Goal: Register for event/course

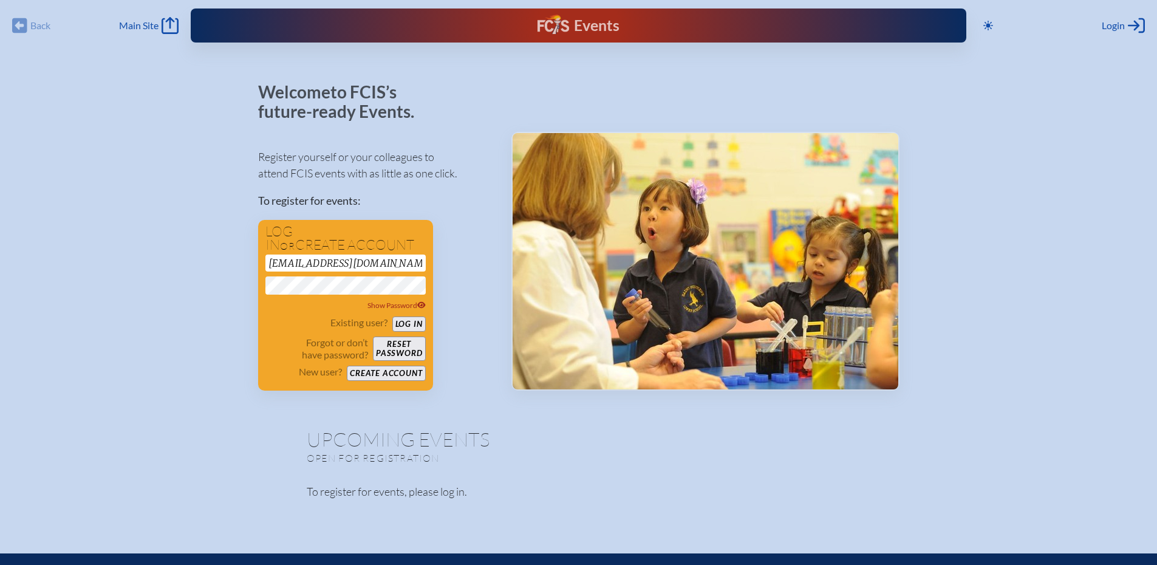
scroll to position [0, 13]
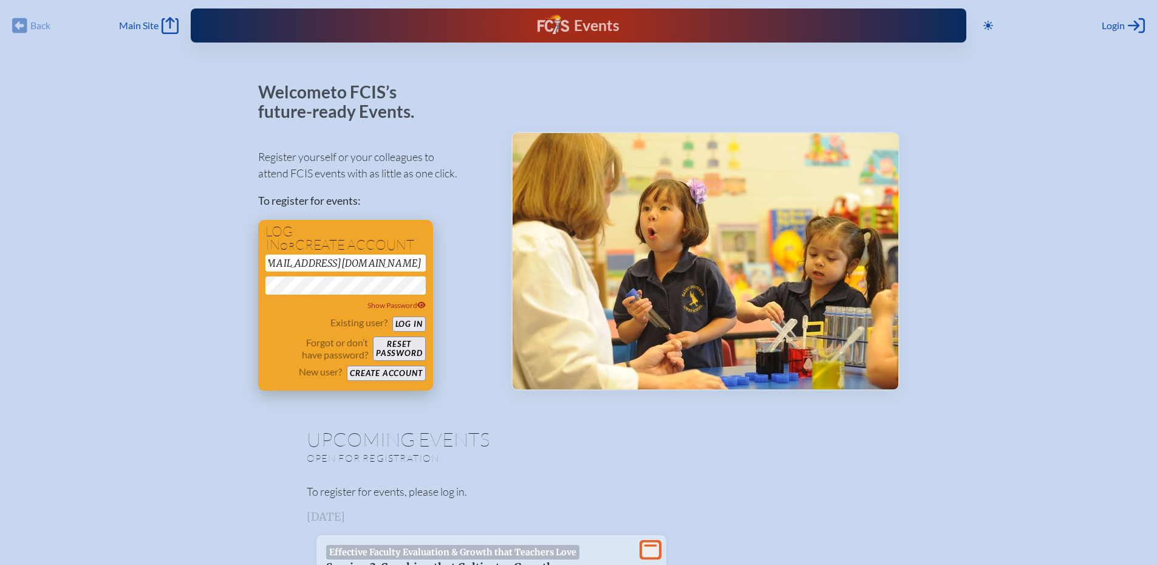
click at [400, 320] on button "Log in" at bounding box center [408, 323] width 33 height 15
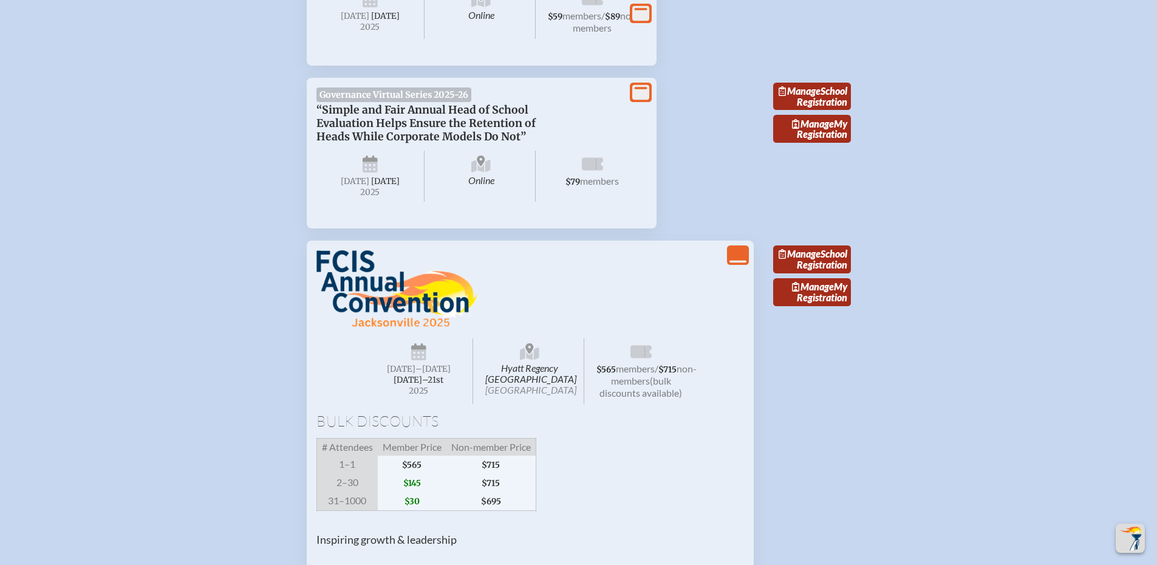
scroll to position [1093, 0]
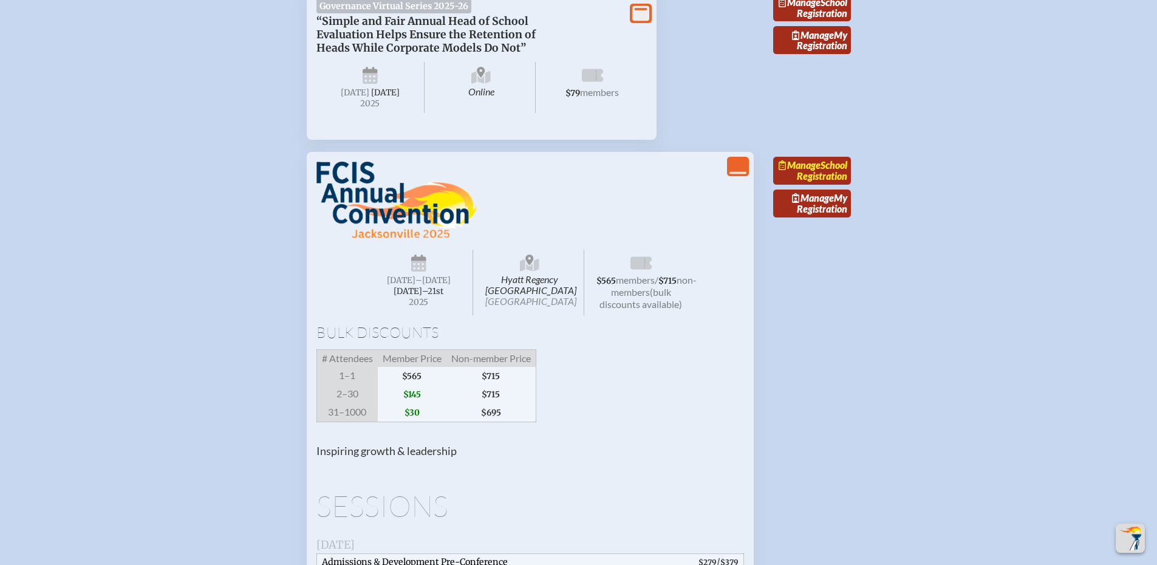
click at [813, 185] on link "Manage School Registration" at bounding box center [812, 171] width 78 height 28
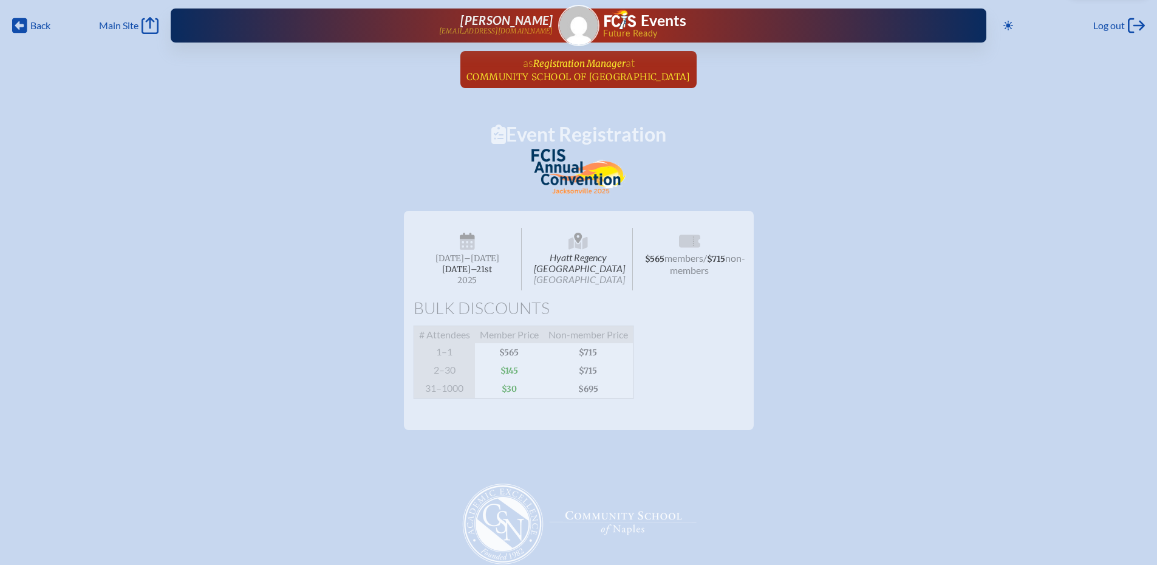
click at [568, 69] on span "Registration Manager" at bounding box center [579, 64] width 92 height 12
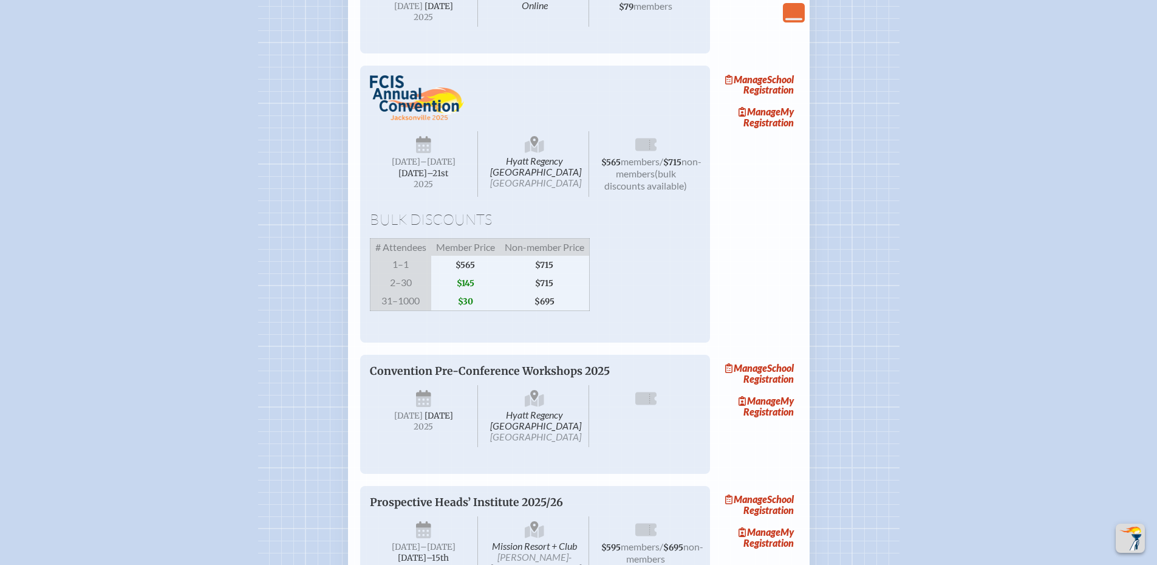
scroll to position [931, 0]
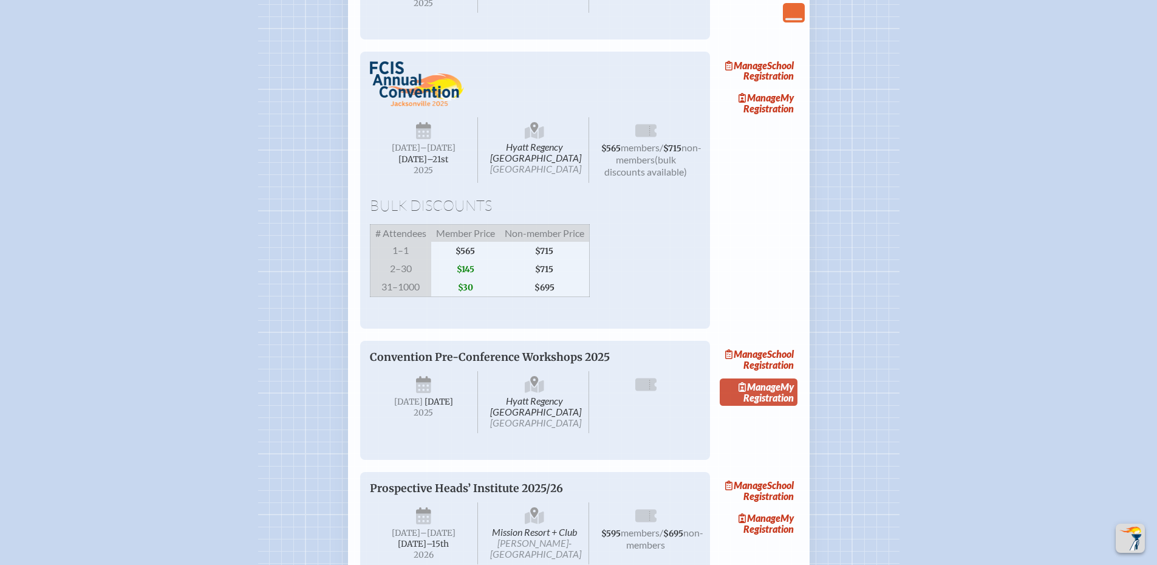
click at [763, 392] on span "Manage" at bounding box center [760, 387] width 42 height 12
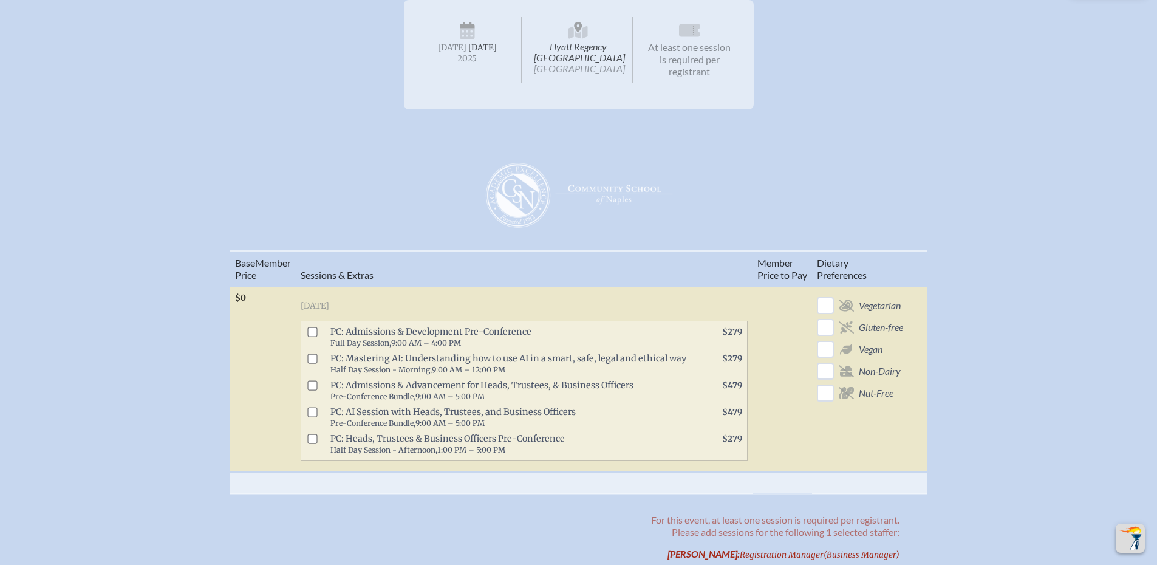
scroll to position [203, 0]
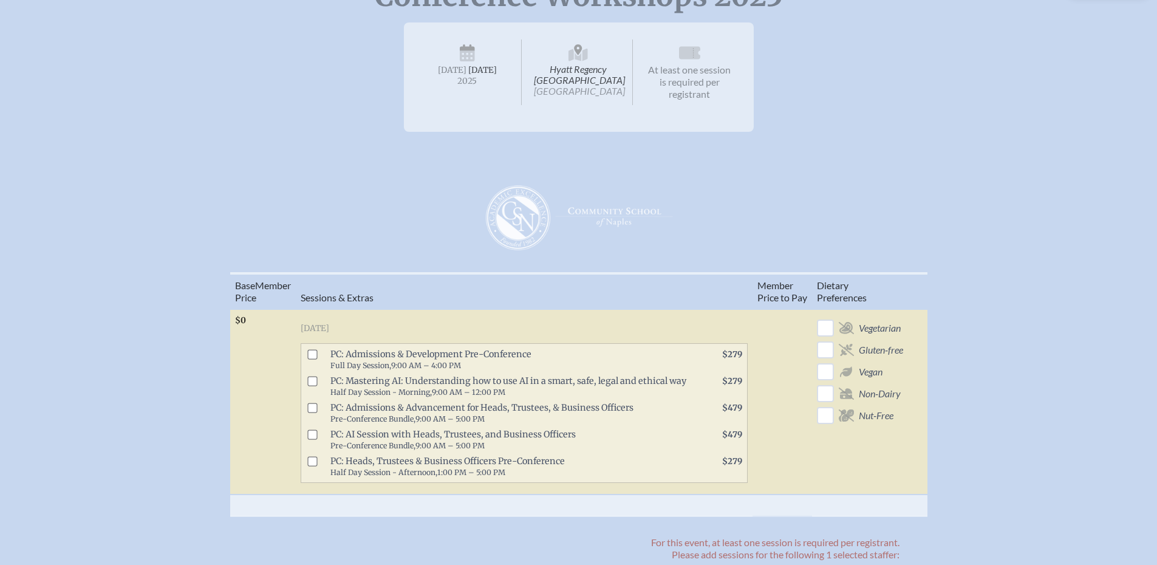
click at [317, 386] on input "checkbox" at bounding box center [312, 381] width 10 height 10
checkbox input "true"
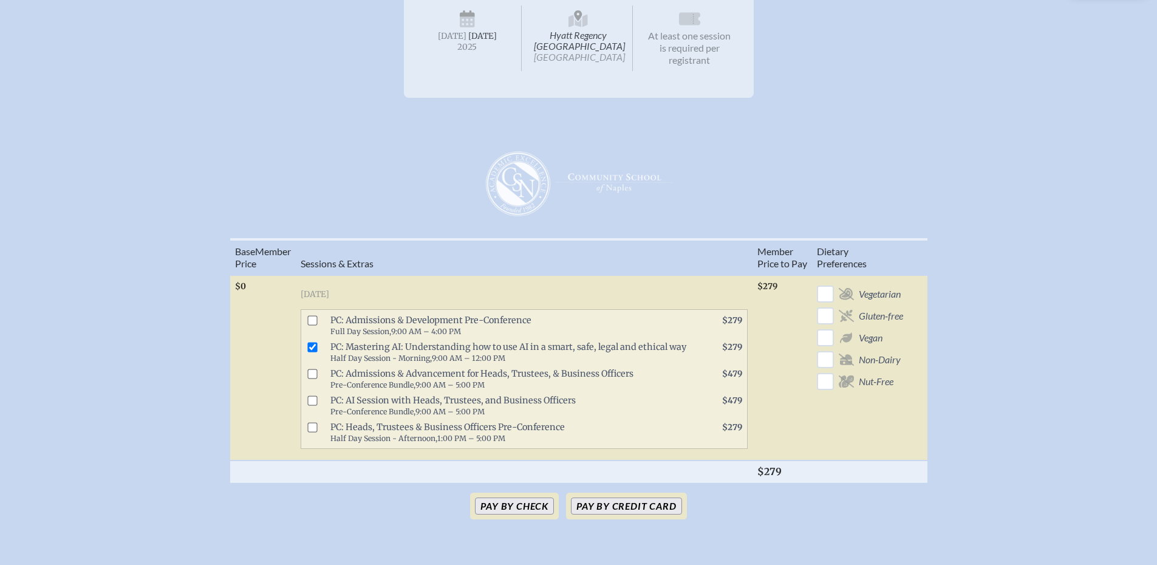
scroll to position [243, 0]
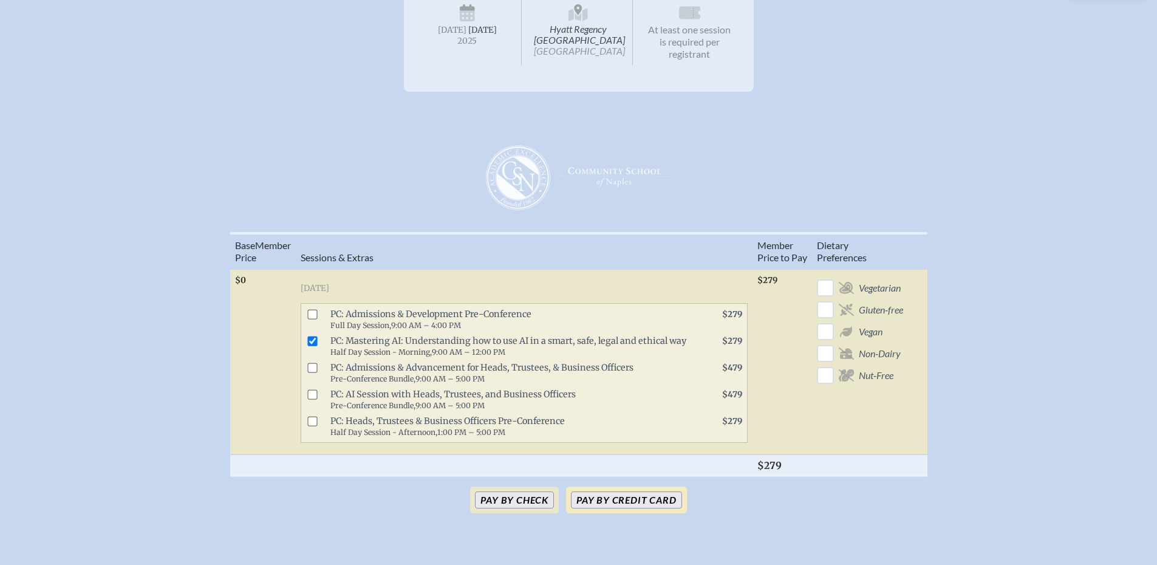
click at [619, 508] on button "Pay by Credit Card" at bounding box center [626, 499] width 111 height 17
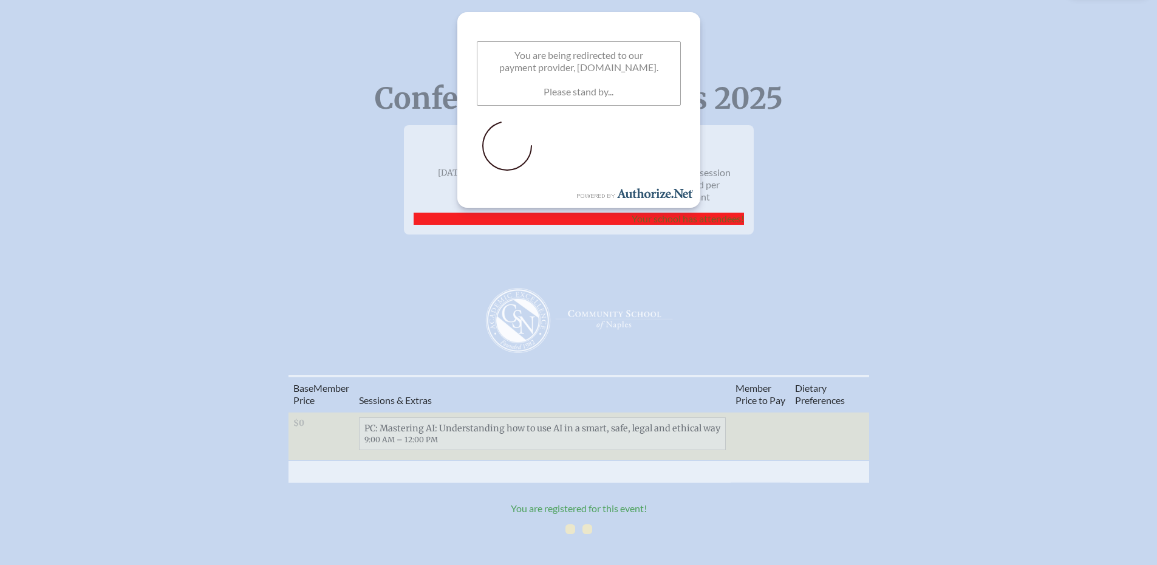
scroll to position [0, 0]
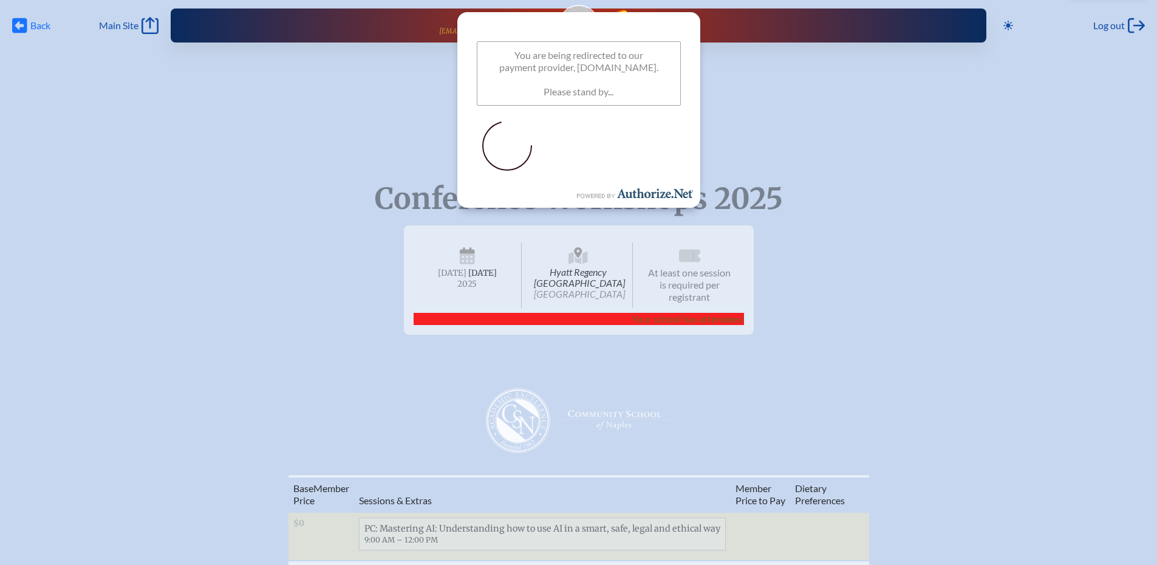
click at [21, 31] on icon at bounding box center [19, 25] width 15 height 15
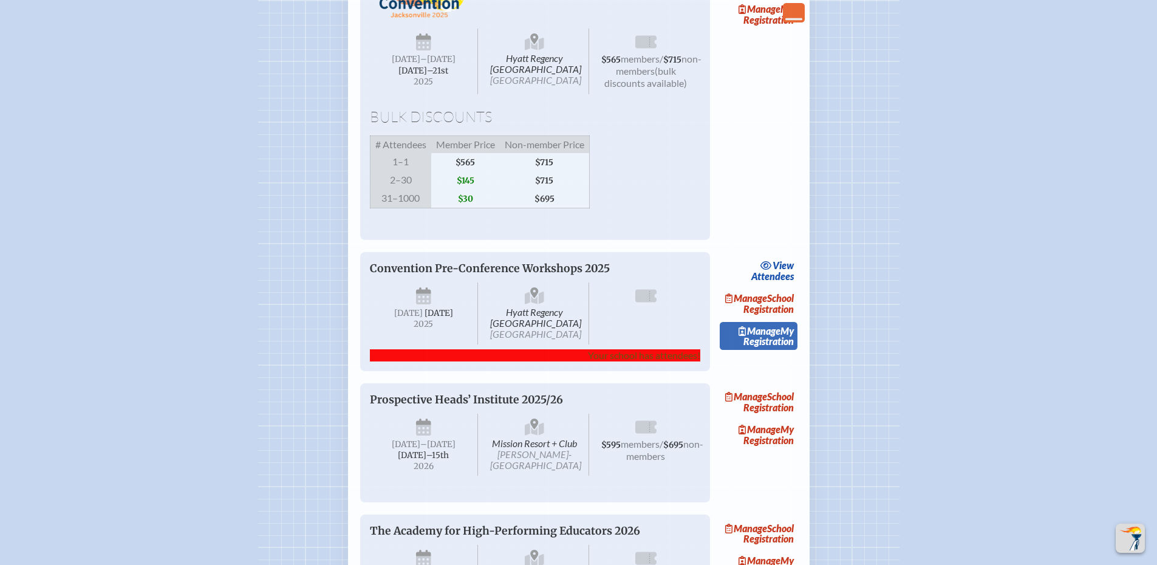
scroll to position [1053, 0]
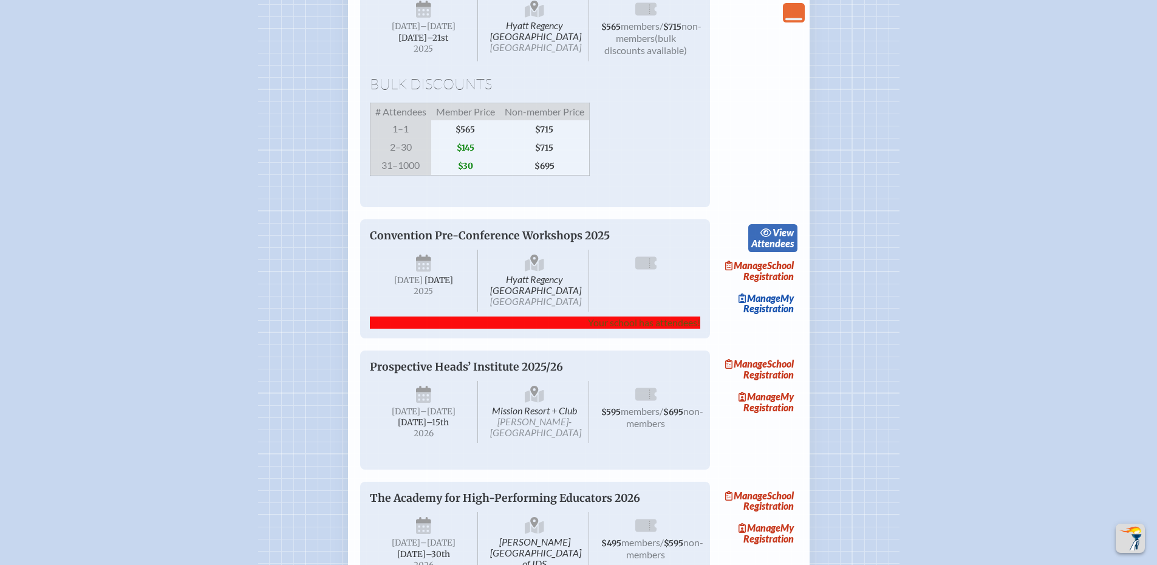
click at [788, 252] on link "view Attendees" at bounding box center [772, 238] width 49 height 28
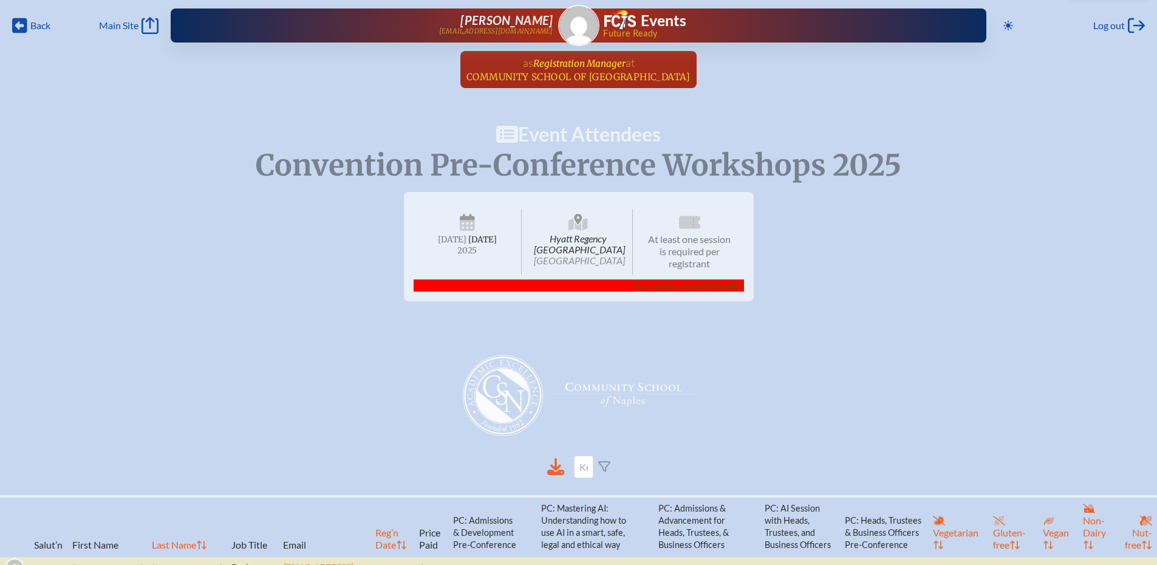
click at [569, 80] on span "Community School of [GEOGRAPHIC_DATA]" at bounding box center [578, 77] width 224 height 12
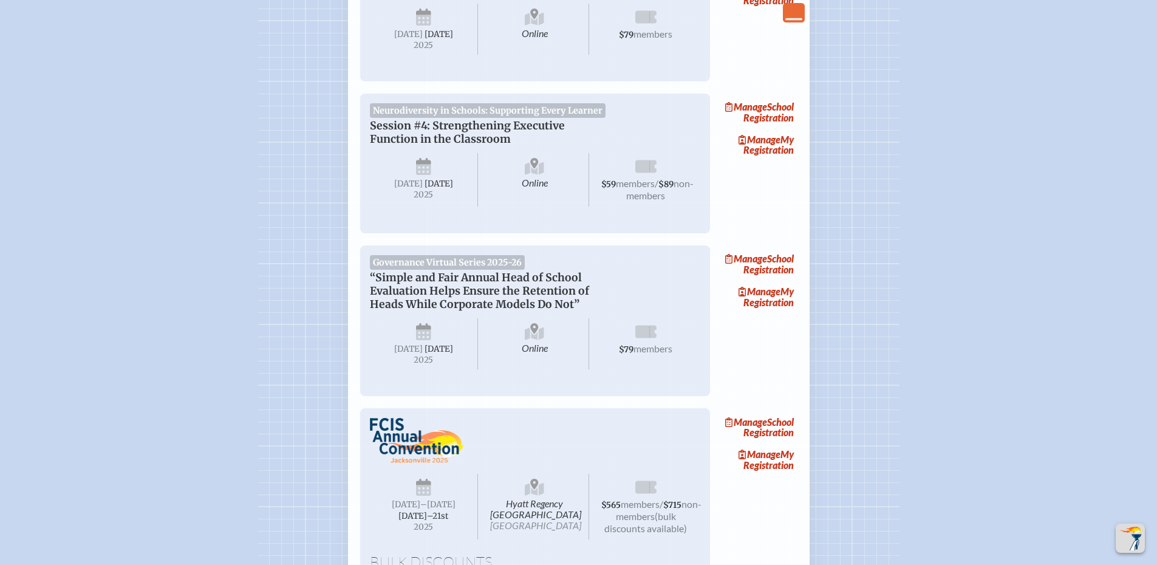
scroll to position [627, 0]
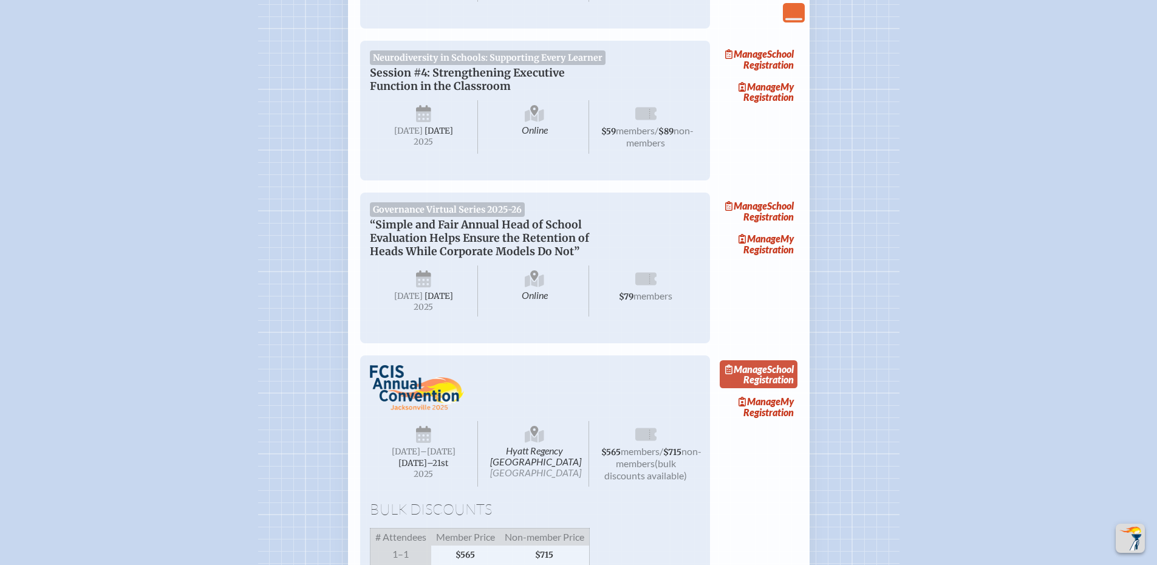
click at [777, 388] on link "Manage School Registration" at bounding box center [759, 374] width 78 height 28
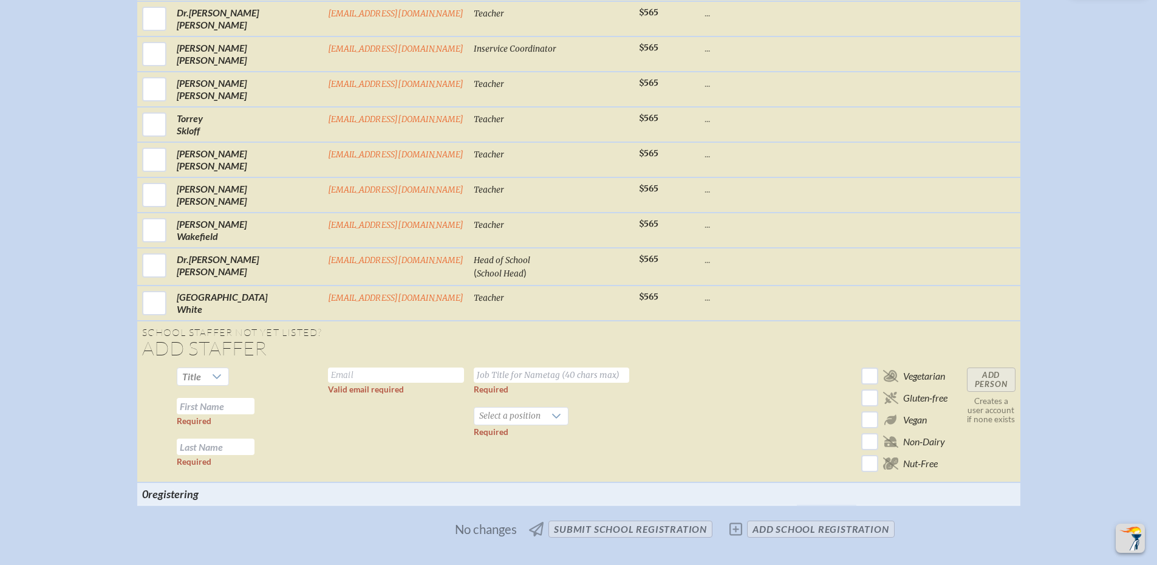
scroll to position [1539, 0]
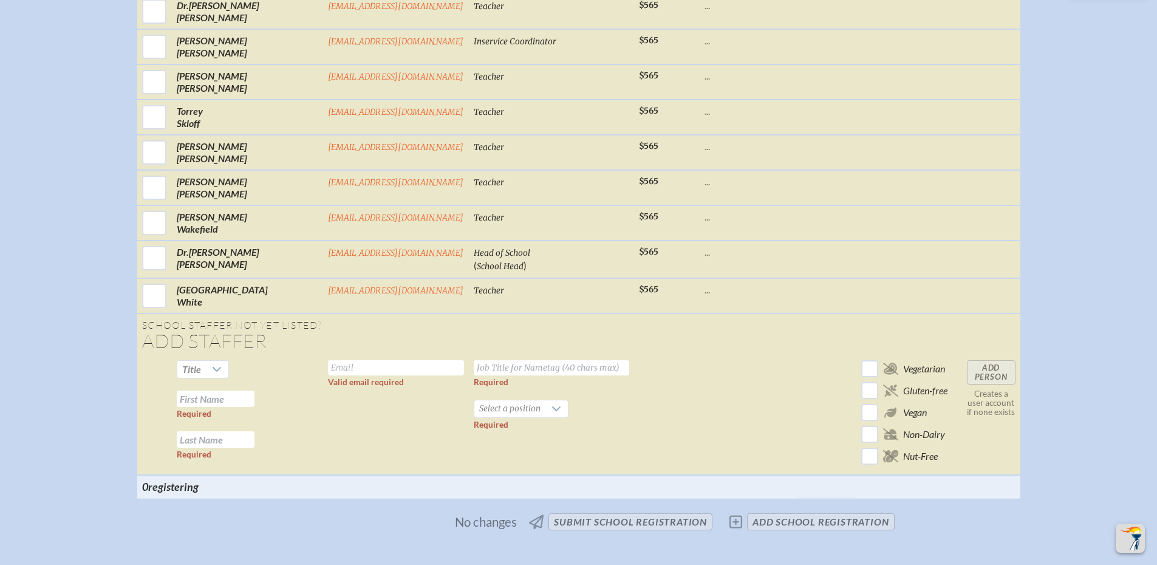
click at [328, 375] on input "text" at bounding box center [396, 367] width 136 height 15
drag, startPoint x: 335, startPoint y: 374, endPoint x: 247, endPoint y: 375, distance: 88.1
click at [247, 375] on tr "Title Required Required jlentini@ Valid email required Required Select a positi…" at bounding box center [578, 415] width 883 height 120
paste input "[EMAIL_ADDRESS][DOMAIN_NAME]>"
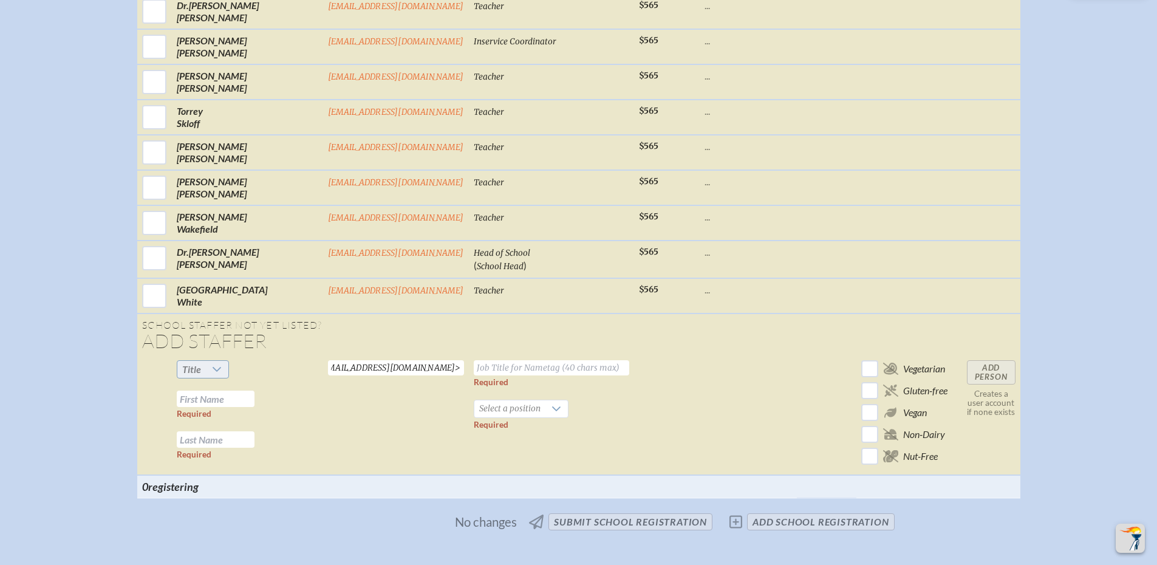
type input "[EMAIL_ADDRESS][DOMAIN_NAME]>"
click at [228, 376] on div at bounding box center [217, 369] width 23 height 17
click at [215, 418] on li "Mrs" at bounding box center [219, 419] width 52 height 17
click at [227, 407] on input "text" at bounding box center [216, 399] width 78 height 16
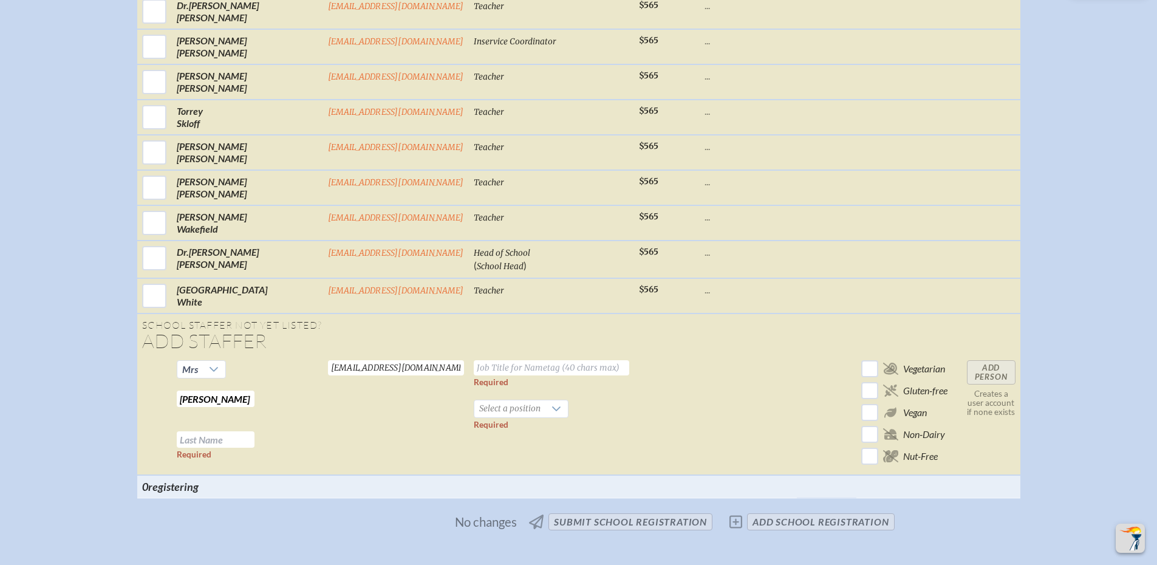
type input "[PERSON_NAME]"
click at [230, 448] on input "text" at bounding box center [216, 439] width 78 height 16
type input "[PERSON_NAME]"
drag, startPoint x: 258, startPoint y: 409, endPoint x: 121, endPoint y: 395, distance: 136.8
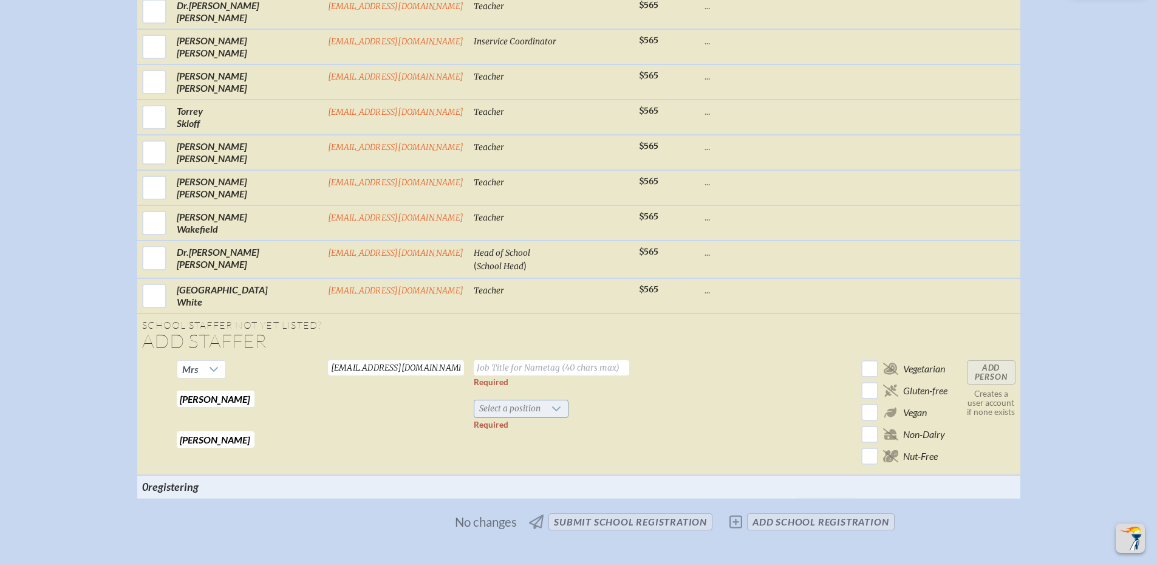
click at [507, 416] on span "Select a position" at bounding box center [509, 408] width 71 height 17
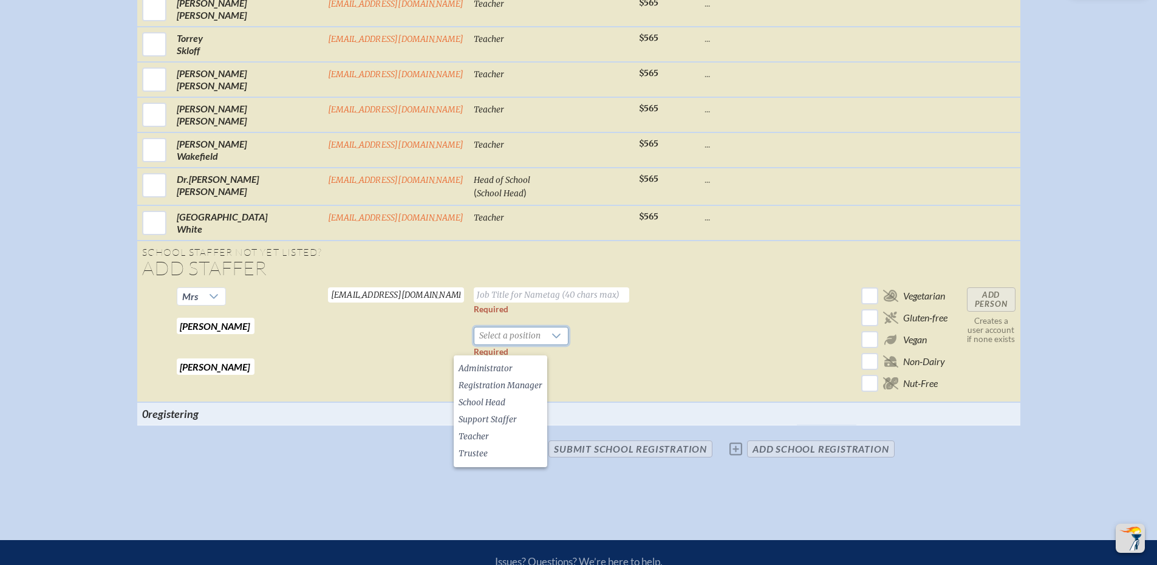
scroll to position [1640, 0]
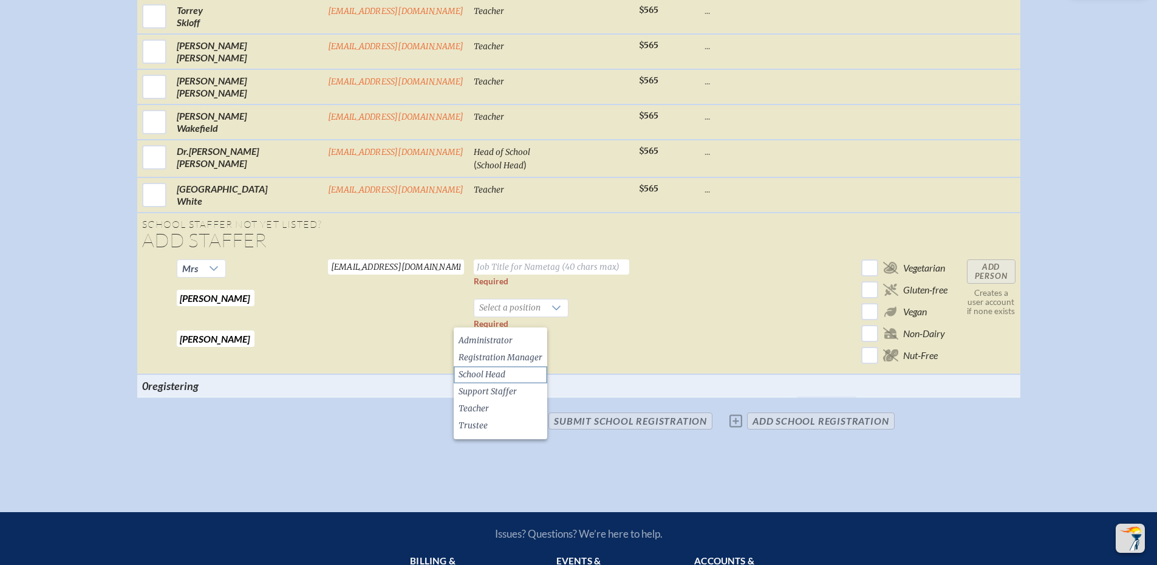
click at [494, 375] on span "School Head" at bounding box center [482, 375] width 47 height 12
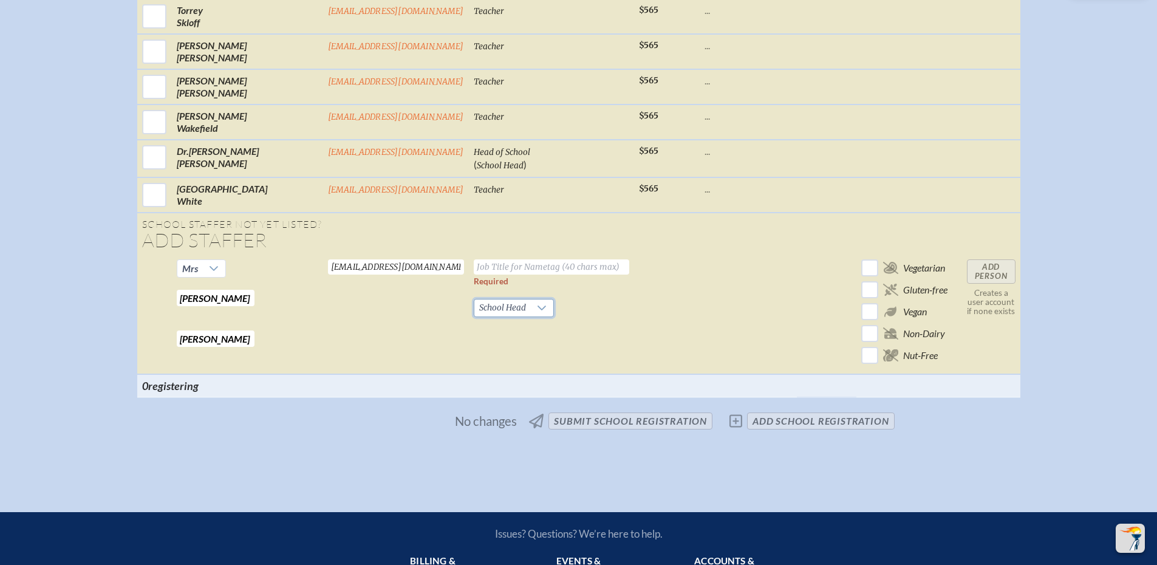
click at [488, 275] on input "text" at bounding box center [551, 266] width 155 height 15
click at [474, 275] on input "text" at bounding box center [551, 266] width 155 height 15
paste input "Head of Middle School"
type input "Head of Middle School"
click at [974, 278] on input "Add Person" at bounding box center [991, 271] width 49 height 24
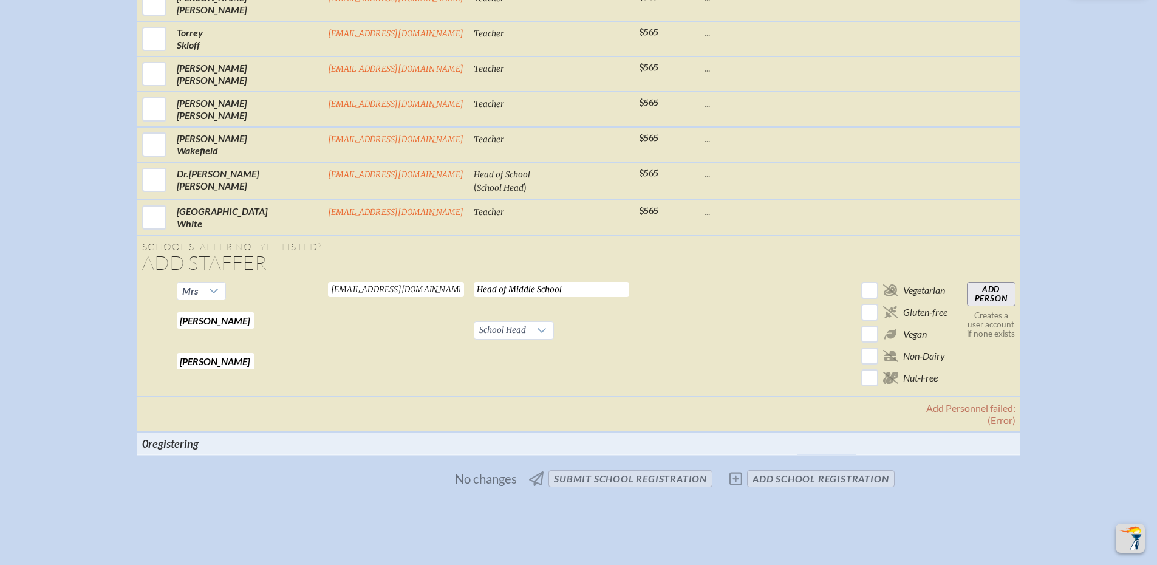
scroll to position [1620, 0]
click at [973, 299] on input "Add Person" at bounding box center [991, 291] width 49 height 24
click at [740, 490] on span "No changes submit School Registration add School Registration" at bounding box center [578, 476] width 641 height 27
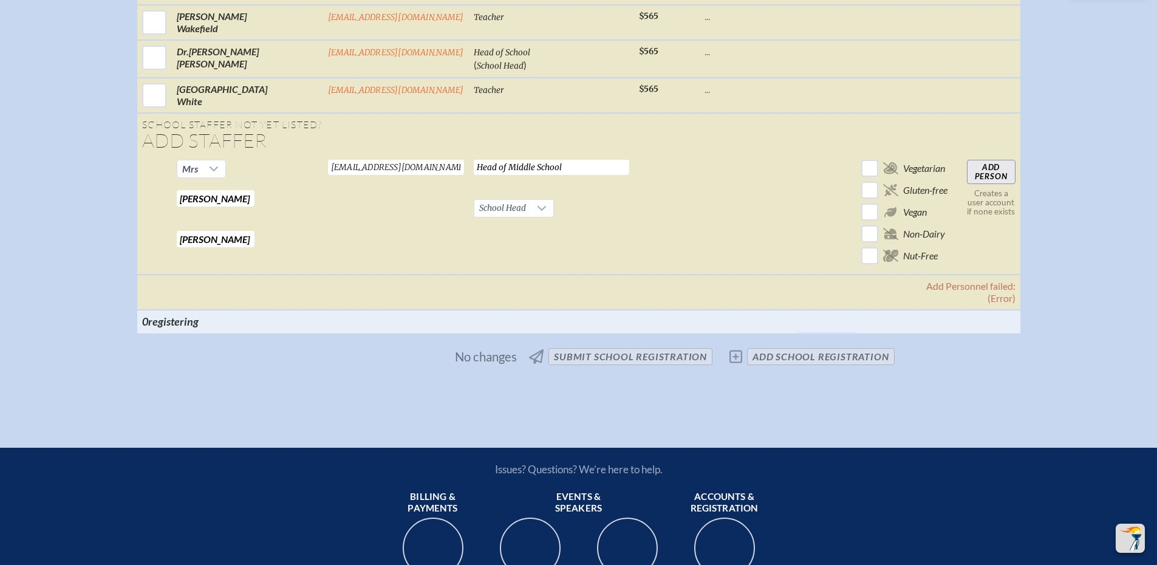
scroll to position [1782, 0]
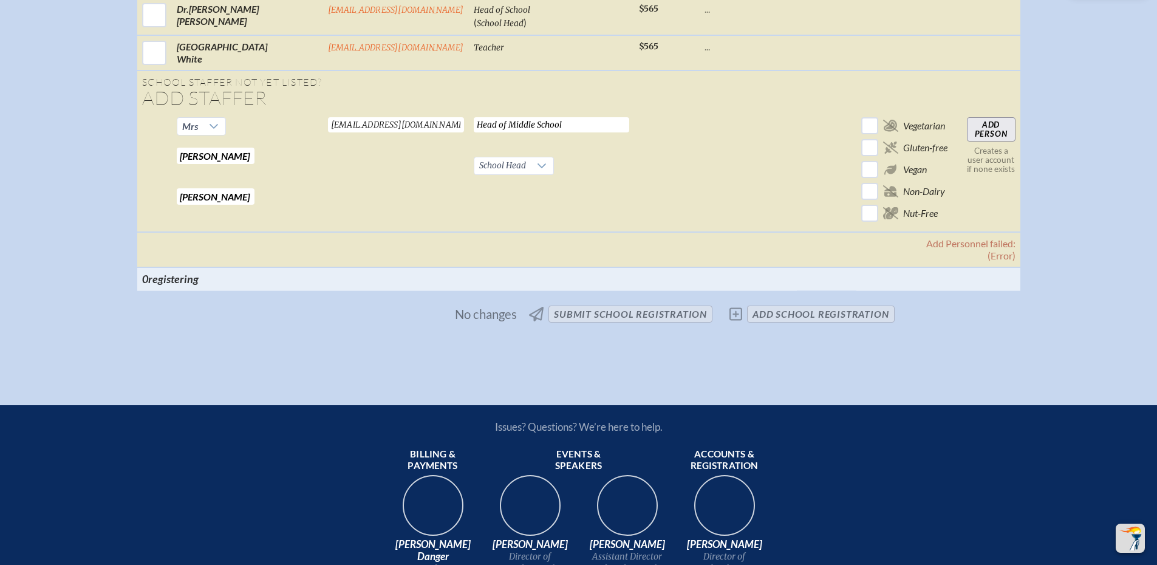
click at [766, 327] on span "No changes submit School Registration add School Registration" at bounding box center [578, 314] width 641 height 27
click at [739, 327] on span "No changes submit School Registration add School Registration" at bounding box center [578, 314] width 641 height 27
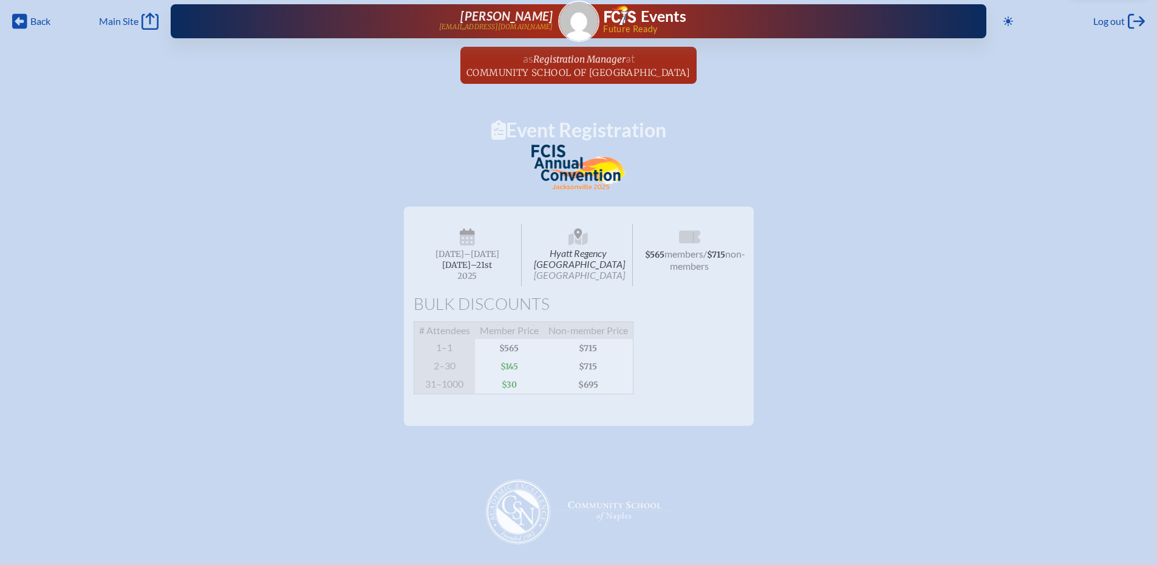
scroll to position [0, 0]
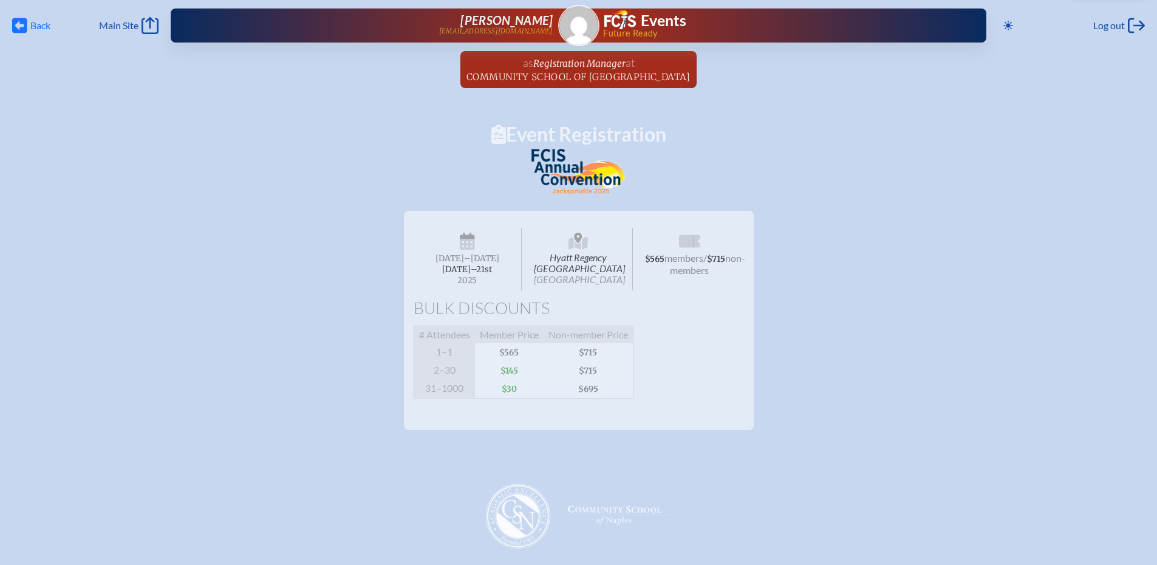
drag, startPoint x: 33, startPoint y: 25, endPoint x: 43, endPoint y: 26, distance: 9.2
click at [33, 25] on span "Back" at bounding box center [40, 25] width 20 height 12
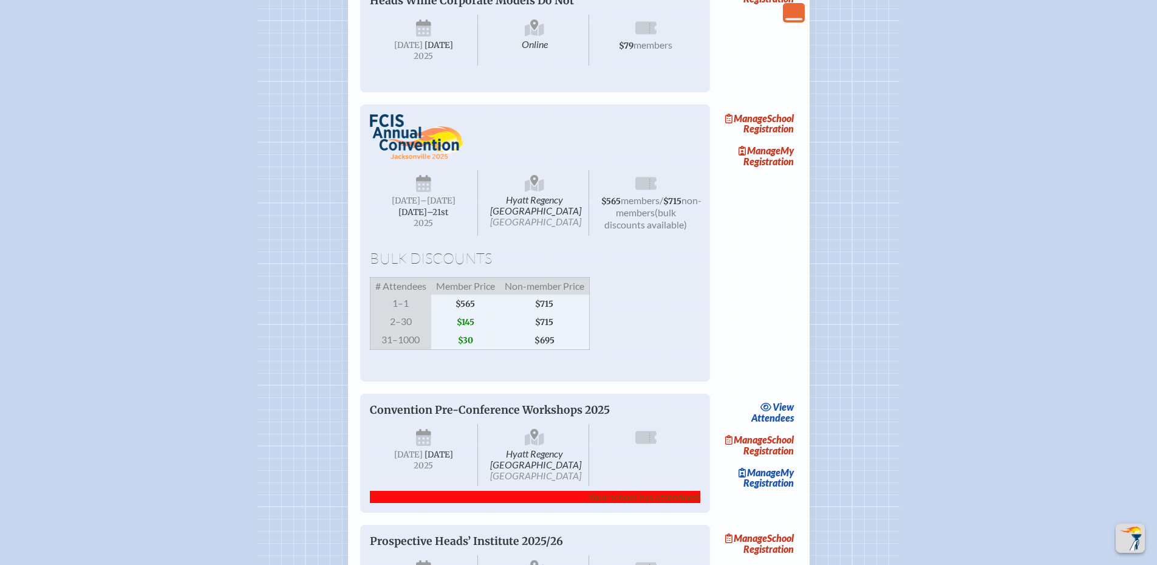
scroll to position [870, 0]
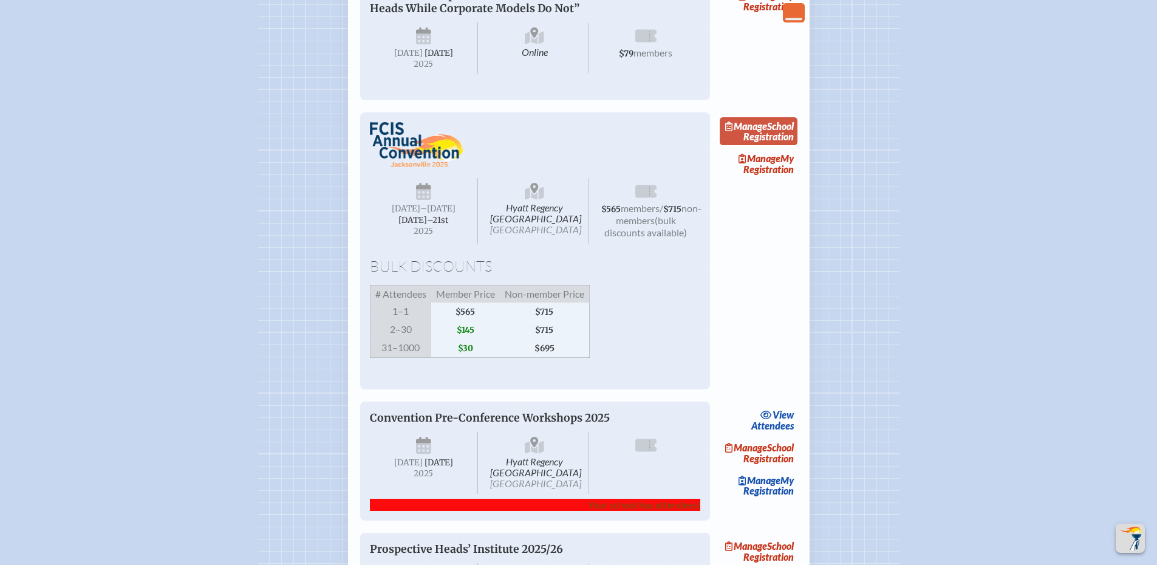
click at [778, 145] on link "Manage School Registration" at bounding box center [759, 131] width 78 height 28
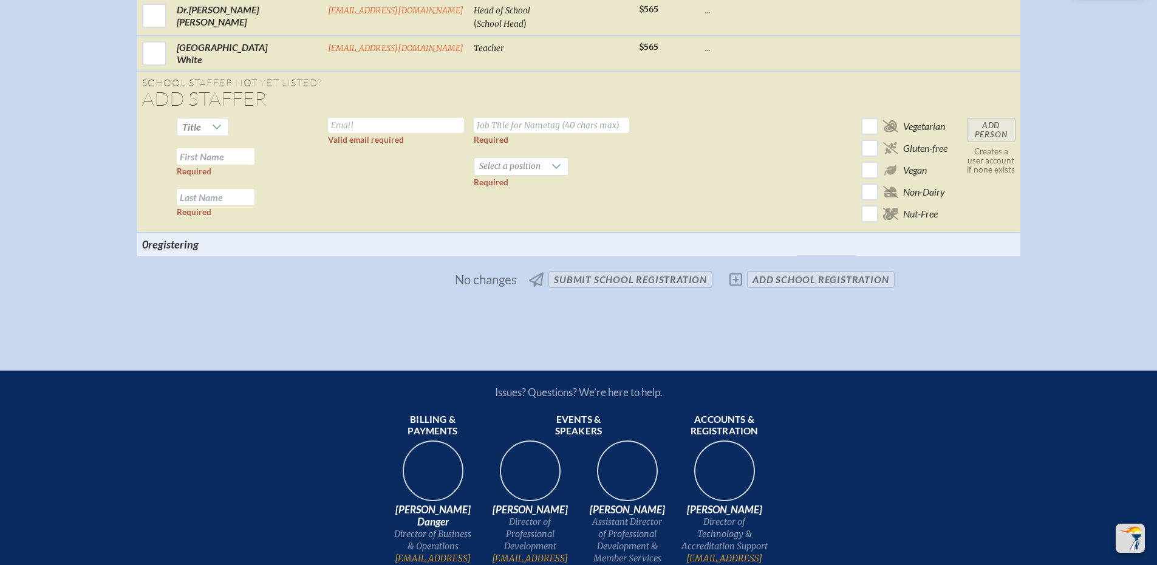
scroll to position [1924, 0]
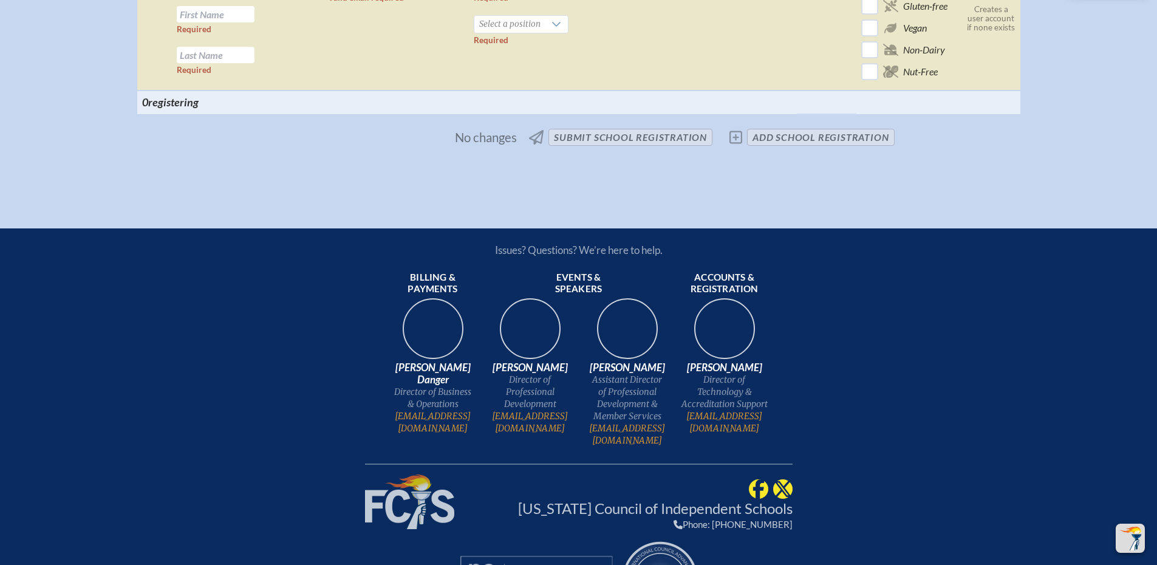
click at [734, 151] on span "No changes submit School Registration add School Registration" at bounding box center [578, 137] width 641 height 27
drag, startPoint x: 734, startPoint y: 155, endPoint x: 810, endPoint y: 156, distance: 76.5
click at [734, 151] on span "No changes submit School Registration add School Registration" at bounding box center [578, 137] width 641 height 27
click at [836, 151] on span "No changes submit School Registration add School Registration" at bounding box center [578, 137] width 641 height 27
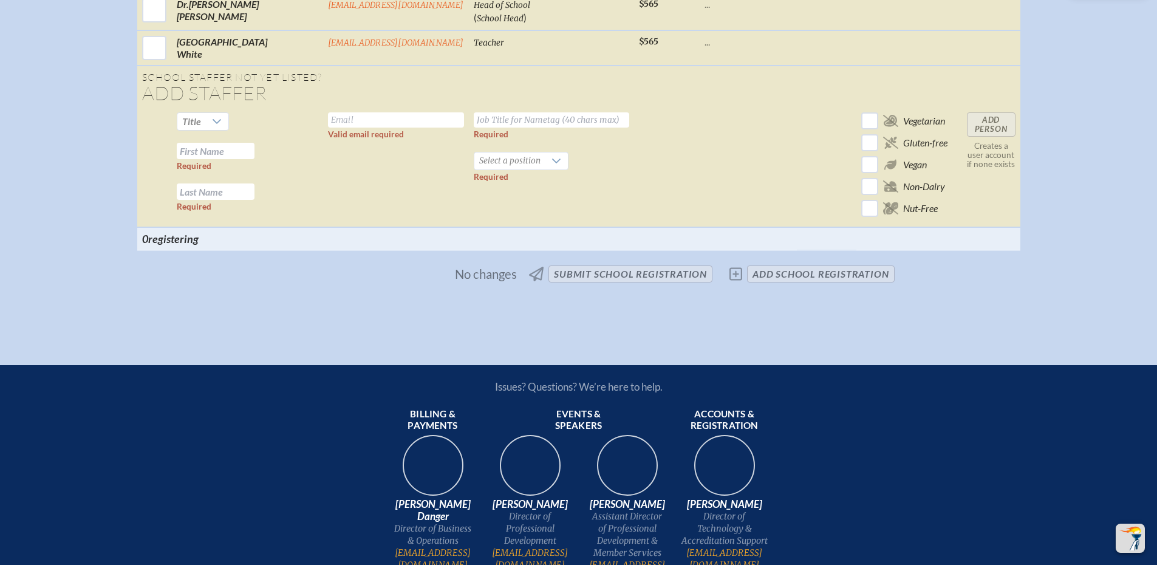
scroll to position [1690, 0]
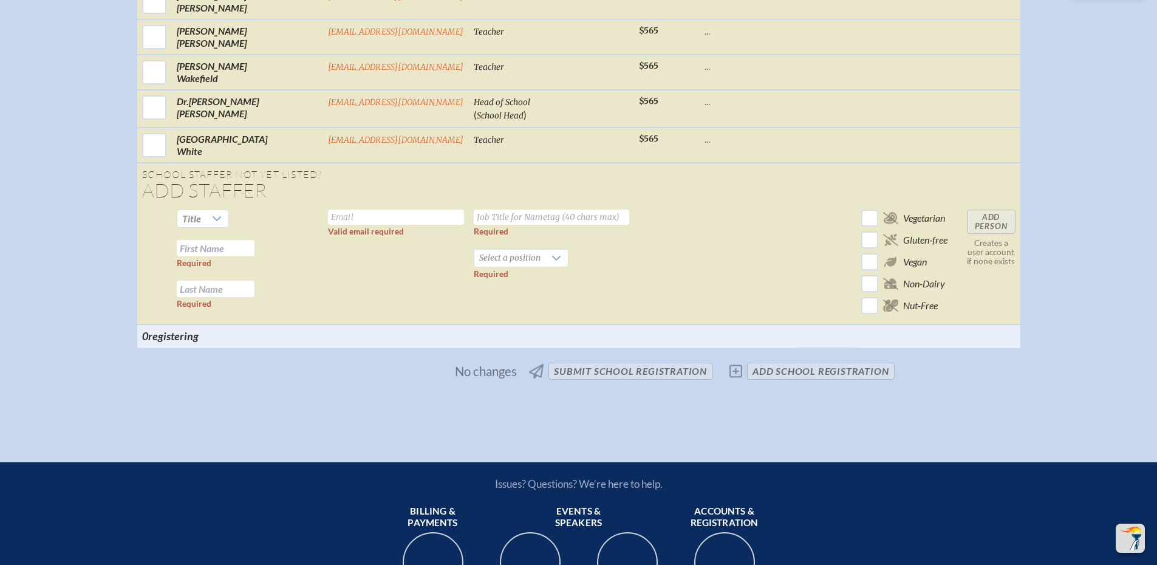
click at [737, 384] on span "No changes submit School Registration add School Registration" at bounding box center [578, 371] width 641 height 27
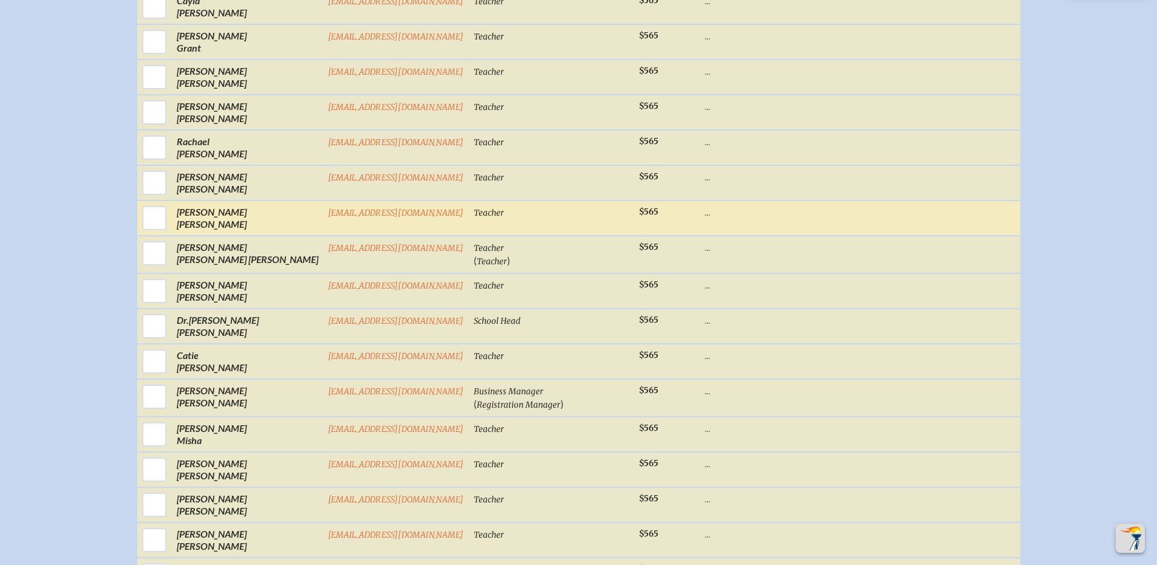
scroll to position [920, 0]
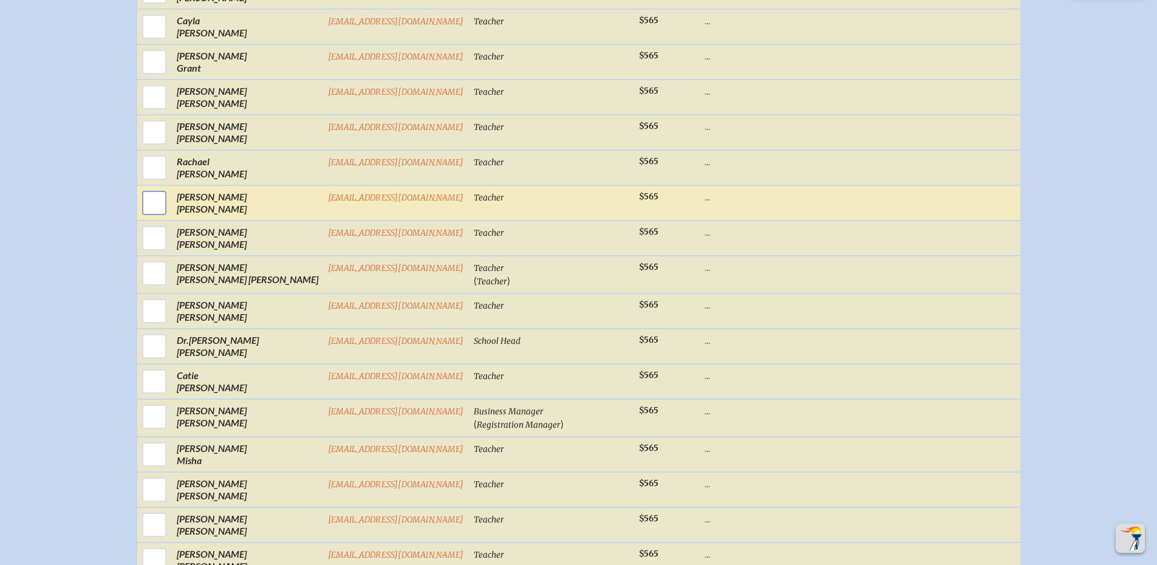
click at [169, 213] on input "checkbox" at bounding box center [154, 203] width 30 height 30
checkbox input "true"
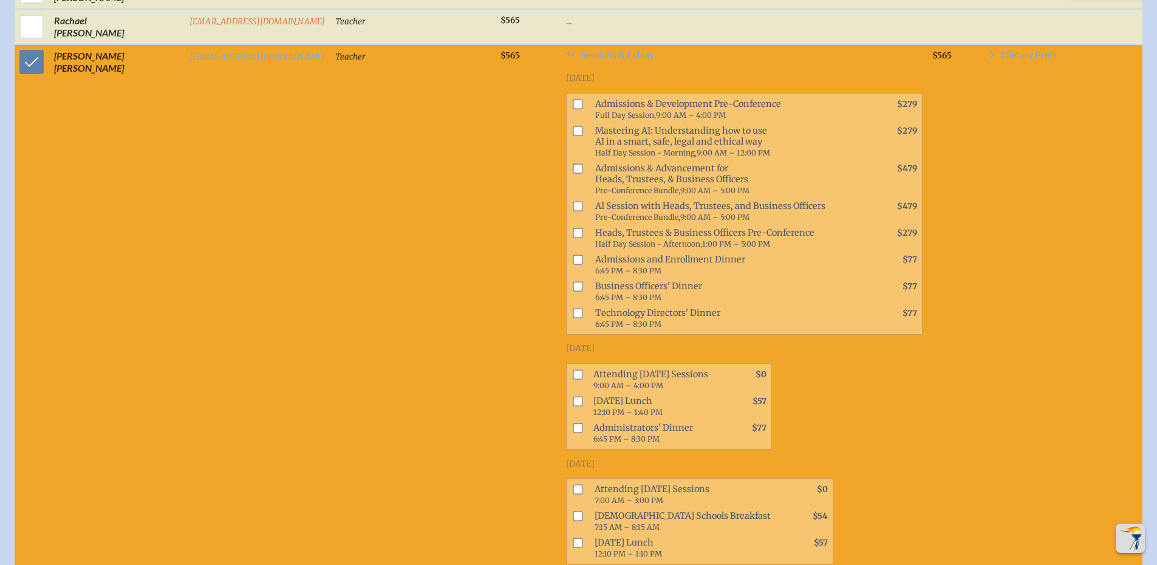
scroll to position [1074, 0]
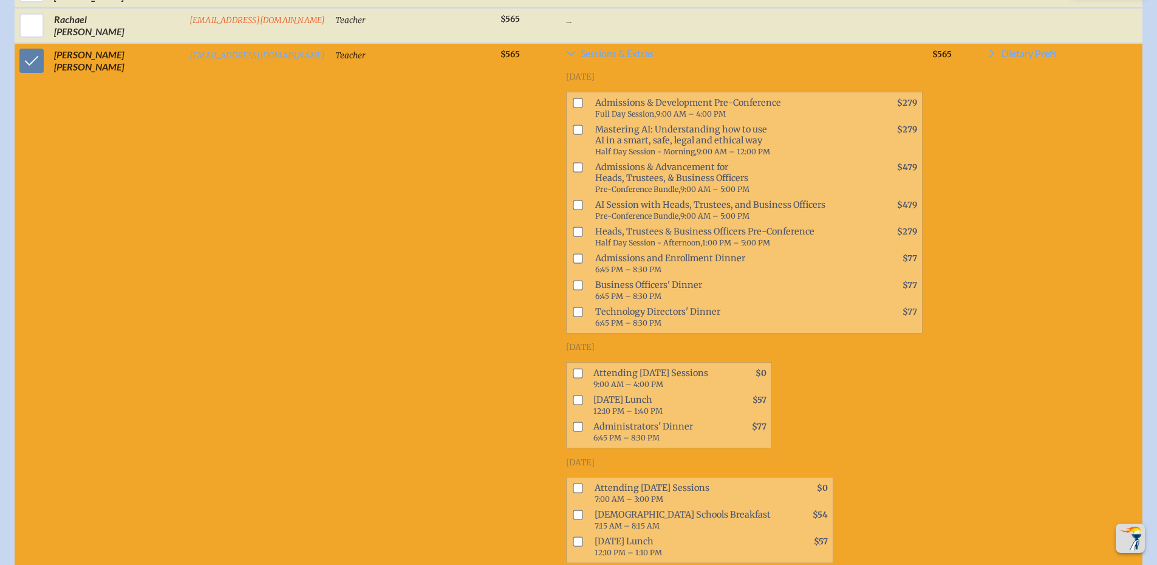
click at [573, 372] on input "checkbox" at bounding box center [578, 373] width 10 height 10
checkbox input "true"
click at [573, 400] on input "checkbox" at bounding box center [578, 400] width 10 height 10
checkbox input "true"
click at [573, 429] on input "checkbox" at bounding box center [578, 427] width 10 height 10
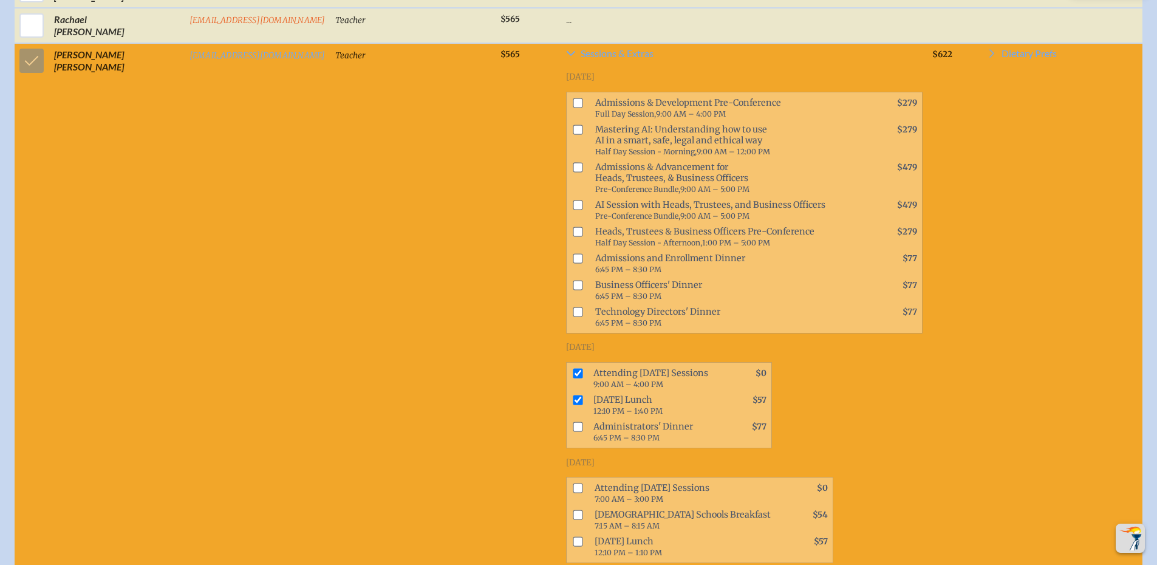
checkbox input "true"
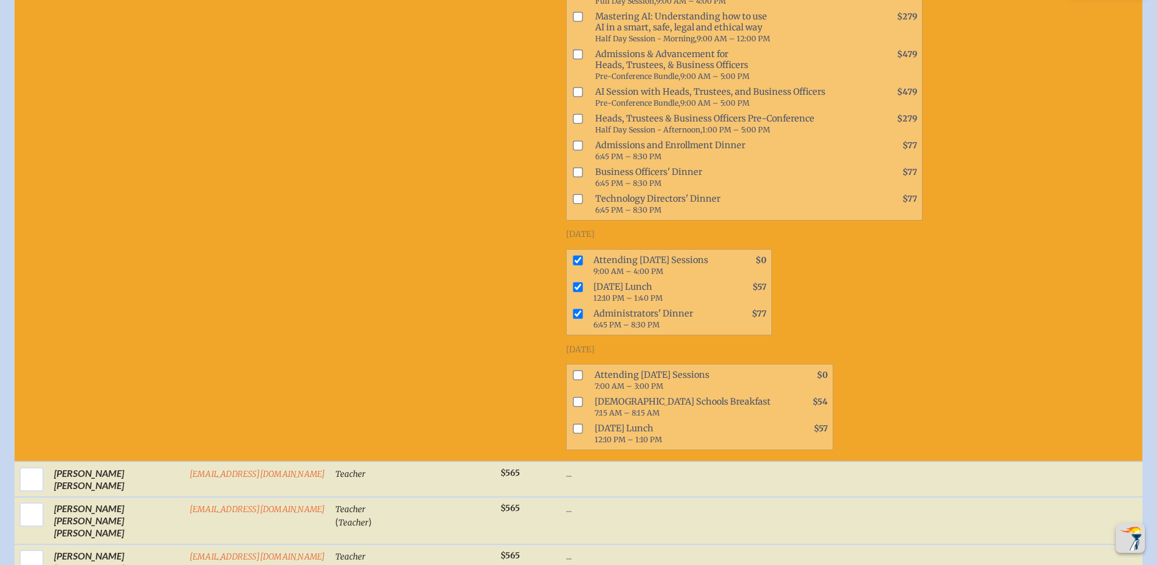
scroll to position [1196, 0]
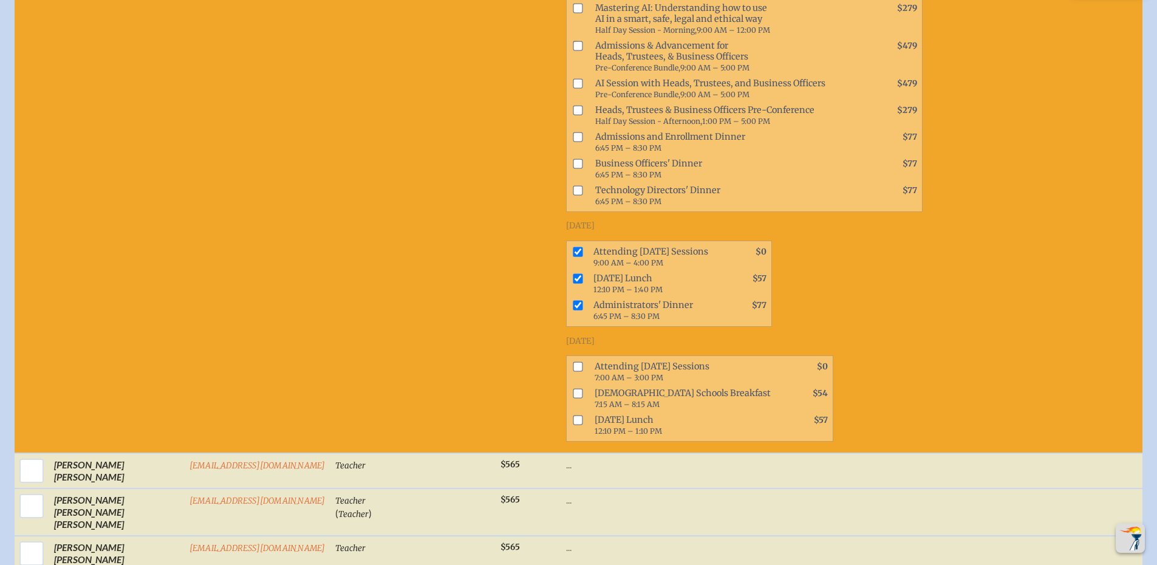
click at [573, 368] on input "checkbox" at bounding box center [578, 367] width 10 height 10
checkbox input "true"
click at [567, 386] on span at bounding box center [576, 398] width 18 height 27
click at [573, 390] on input "checkbox" at bounding box center [578, 394] width 10 height 10
checkbox input "true"
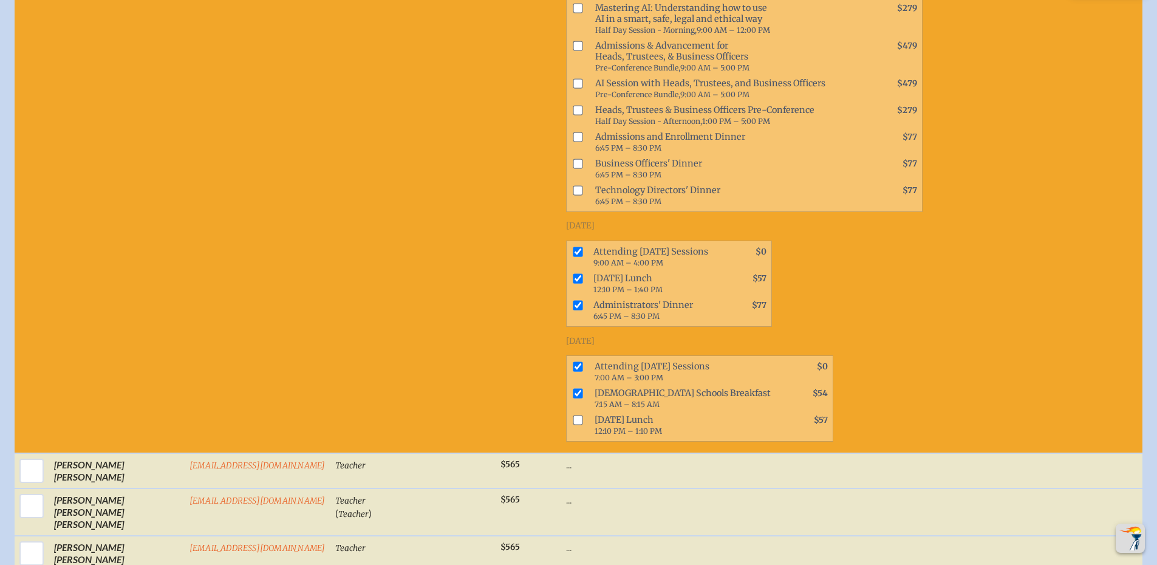
click at [573, 419] on input "checkbox" at bounding box center [578, 420] width 10 height 10
checkbox input "true"
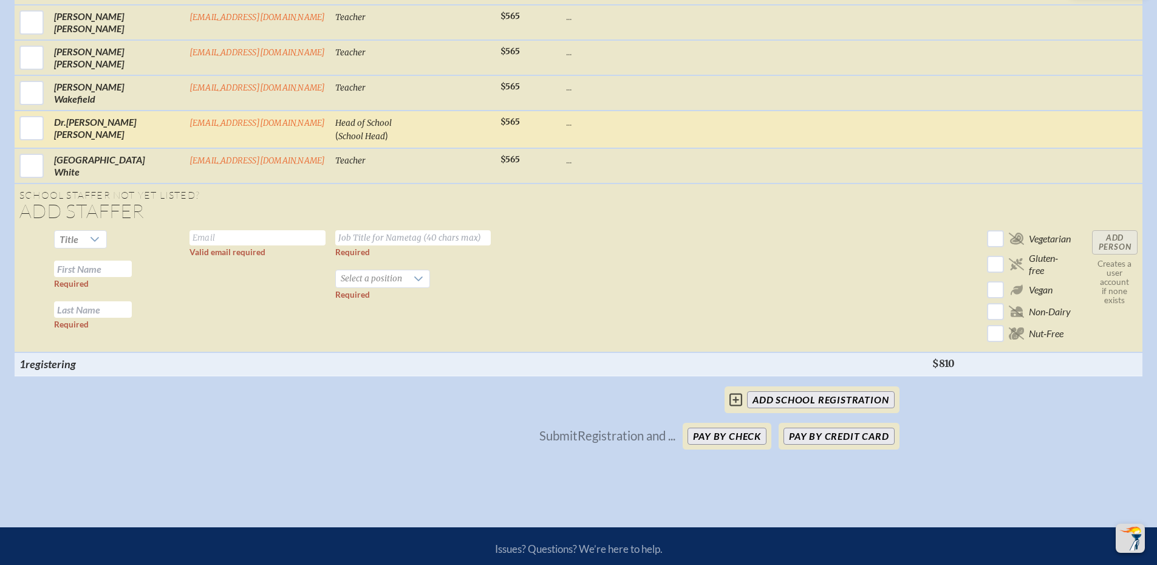
scroll to position [2188, 0]
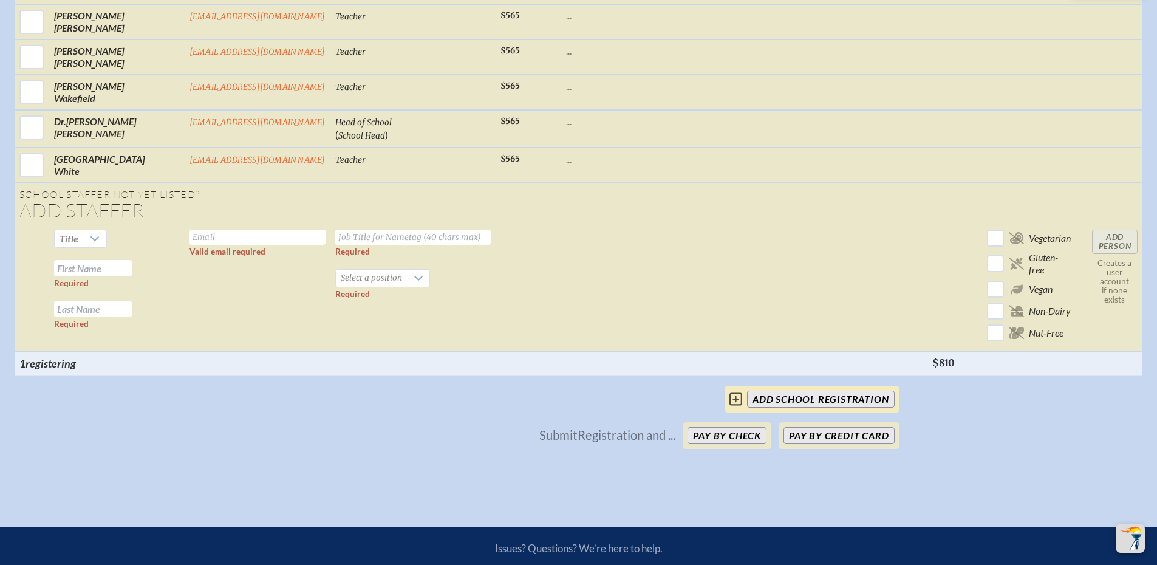
click at [734, 394] on icon at bounding box center [735, 399] width 13 height 15
click at [741, 398] on icon at bounding box center [735, 399] width 13 height 15
click at [787, 398] on input "add School Registration" at bounding box center [820, 399] width 147 height 17
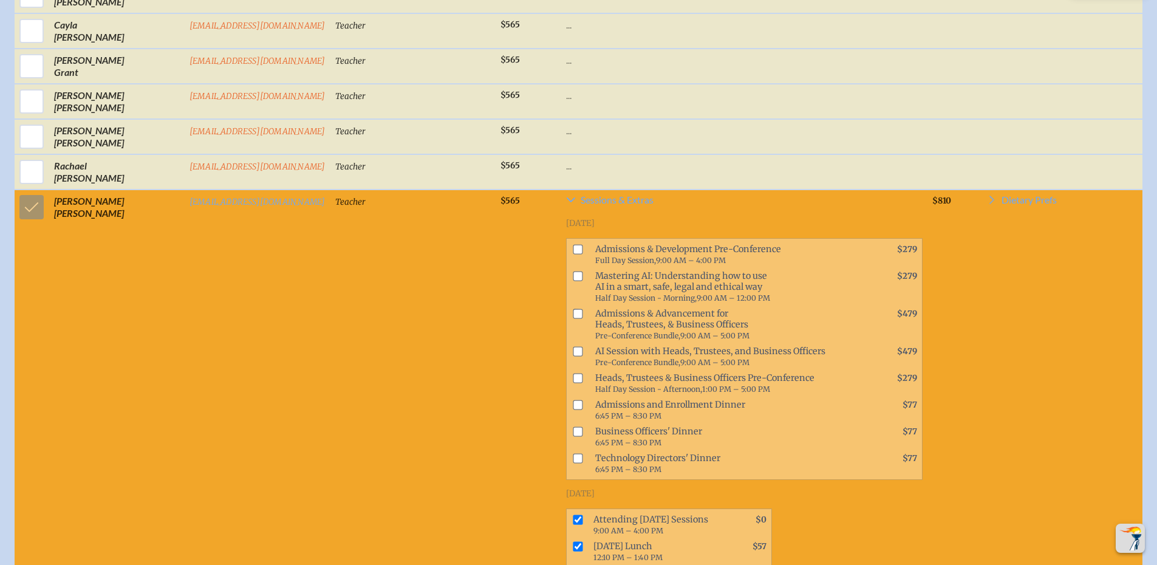
scroll to position [872, 0]
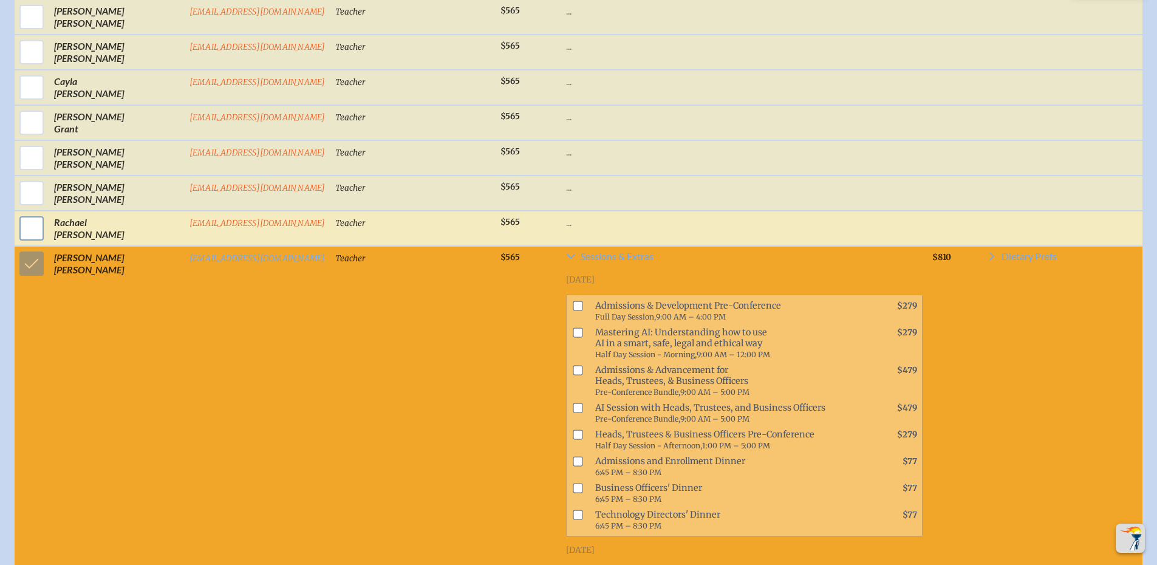
click at [34, 239] on input "checkbox" at bounding box center [31, 228] width 30 height 30
checkbox input "true"
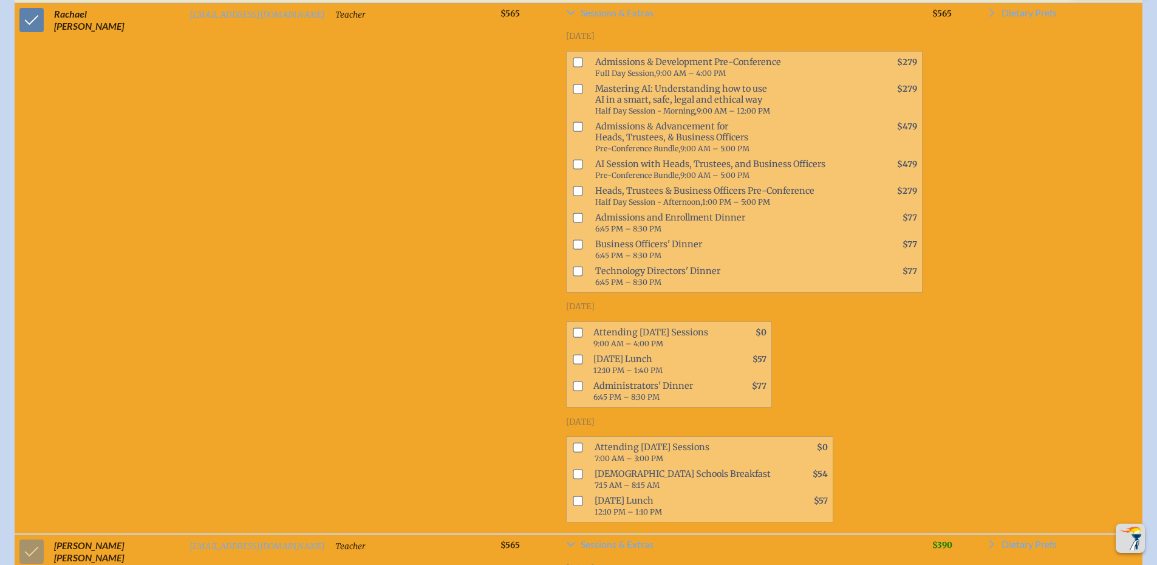
scroll to position [1196, 0]
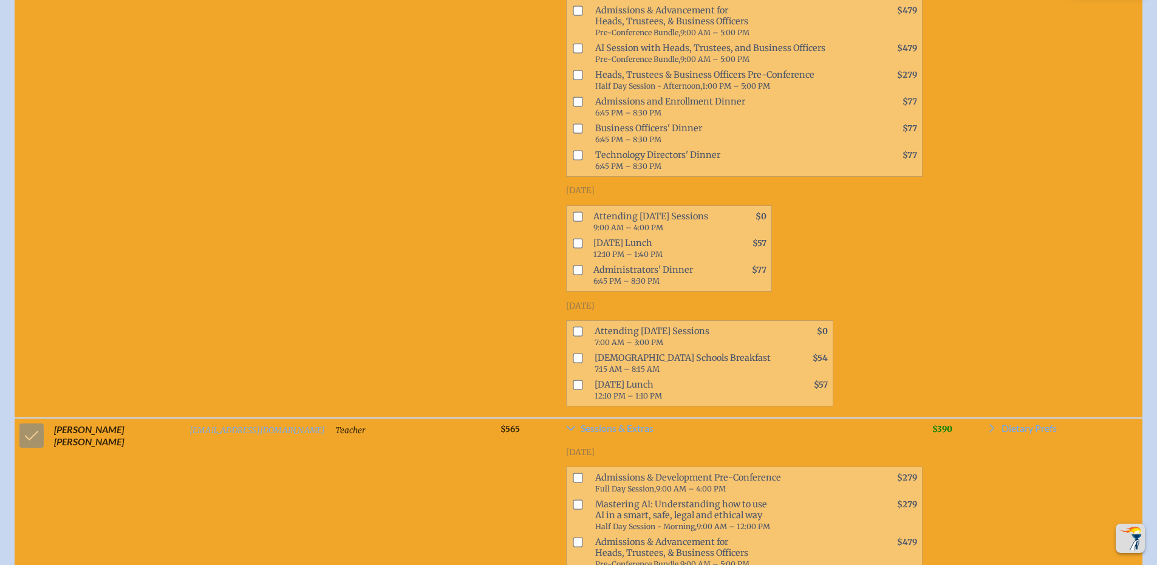
click at [573, 216] on input "checkbox" at bounding box center [578, 216] width 10 height 10
checkbox input "true"
drag, startPoint x: 553, startPoint y: 243, endPoint x: 550, endPoint y: 271, distance: 28.1
click at [573, 243] on input "checkbox" at bounding box center [578, 243] width 10 height 10
checkbox input "true"
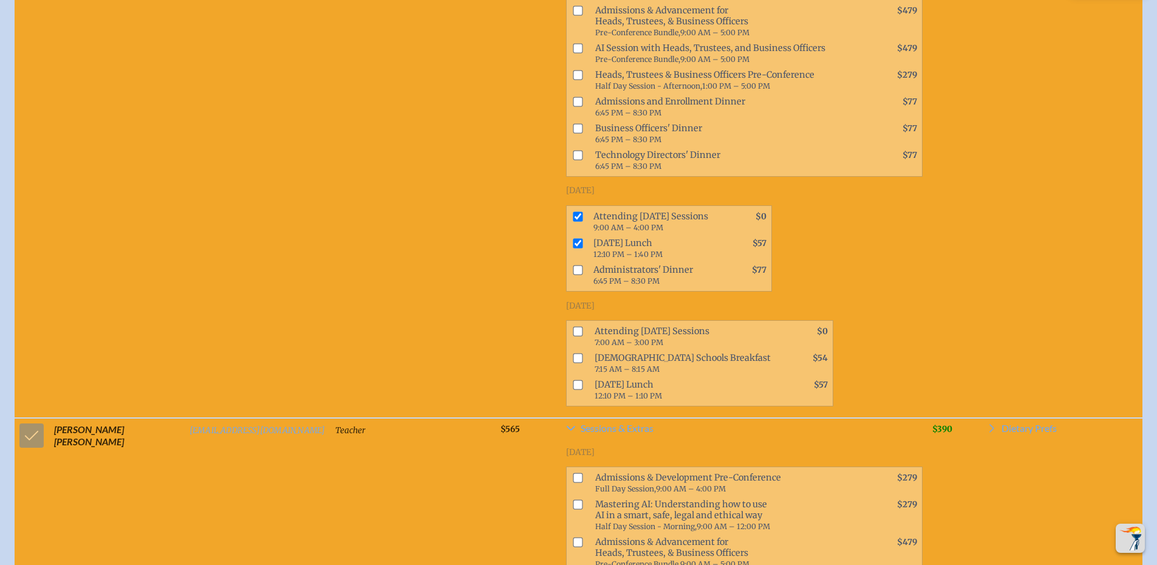
drag, startPoint x: 550, startPoint y: 271, endPoint x: 550, endPoint y: 279, distance: 7.9
click at [573, 272] on input "checkbox" at bounding box center [578, 270] width 10 height 10
checkbox input "true"
drag, startPoint x: 550, startPoint y: 329, endPoint x: 550, endPoint y: 357, distance: 27.9
click at [573, 330] on input "checkbox" at bounding box center [578, 332] width 10 height 10
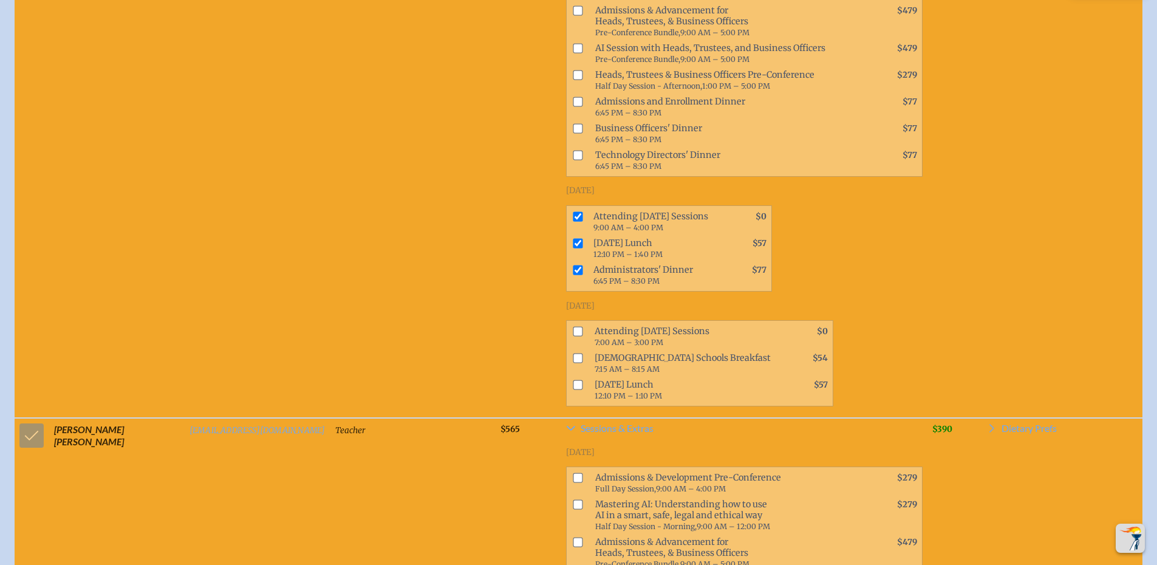
checkbox input "true"
drag, startPoint x: 550, startPoint y: 357, endPoint x: 554, endPoint y: 386, distance: 30.0
click at [573, 357] on input "checkbox" at bounding box center [578, 358] width 10 height 10
checkbox input "true"
click at [573, 389] on input "checkbox" at bounding box center [578, 385] width 10 height 10
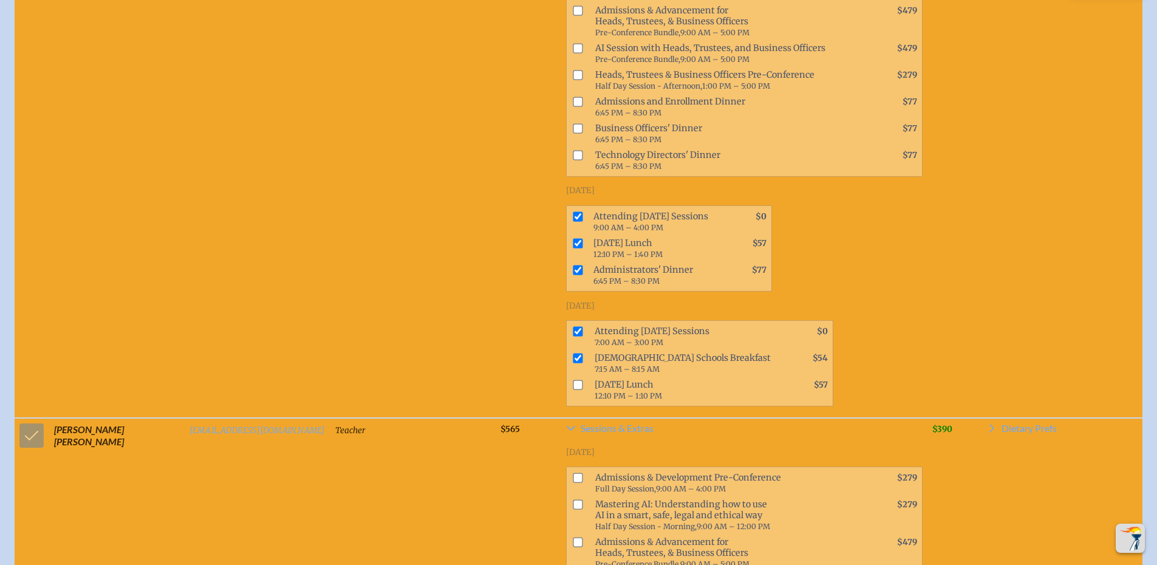
checkbox input "true"
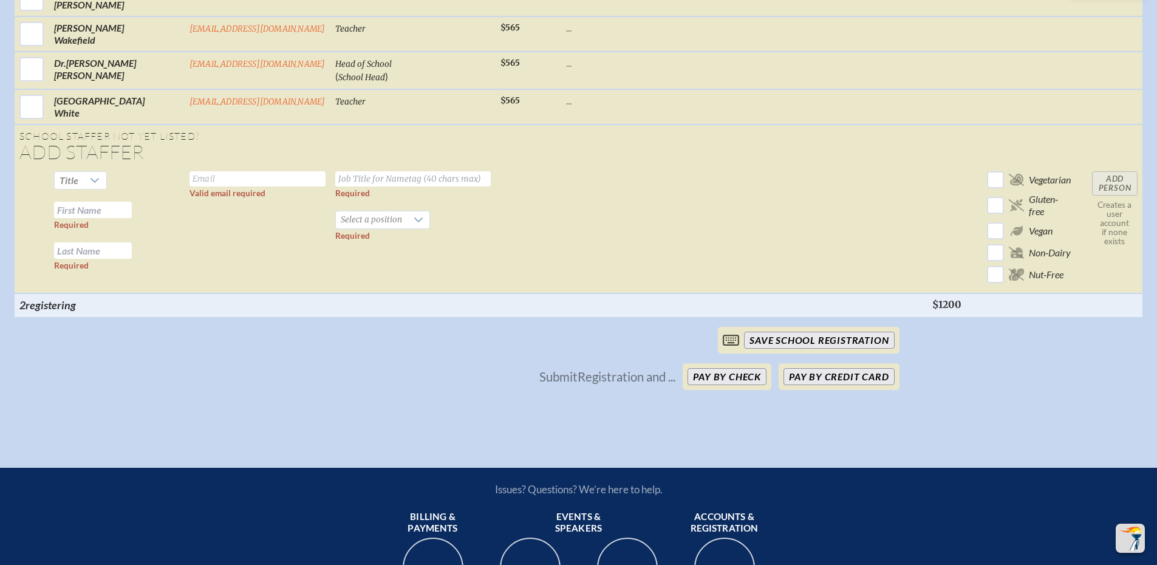
scroll to position [2754, 0]
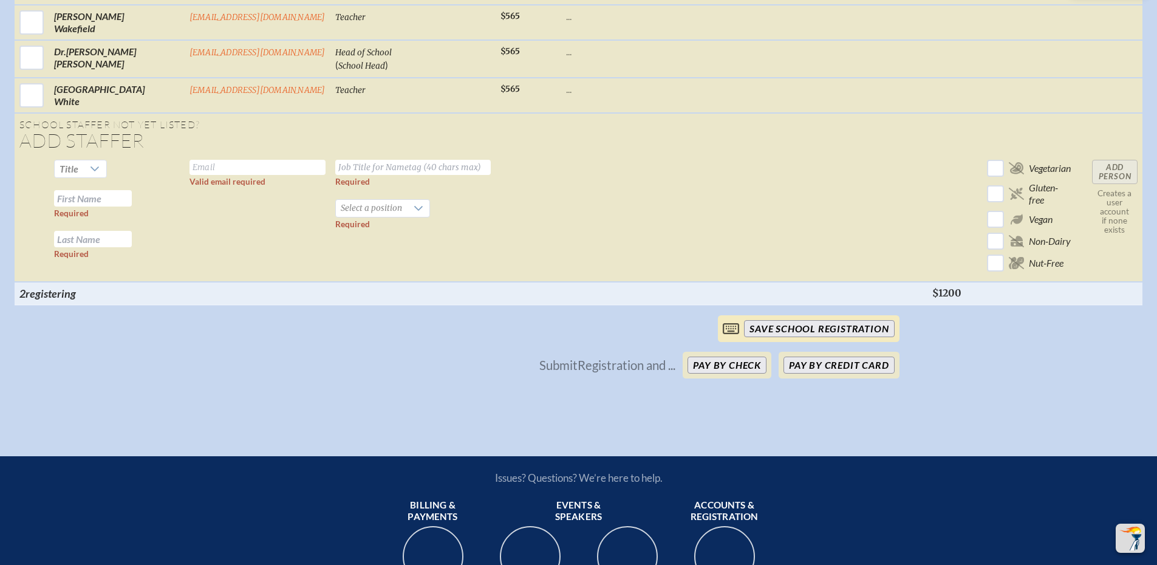
click at [780, 320] on input "save School Registration" at bounding box center [819, 328] width 150 height 17
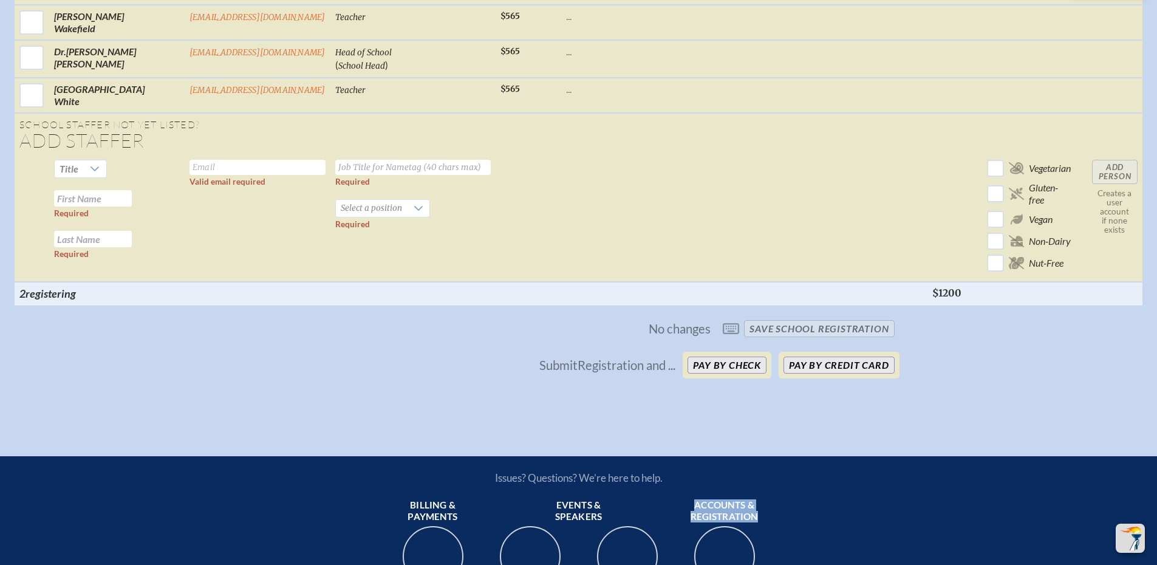
drag, startPoint x: 768, startPoint y: 509, endPoint x: 688, endPoint y: 490, distance: 82.4
copy span "Accounts & registration"
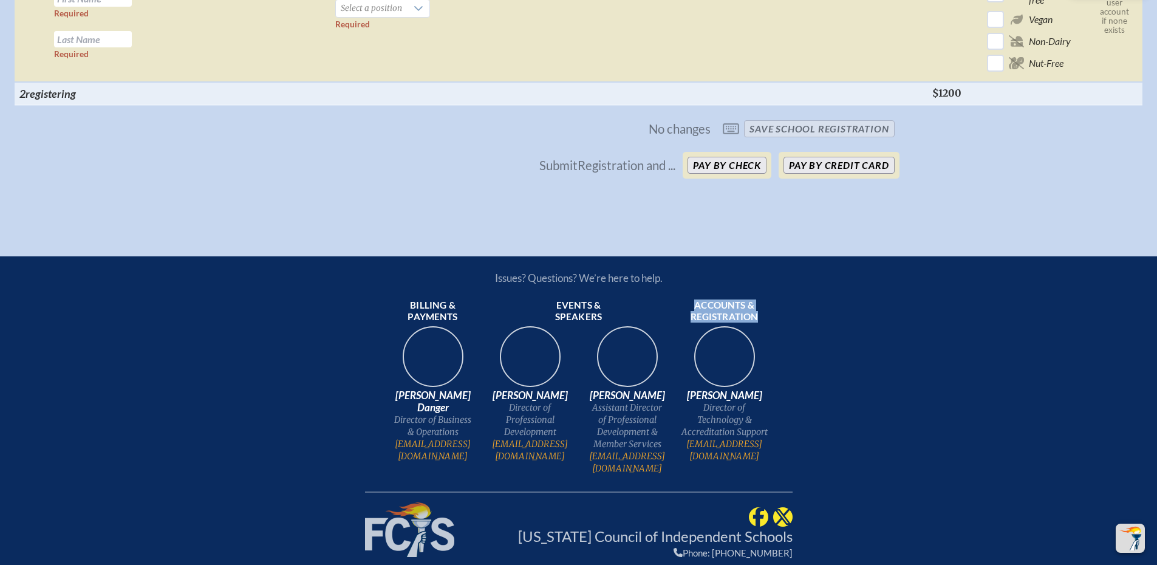
scroll to position [3020, 0]
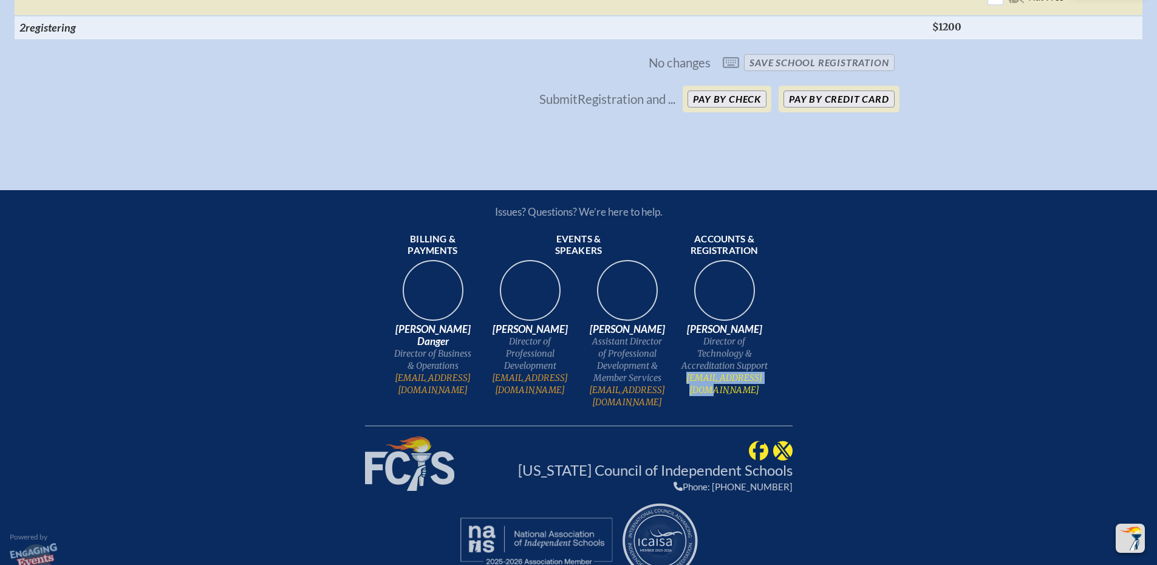
drag, startPoint x: 773, startPoint y: 366, endPoint x: 687, endPoint y: 368, distance: 85.7
click at [687, 368] on ul "Billing & payments [PERSON_NAME] Danger Director of Business & Operations [EMAI…" at bounding box center [579, 318] width 428 height 180
copy link "[EMAIL_ADDRESS][DOMAIN_NAME]"
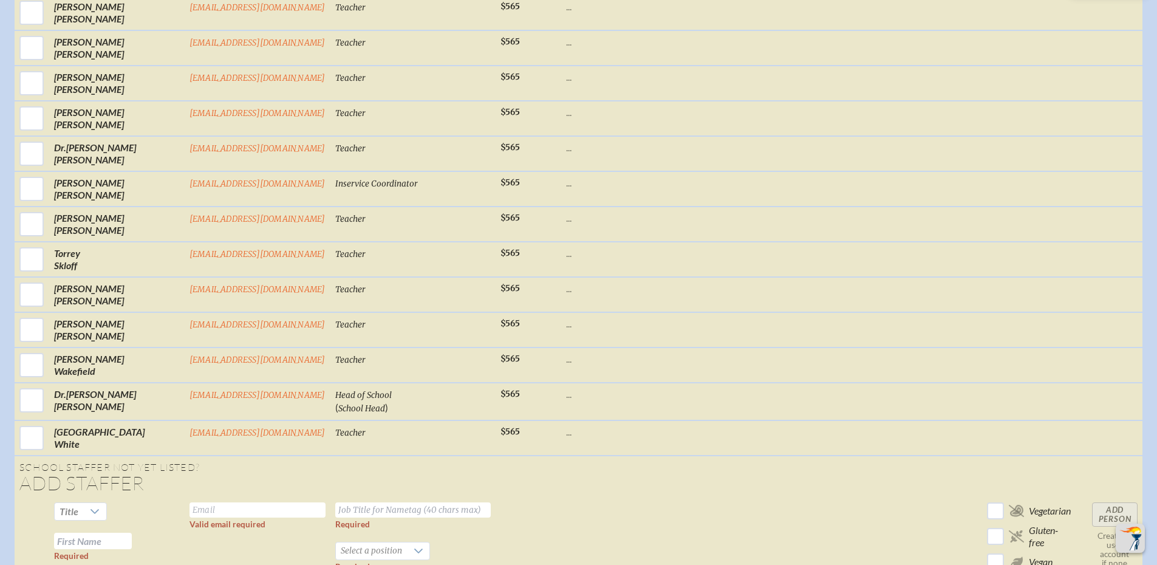
scroll to position [2494, 0]
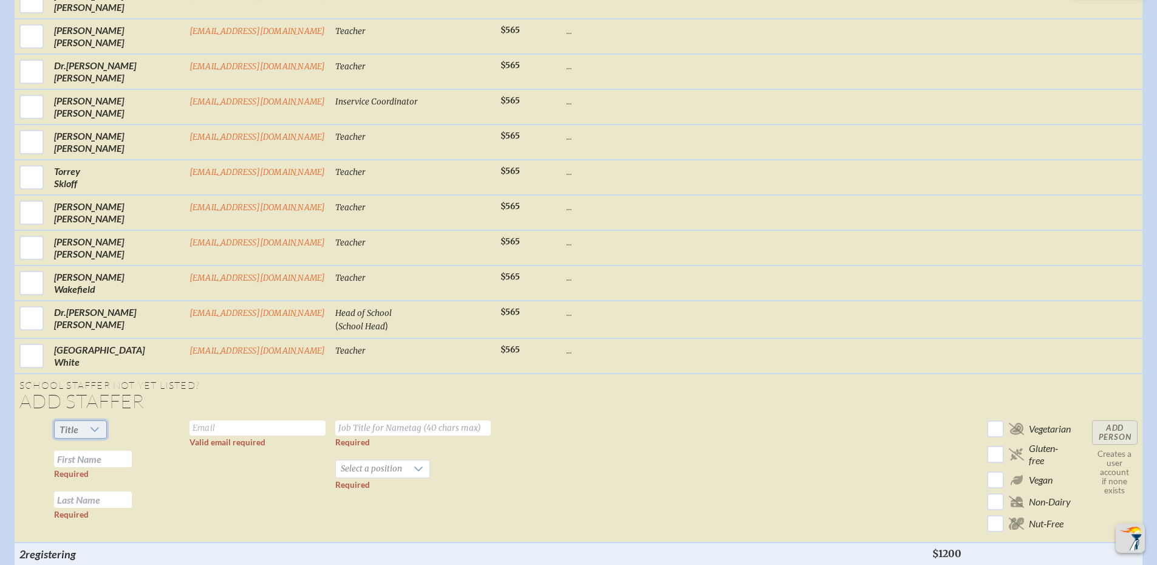
click at [71, 423] on span "Title" at bounding box center [69, 429] width 19 height 12
click at [72, 448] on li "Mrs" at bounding box center [76, 447] width 52 height 17
click at [81, 451] on input "text" at bounding box center [93, 459] width 78 height 16
type input "[PERSON_NAME]"
type input "H"
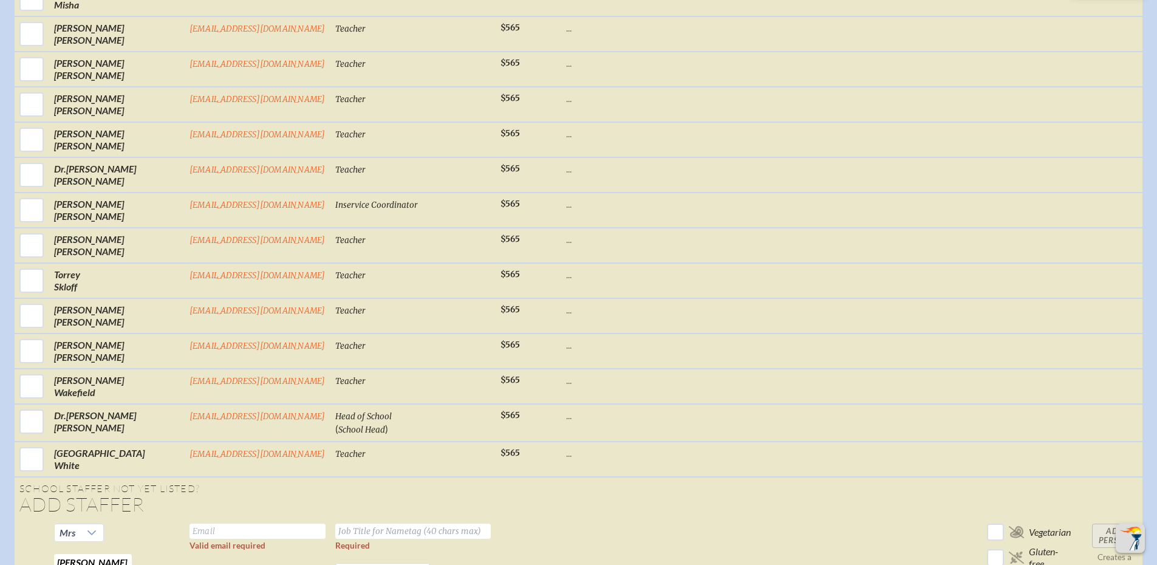
scroll to position [2515, 0]
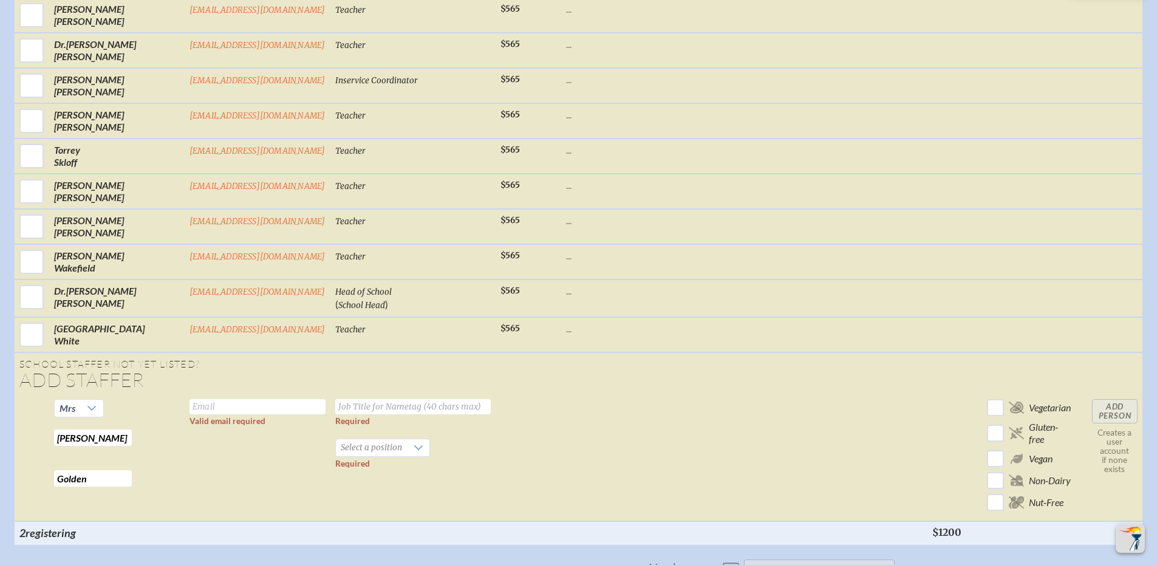
type input "Golden"
click at [240, 399] on input "text" at bounding box center [257, 406] width 136 height 15
paste input "[EMAIL_ADDRESS][DOMAIN_NAME]"
type input "[EMAIL_ADDRESS][DOMAIN_NAME]"
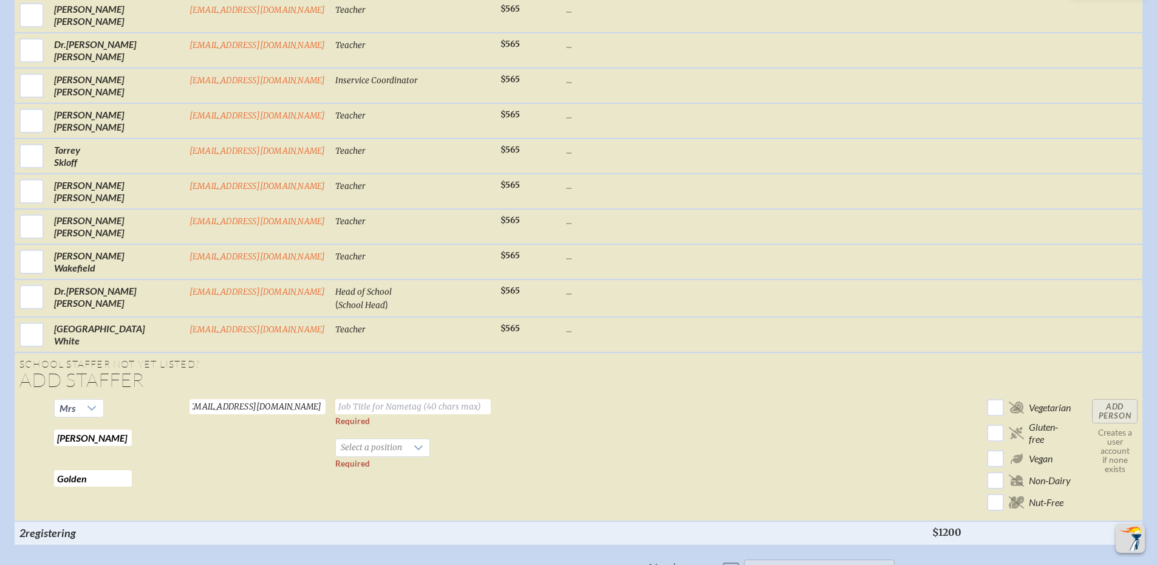
click at [347, 399] on input "text" at bounding box center [412, 406] width 155 height 15
type input "Assistant Head of [GEOGRAPHIC_DATA]"
click at [374, 439] on span "Select a position" at bounding box center [371, 447] width 71 height 17
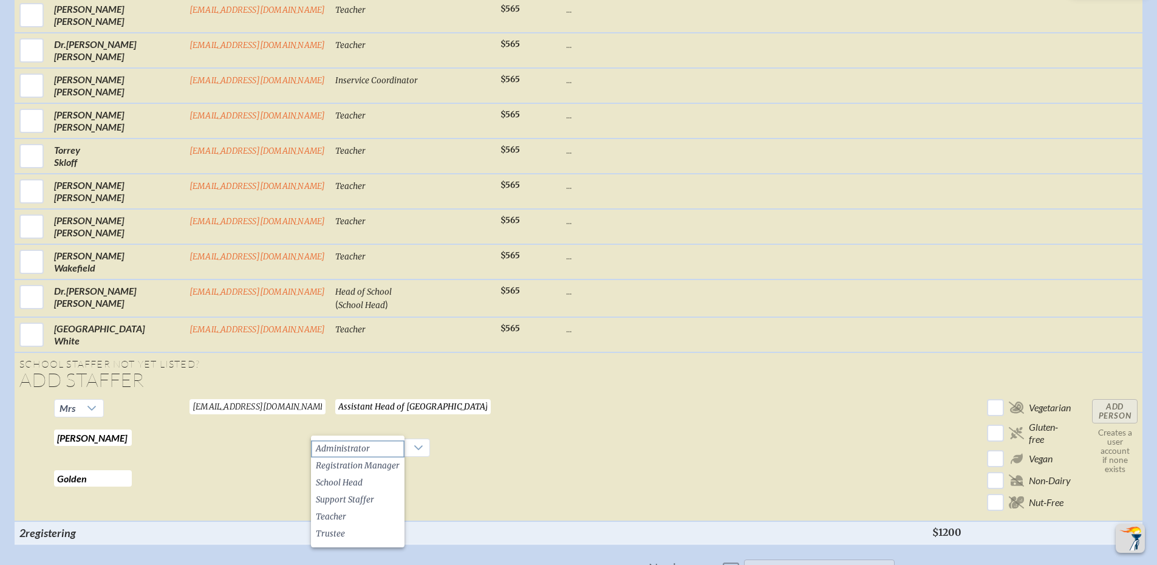
click at [366, 445] on span "Administrator" at bounding box center [343, 449] width 54 height 12
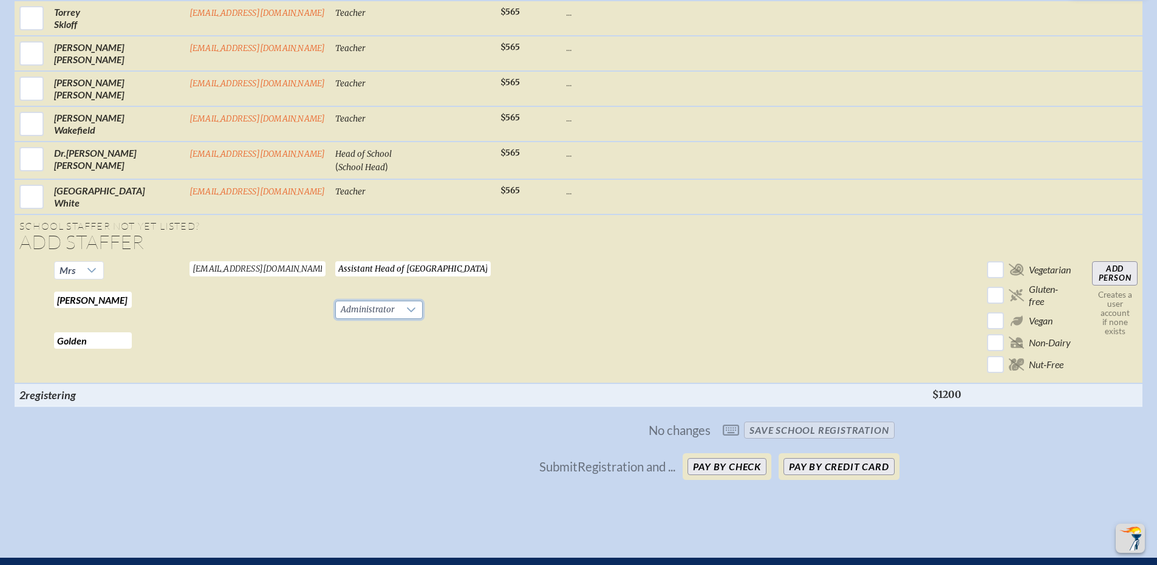
scroll to position [2657, 0]
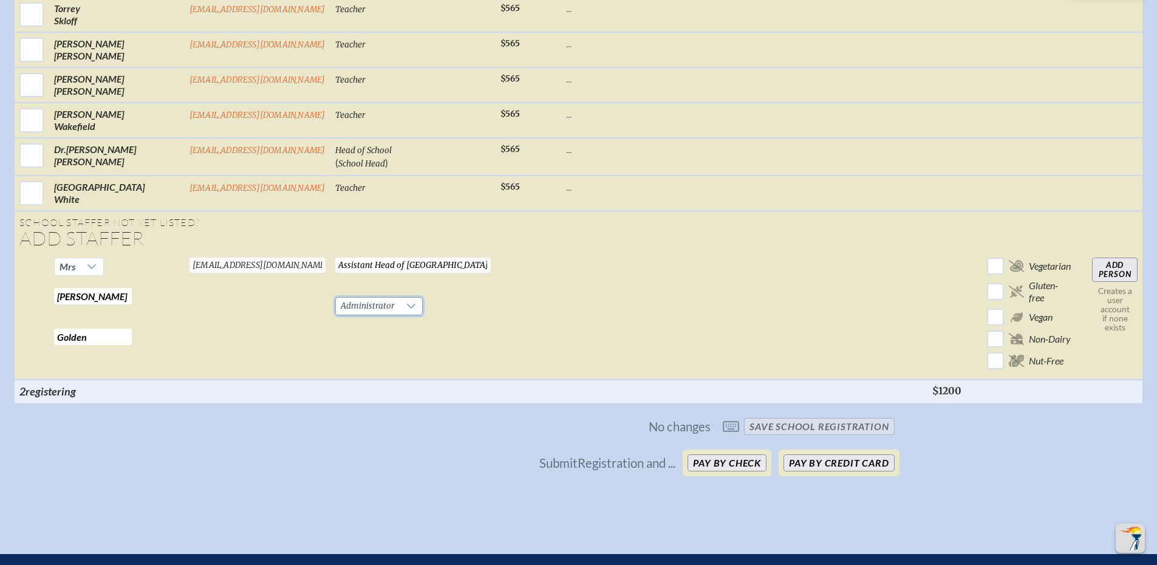
click at [1117, 258] on input "Add Person" at bounding box center [1115, 270] width 46 height 24
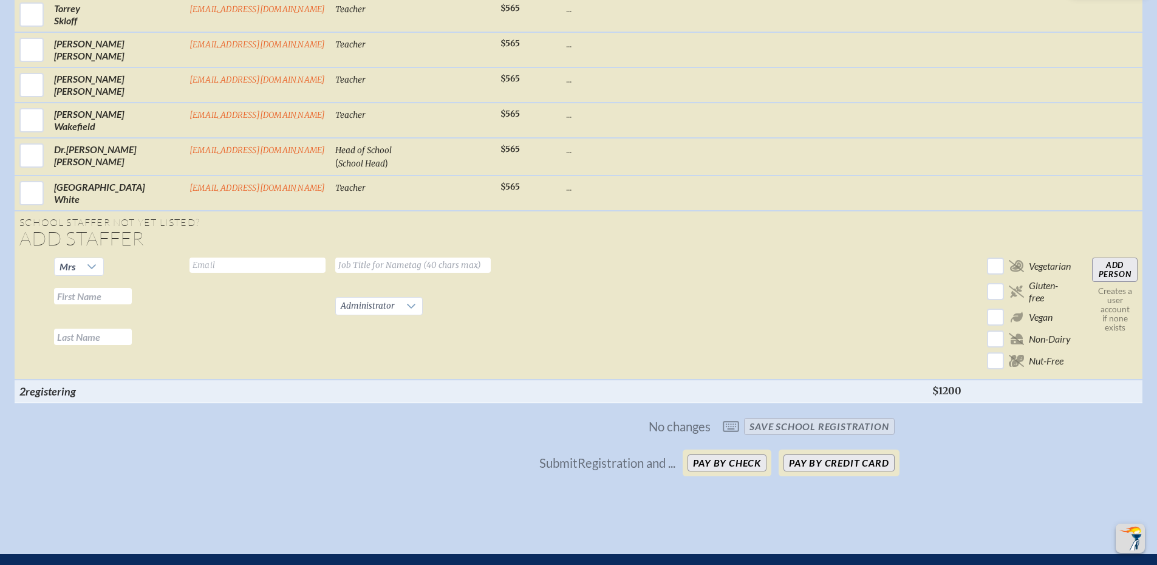
checkbox input "false"
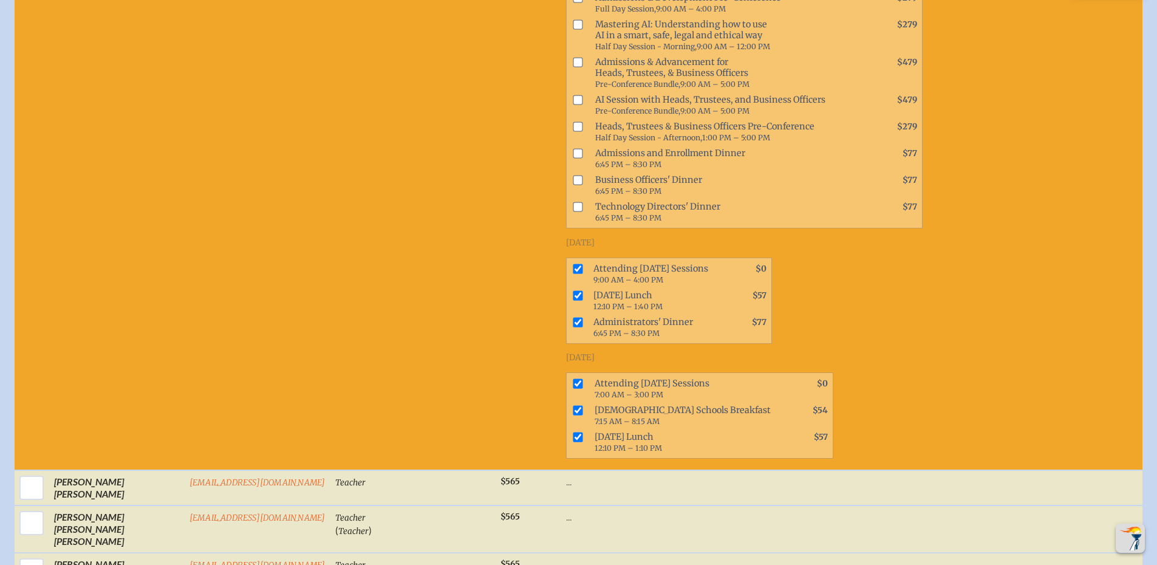
checkbox input "true"
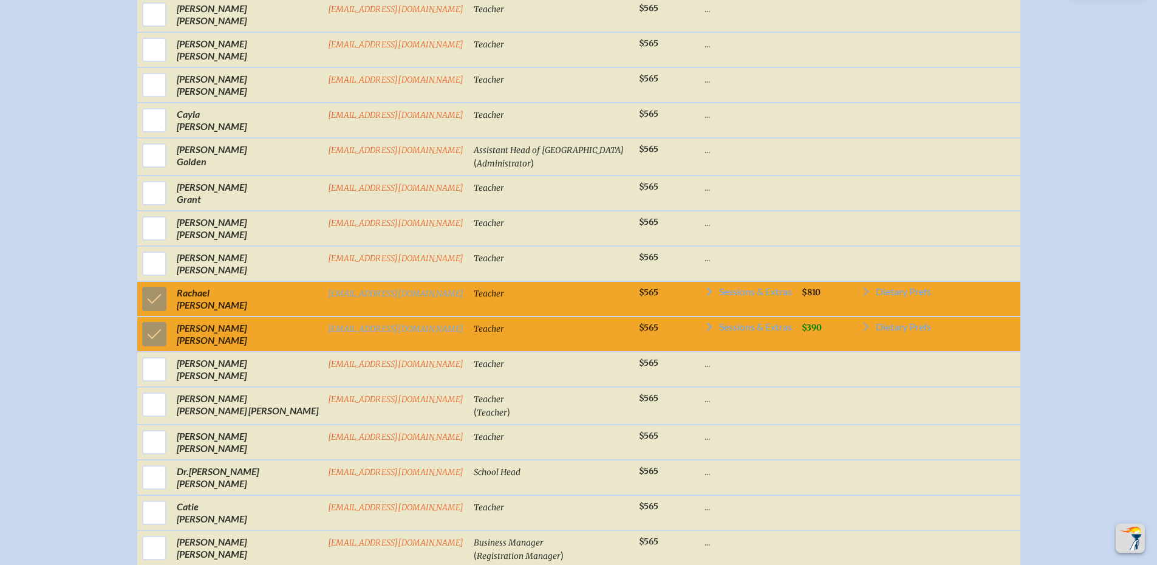
scroll to position [825, 0]
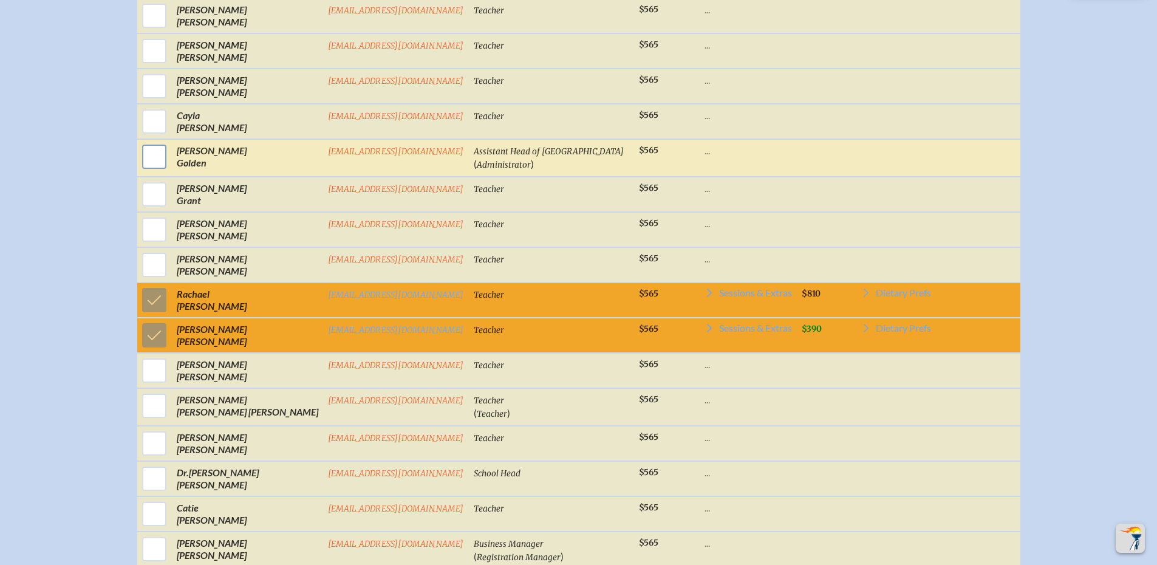
click at [167, 161] on input "checkbox" at bounding box center [154, 157] width 30 height 30
checkbox input "true"
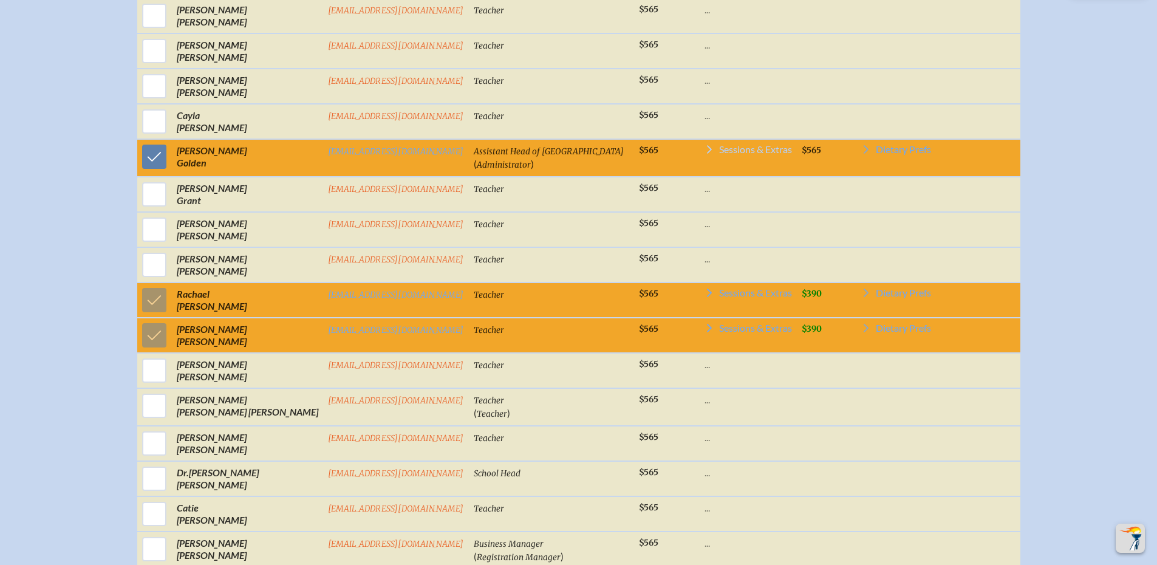
click at [734, 154] on span "Sessions & Extras" at bounding box center [755, 150] width 73 height 10
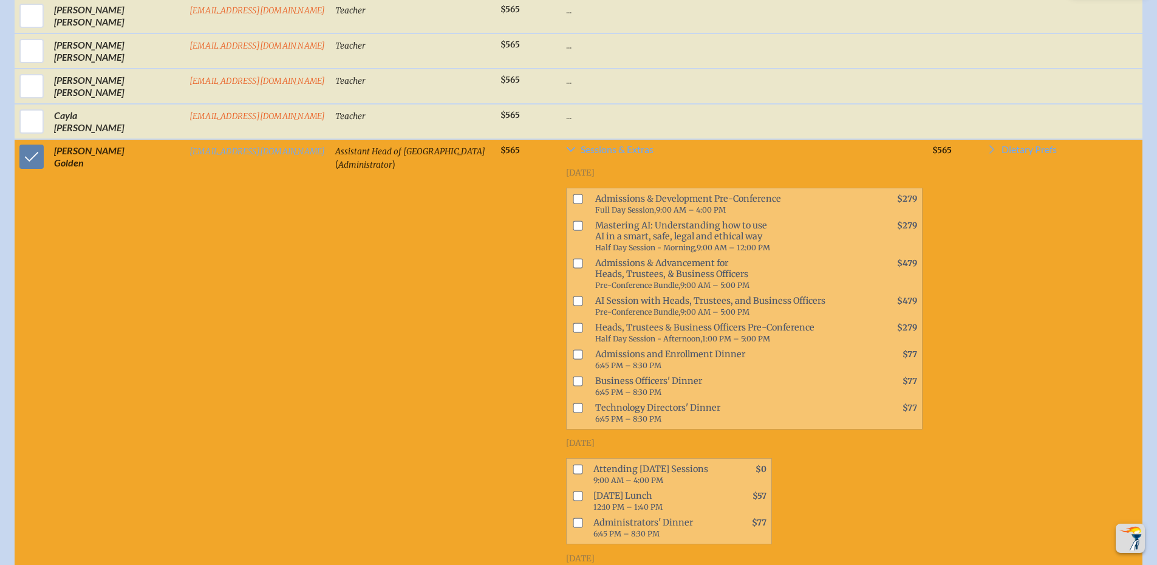
click at [573, 470] on input "checkbox" at bounding box center [578, 469] width 10 height 10
checkbox input "true"
click at [573, 500] on input "checkbox" at bounding box center [578, 496] width 10 height 10
checkbox input "true"
click at [573, 521] on input "checkbox" at bounding box center [578, 522] width 10 height 10
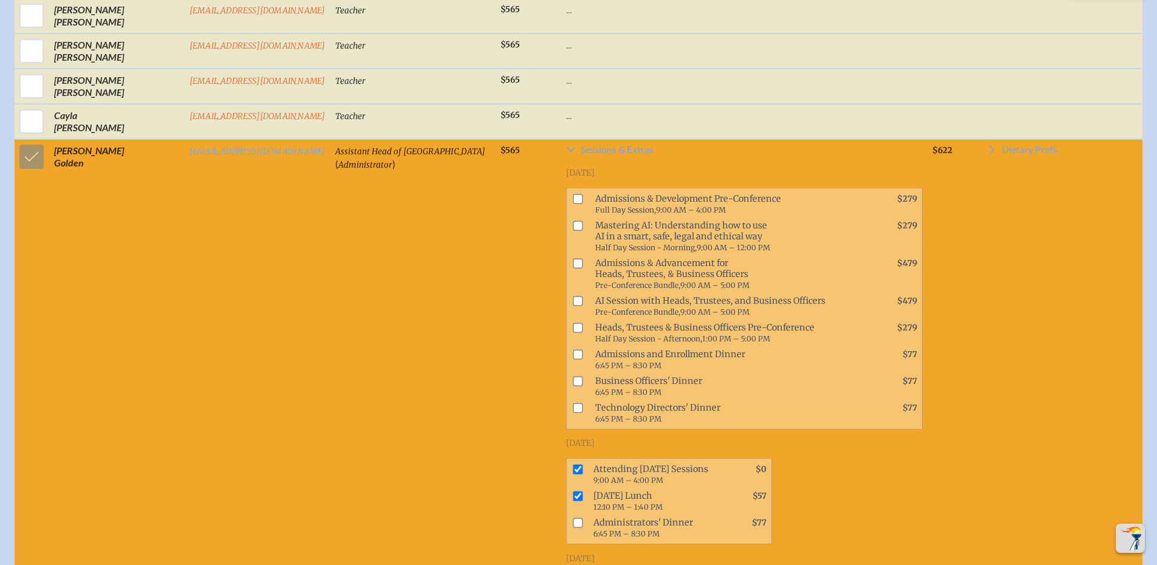
checkbox input "true"
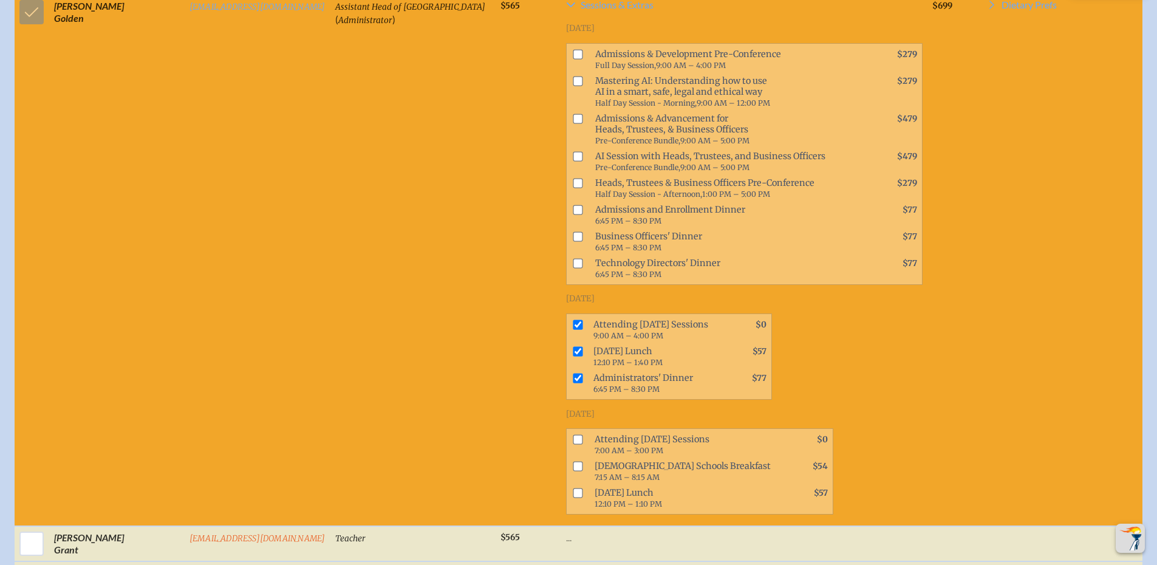
scroll to position [1000, 0]
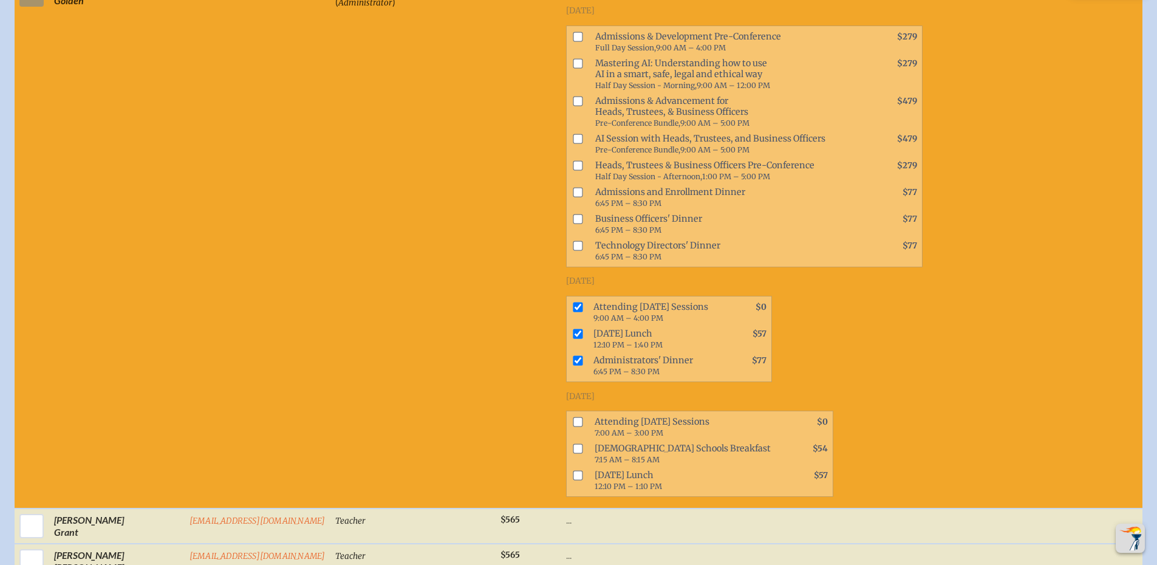
click at [573, 420] on input "checkbox" at bounding box center [578, 422] width 10 height 10
checkbox input "true"
click at [573, 451] on input "checkbox" at bounding box center [578, 449] width 10 height 10
checkbox input "true"
click at [573, 479] on input "checkbox" at bounding box center [578, 476] width 10 height 10
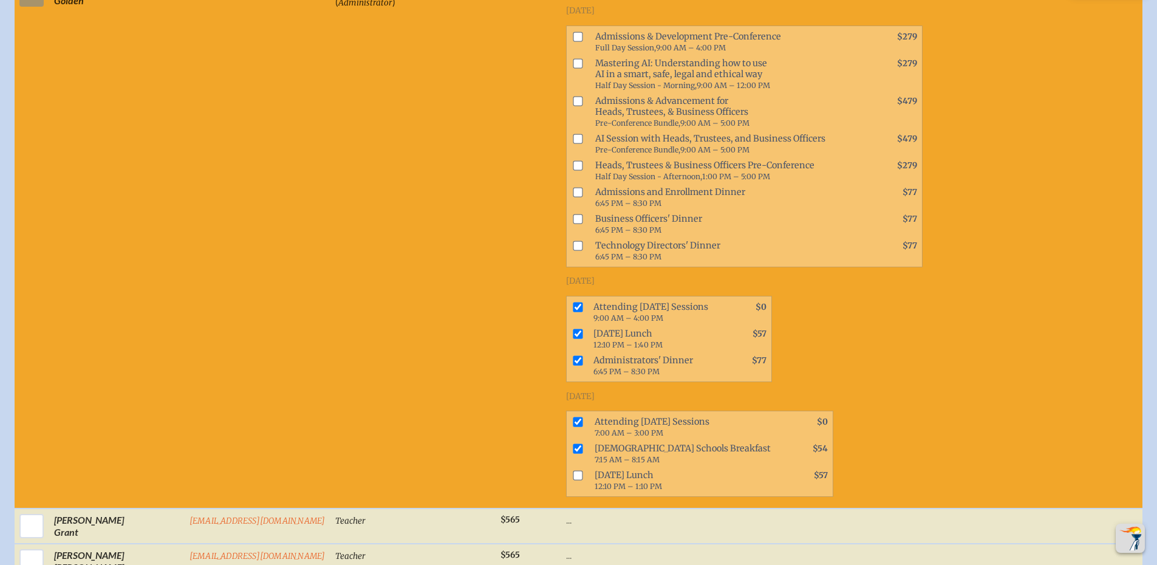
checkbox input "true"
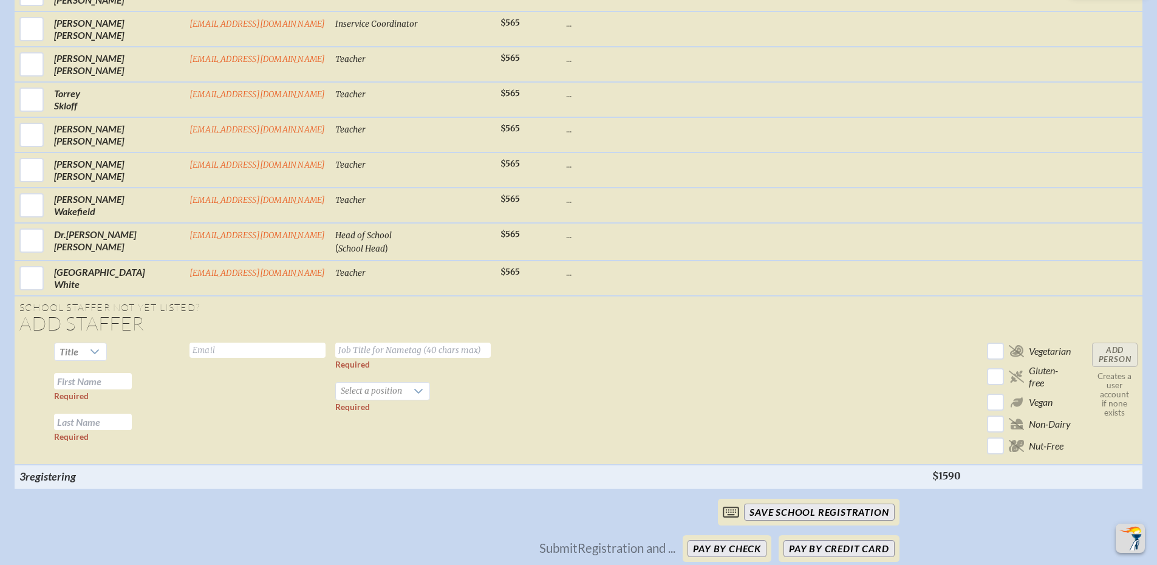
scroll to position [2255, 0]
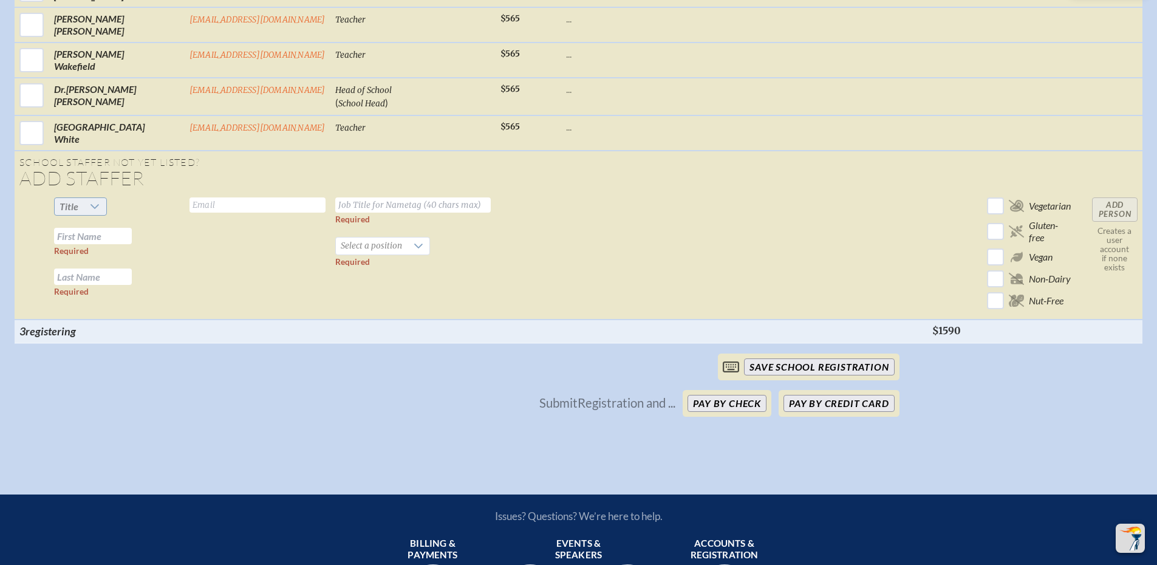
click at [83, 198] on div at bounding box center [94, 206] width 23 height 17
click at [80, 231] on li "Mrs" at bounding box center [76, 236] width 52 height 17
click at [80, 228] on input "text" at bounding box center [93, 236] width 78 height 16
type input "[PERSON_NAME]"
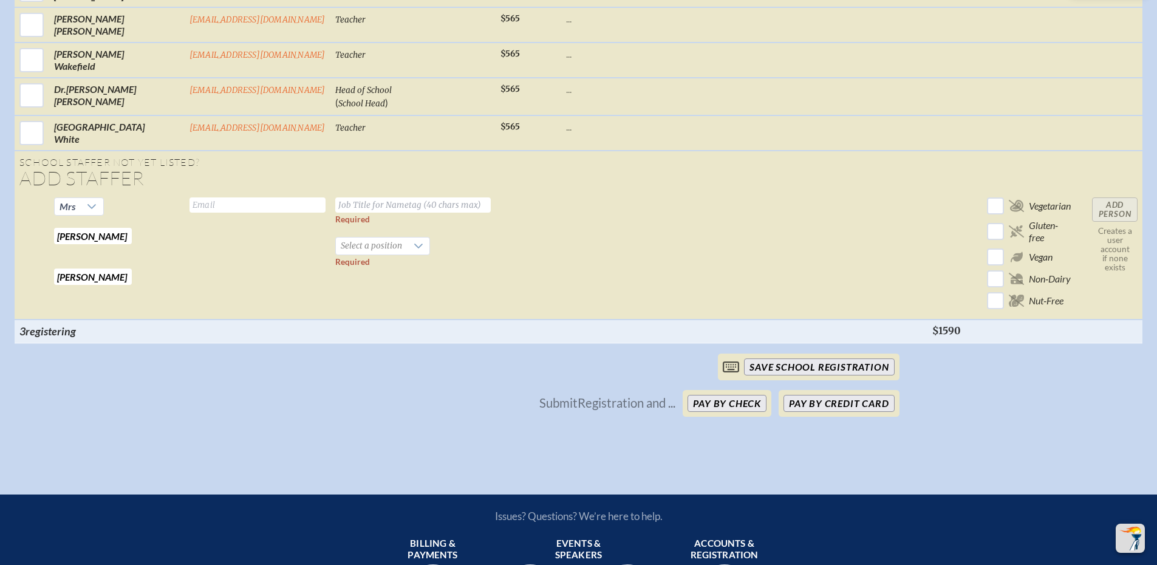
click at [342, 197] on input "text" at bounding box center [412, 204] width 155 height 15
click at [189, 197] on input "text" at bounding box center [257, 204] width 136 height 15
paste input "[EMAIL_ADDRESS][DOMAIN_NAME]"
type input "[EMAIL_ADDRESS][DOMAIN_NAME]"
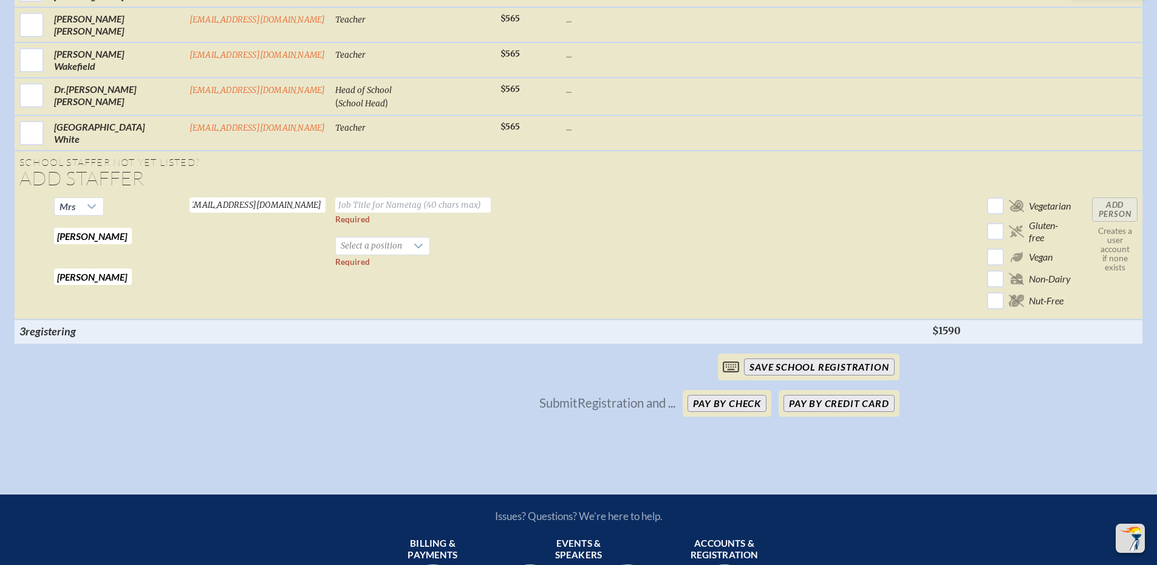
click at [366, 199] on input "text" at bounding box center [412, 204] width 155 height 15
click at [358, 237] on span "Select a position" at bounding box center [371, 245] width 71 height 17
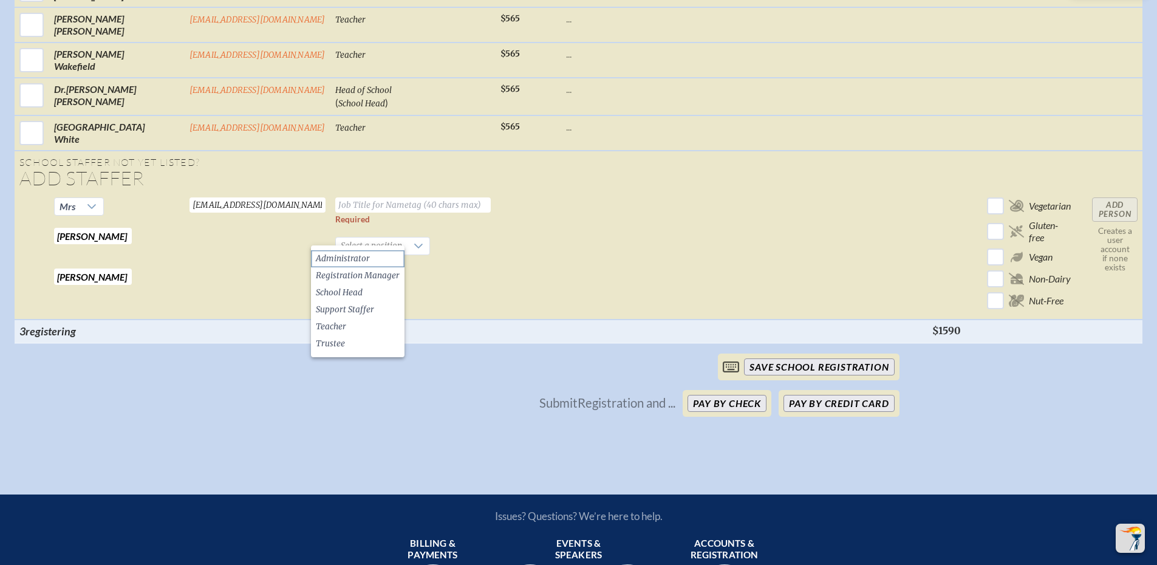
click at [346, 258] on span "Administrator" at bounding box center [343, 259] width 54 height 12
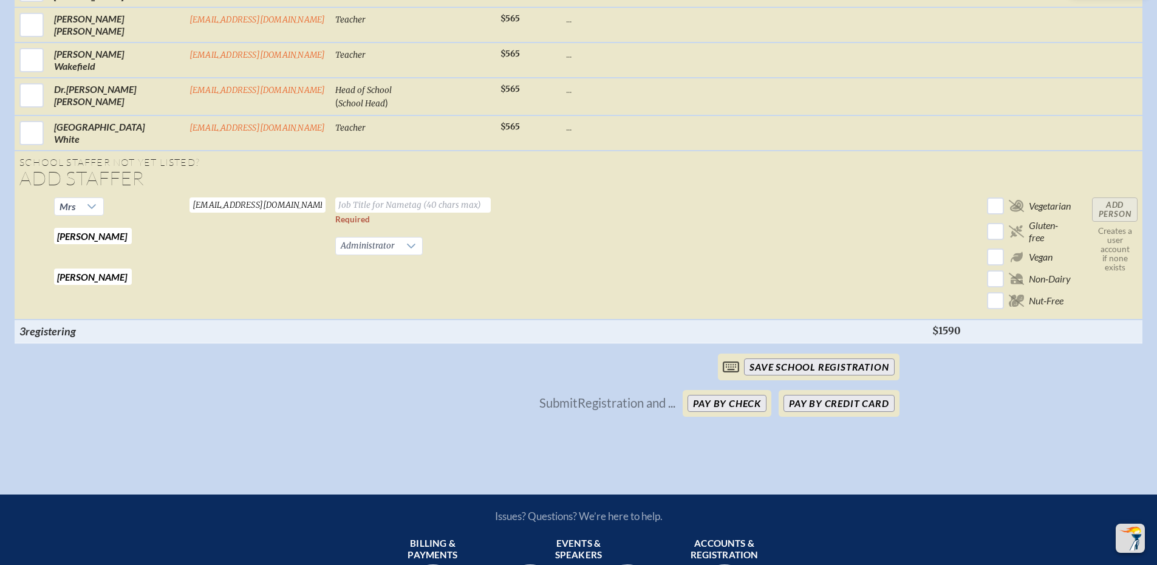
click at [347, 197] on input "text" at bounding box center [412, 204] width 155 height 15
type input "Head of Middle School"
click at [1119, 198] on input "Add Person" at bounding box center [1115, 209] width 46 height 24
checkbox input "false"
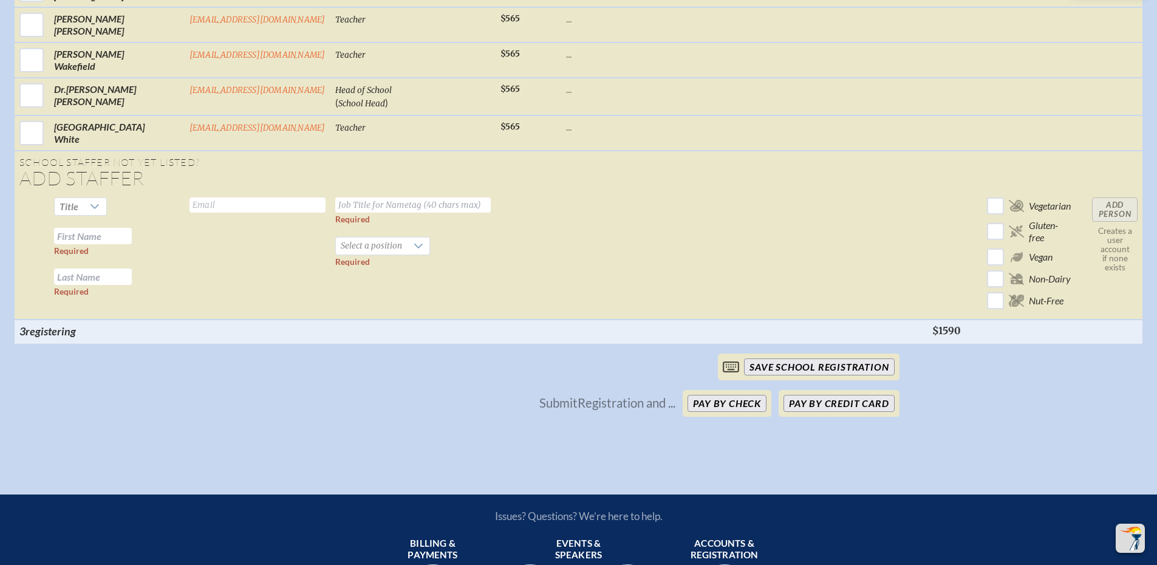
checkbox input "false"
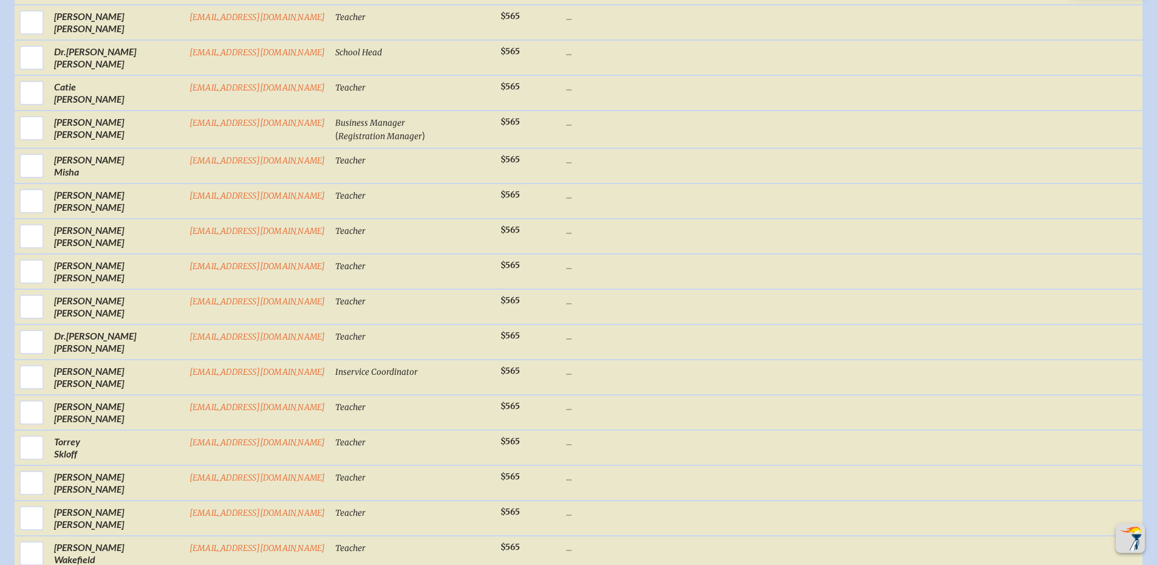
checkbox input "true"
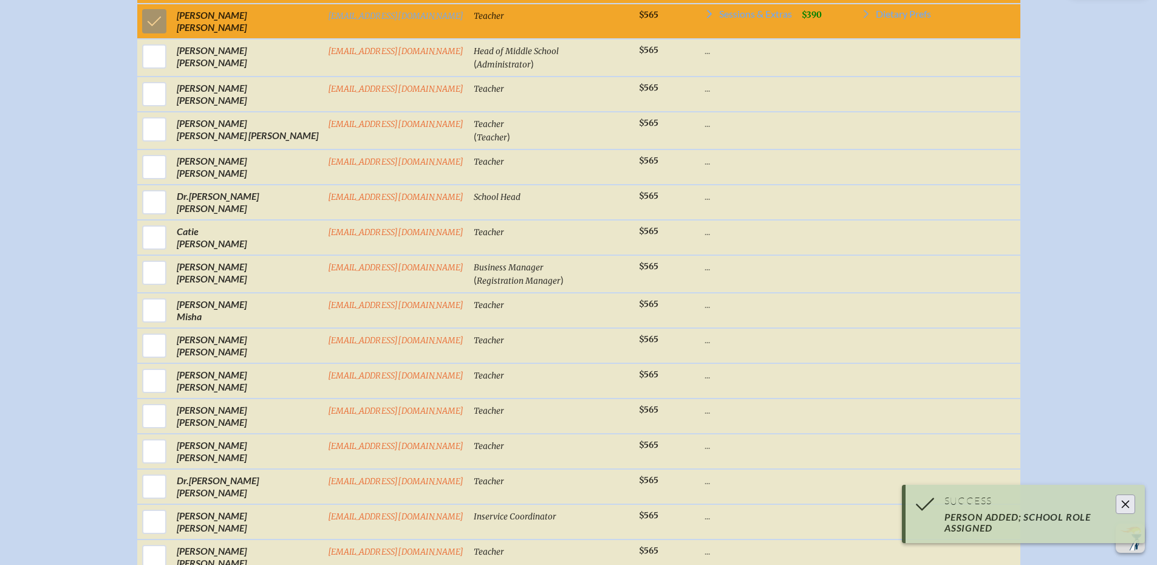
scroll to position [1073, 0]
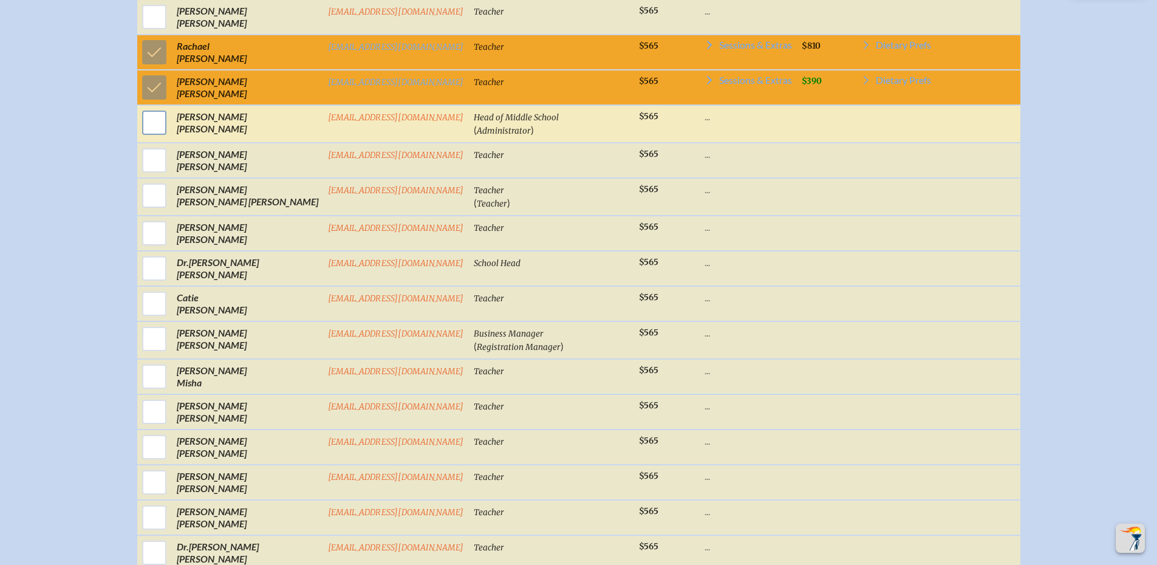
click at [169, 138] on input "checkbox" at bounding box center [154, 123] width 30 height 30
checkbox input "true"
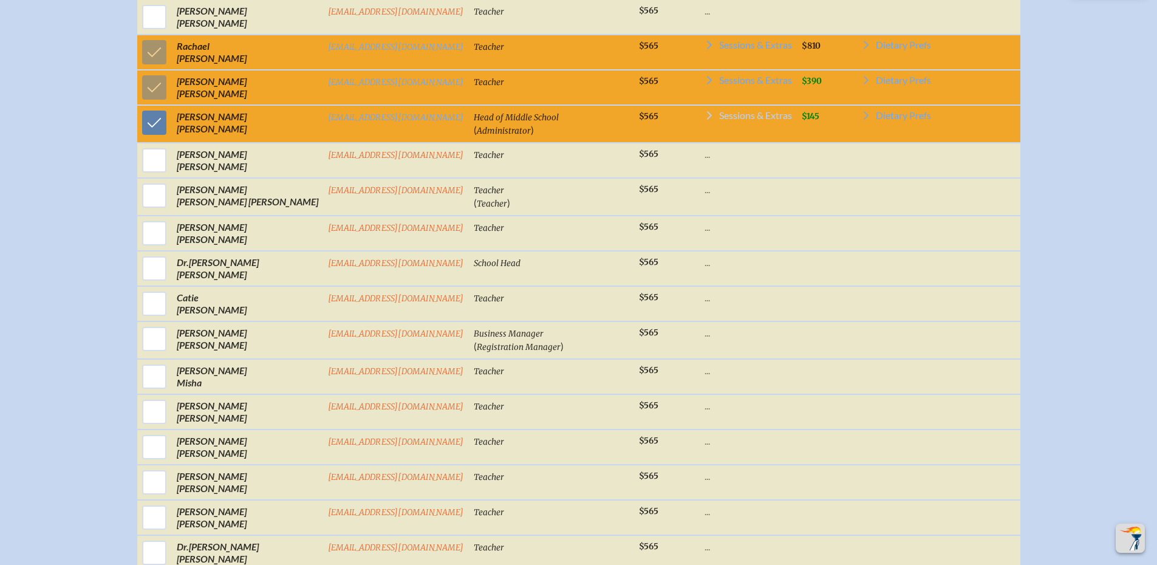
click at [757, 120] on span "Sessions & Extras" at bounding box center [755, 116] width 73 height 10
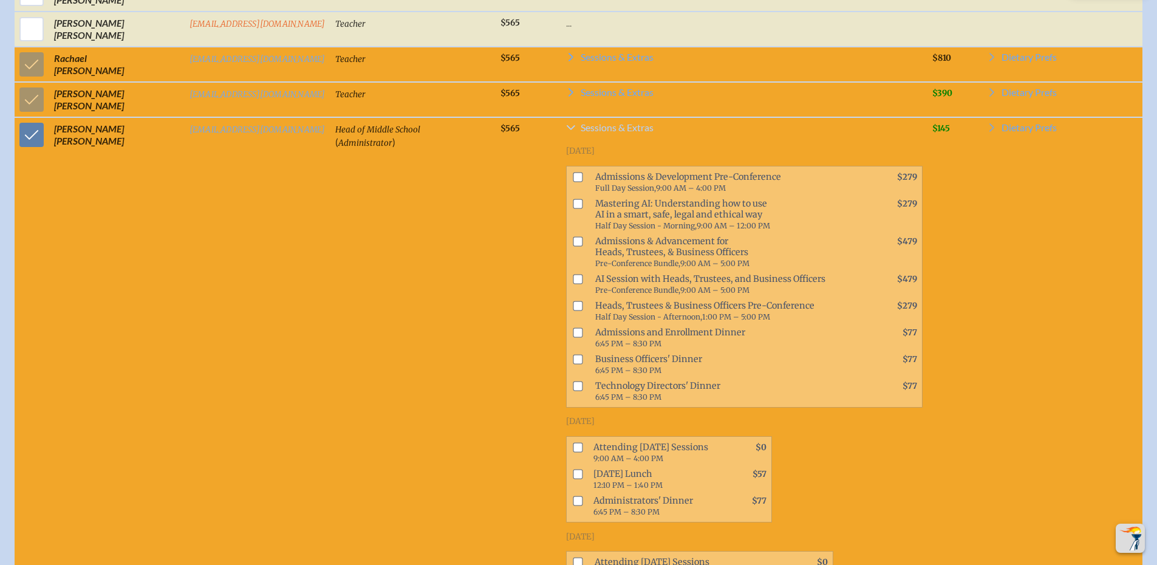
scroll to position [1085, 0]
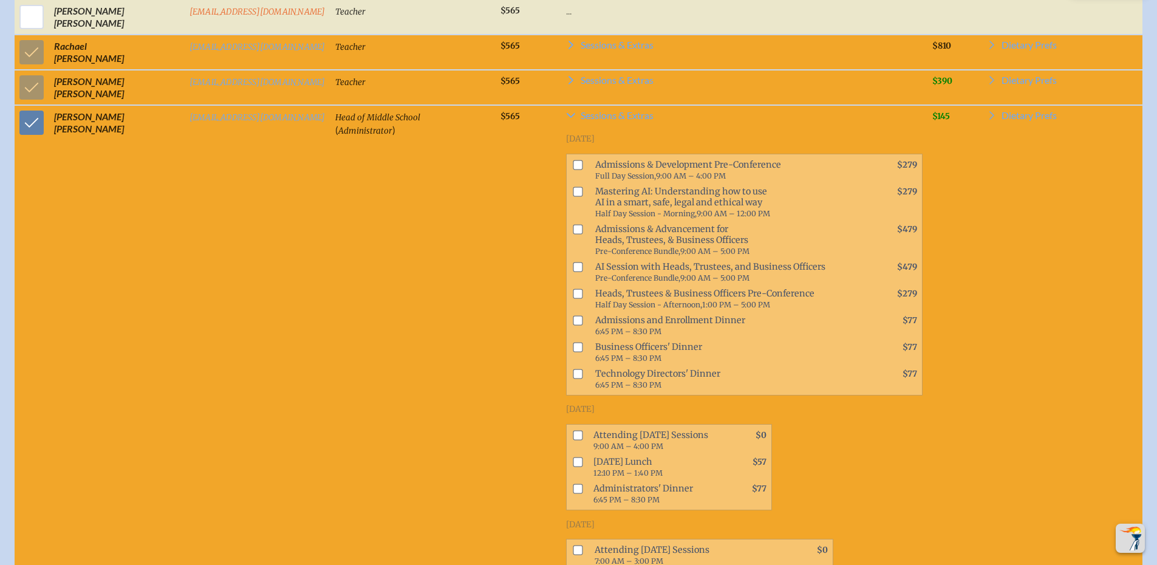
click at [573, 196] on input "checkbox" at bounding box center [578, 191] width 10 height 10
checkbox input "true"
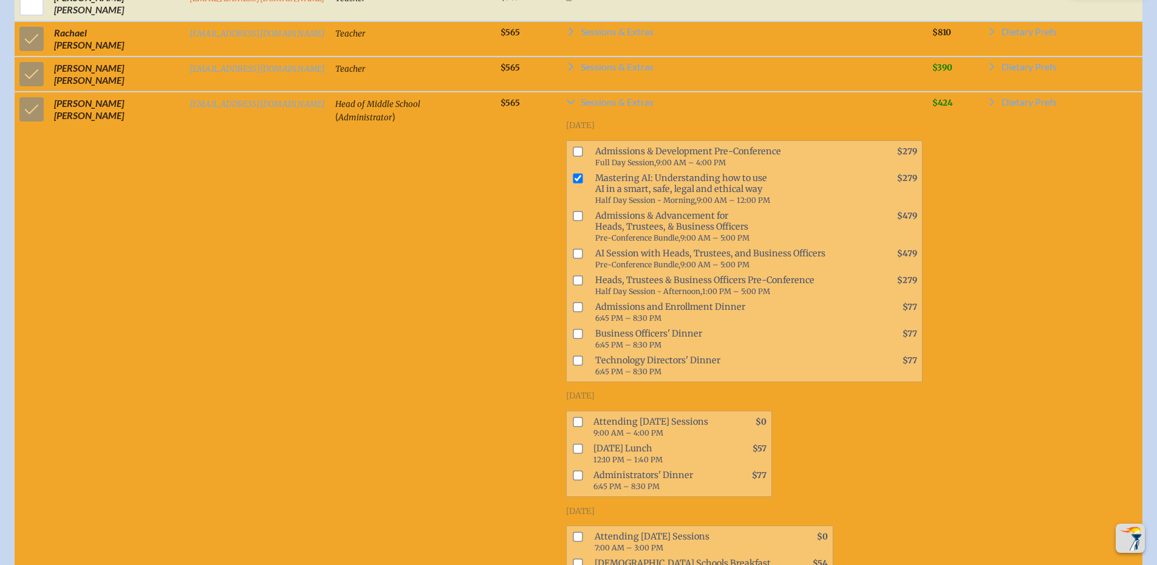
scroll to position [1106, 0]
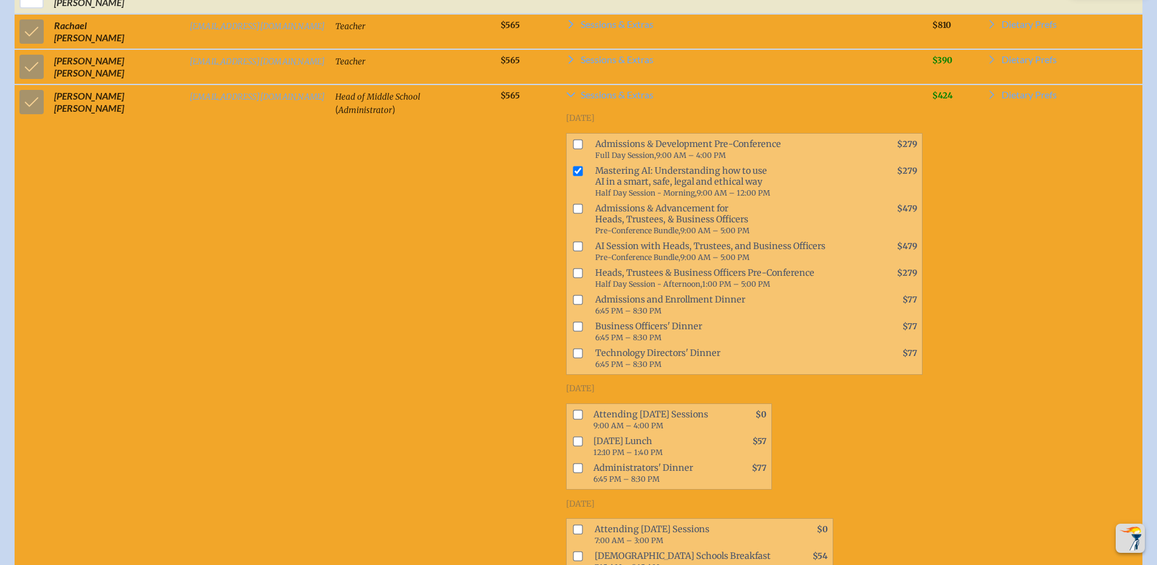
click at [573, 246] on input "checkbox" at bounding box center [578, 246] width 10 height 10
click at [573, 245] on input "checkbox" at bounding box center [578, 246] width 10 height 10
checkbox input "false"
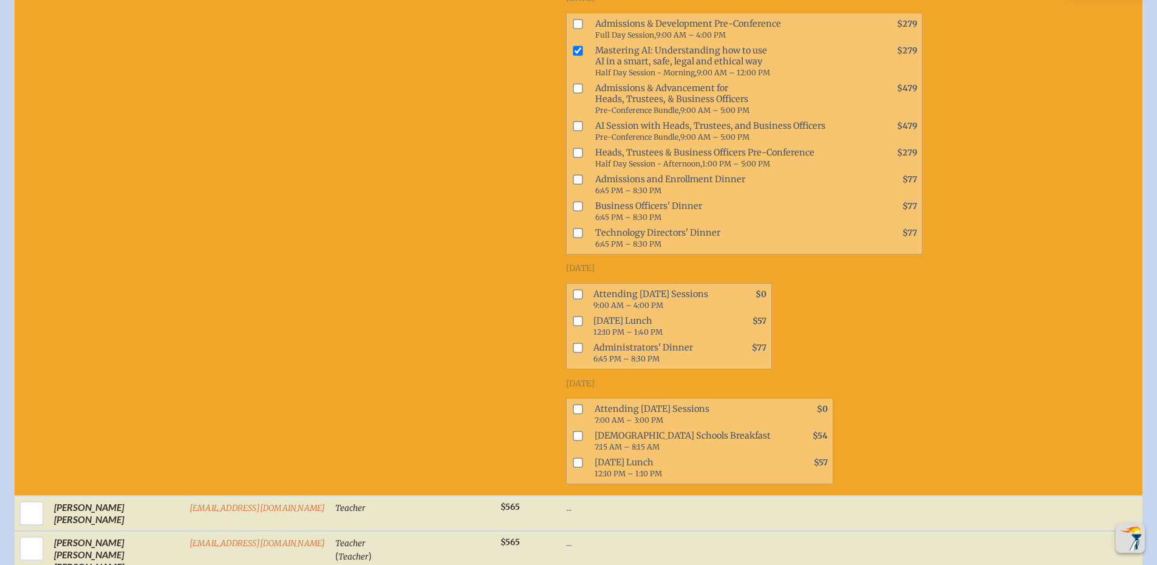
scroll to position [1227, 0]
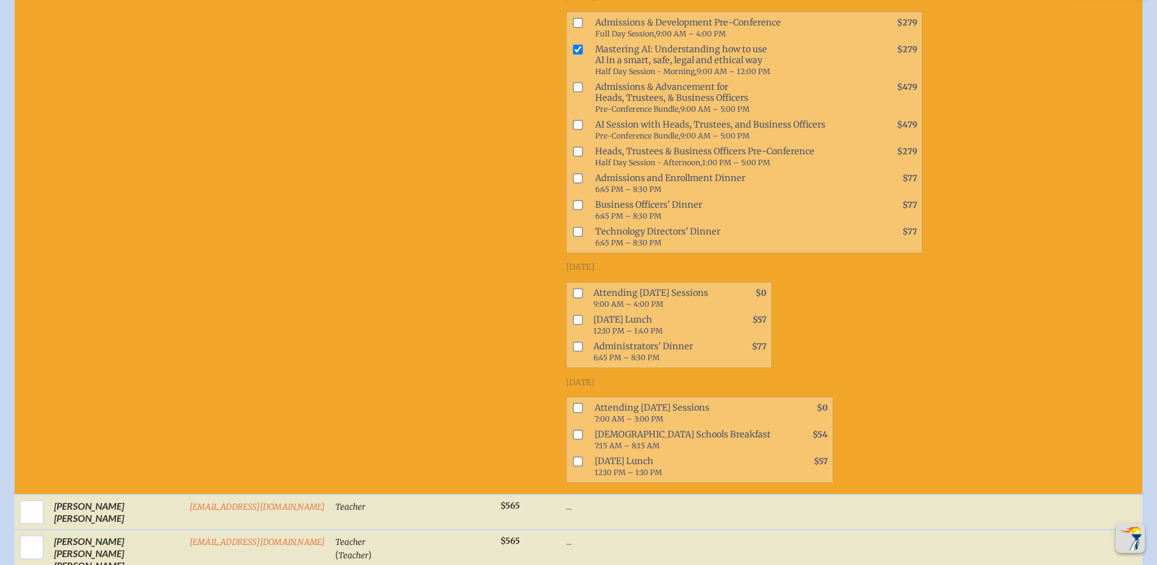
click at [573, 292] on input "checkbox" at bounding box center [578, 293] width 10 height 10
checkbox input "true"
click at [573, 319] on input "checkbox" at bounding box center [578, 320] width 10 height 10
checkbox input "true"
click at [573, 344] on input "checkbox" at bounding box center [578, 346] width 10 height 10
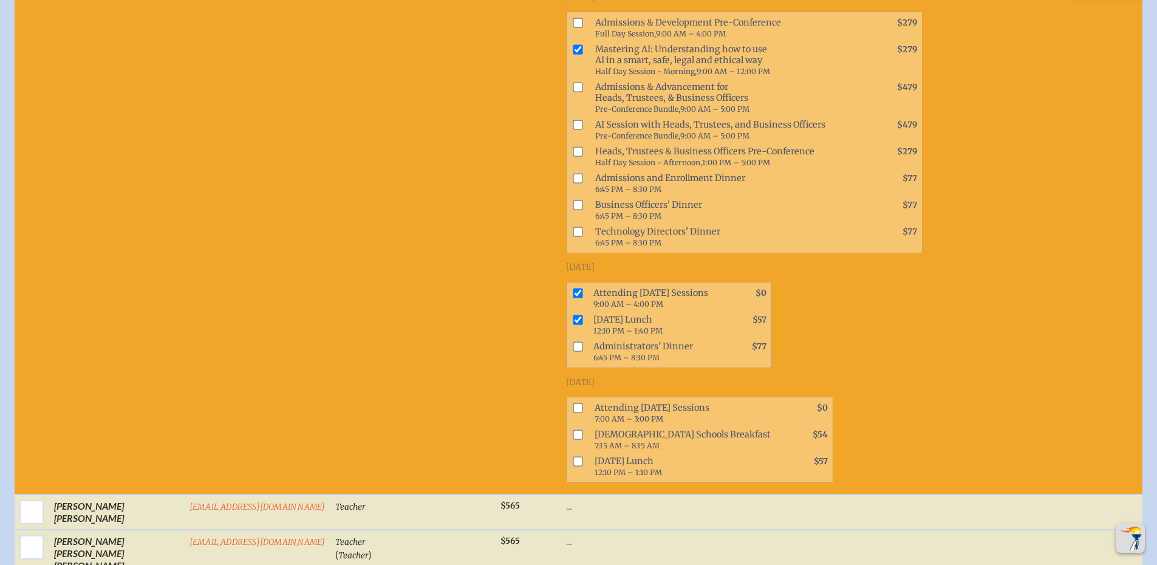
checkbox input "true"
click at [573, 408] on input "checkbox" at bounding box center [578, 408] width 10 height 10
checkbox input "true"
drag, startPoint x: 551, startPoint y: 433, endPoint x: 550, endPoint y: 456, distance: 23.1
click at [573, 435] on input "checkbox" at bounding box center [578, 435] width 10 height 10
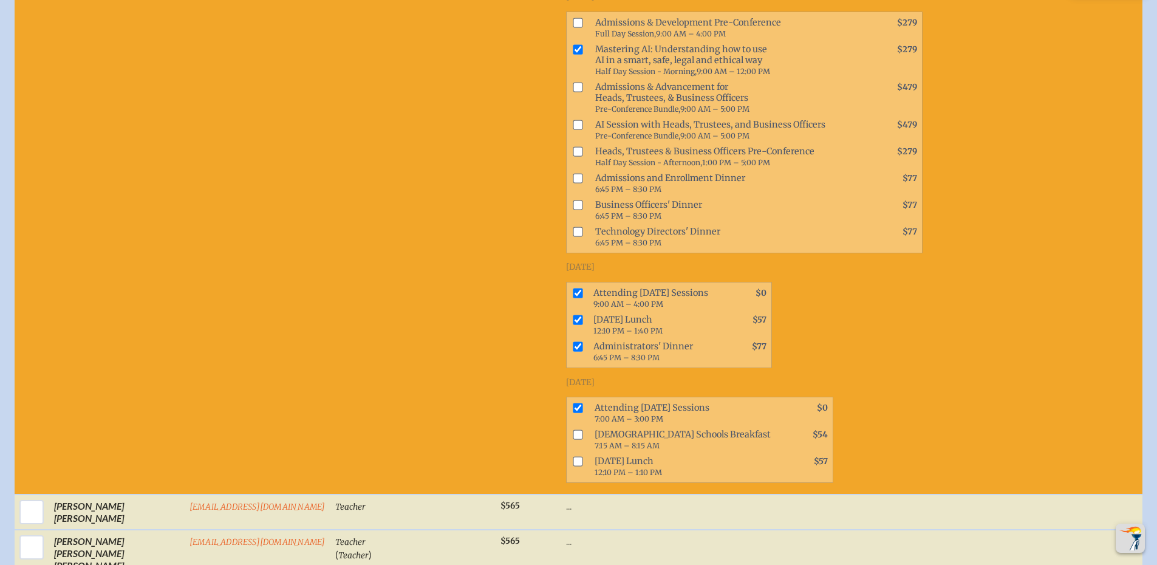
checkbox input "true"
click at [573, 459] on input "checkbox" at bounding box center [578, 462] width 10 height 10
checkbox input "true"
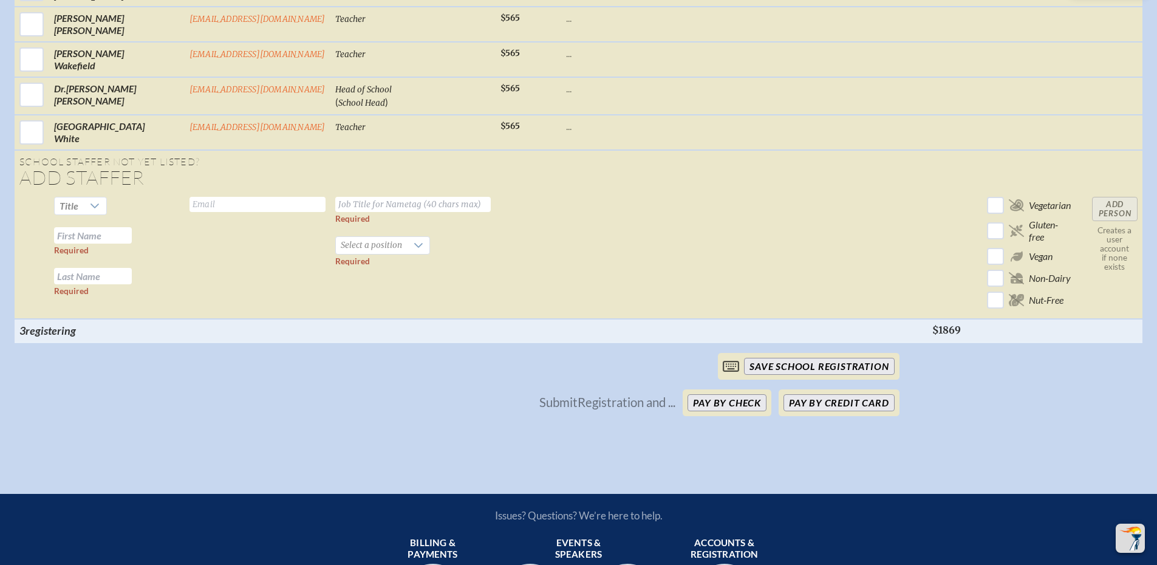
scroll to position [2300, 0]
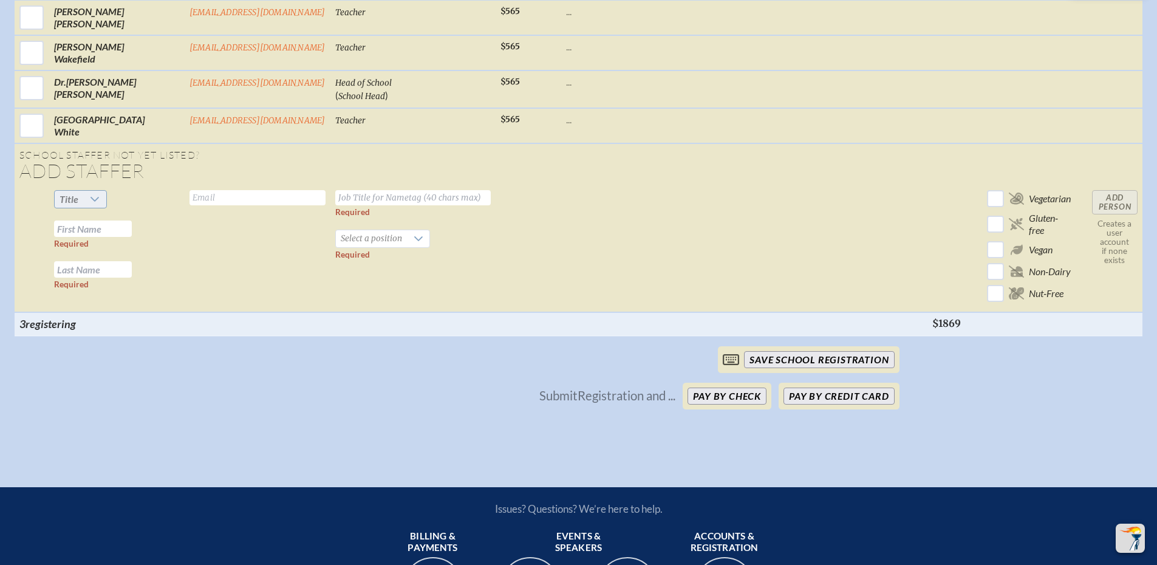
click at [90, 194] on icon at bounding box center [95, 199] width 10 height 10
click at [83, 212] on li "Mr" at bounding box center [76, 211] width 52 height 17
click at [83, 220] on input "text" at bounding box center [93, 228] width 78 height 16
type input "[PERSON_NAME]"
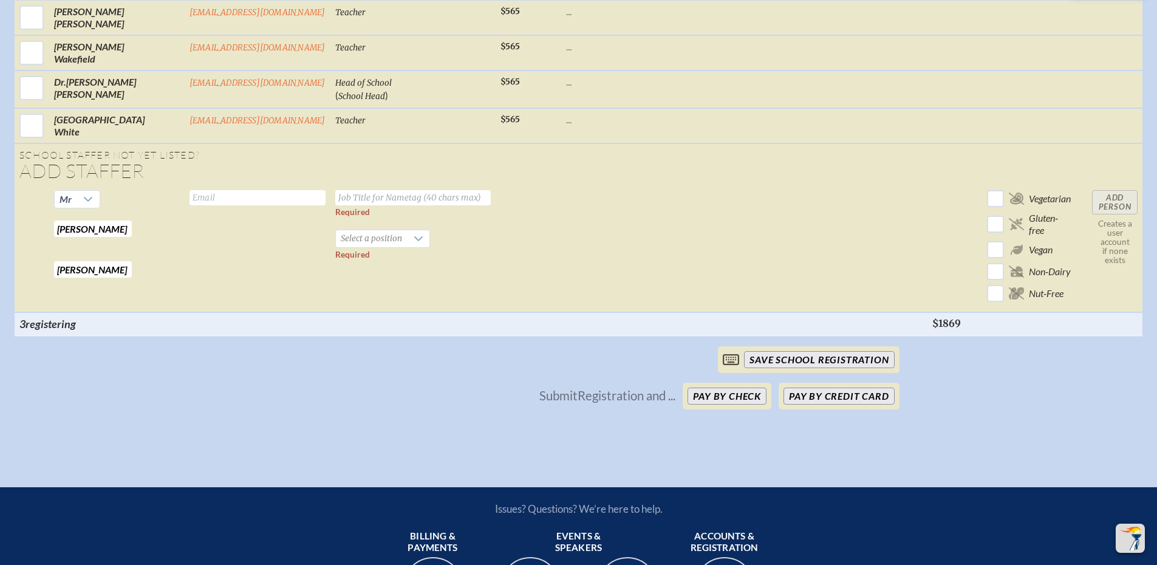
drag, startPoint x: 148, startPoint y: 188, endPoint x: 125, endPoint y: 193, distance: 23.6
click at [189, 190] on input "text" at bounding box center [257, 197] width 136 height 15
type input "[EMAIL_ADDRESS][DOMAIN_NAME]"
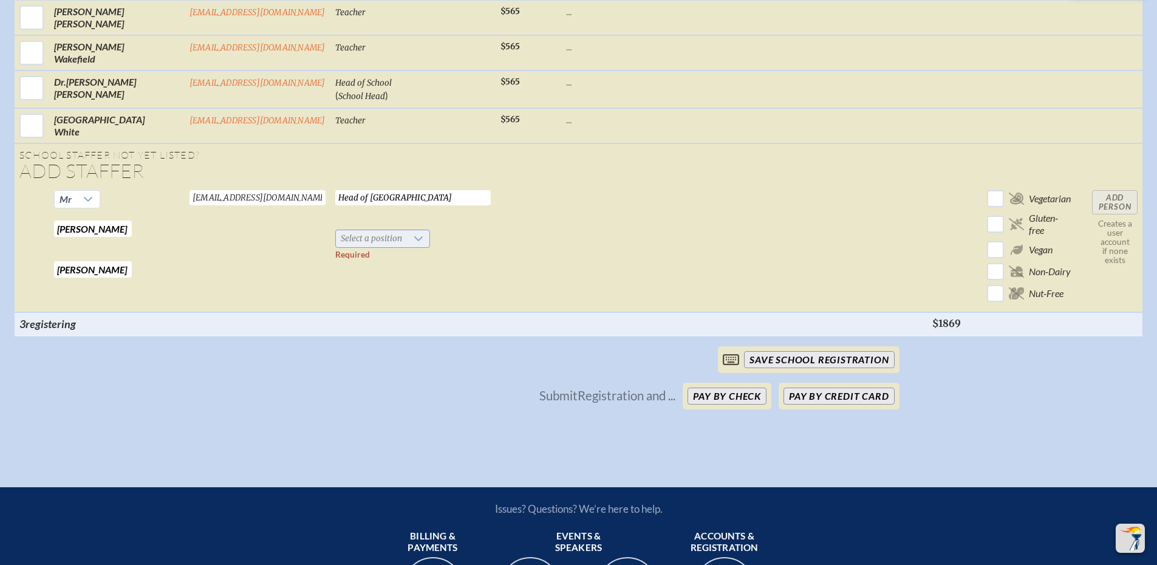
type input "Head of [GEOGRAPHIC_DATA]"
click at [336, 236] on span "Select a position" at bounding box center [371, 238] width 71 height 17
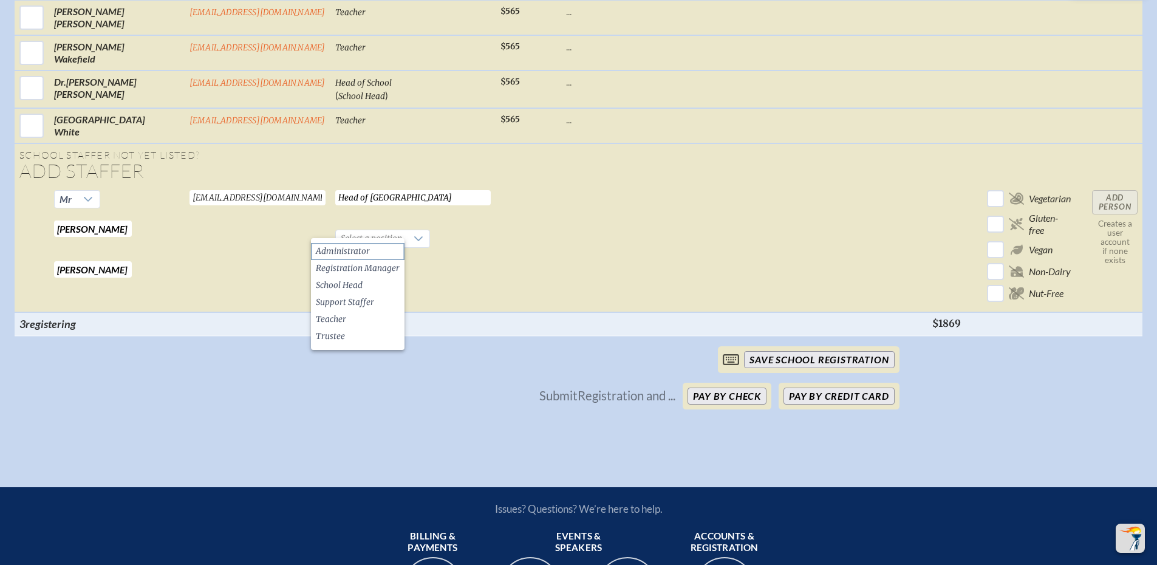
click at [341, 247] on span "Administrator" at bounding box center [343, 251] width 54 height 12
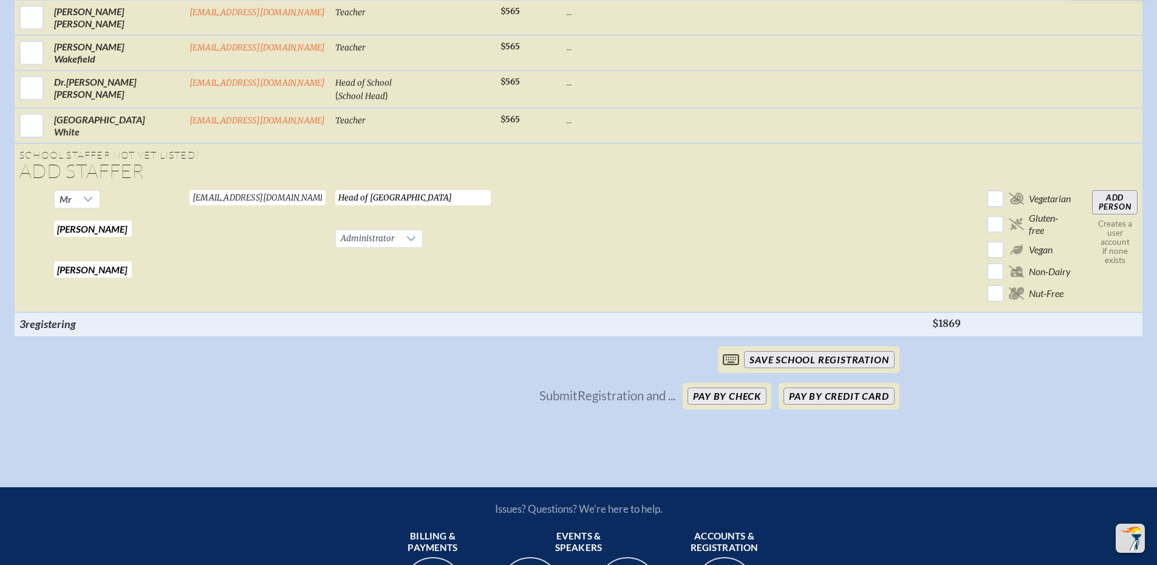
click at [1122, 190] on input "Add Person" at bounding box center [1115, 202] width 46 height 24
checkbox input "false"
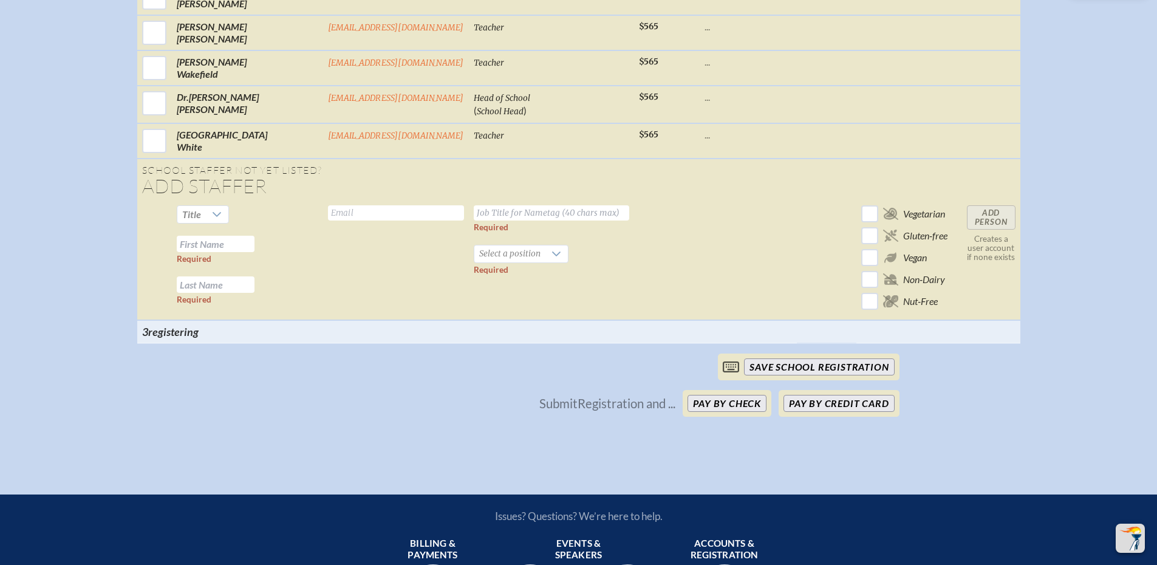
checkbox input "true"
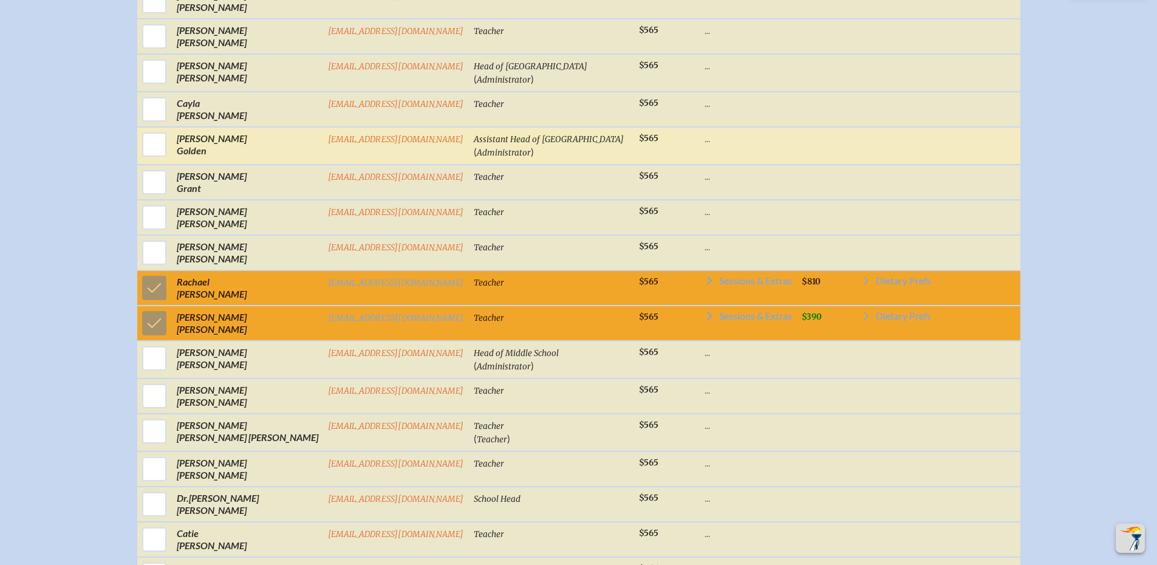
scroll to position [856, 0]
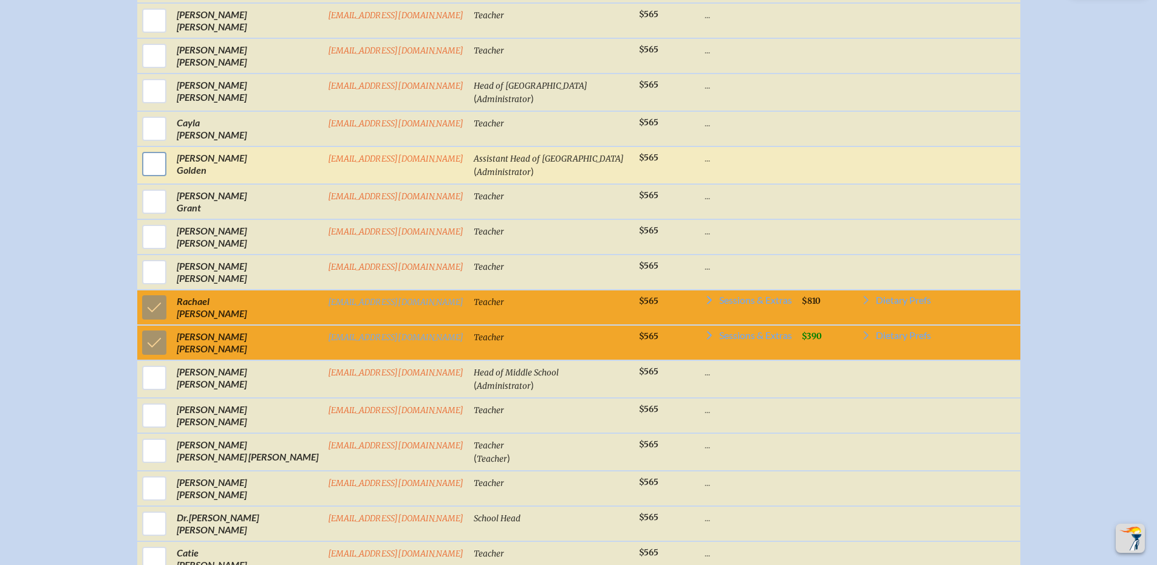
click at [166, 174] on input "checkbox" at bounding box center [154, 164] width 30 height 30
checkbox input "true"
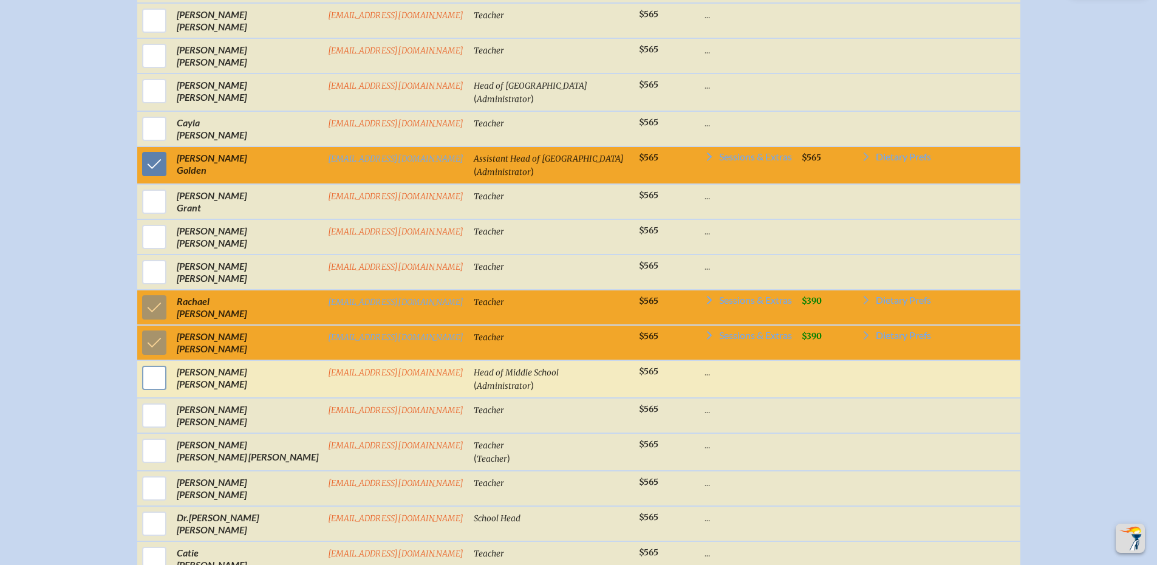
click at [169, 385] on input "checkbox" at bounding box center [154, 378] width 30 height 30
checkbox input "true"
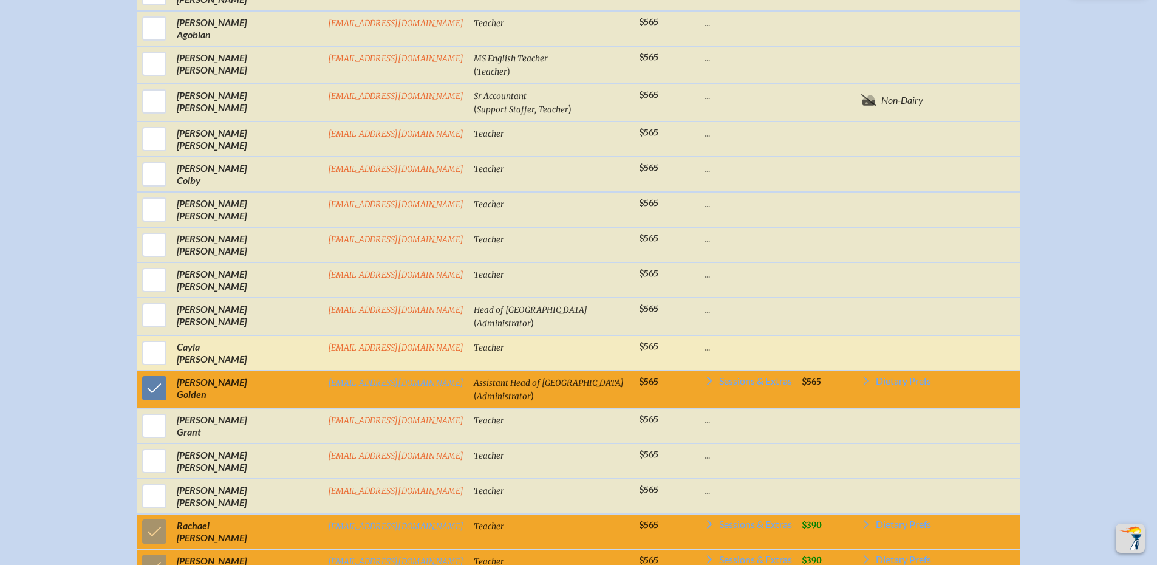
scroll to position [633, 0]
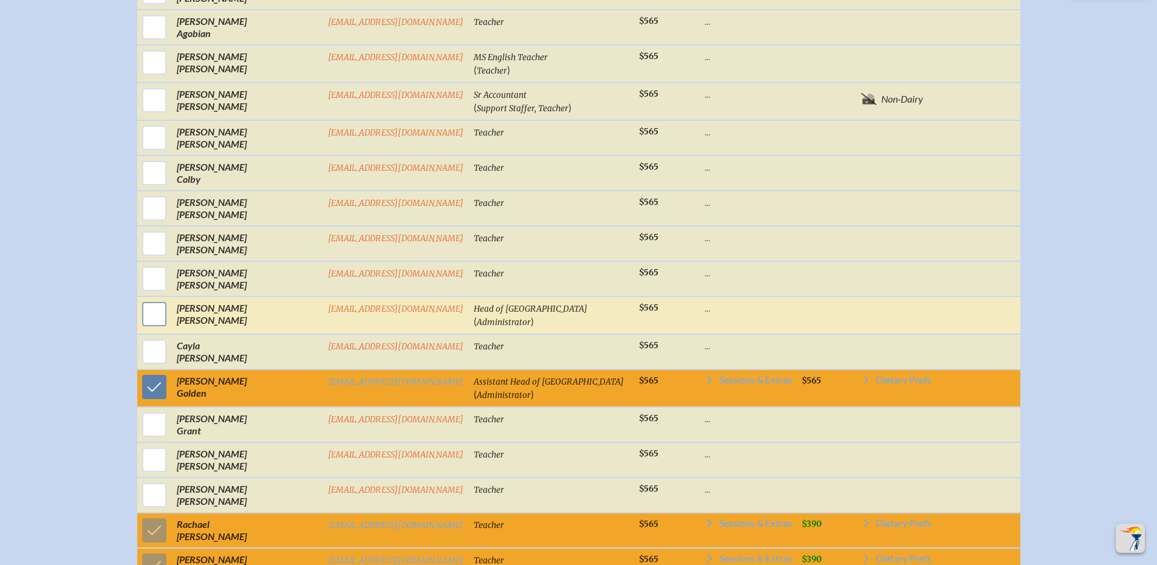
click at [169, 325] on input "checkbox" at bounding box center [154, 314] width 30 height 30
checkbox input "true"
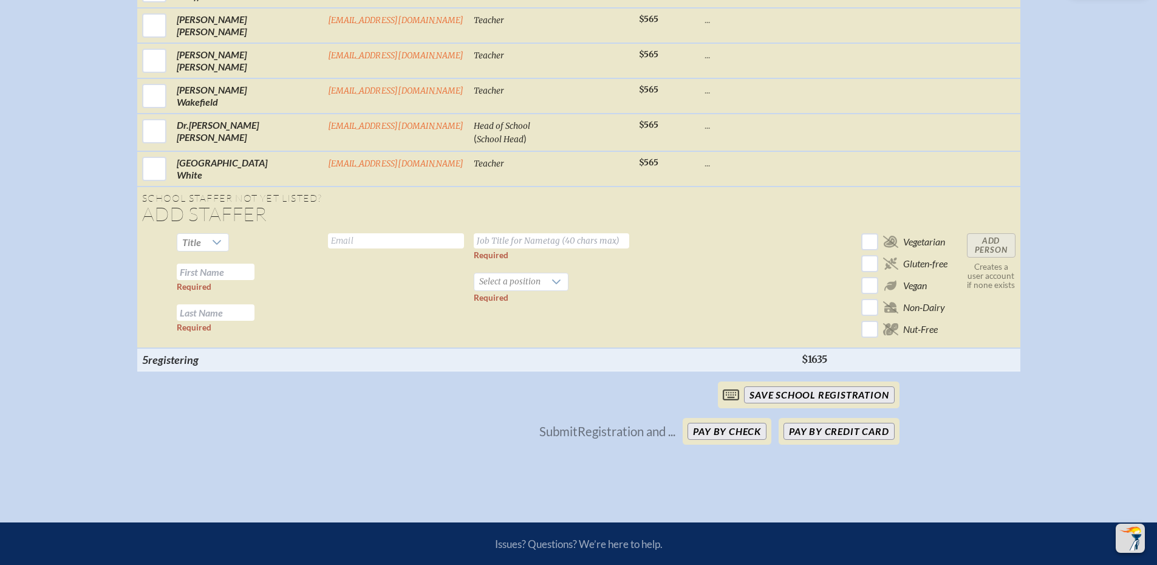
scroll to position [1787, 0]
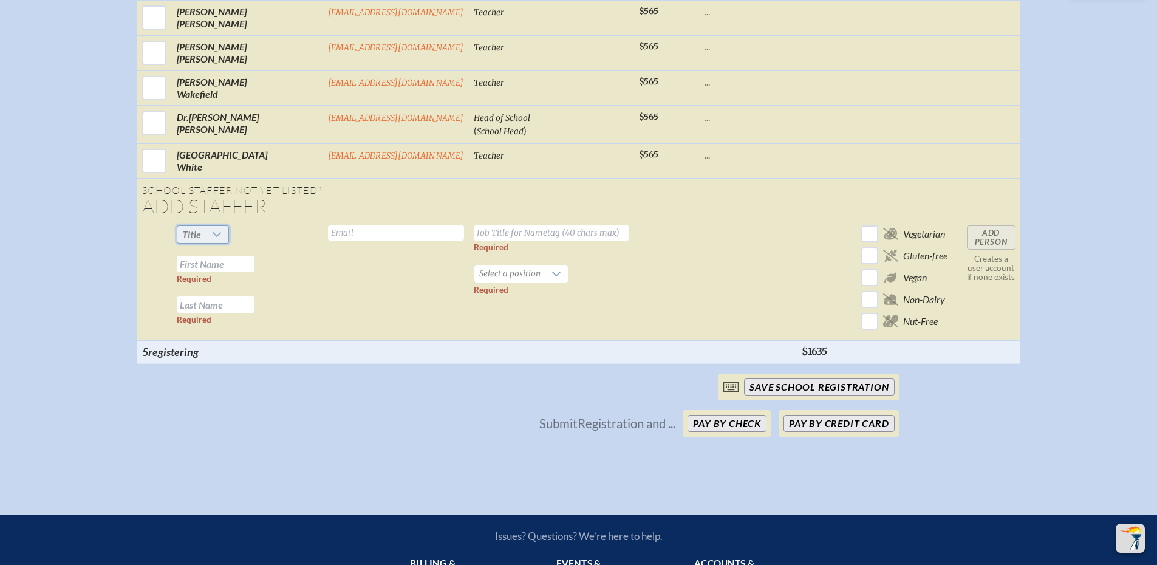
click at [201, 240] on span "Title" at bounding box center [191, 234] width 19 height 12
click at [230, 284] on li "Mrs" at bounding box center [219, 284] width 52 height 17
click at [228, 272] on input "text" at bounding box center [216, 264] width 78 height 16
type input "[PERSON_NAME]"
click at [217, 272] on input "[PERSON_NAME]" at bounding box center [216, 264] width 78 height 16
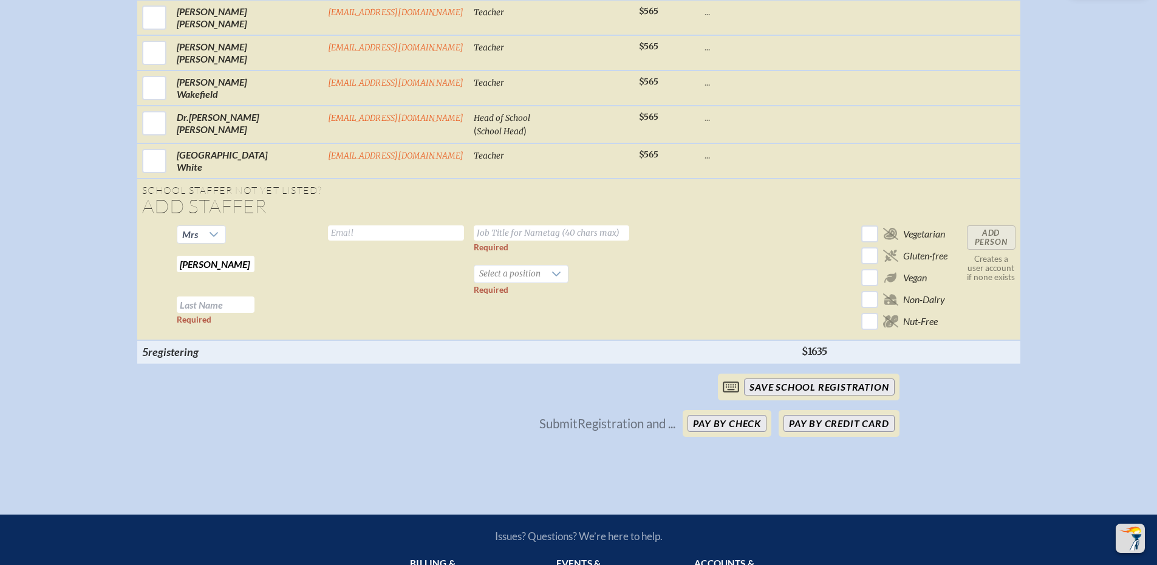
click at [217, 272] on input "[PERSON_NAME]" at bounding box center [216, 264] width 78 height 16
click at [211, 307] on input "text" at bounding box center [216, 304] width 78 height 16
type input "[PERSON_NAME]"
click at [323, 232] on td "Valid email required" at bounding box center [396, 280] width 146 height 120
click at [328, 241] on input "text" at bounding box center [396, 232] width 136 height 15
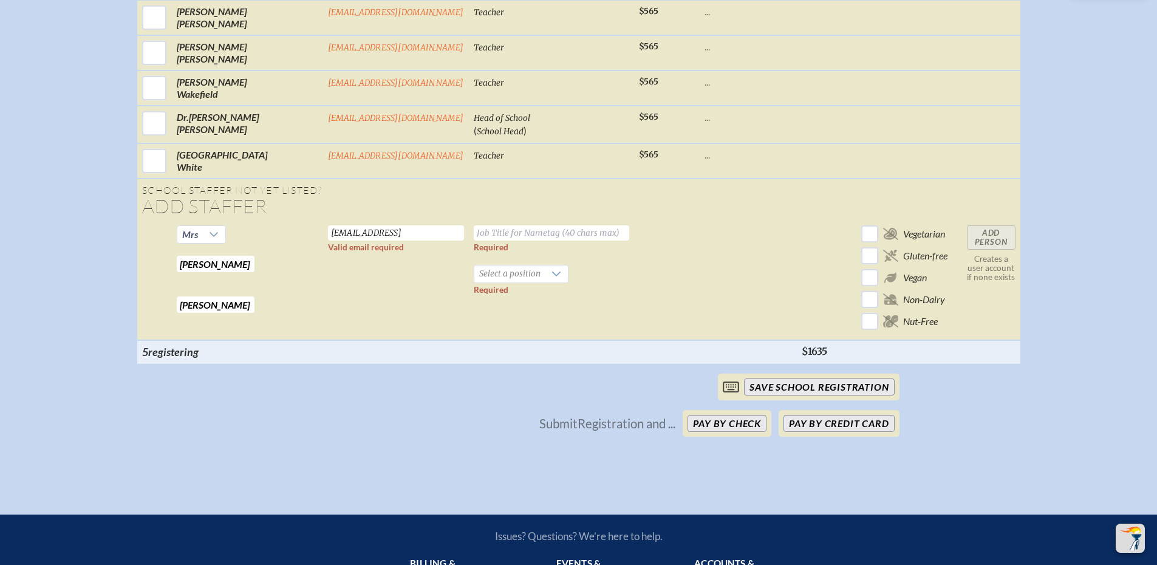
scroll to position [0, 28]
type input "[EMAIL_ADDRESS][DOMAIN_NAME]"
type input "Head of [GEOGRAPHIC_DATA]"
click at [492, 282] on span "Select a position" at bounding box center [509, 273] width 71 height 17
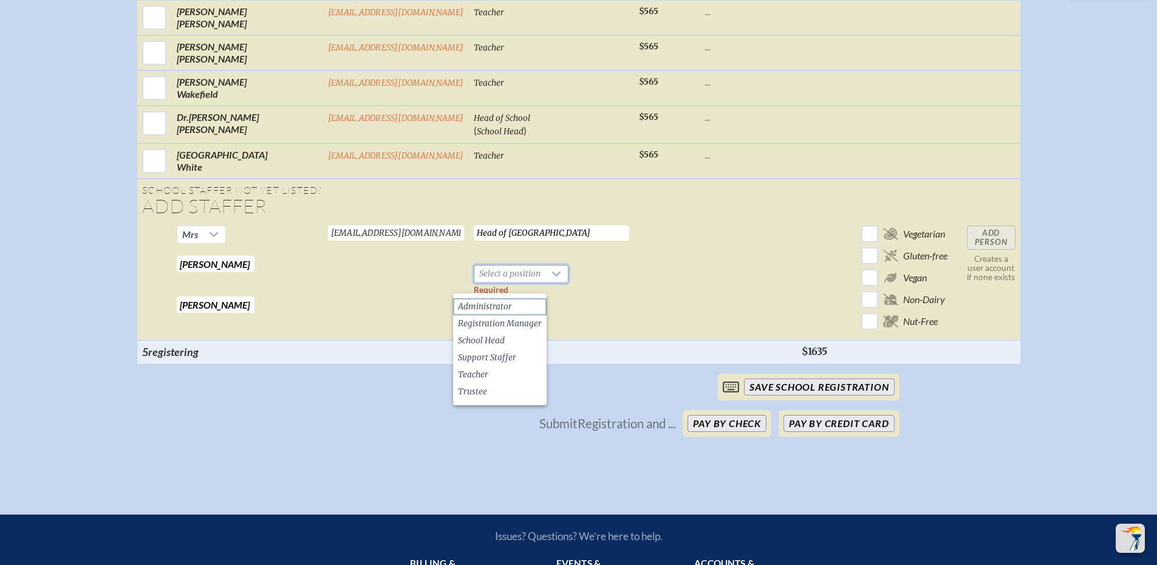
click at [499, 301] on span "Administrator" at bounding box center [485, 307] width 54 height 12
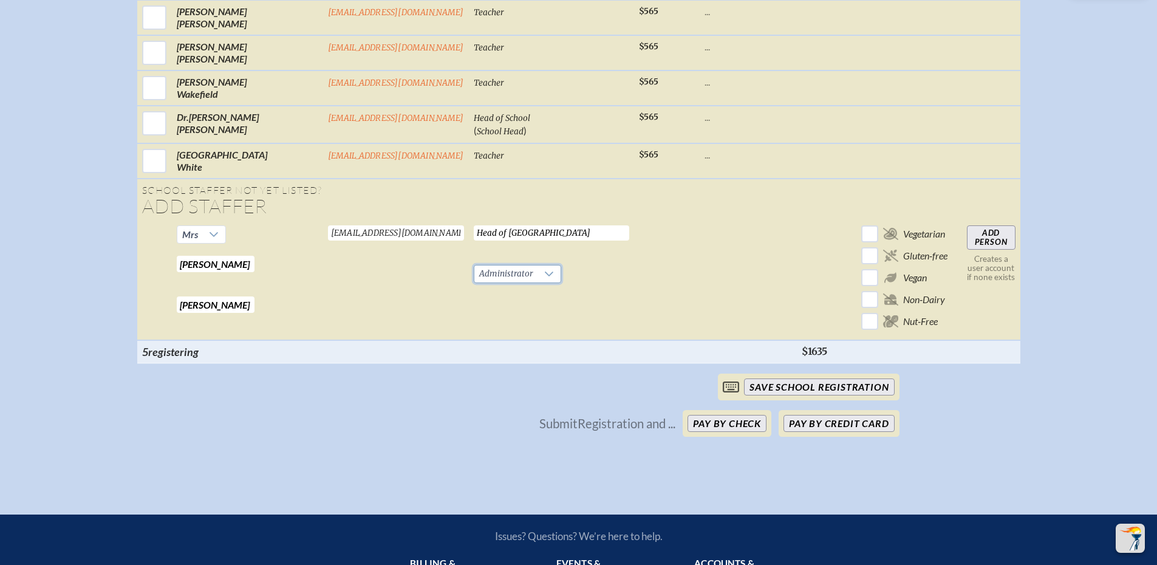
click at [978, 248] on input "Add Person" at bounding box center [991, 237] width 49 height 24
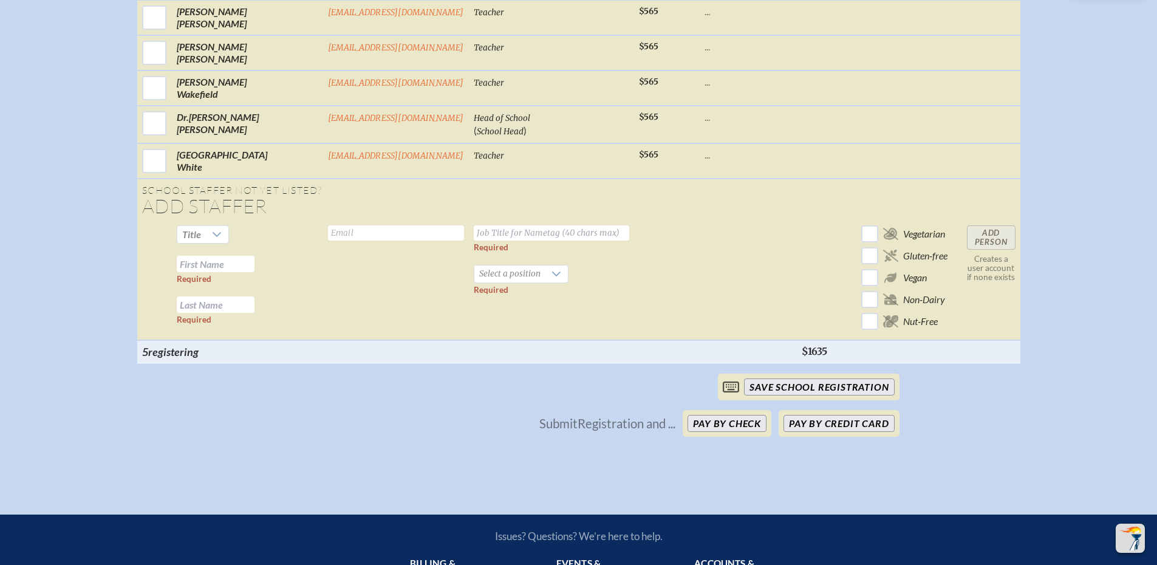
checkbox input "false"
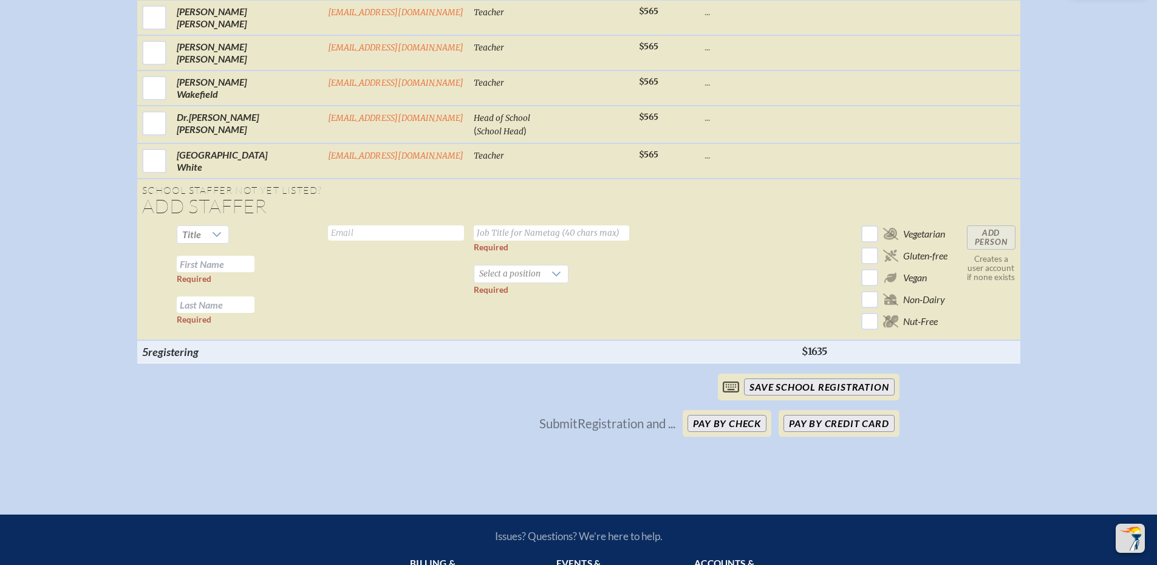
scroll to position [1789, 0]
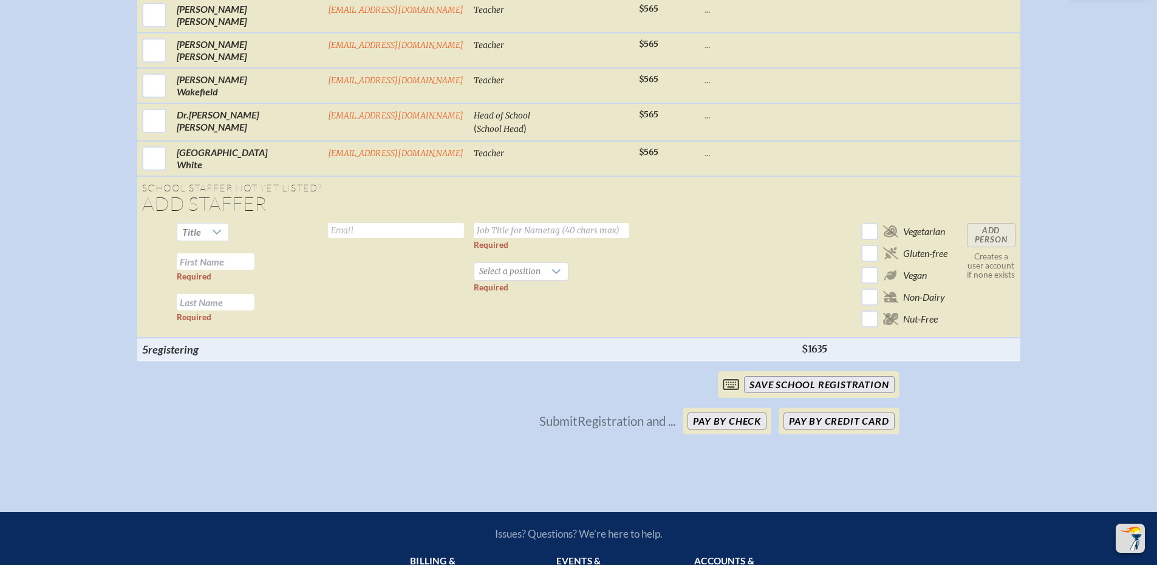
checkbox input "true"
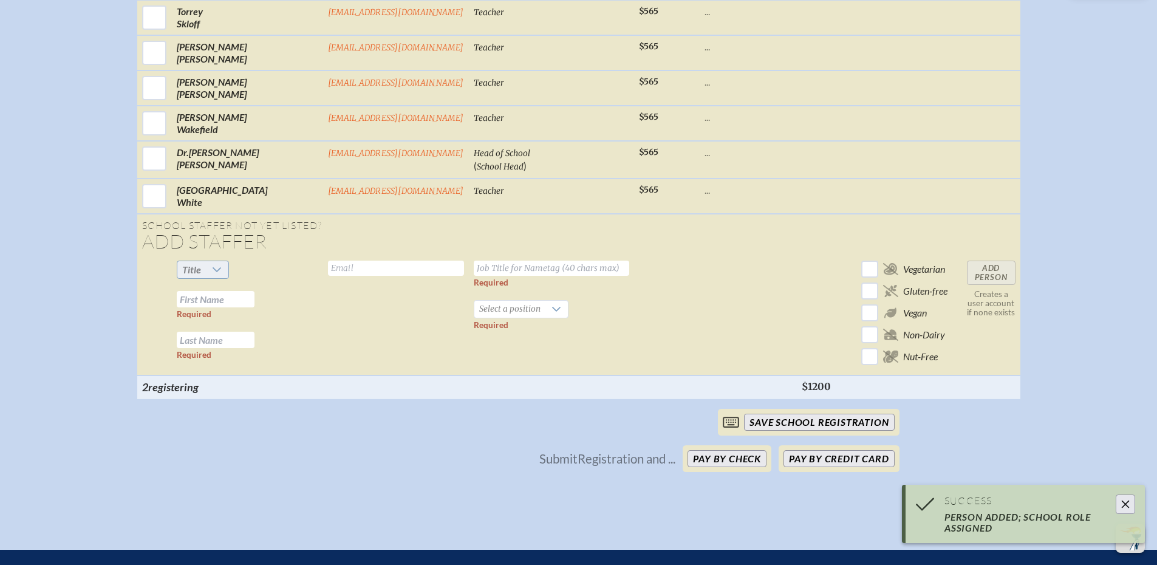
click at [201, 275] on span "Title" at bounding box center [191, 270] width 19 height 12
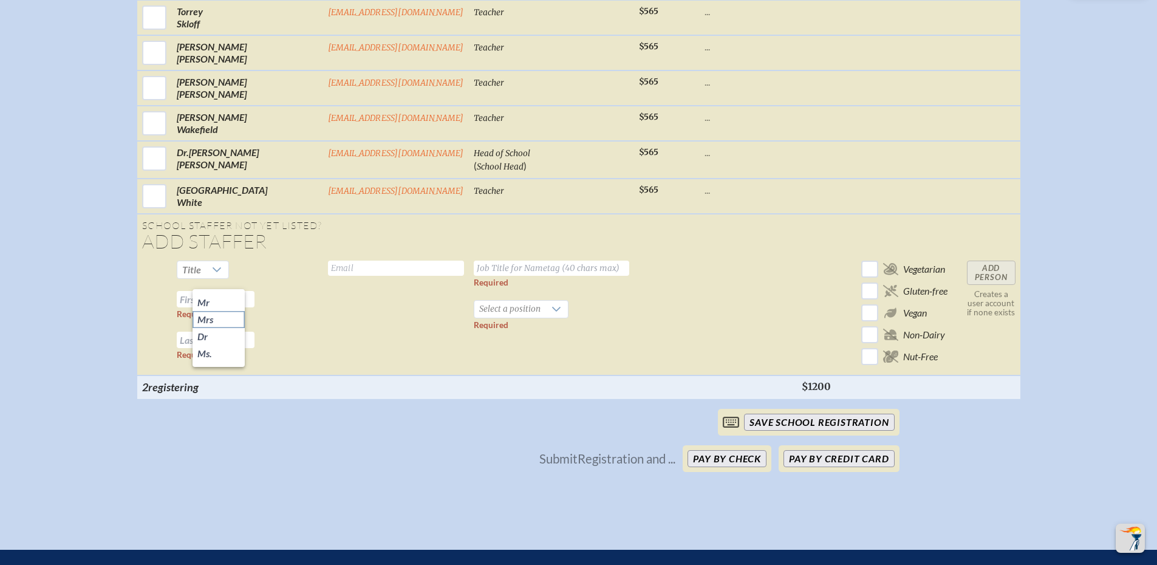
click at [217, 318] on li "Mrs" at bounding box center [219, 319] width 52 height 17
click at [217, 307] on input "text" at bounding box center [216, 299] width 78 height 16
type input "[PERSON_NAME]"
click at [328, 276] on input "text" at bounding box center [396, 268] width 136 height 15
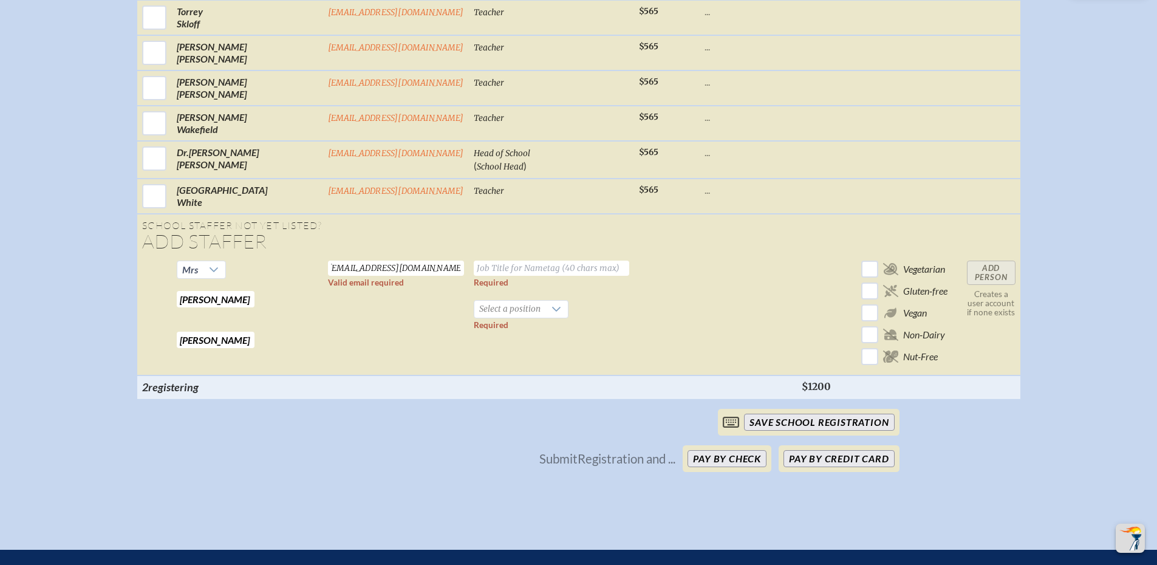
scroll to position [0, 7]
type input "[EMAIL_ADDRESS][DOMAIN_NAME]"
drag, startPoint x: 527, startPoint y: 279, endPoint x: 528, endPoint y: 286, distance: 7.4
click at [527, 276] on input "text" at bounding box center [551, 268] width 155 height 15
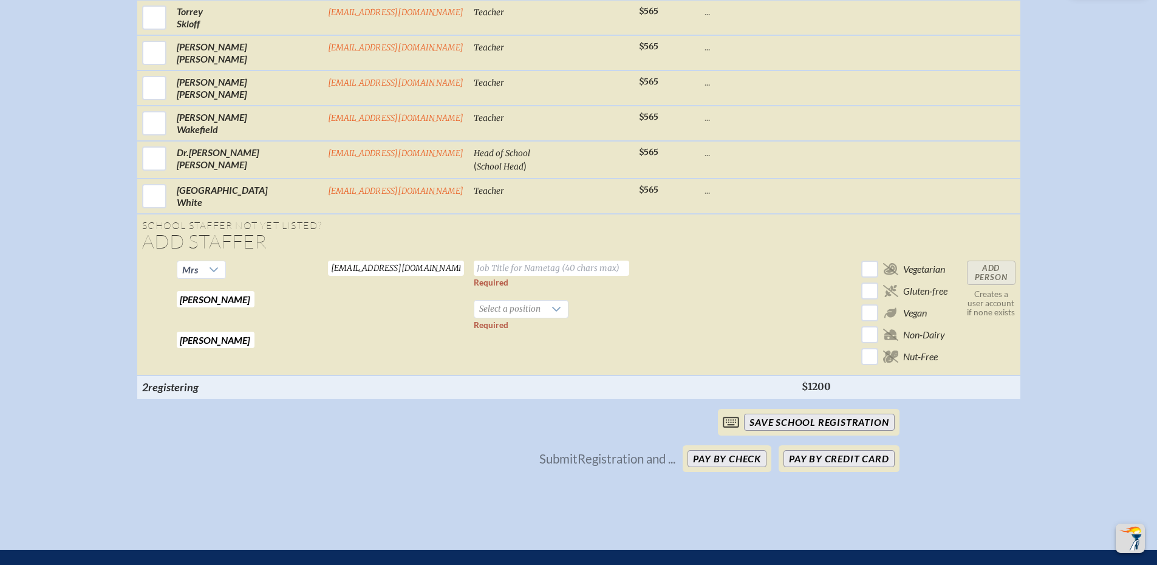
paste input "2nd Grade Teacher"
type input "2nd Grade Teacher"
drag, startPoint x: 517, startPoint y: 318, endPoint x: 527, endPoint y: 324, distance: 12.0
click at [517, 318] on span "Select a position" at bounding box center [509, 309] width 71 height 17
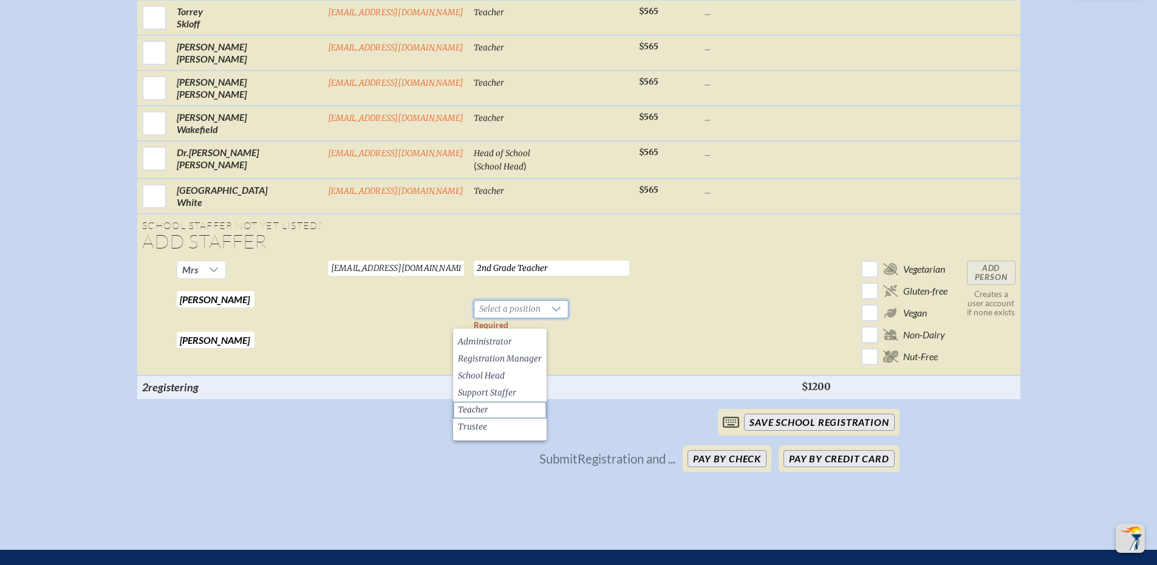
click at [488, 402] on li "Teacher" at bounding box center [500, 409] width 94 height 17
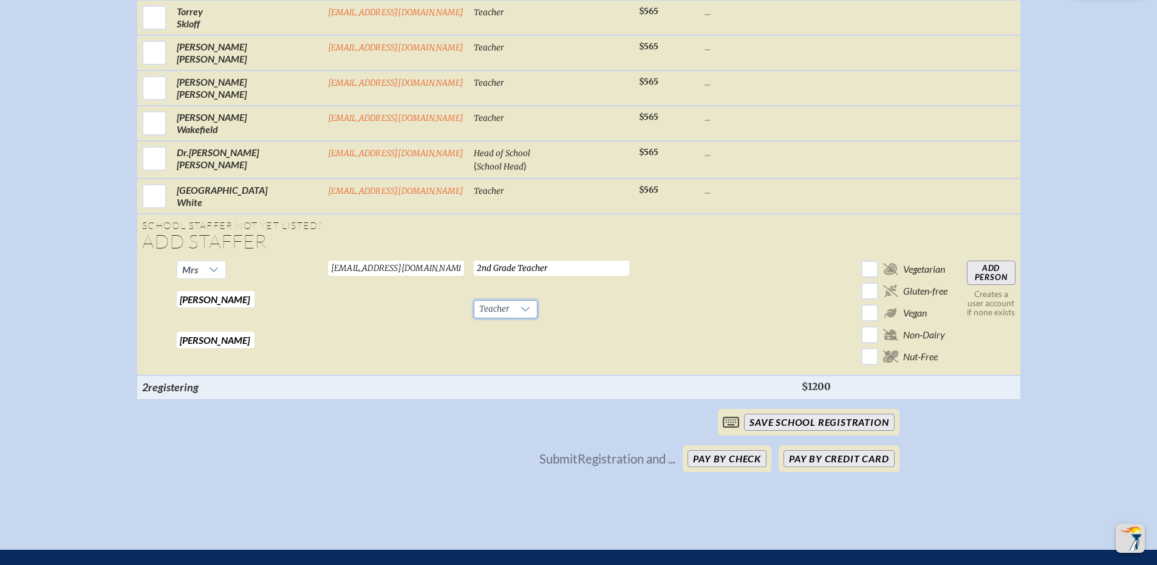
click at [974, 283] on input "Add Person" at bounding box center [991, 273] width 49 height 24
checkbox input "false"
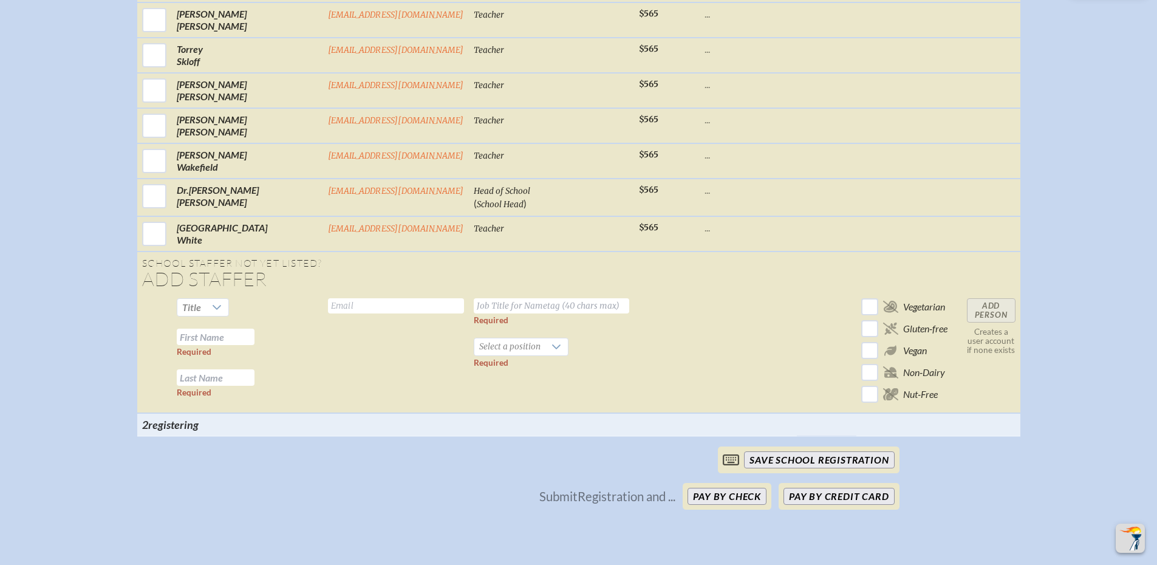
scroll to position [1792, 0]
checkbox input "true"
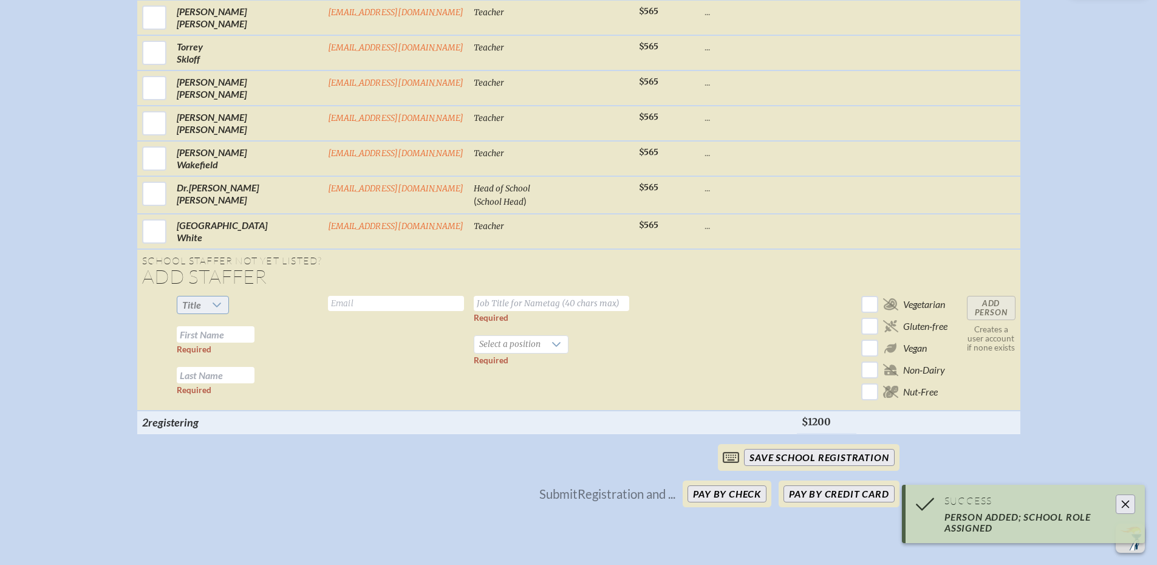
click at [224, 307] on div at bounding box center [217, 304] width 23 height 17
click at [220, 352] on li "Mrs" at bounding box center [219, 354] width 52 height 17
click at [222, 343] on input "text" at bounding box center [216, 334] width 78 height 16
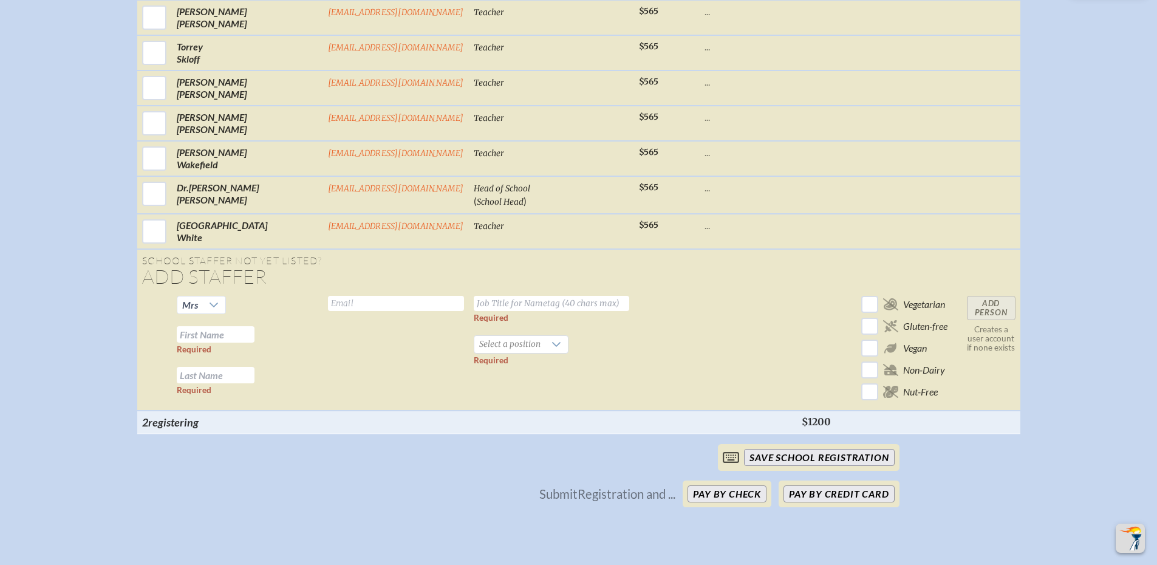
click at [271, 310] on td "Mrs Required Required" at bounding box center [247, 351] width 151 height 120
click at [330, 302] on td "Valid email required" at bounding box center [396, 351] width 146 height 120
click at [336, 311] on input "text" at bounding box center [396, 303] width 136 height 15
paste input "[EMAIL_ADDRESS][DOMAIN_NAME]"
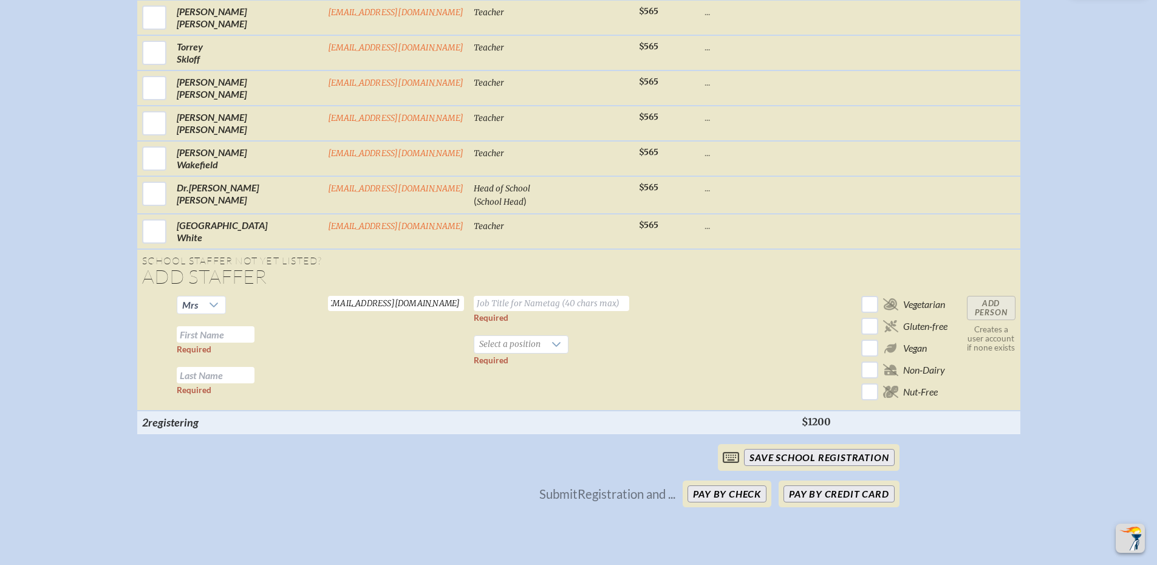
type input "[EMAIL_ADDRESS][DOMAIN_NAME]"
click at [230, 343] on input "text" at bounding box center [216, 334] width 78 height 16
paste input "[PERSON_NAME]"
type input "[PERSON_NAME]"
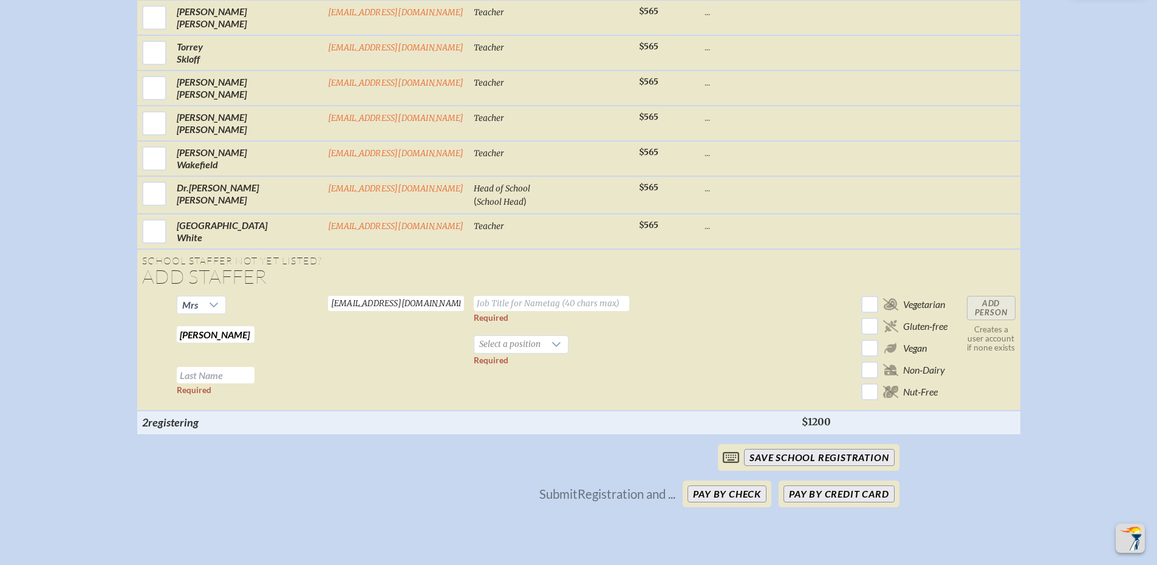
click at [236, 383] on input "text" at bounding box center [216, 375] width 78 height 16
paste input "[PERSON_NAME]"
type input "[PERSON_NAME]"
click at [486, 311] on input "text" at bounding box center [551, 303] width 155 height 15
click at [474, 310] on input "text" at bounding box center [551, 303] width 155 height 15
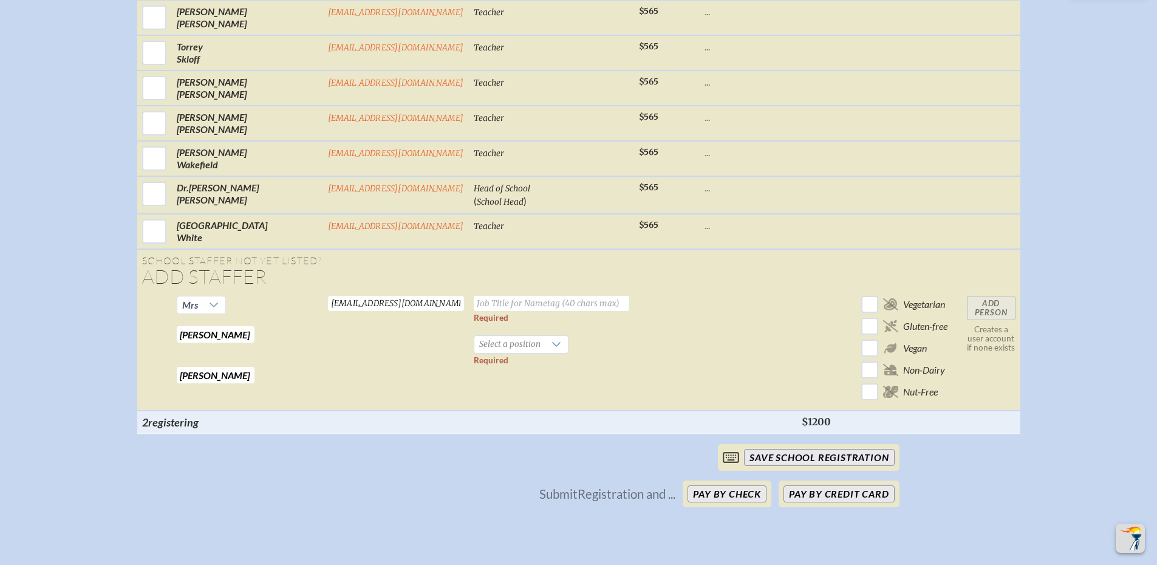
paste input "Second Grade Teacher"
type input "Second Grade Teacher"
click at [479, 353] on span "Select a position" at bounding box center [509, 344] width 71 height 17
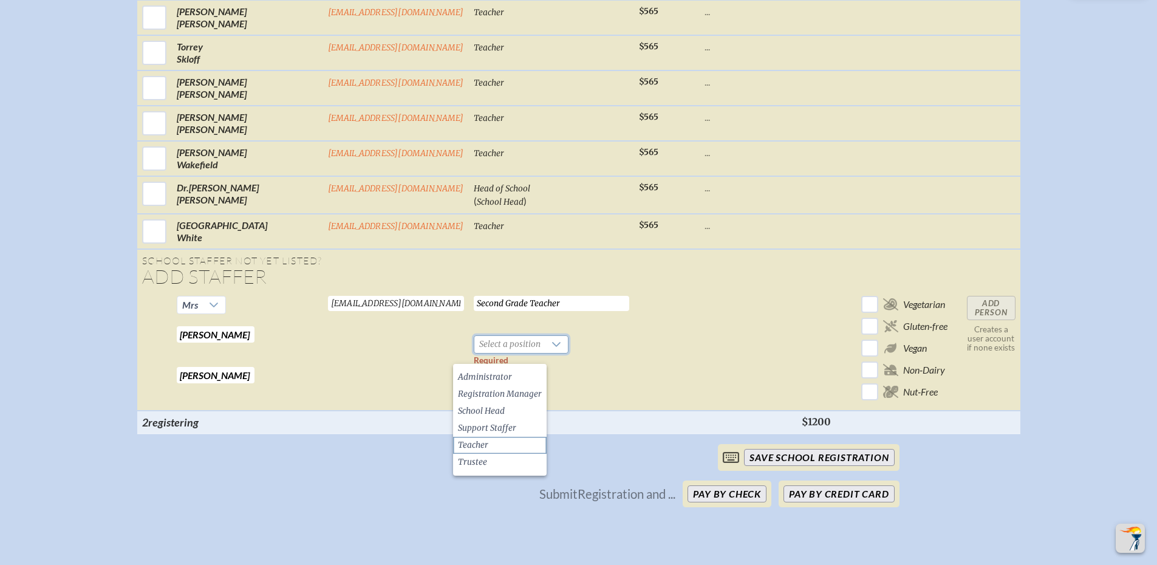
click at [487, 445] on span "Teacher" at bounding box center [473, 445] width 30 height 12
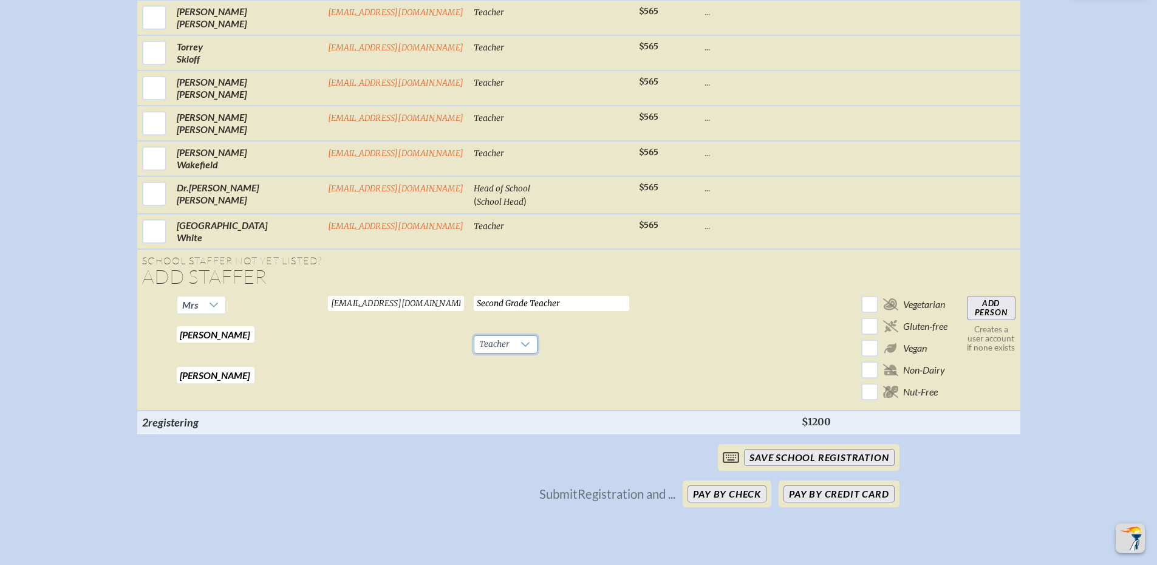
click at [969, 319] on input "Add Person" at bounding box center [991, 308] width 49 height 24
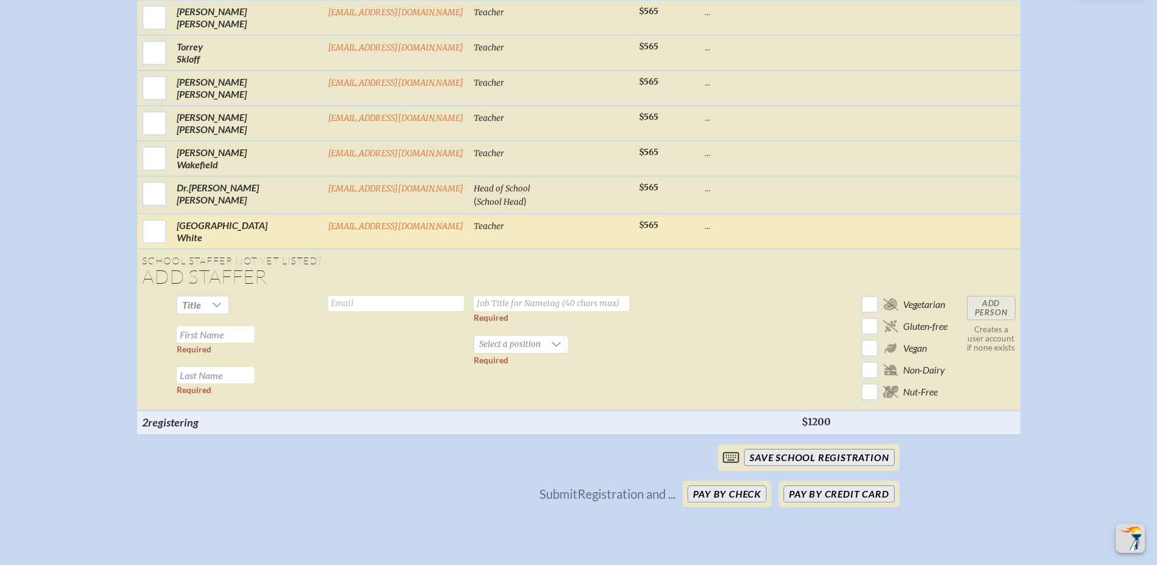
checkbox input "false"
checkbox input "true"
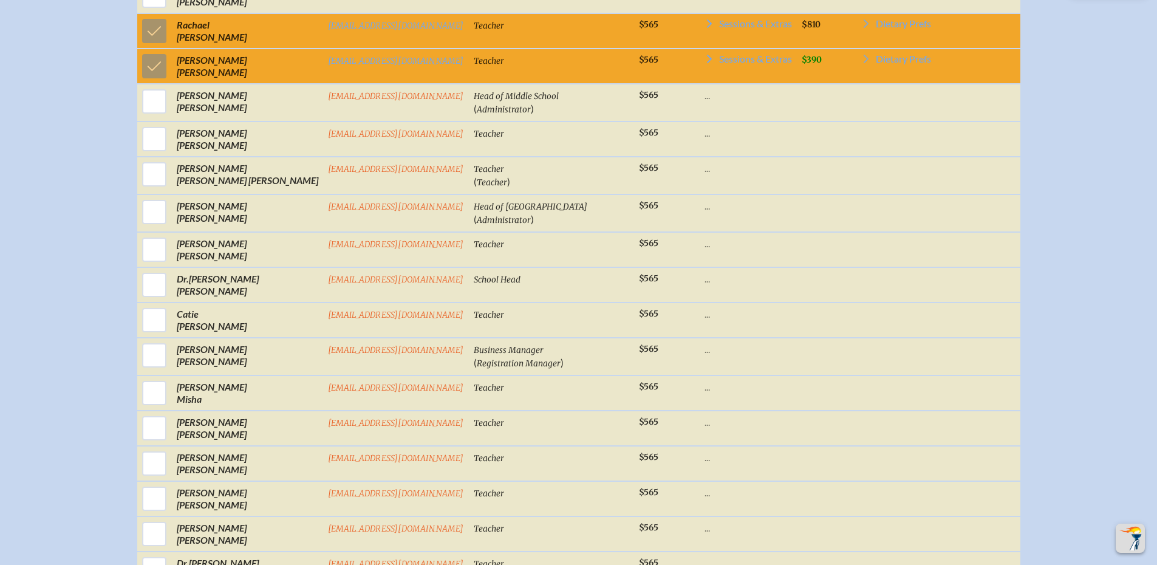
scroll to position [1124, 0]
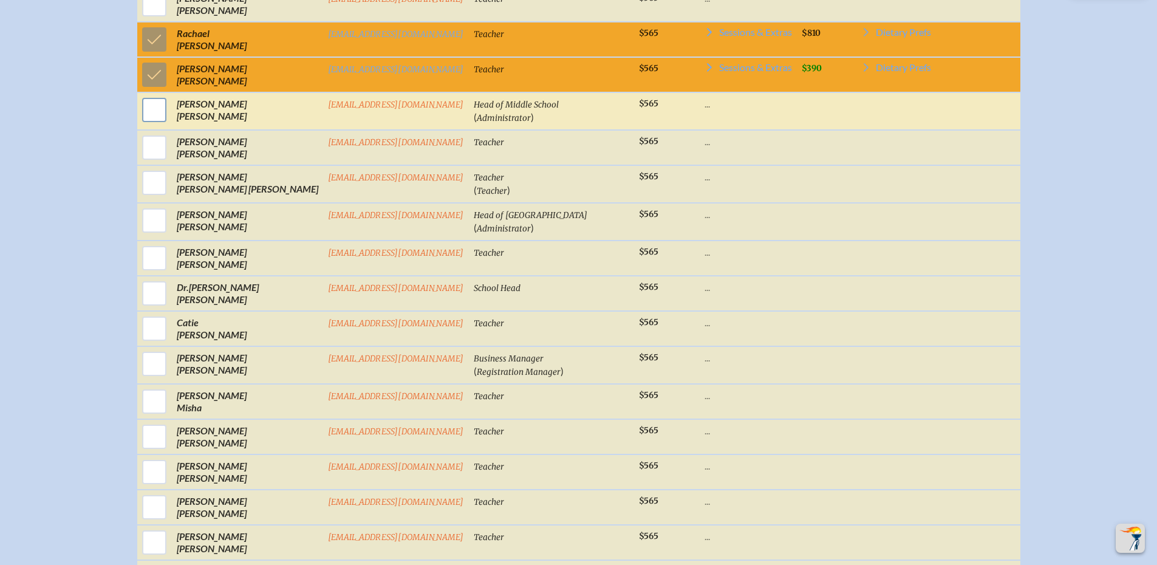
click at [162, 115] on input "checkbox" at bounding box center [154, 110] width 30 height 30
checkbox input "true"
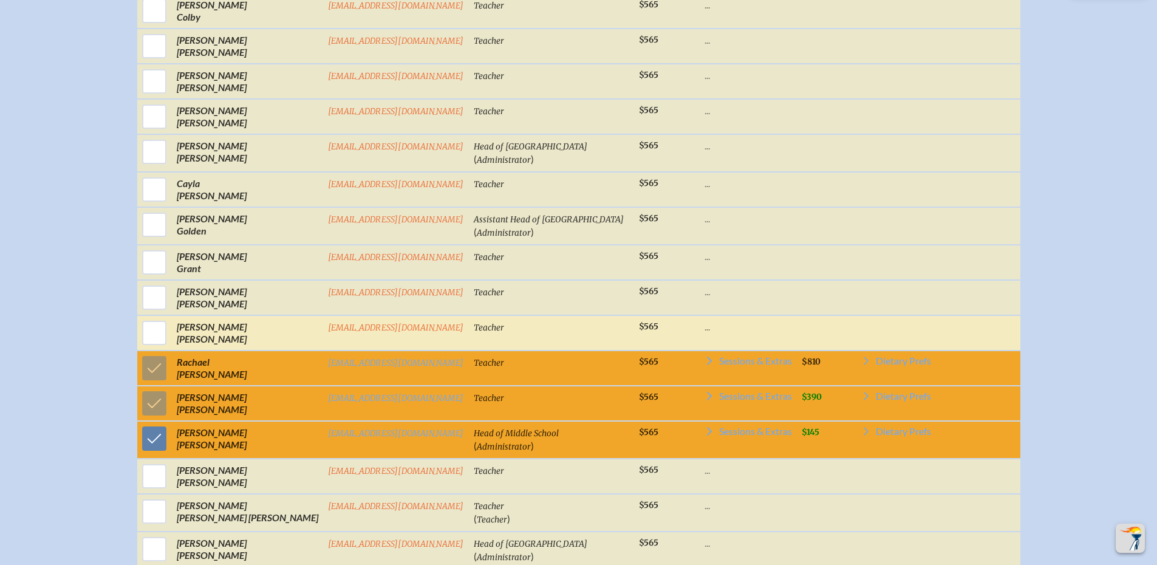
scroll to position [759, 0]
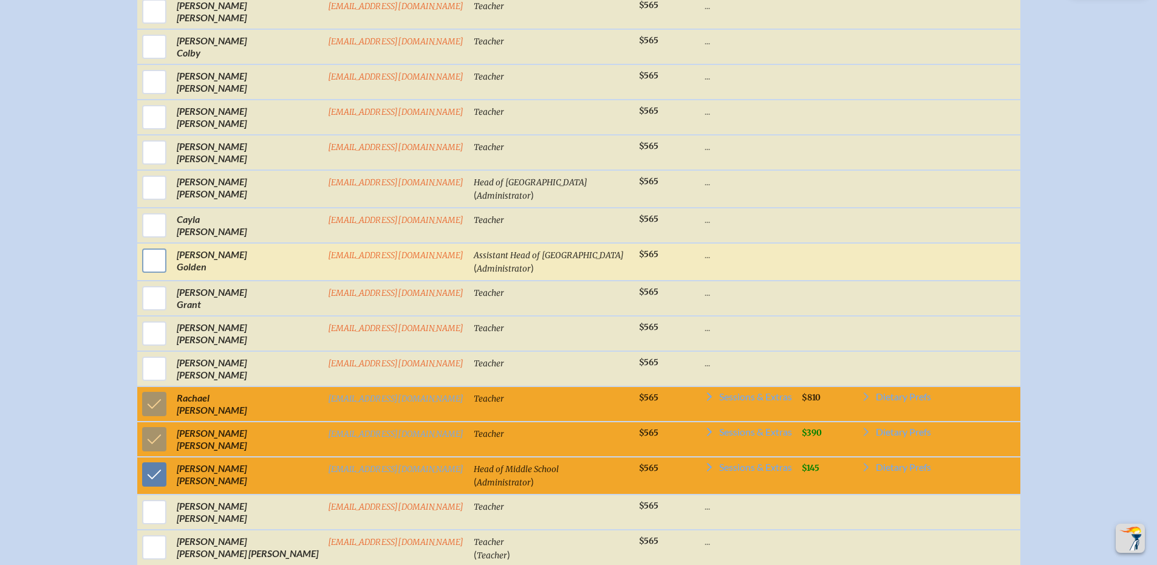
click at [169, 264] on input "checkbox" at bounding box center [154, 260] width 30 height 30
checkbox input "true"
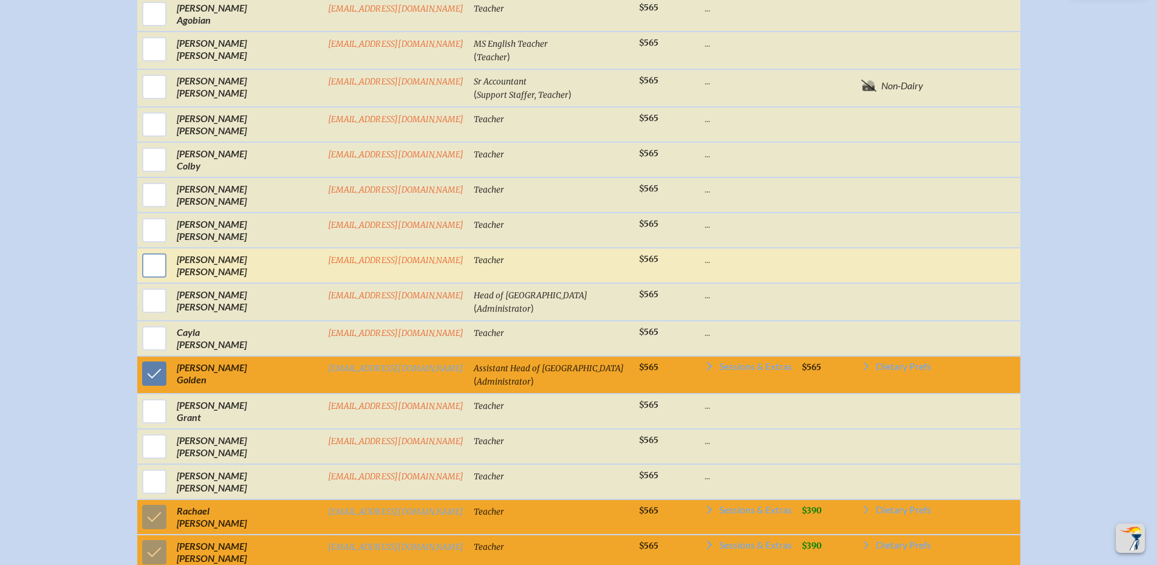
scroll to position [638, 0]
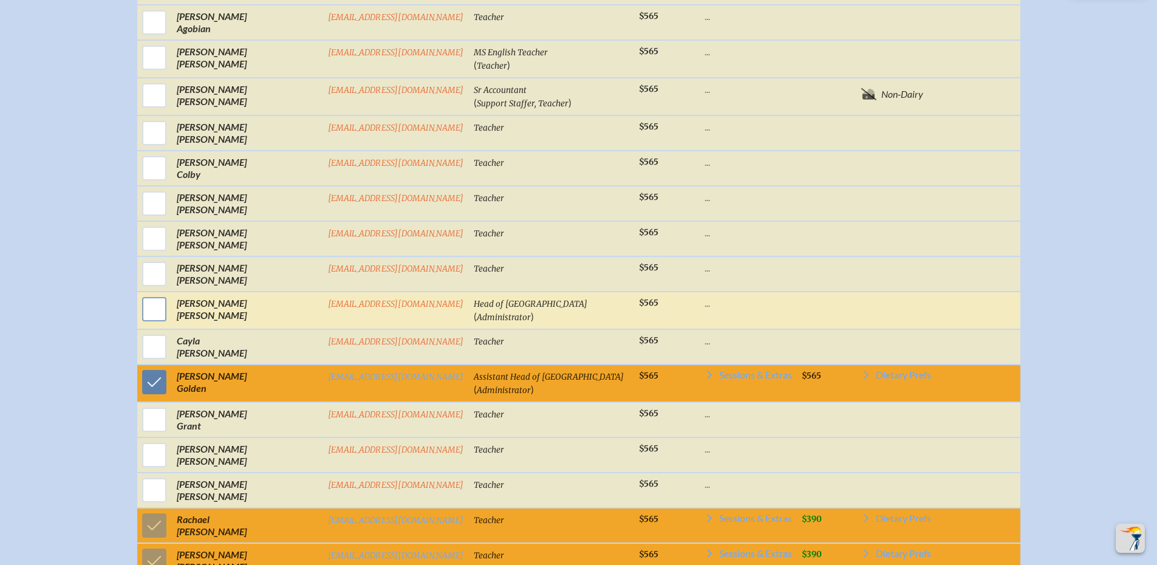
click at [169, 310] on input "checkbox" at bounding box center [154, 309] width 30 height 30
checkbox input "true"
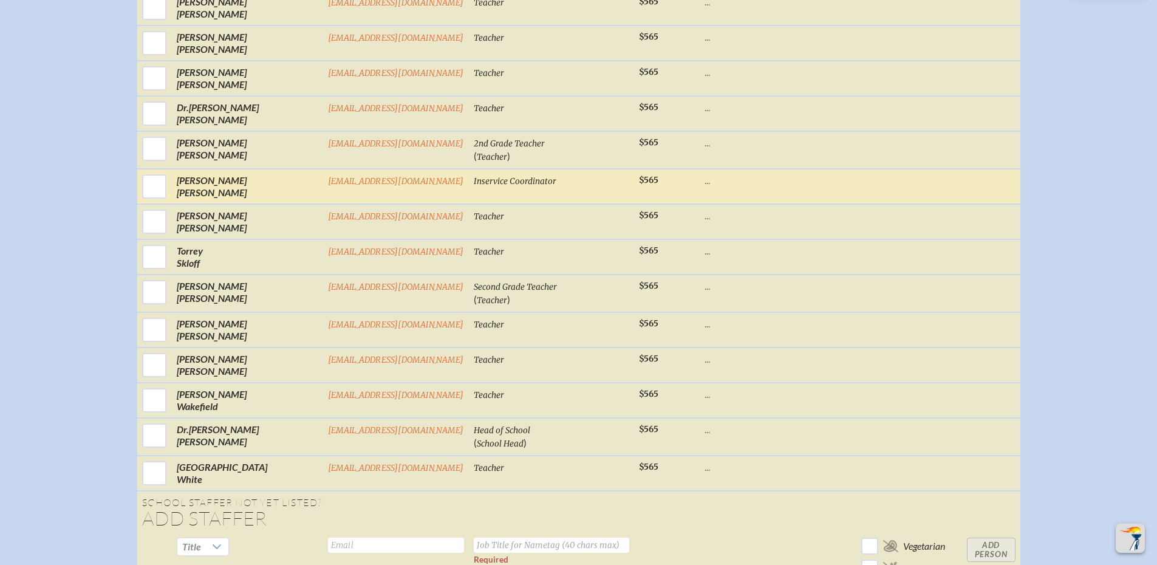
scroll to position [1589, 0]
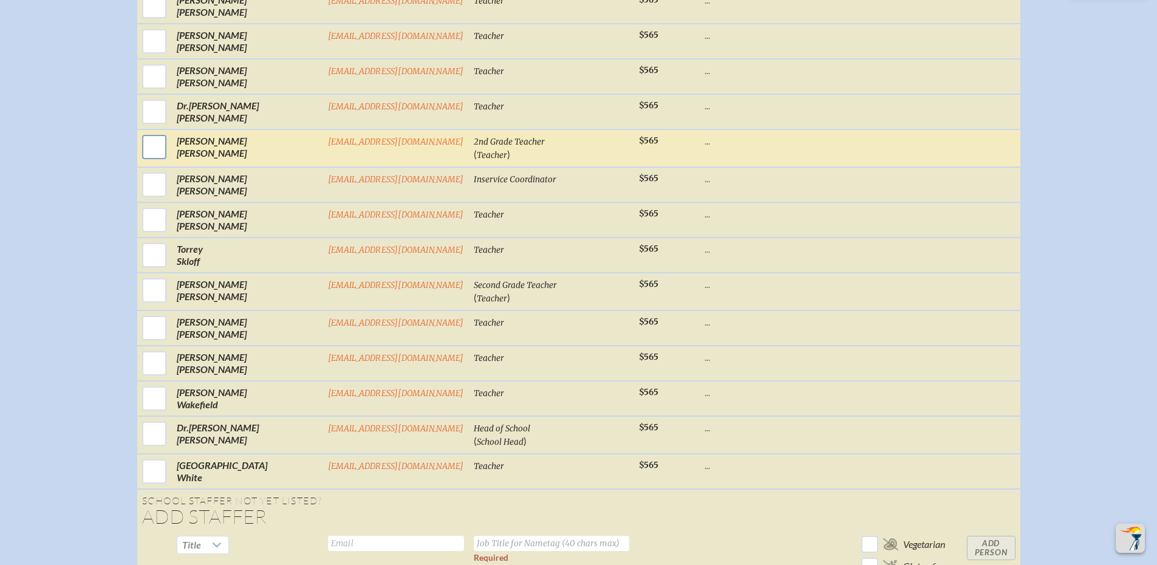
click at [169, 155] on input "checkbox" at bounding box center [154, 147] width 30 height 30
checkbox input "true"
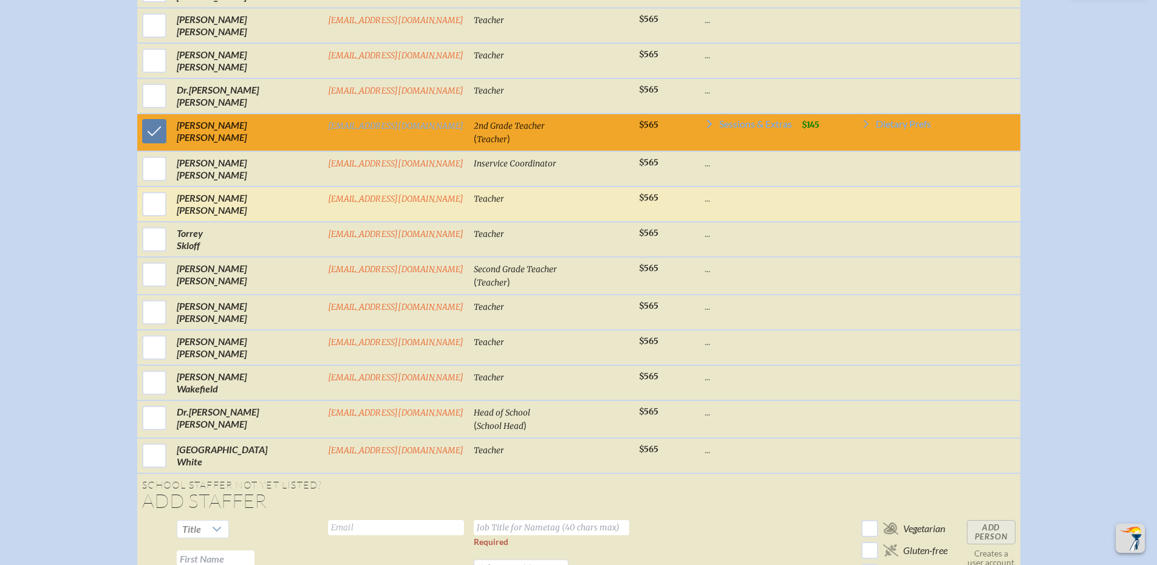
scroll to position [1630, 0]
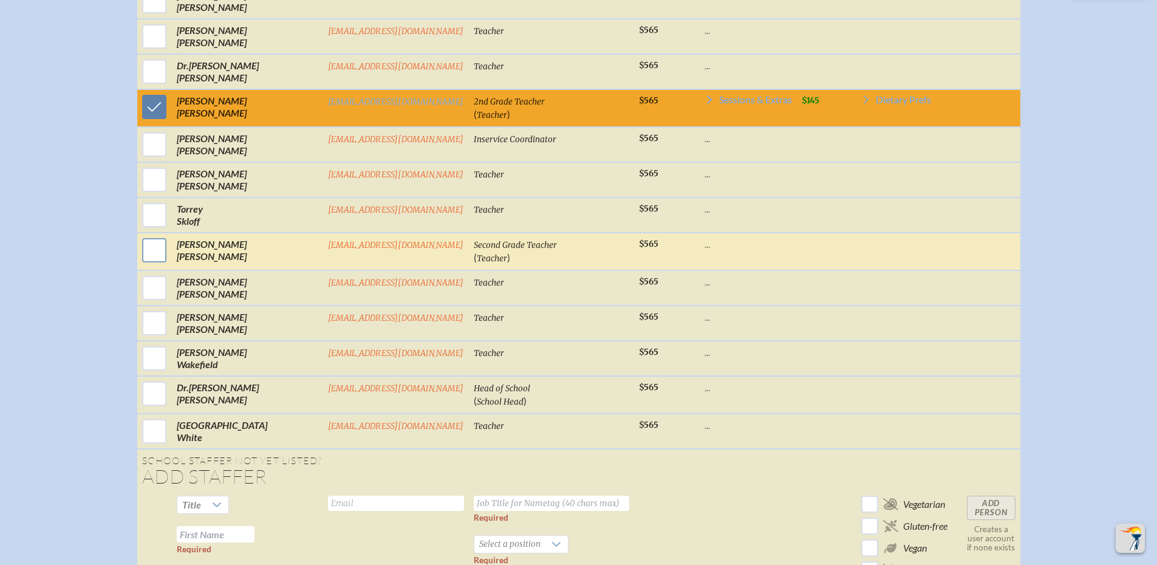
click at [159, 260] on input "checkbox" at bounding box center [154, 250] width 30 height 30
checkbox input "true"
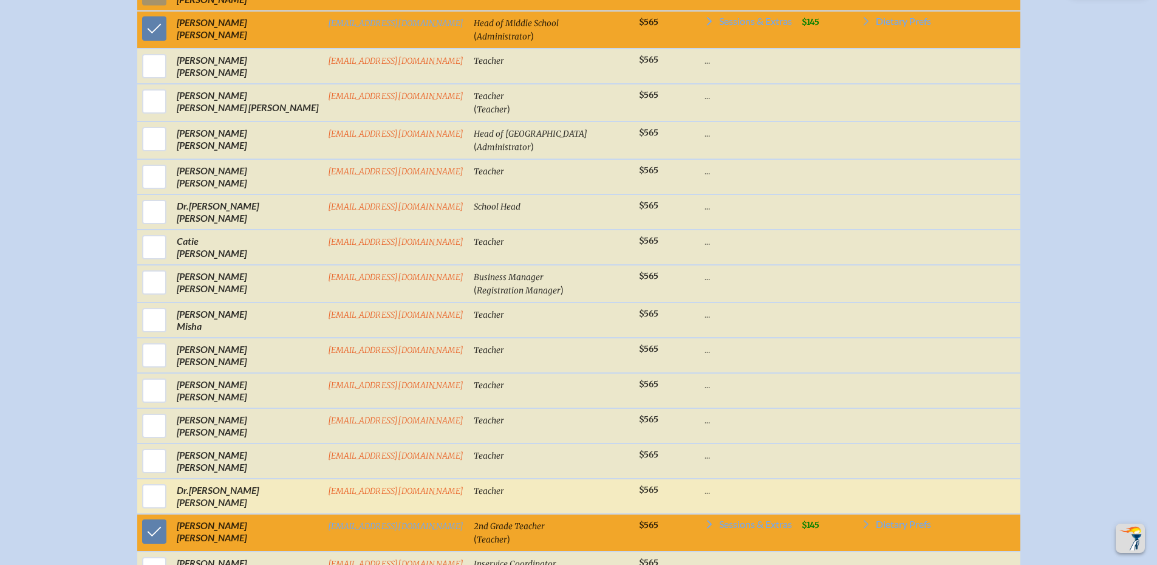
scroll to position [1204, 0]
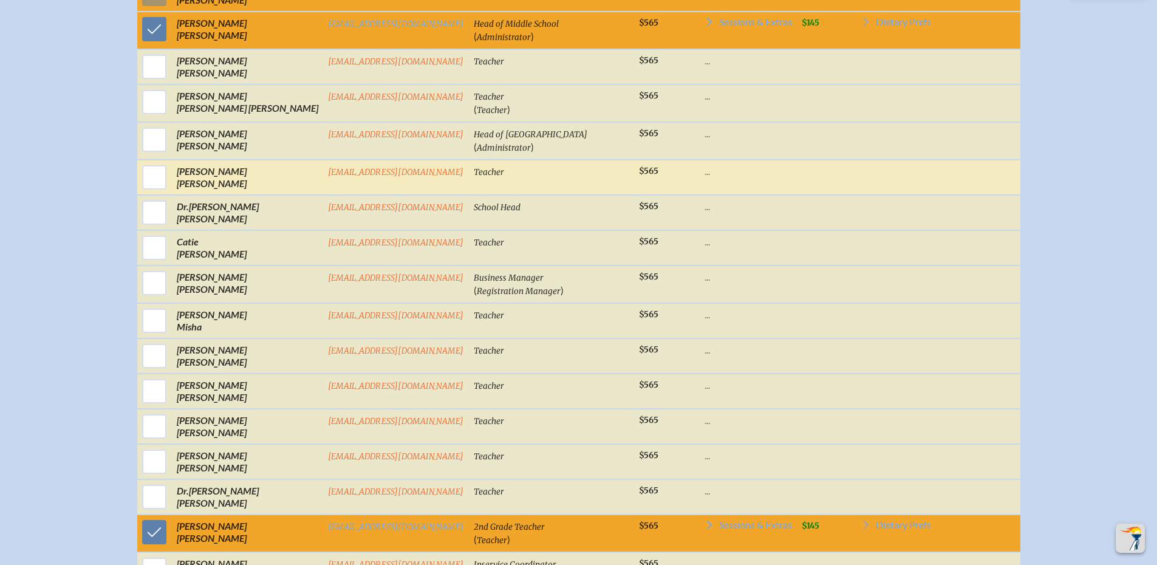
drag, startPoint x: 176, startPoint y: 155, endPoint x: 188, endPoint y: 170, distance: 19.0
click at [169, 154] on input "checkbox" at bounding box center [154, 140] width 30 height 30
checkbox input "true"
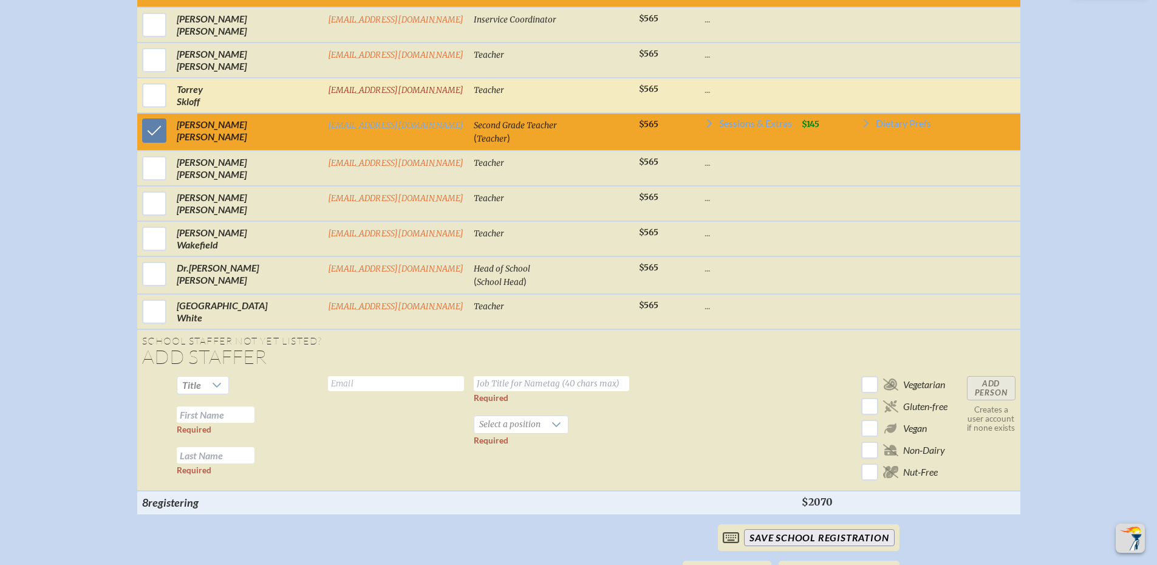
scroll to position [1731, 0]
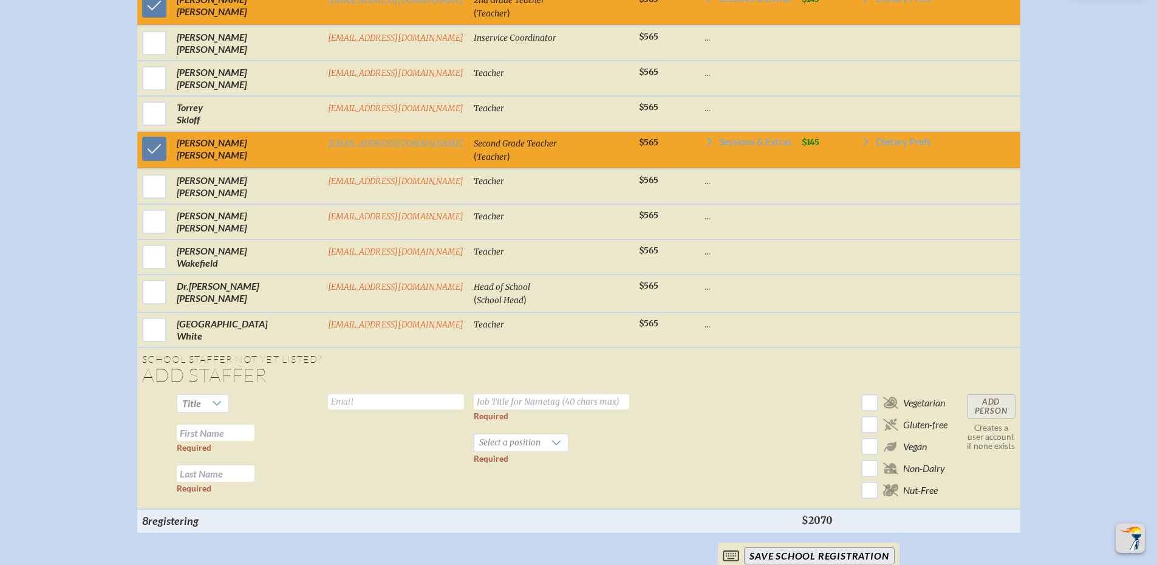
drag, startPoint x: 740, startPoint y: 149, endPoint x: 779, endPoint y: 168, distance: 42.9
click at [740, 146] on span "Sessions & Extras" at bounding box center [755, 142] width 73 height 10
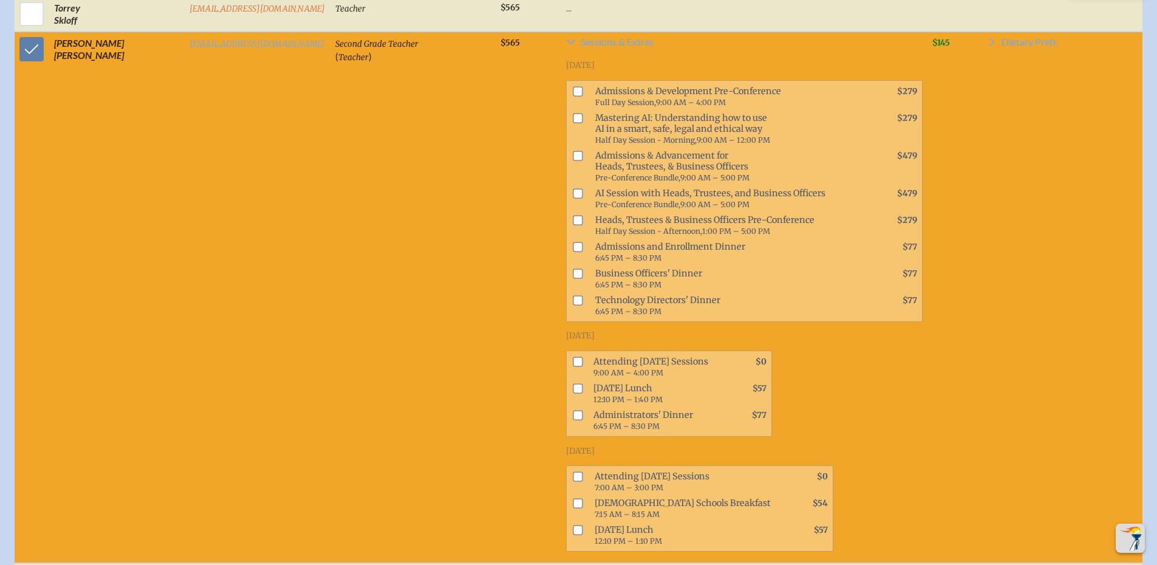
scroll to position [1865, 0]
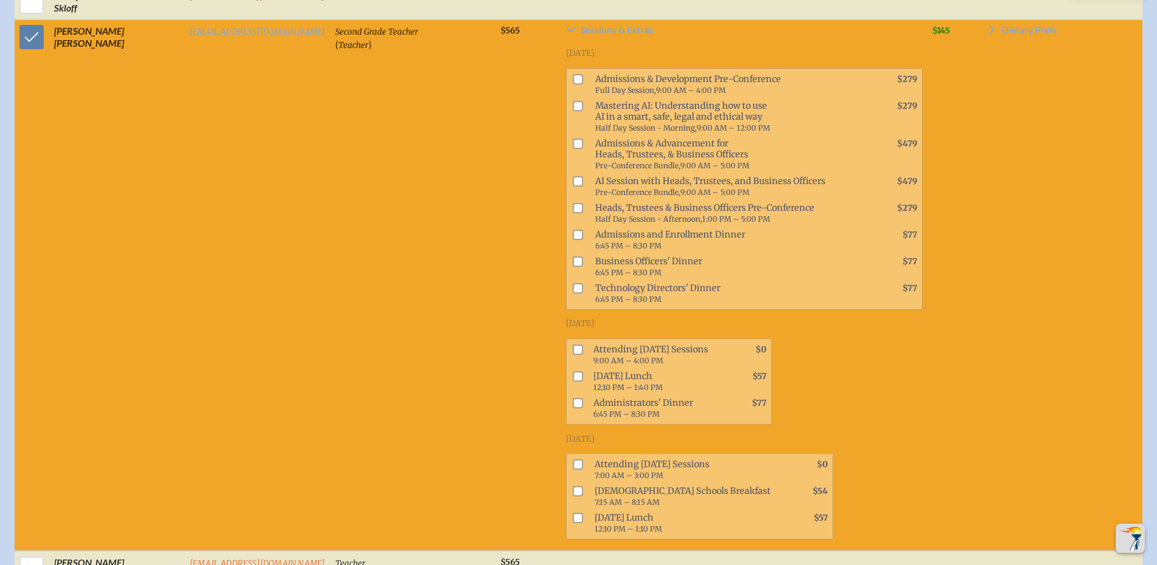
click at [567, 349] on span at bounding box center [575, 354] width 17 height 27
click at [573, 344] on input "checkbox" at bounding box center [578, 349] width 10 height 10
checkbox input "true"
click at [573, 371] on input "checkbox" at bounding box center [578, 376] width 10 height 10
checkbox input "true"
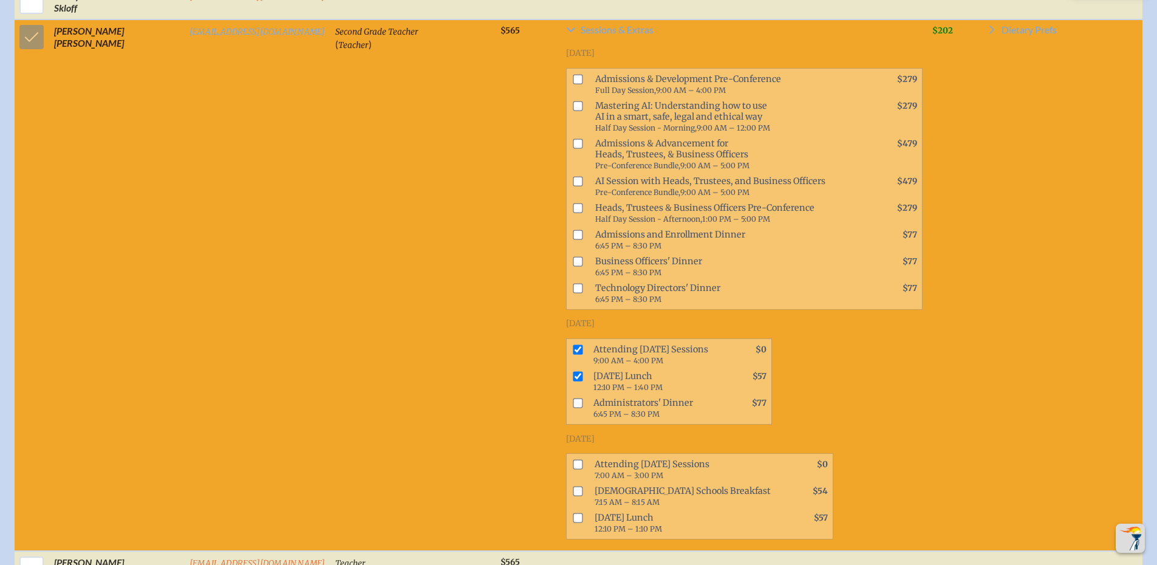
click at [573, 398] on input "checkbox" at bounding box center [578, 403] width 10 height 10
checkbox input "true"
click at [567, 456] on span at bounding box center [576, 469] width 18 height 27
click at [573, 460] on input "checkbox" at bounding box center [578, 465] width 10 height 10
checkbox input "true"
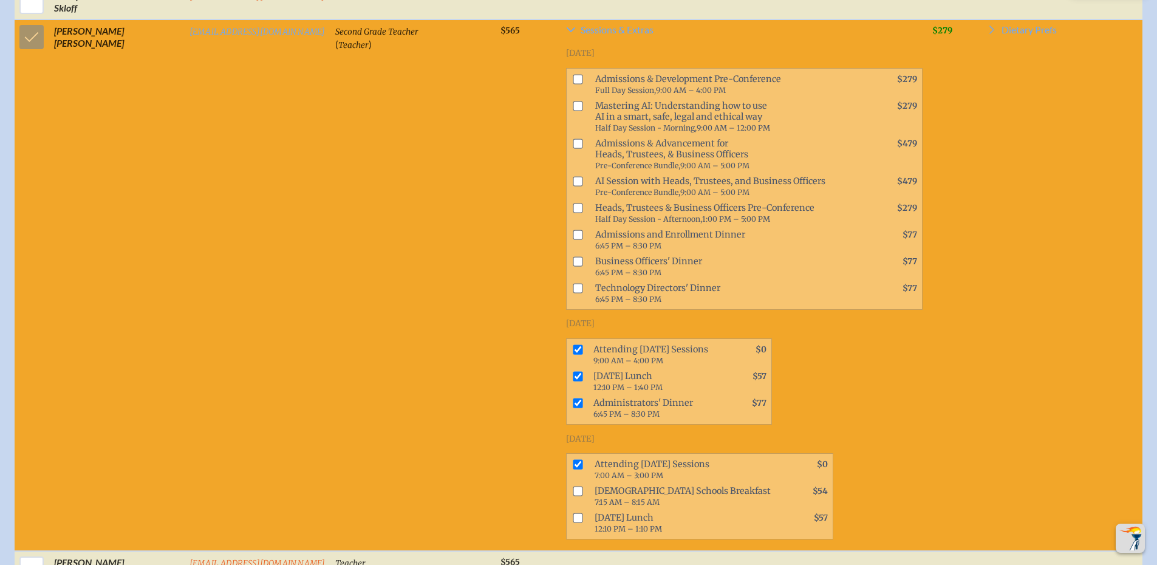
drag, startPoint x: 550, startPoint y: 480, endPoint x: 549, endPoint y: 497, distance: 17.0
click at [573, 486] on input "checkbox" at bounding box center [578, 491] width 10 height 10
checkbox input "true"
click at [567, 513] on span at bounding box center [576, 523] width 18 height 27
click at [573, 513] on input "checkbox" at bounding box center [578, 518] width 10 height 10
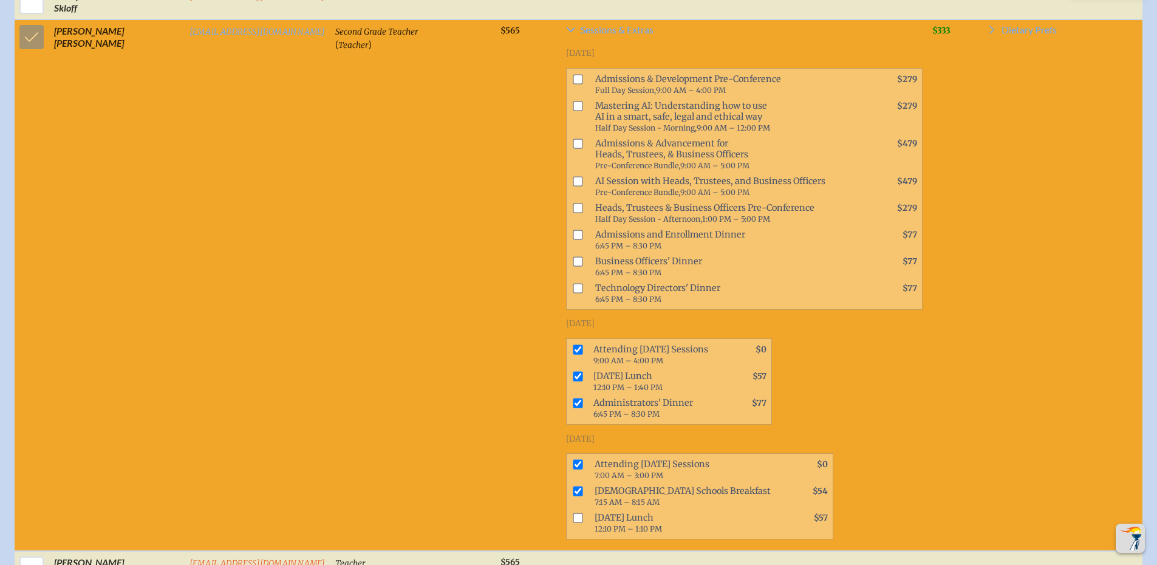
checkbox input "true"
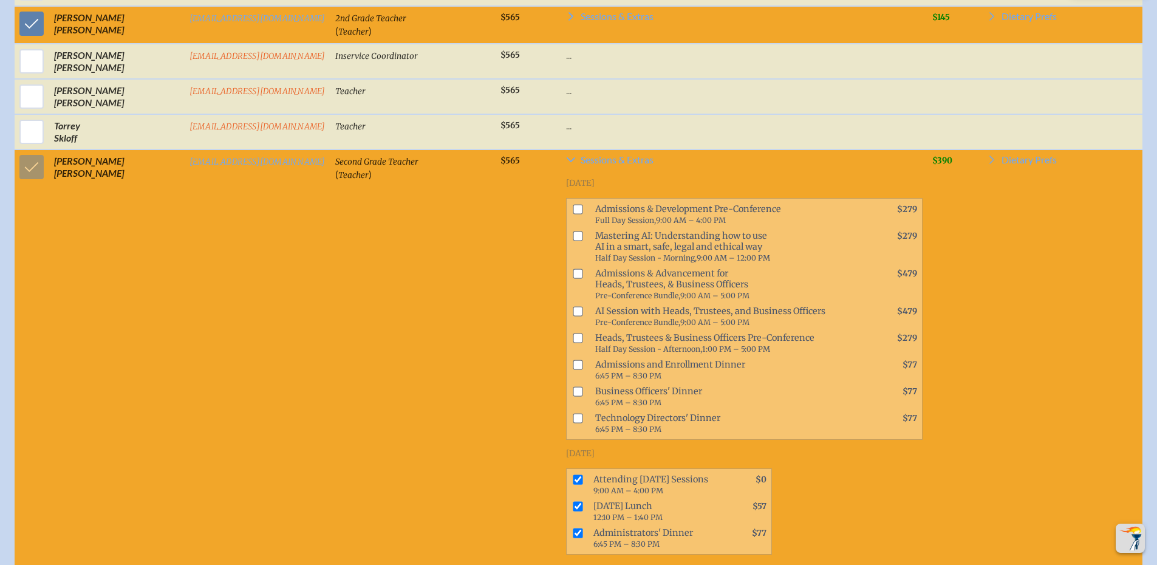
scroll to position [1702, 0]
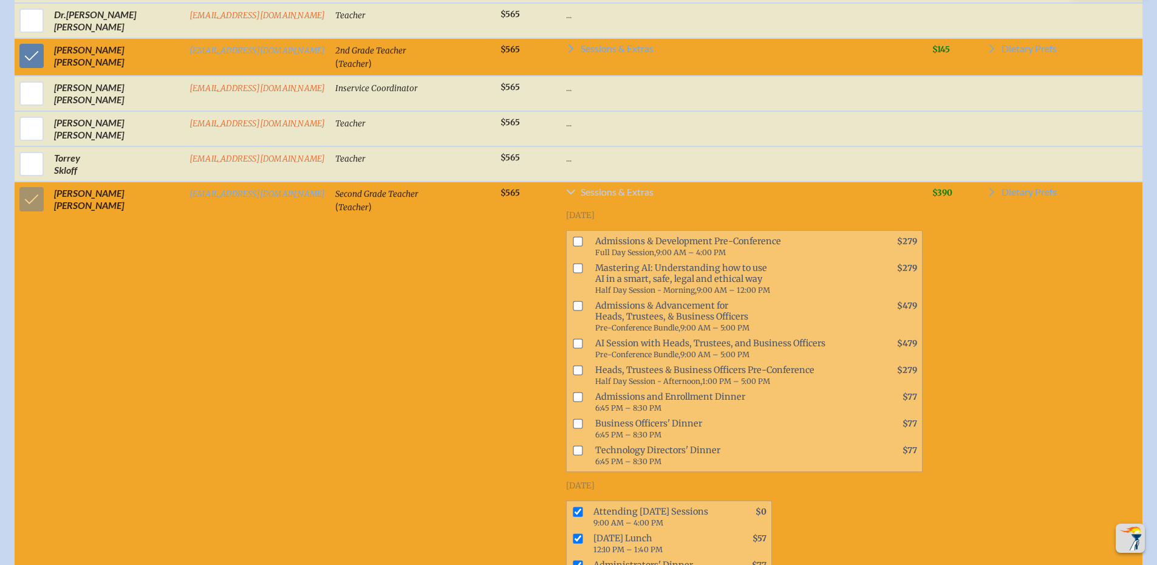
click at [566, 194] on icon at bounding box center [571, 192] width 10 height 10
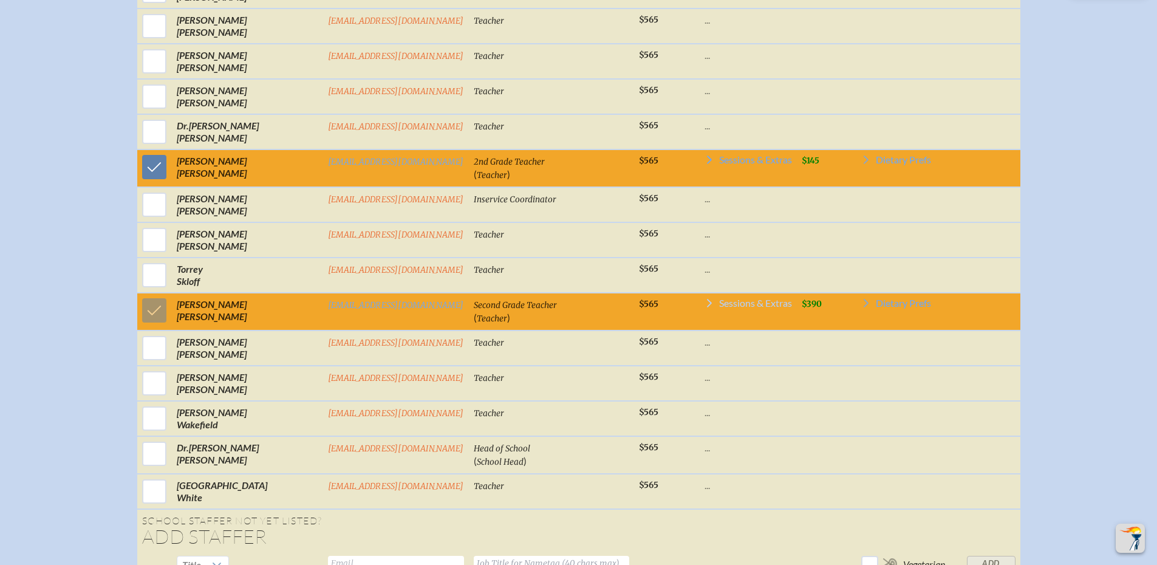
scroll to position [1569, 0]
click at [705, 165] on icon at bounding box center [710, 160] width 10 height 10
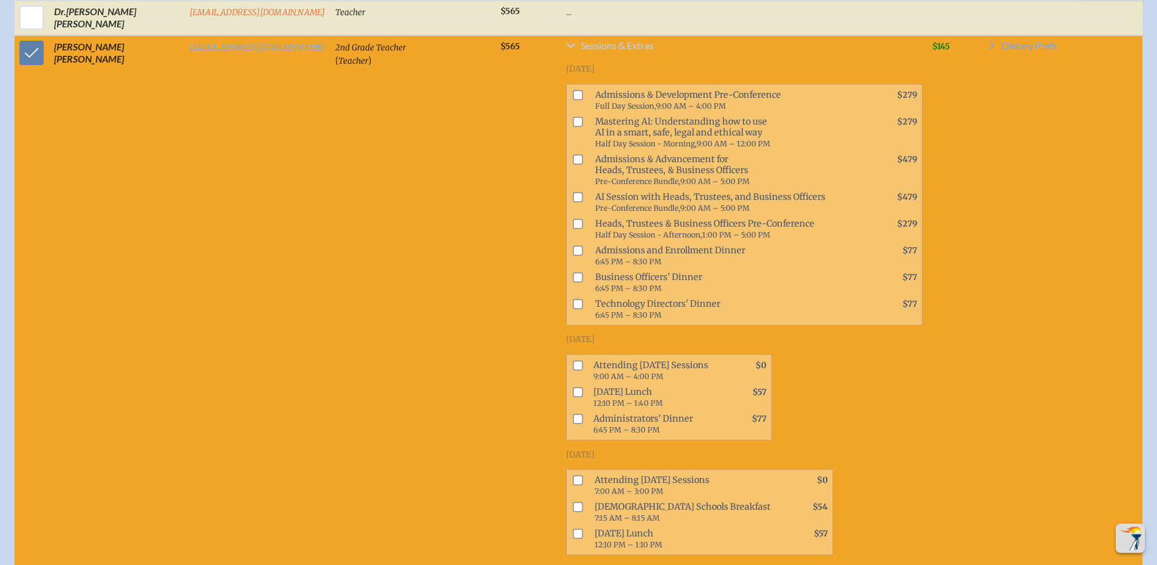
scroll to position [1743, 0]
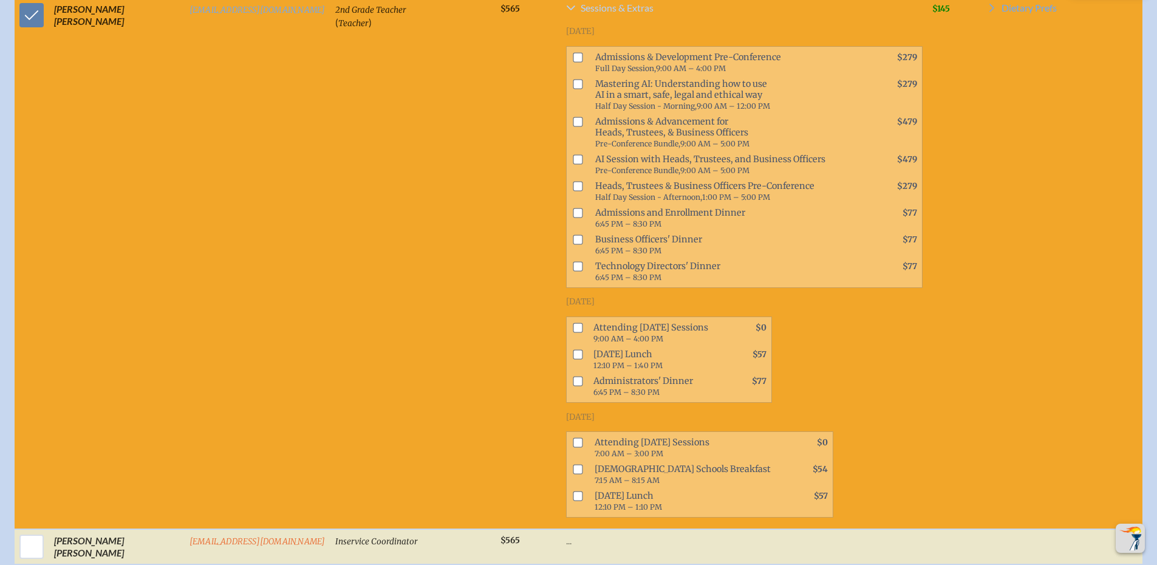
click at [573, 323] on input "checkbox" at bounding box center [578, 328] width 10 height 10
checkbox input "true"
click at [573, 349] on input "checkbox" at bounding box center [578, 354] width 10 height 10
checkbox input "true"
click at [567, 377] on span at bounding box center [575, 386] width 17 height 27
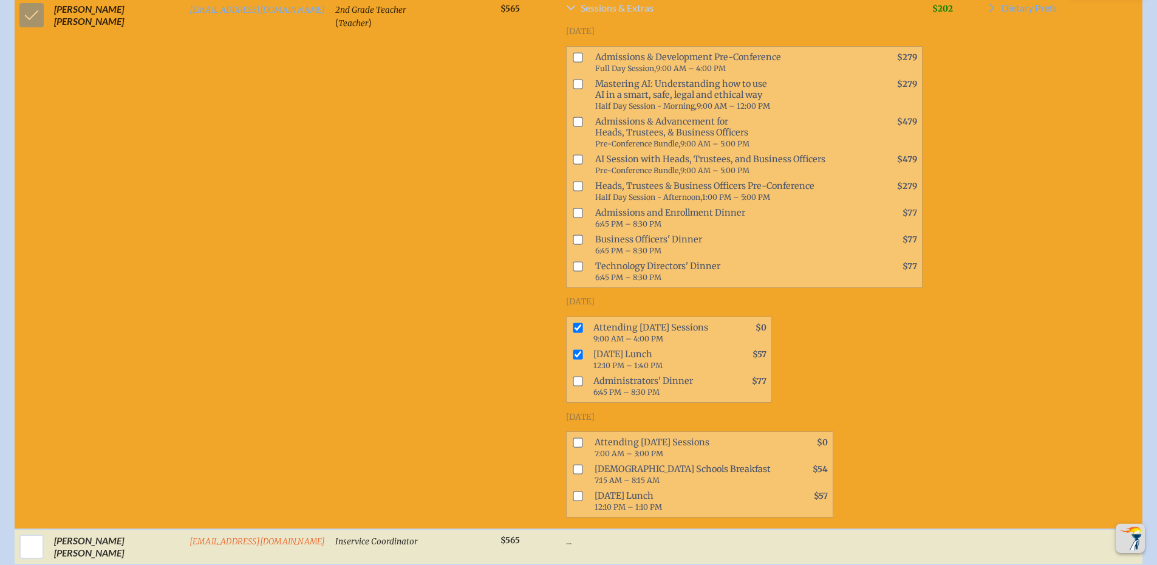
click at [573, 376] on input "checkbox" at bounding box center [578, 381] width 10 height 10
checkbox input "true"
drag, startPoint x: 556, startPoint y: 434, endPoint x: 554, endPoint y: 450, distance: 16.6
click at [573, 438] on input "checkbox" at bounding box center [578, 443] width 10 height 10
checkbox input "true"
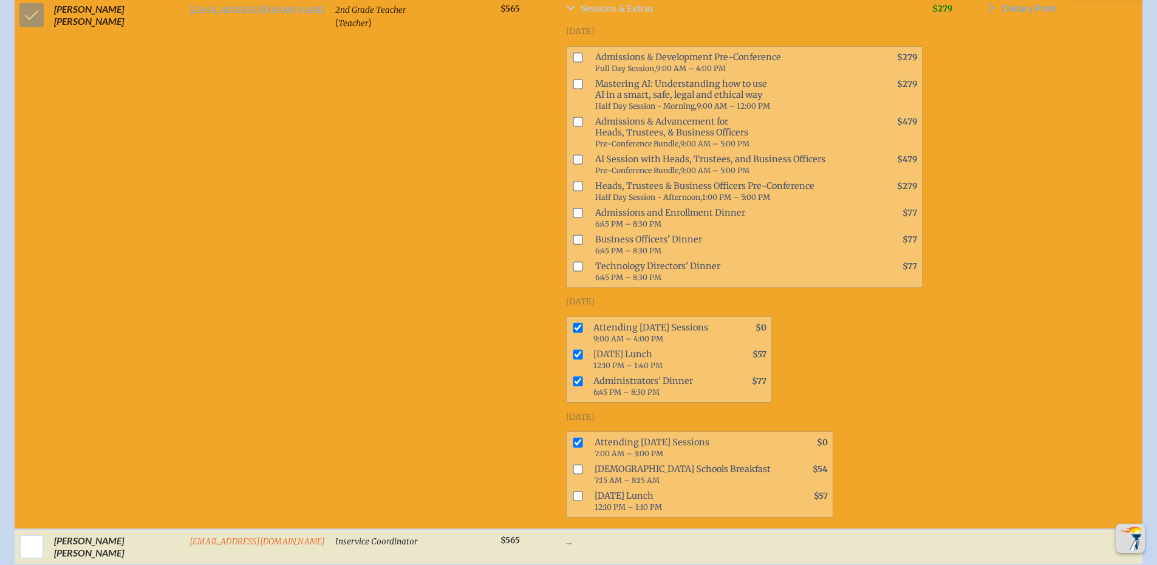
click at [567, 461] on span at bounding box center [576, 474] width 18 height 27
click at [573, 465] on input "checkbox" at bounding box center [578, 470] width 10 height 10
checkbox input "true"
click at [573, 491] on input "checkbox" at bounding box center [578, 496] width 10 height 10
checkbox input "true"
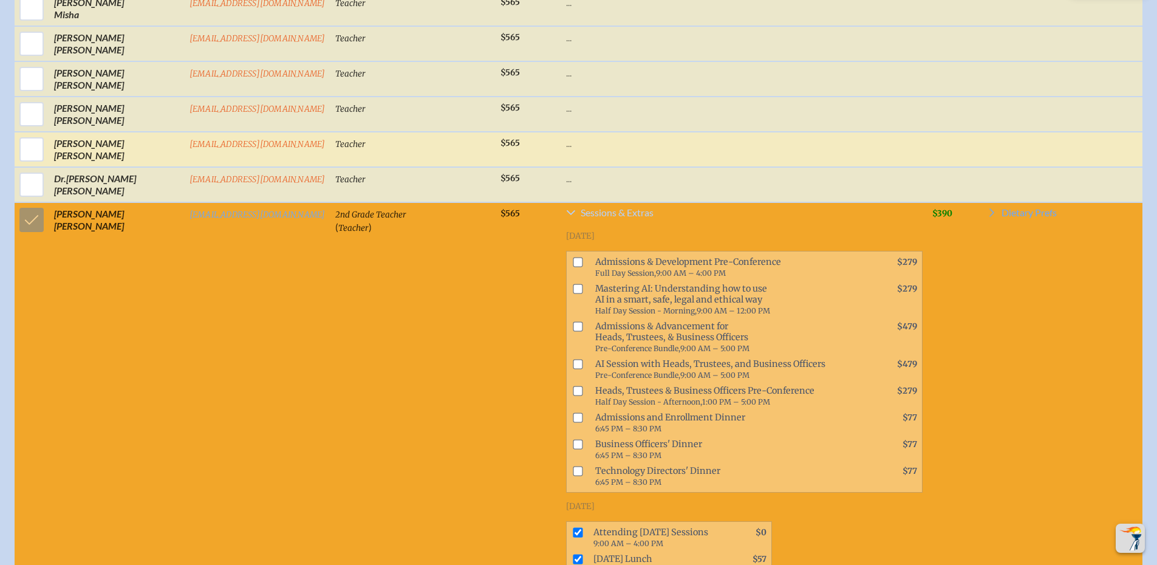
scroll to position [1480, 0]
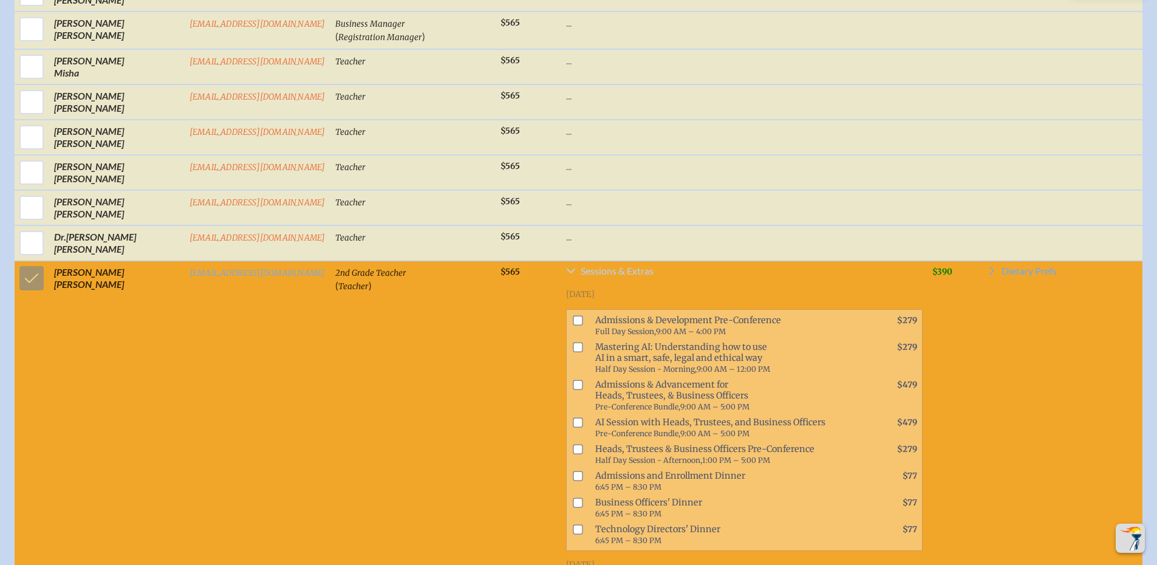
click at [567, 272] on icon at bounding box center [571, 270] width 9 height 5
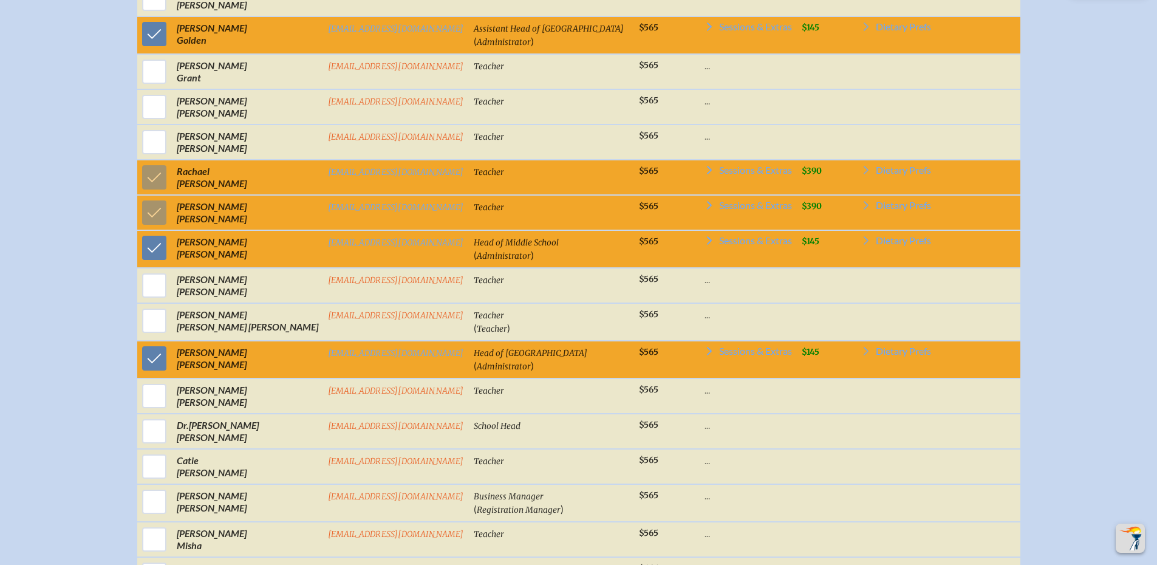
scroll to position [982, 0]
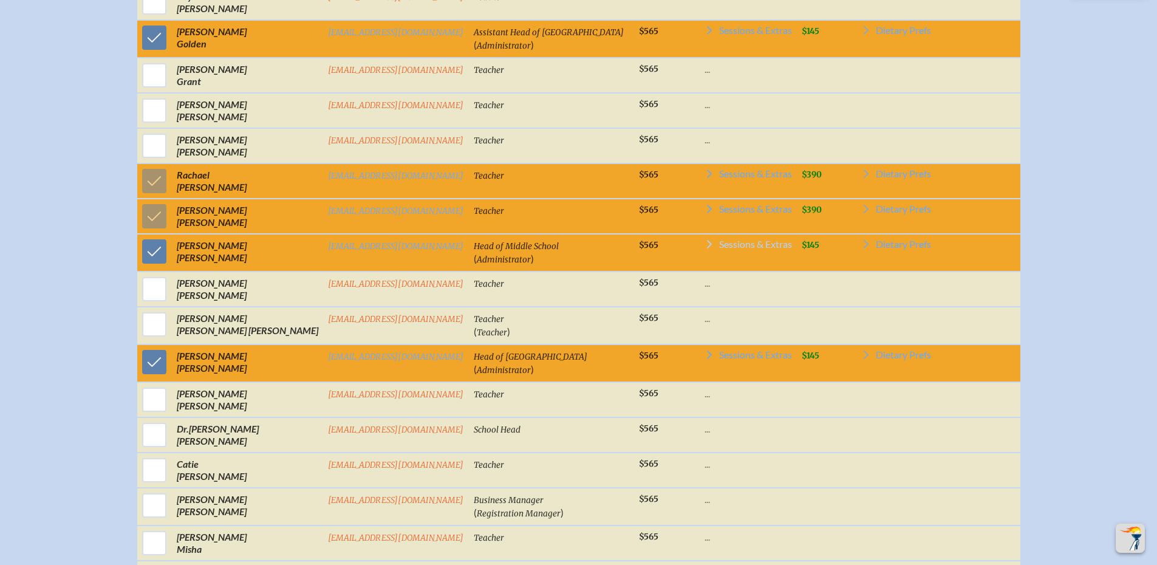
click at [705, 249] on icon at bounding box center [710, 244] width 10 height 10
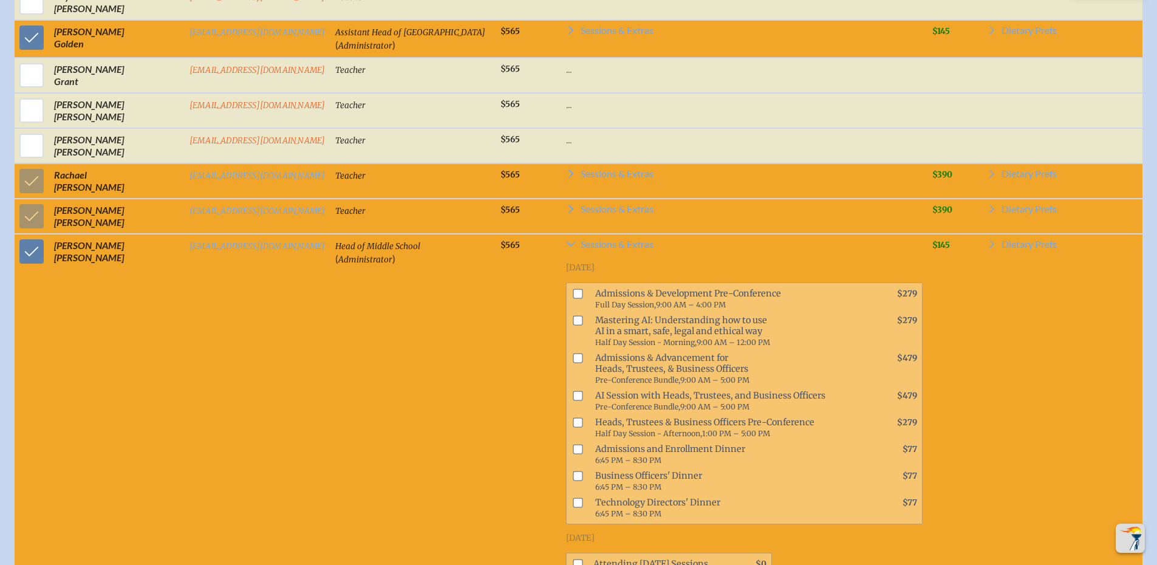
click at [567, 336] on li "Mastering AI: Understanding how to use AI in a smart, safe, legal and ethical w…" at bounding box center [744, 331] width 355 height 38
click at [567, 329] on span at bounding box center [576, 331] width 19 height 38
click at [573, 325] on input "checkbox" at bounding box center [578, 320] width 10 height 10
checkbox input "true"
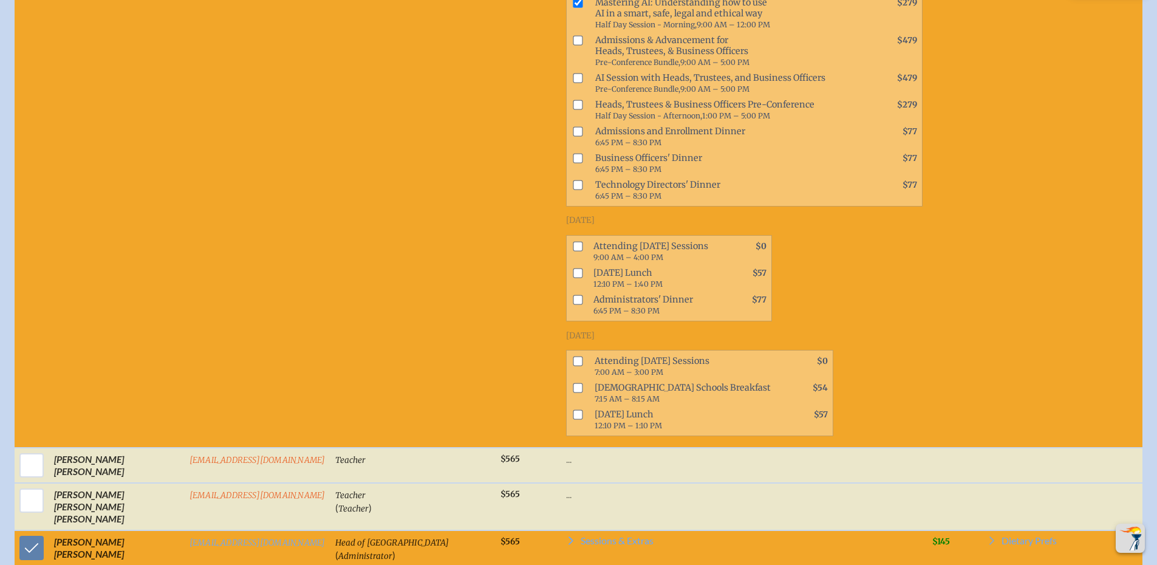
scroll to position [1318, 0]
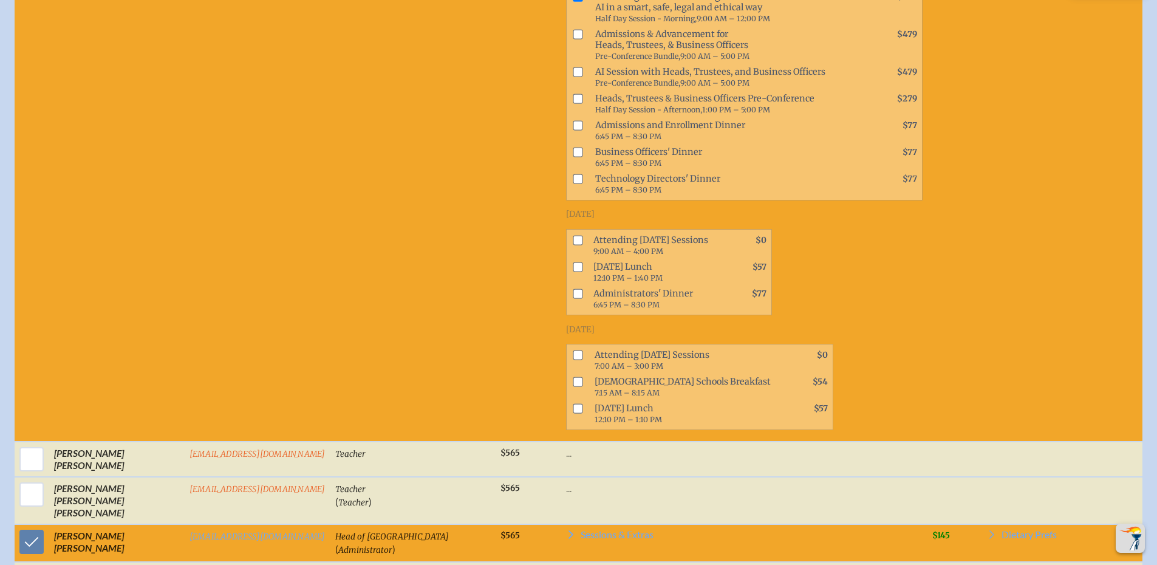
click at [567, 234] on span at bounding box center [575, 245] width 17 height 27
click at [573, 244] on input "checkbox" at bounding box center [578, 240] width 10 height 10
checkbox input "true"
click at [573, 268] on input "checkbox" at bounding box center [578, 267] width 10 height 10
checkbox input "true"
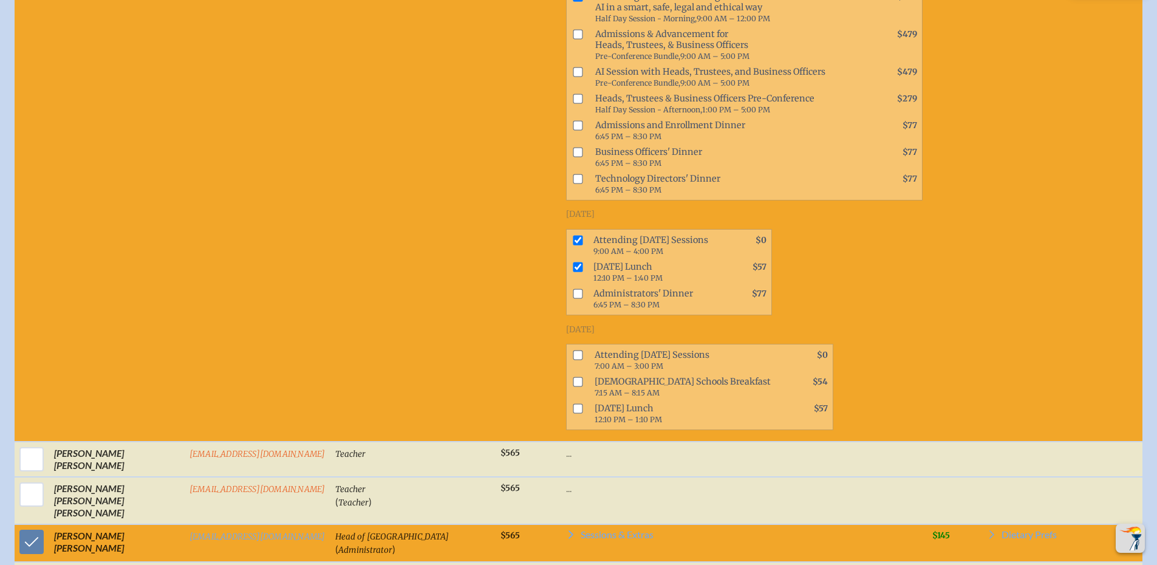
click at [573, 292] on input "checkbox" at bounding box center [578, 293] width 10 height 10
checkbox input "true"
click at [573, 355] on input "checkbox" at bounding box center [578, 355] width 10 height 10
checkbox input "true"
click at [573, 378] on input "checkbox" at bounding box center [578, 382] width 10 height 10
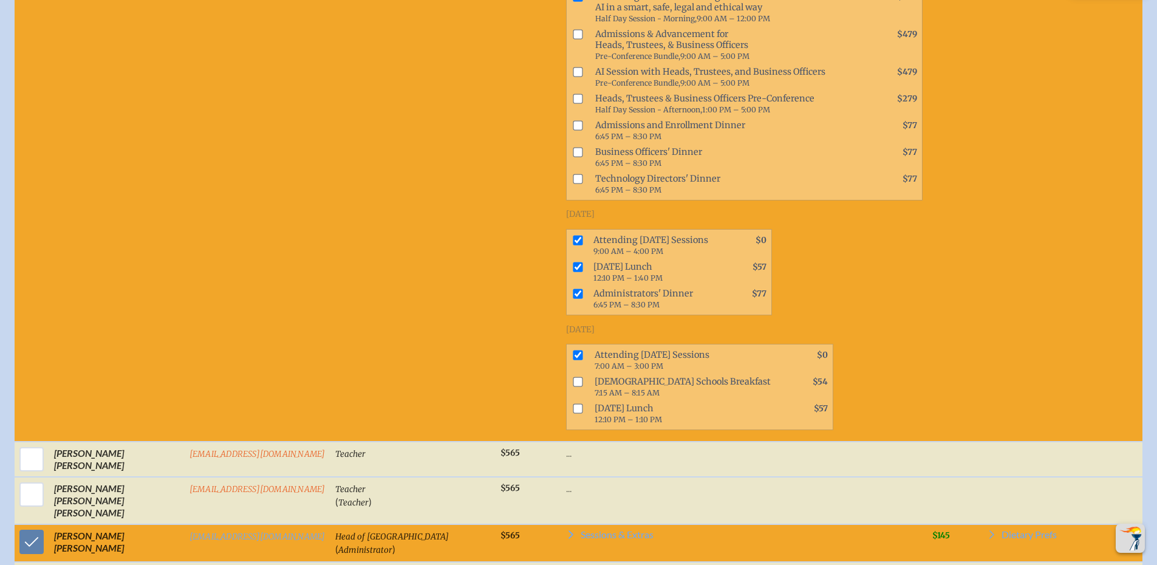
checkbox input "true"
click at [573, 408] on input "checkbox" at bounding box center [578, 409] width 10 height 10
checkbox input "true"
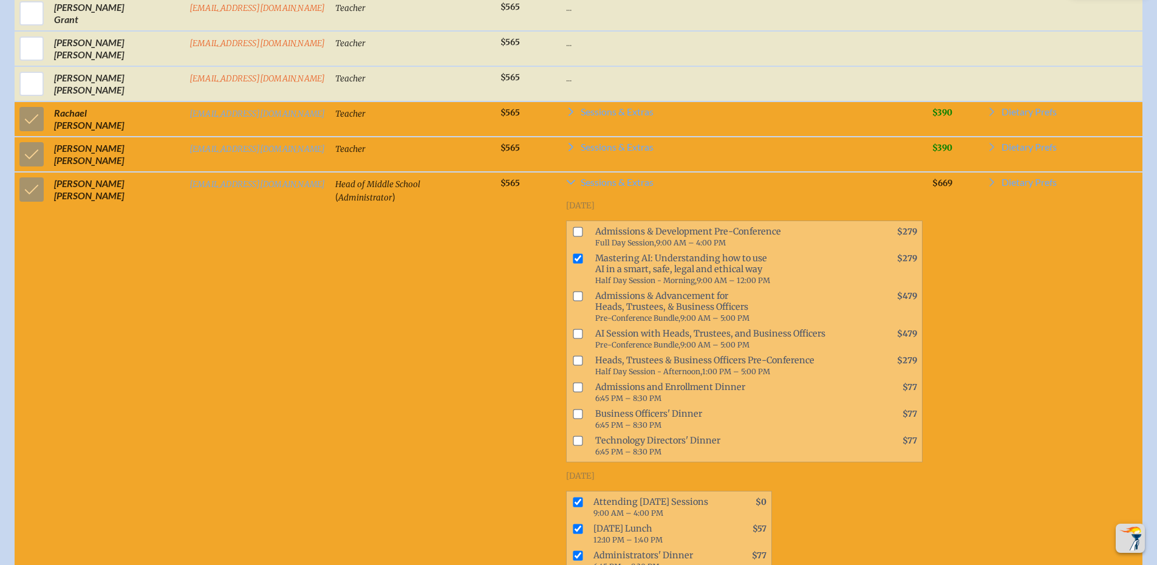
scroll to position [1055, 0]
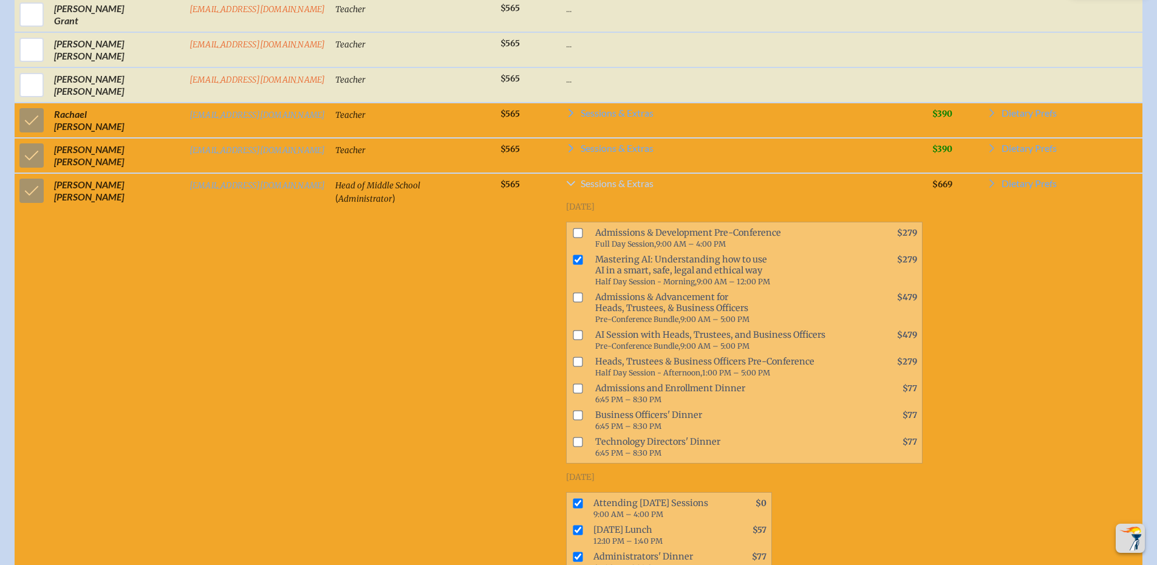
click at [566, 188] on icon at bounding box center [571, 184] width 10 height 10
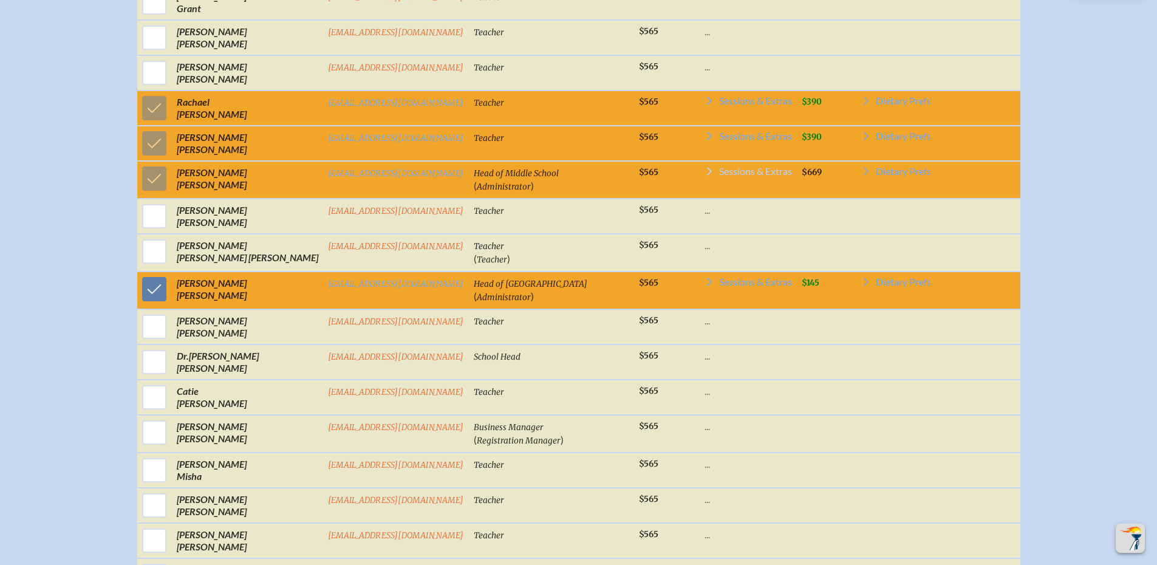
scroll to position [1043, 0]
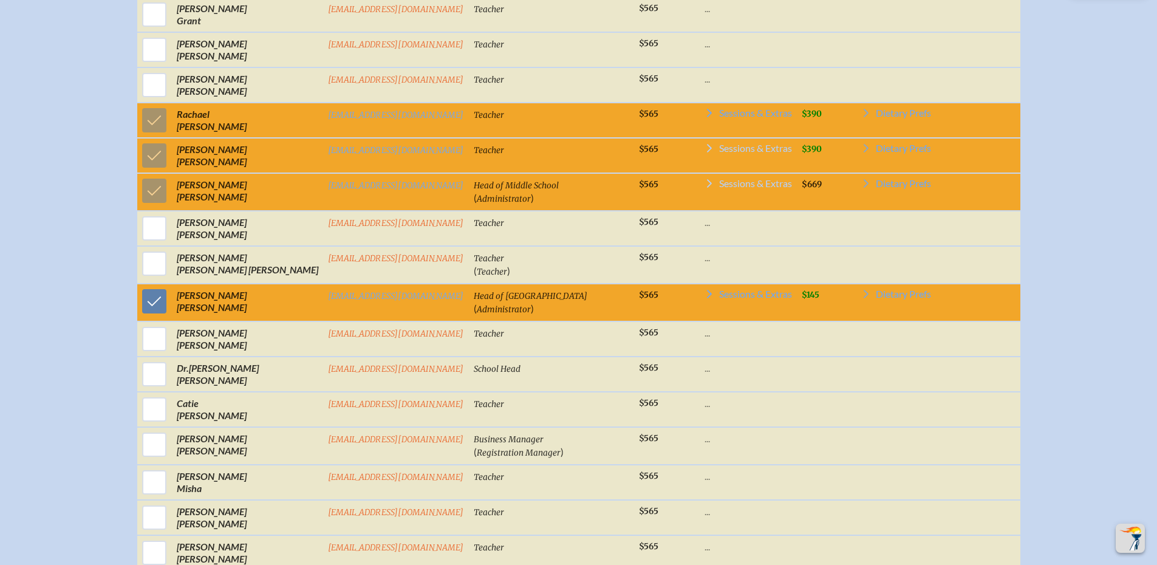
click at [707, 152] on icon at bounding box center [709, 148] width 5 height 9
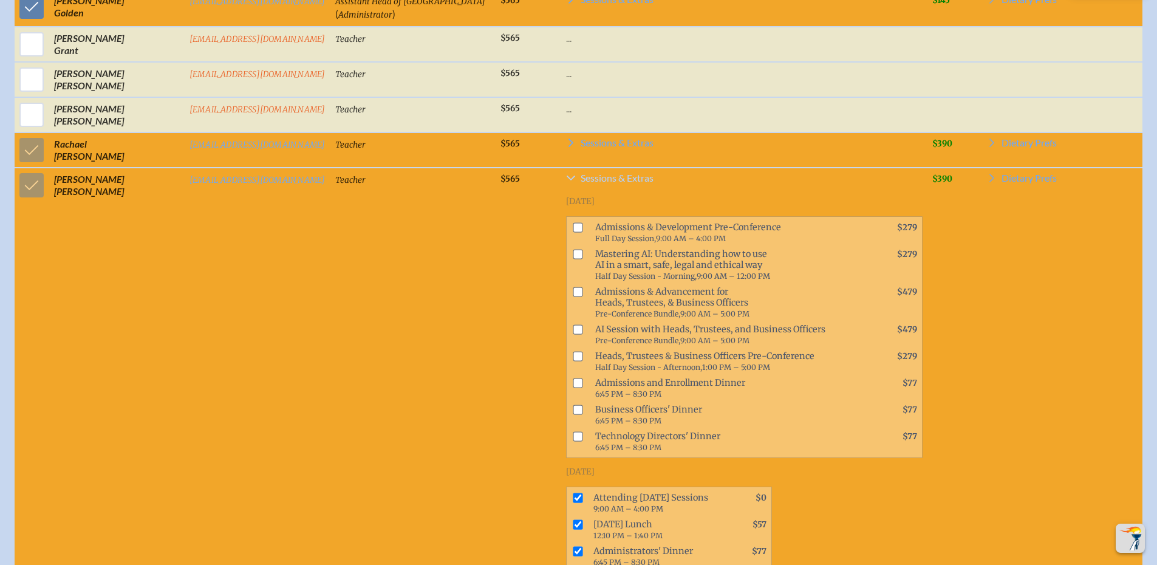
scroll to position [1014, 0]
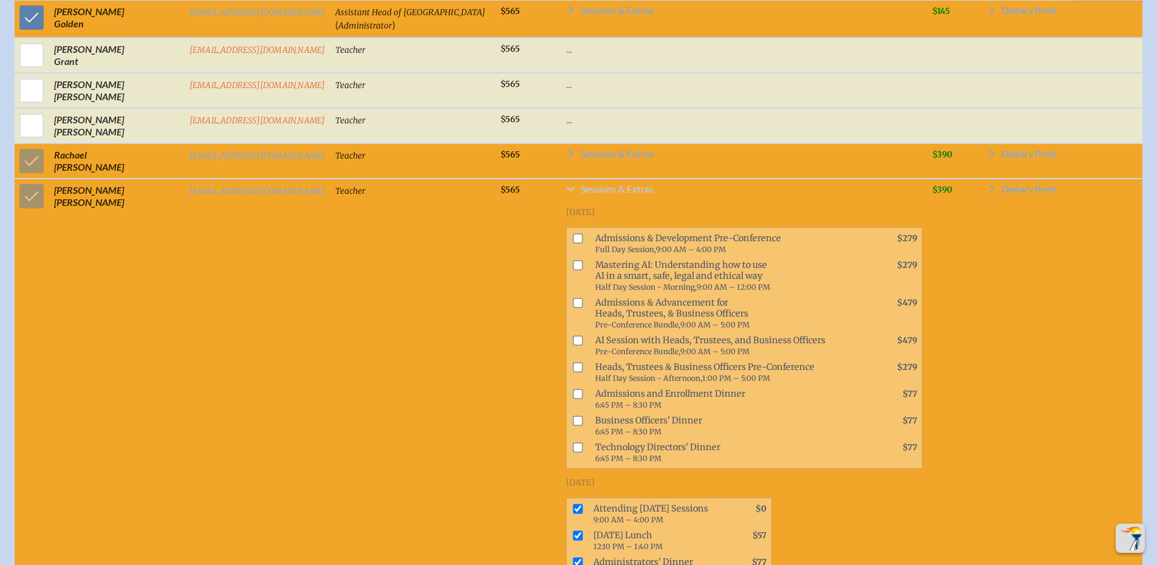
click at [567, 191] on icon at bounding box center [571, 188] width 9 height 5
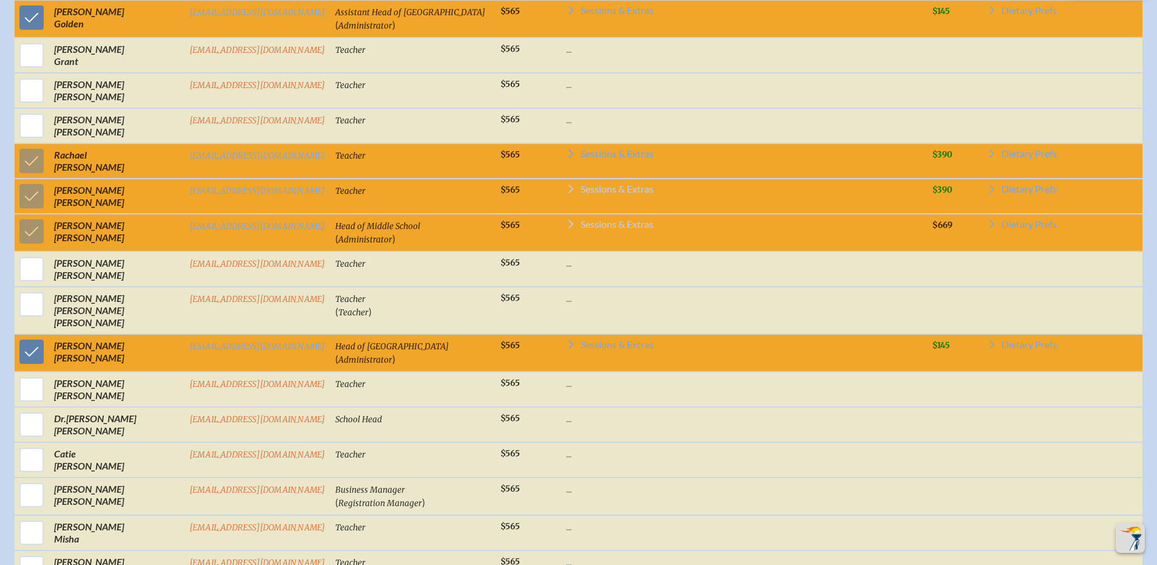
scroll to position [1002, 0]
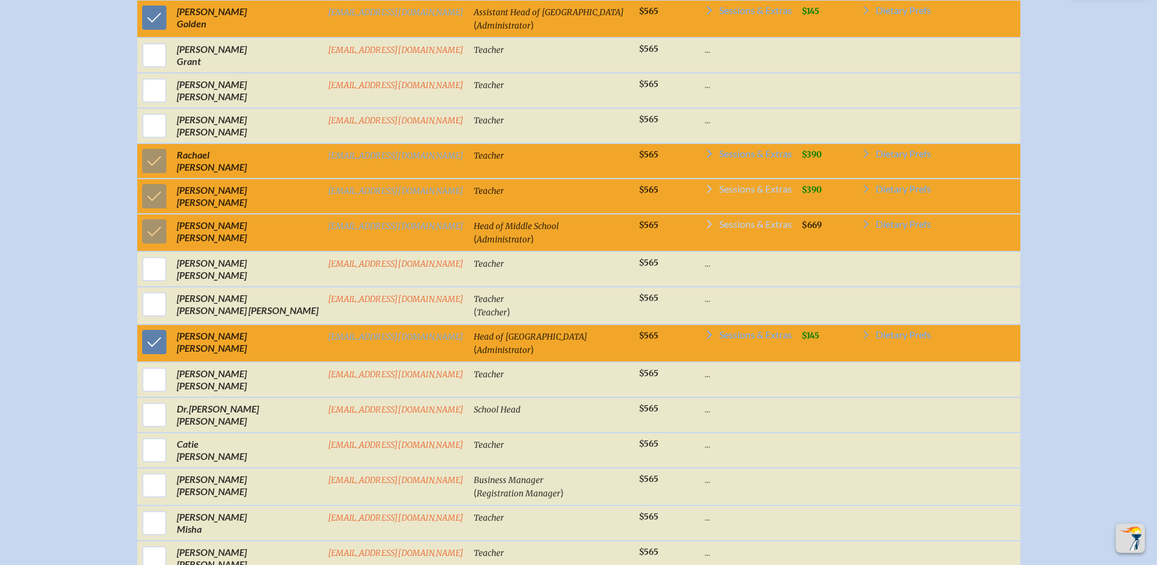
click at [545, 168] on td "Teacher" at bounding box center [551, 160] width 165 height 35
click at [705, 159] on icon at bounding box center [710, 154] width 10 height 10
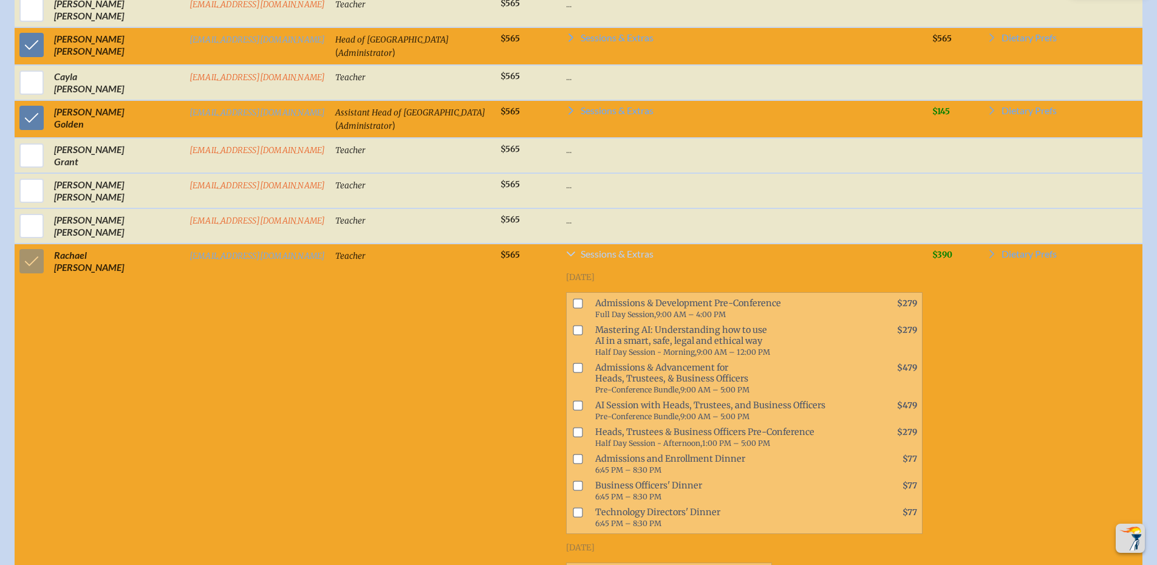
scroll to position [913, 0]
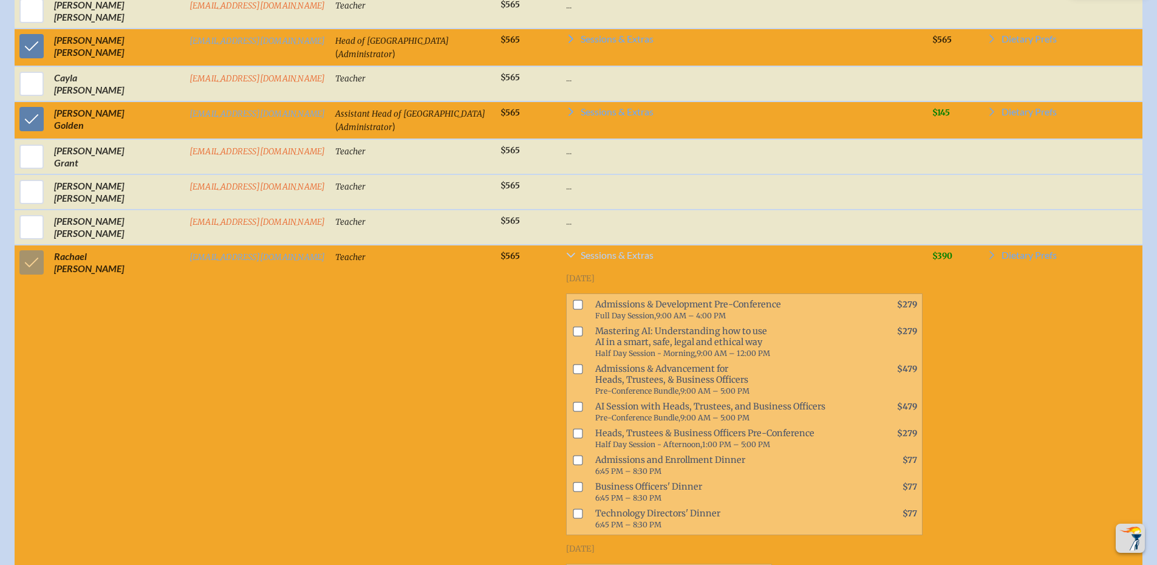
click at [566, 260] on icon at bounding box center [571, 255] width 10 height 10
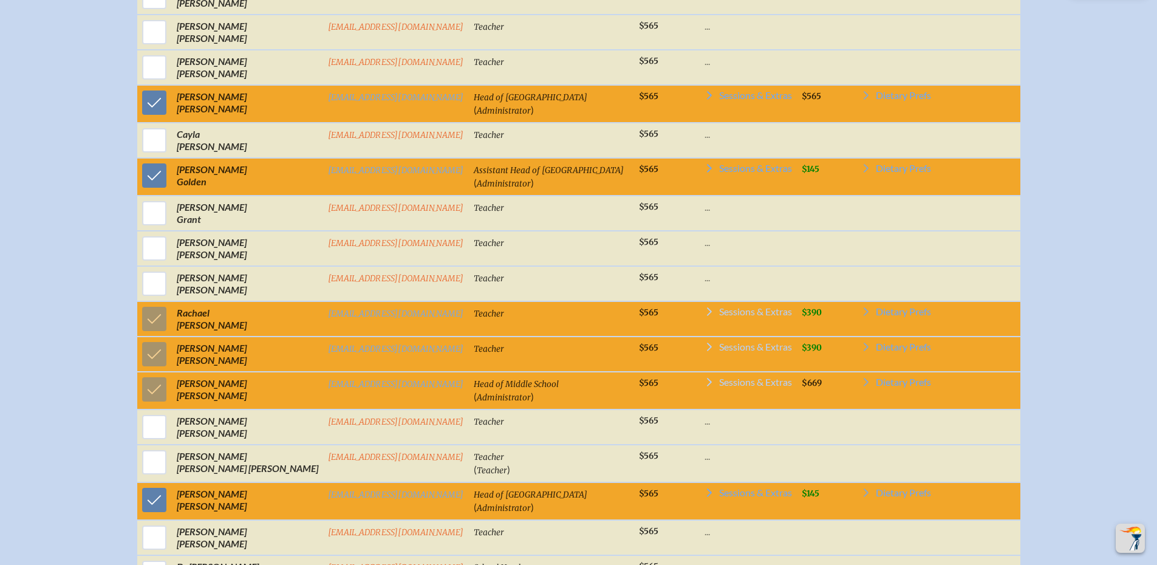
scroll to position [840, 0]
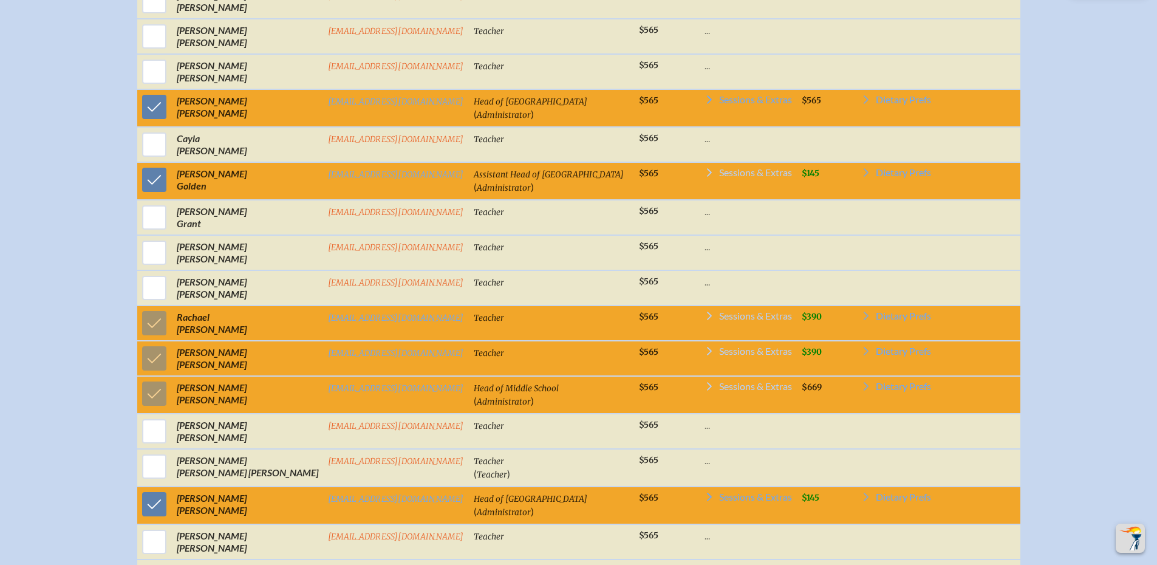
click at [705, 177] on icon at bounding box center [710, 173] width 10 height 10
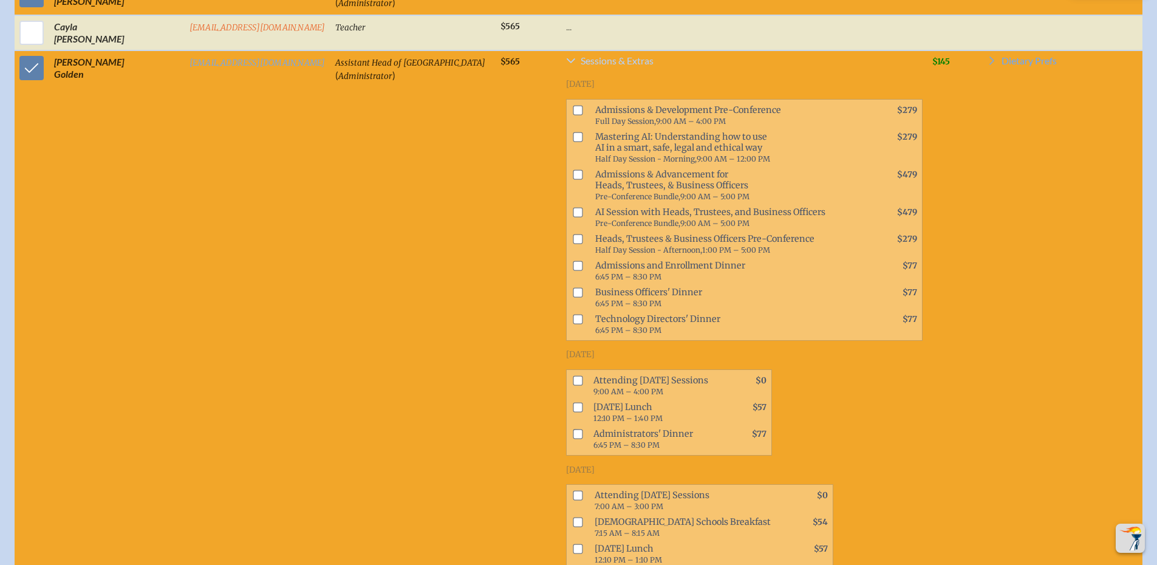
scroll to position [994, 0]
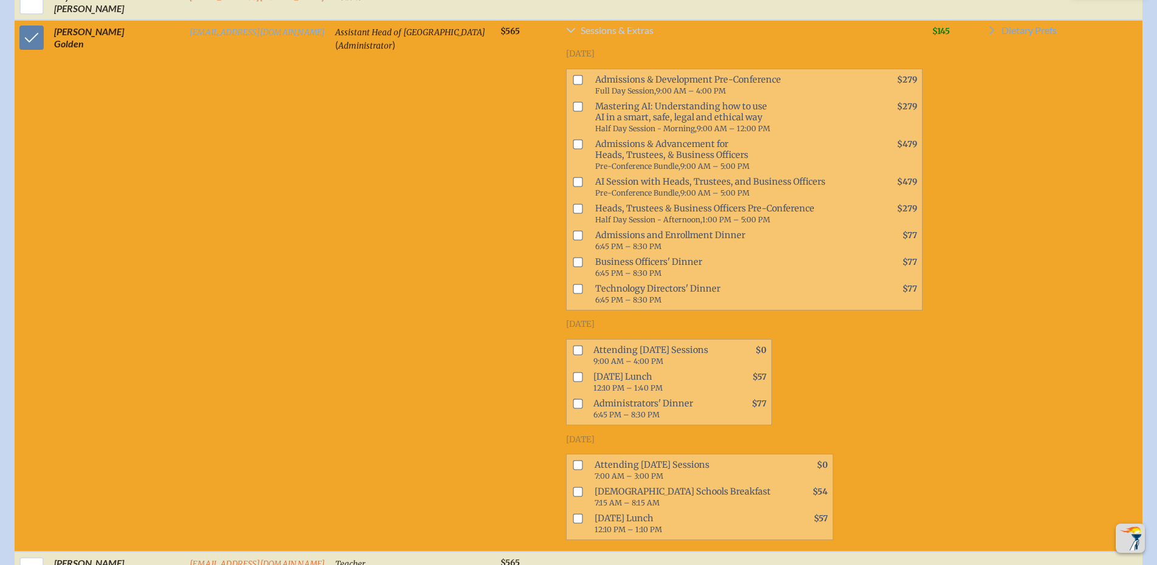
click at [573, 349] on input "checkbox" at bounding box center [578, 350] width 10 height 10
checkbox input "true"
drag, startPoint x: 556, startPoint y: 376, endPoint x: 552, endPoint y: 388, distance: 12.7
click at [573, 375] on input "checkbox" at bounding box center [578, 377] width 10 height 10
checkbox input "true"
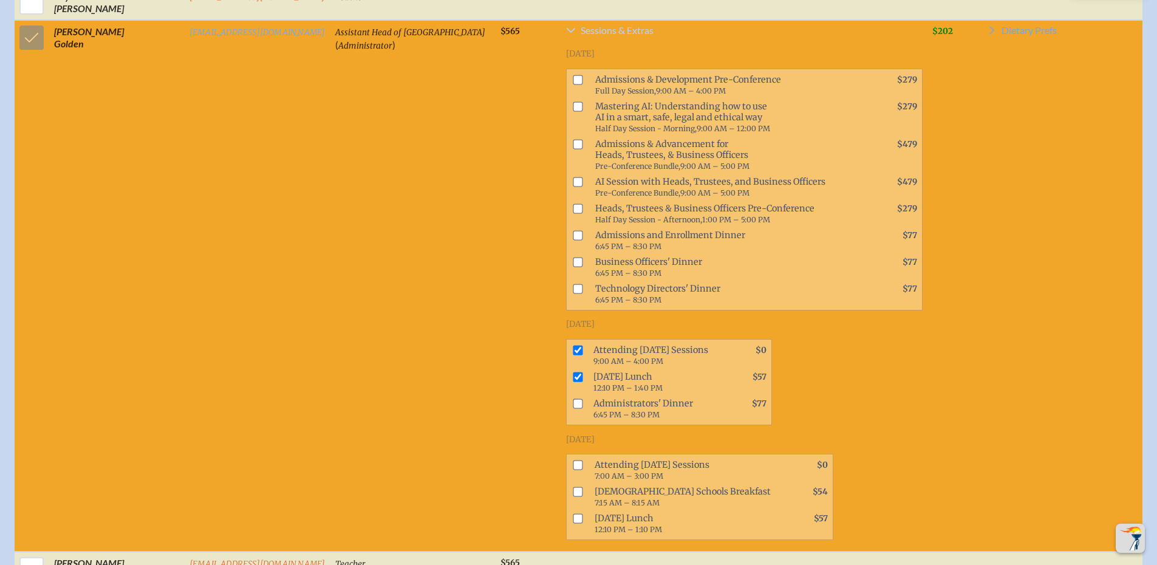
click at [573, 405] on input "checkbox" at bounding box center [578, 403] width 10 height 10
checkbox input "true"
click at [573, 463] on input "checkbox" at bounding box center [578, 465] width 10 height 10
checkbox input "true"
click at [573, 494] on input "checkbox" at bounding box center [578, 492] width 10 height 10
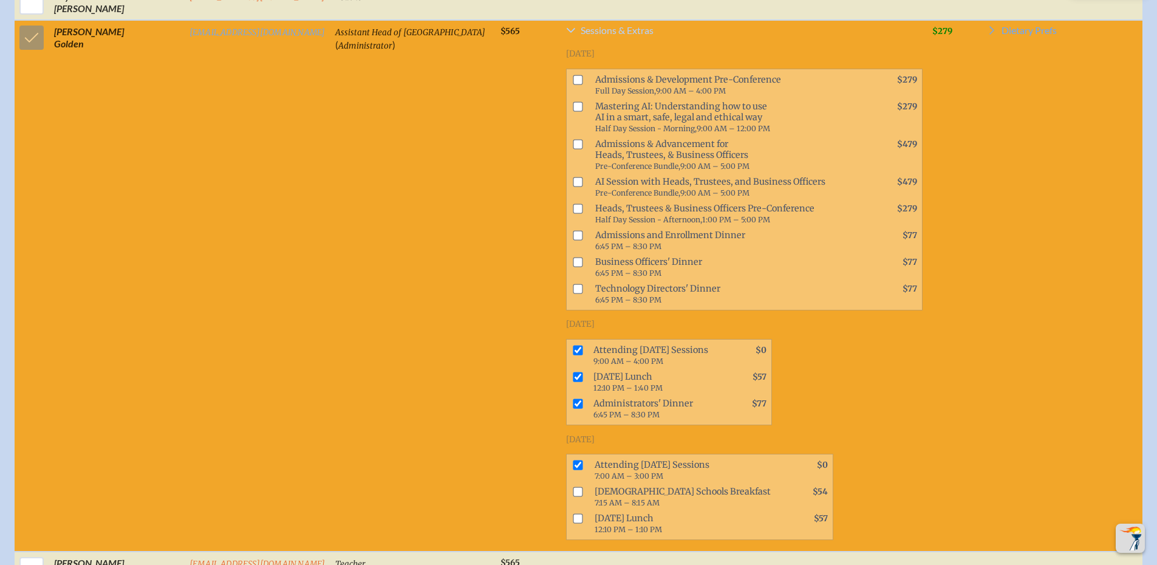
checkbox input "true"
click at [573, 519] on input "checkbox" at bounding box center [578, 519] width 10 height 10
checkbox input "true"
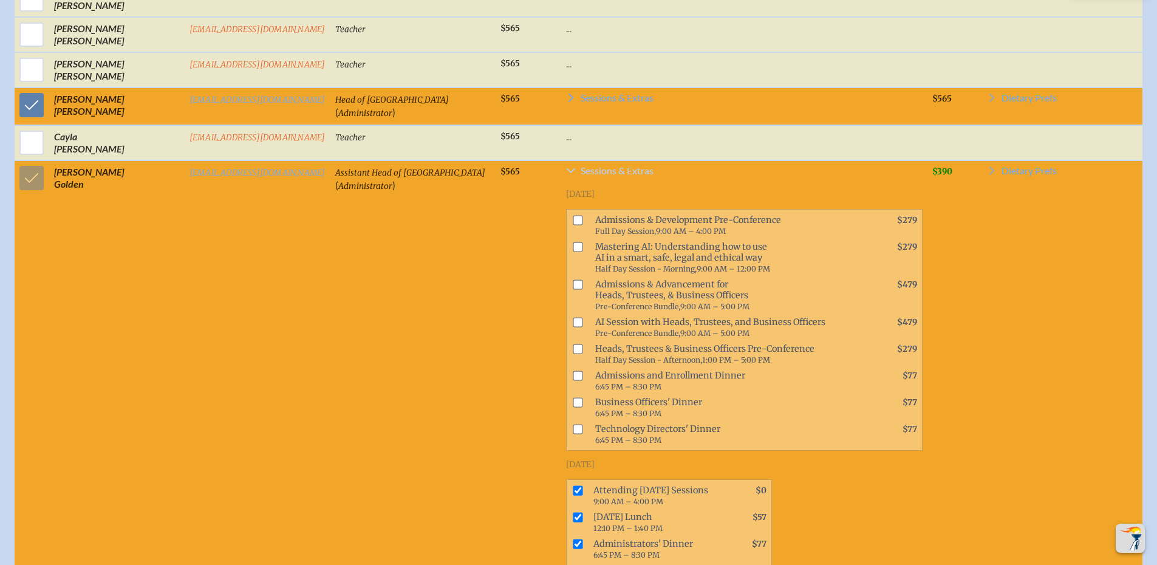
scroll to position [852, 0]
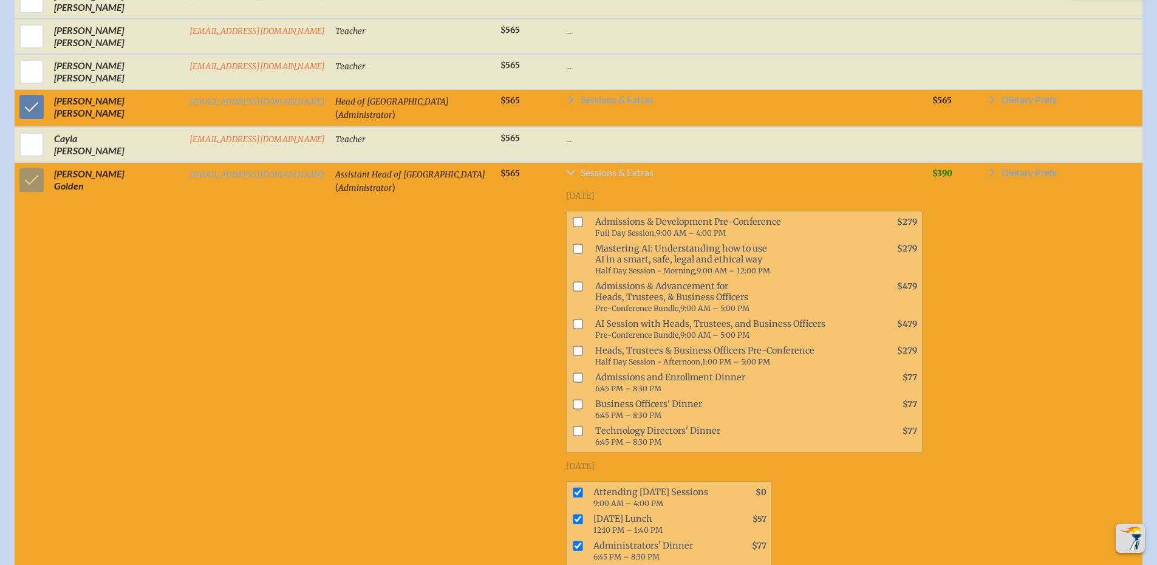
click at [567, 175] on icon at bounding box center [571, 172] width 9 height 5
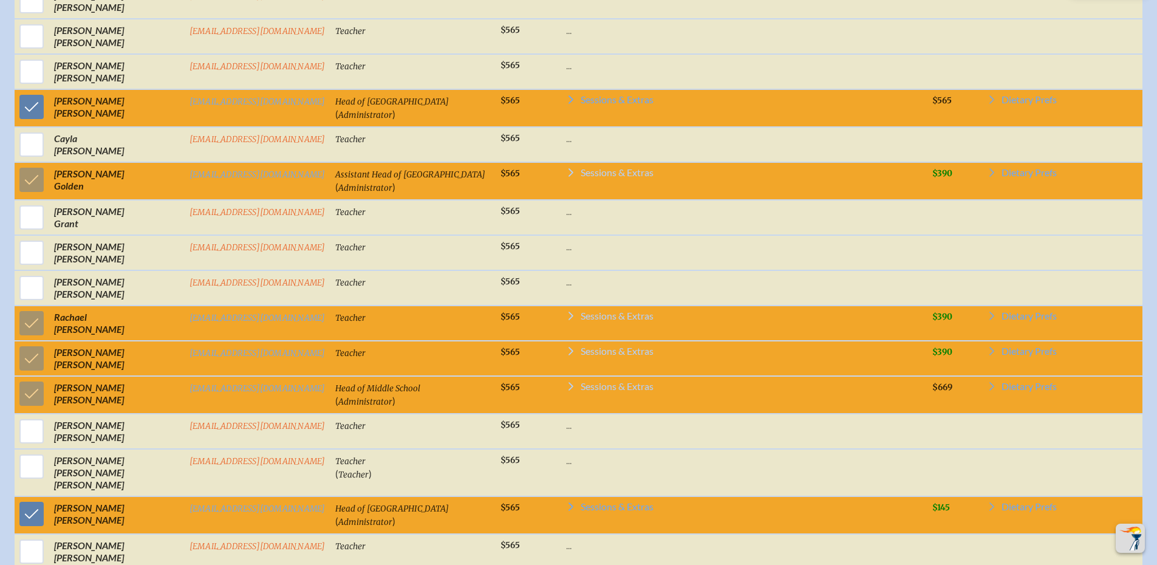
scroll to position [840, 0]
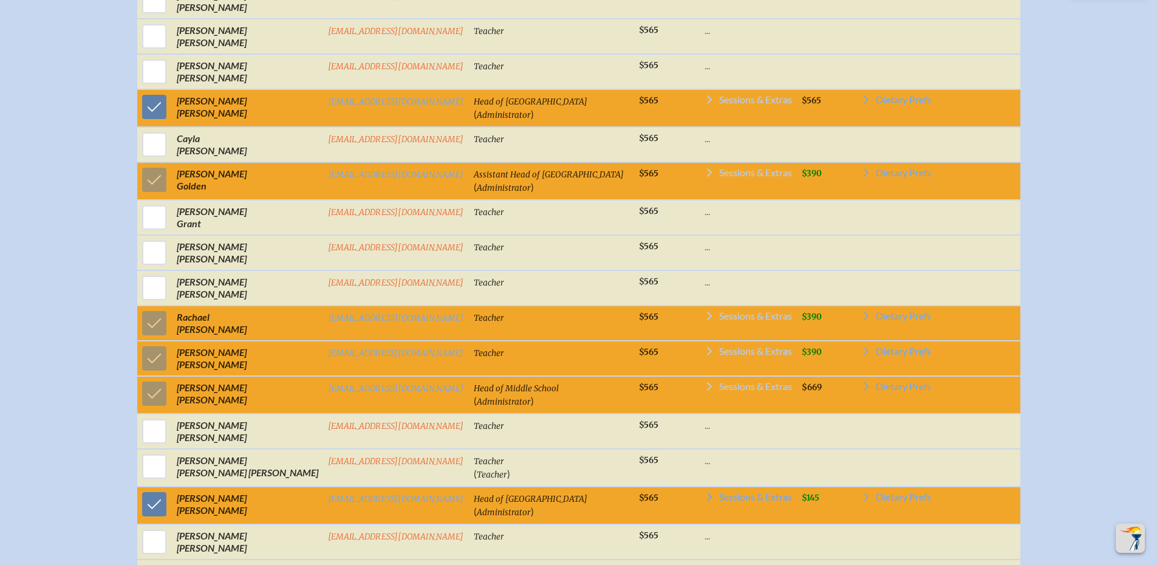
click at [707, 104] on icon at bounding box center [709, 99] width 5 height 9
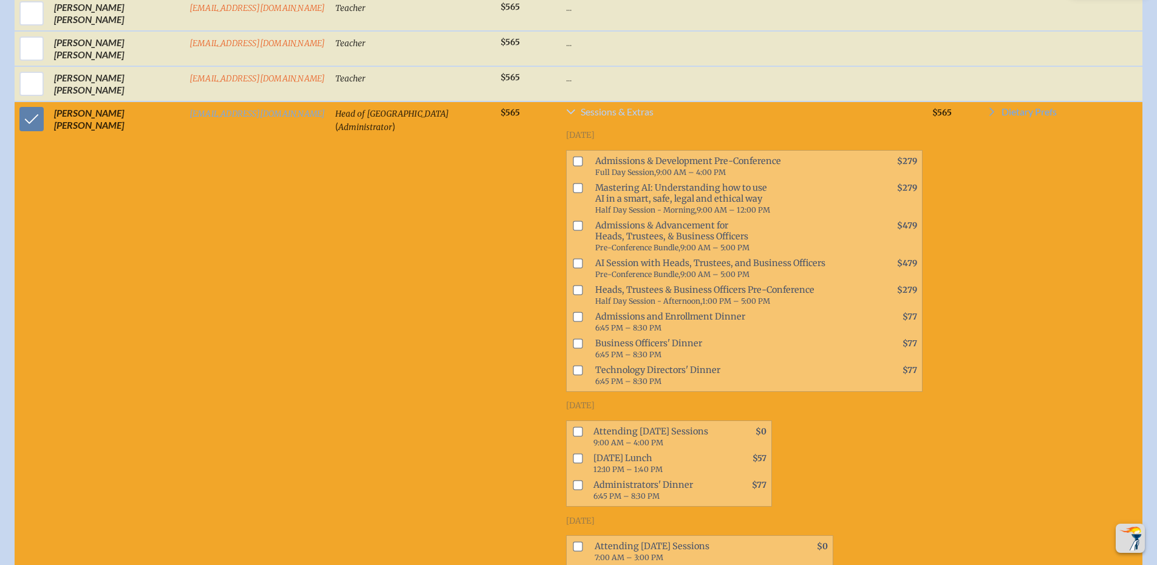
scroll to position [852, 0]
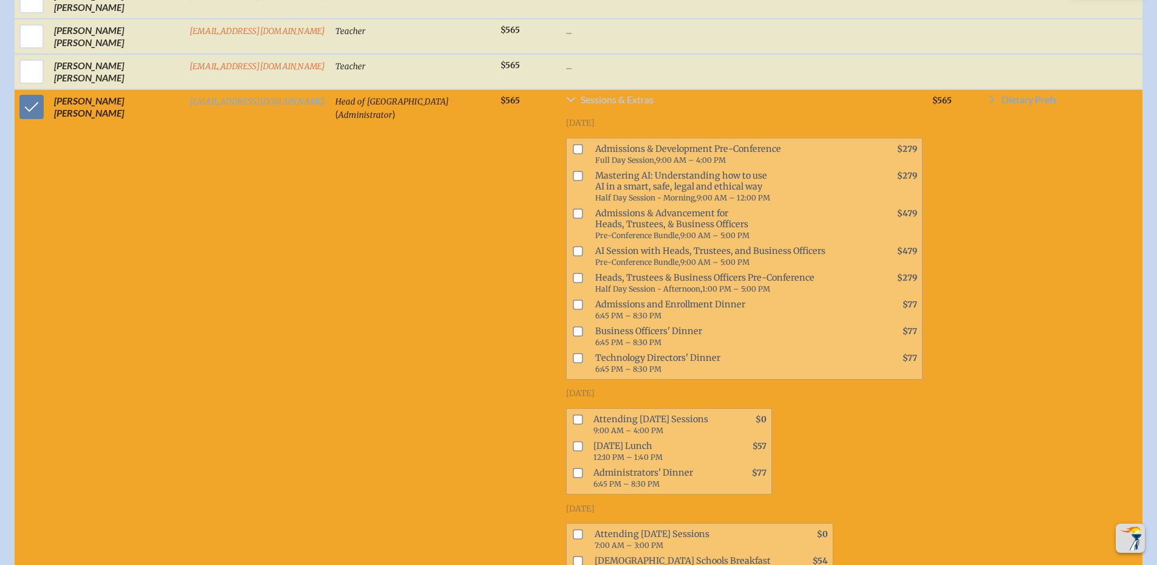
click at [573, 417] on input "checkbox" at bounding box center [578, 419] width 10 height 10
checkbox input "true"
click at [573, 446] on input "checkbox" at bounding box center [578, 446] width 10 height 10
checkbox input "true"
click at [573, 473] on input "checkbox" at bounding box center [578, 473] width 10 height 10
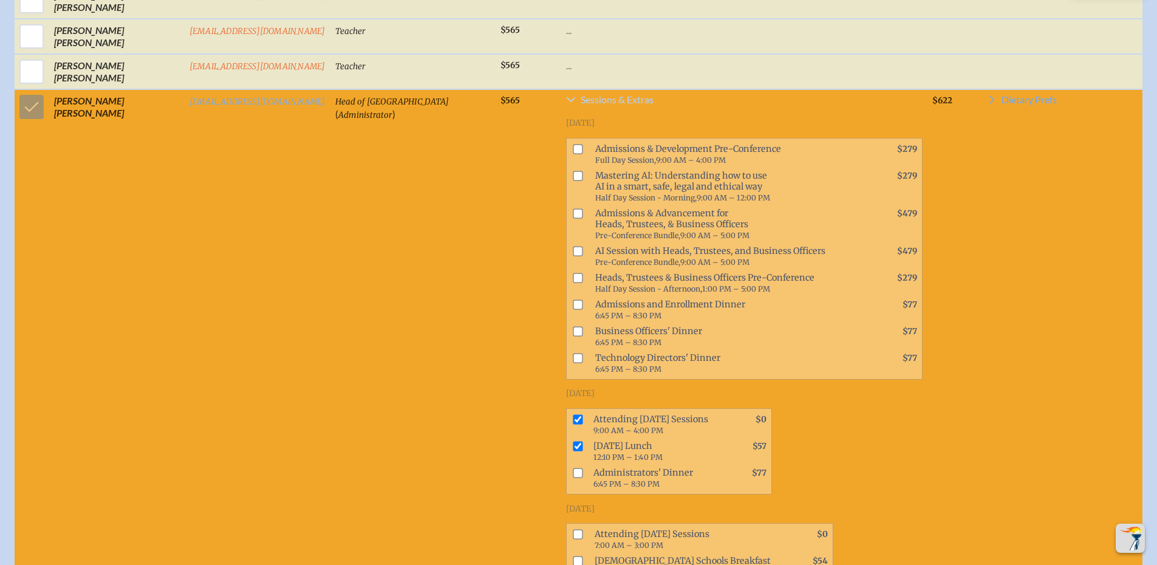
checkbox input "true"
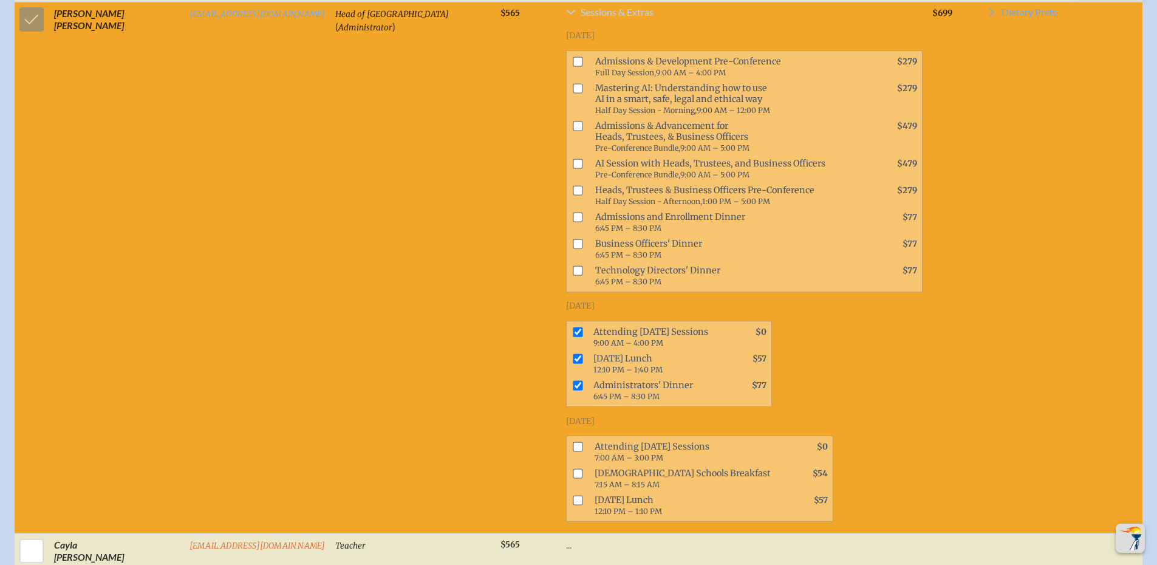
scroll to position [974, 0]
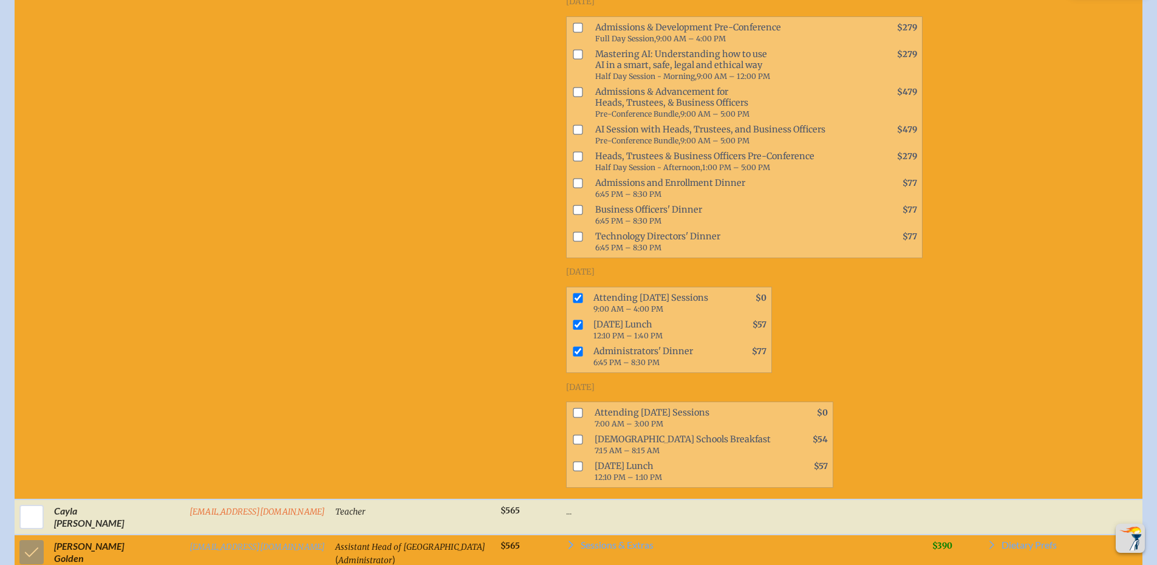
click at [573, 415] on input "checkbox" at bounding box center [578, 413] width 10 height 10
checkbox input "true"
click at [573, 439] on input "checkbox" at bounding box center [578, 440] width 10 height 10
checkbox input "true"
click at [573, 463] on input "checkbox" at bounding box center [578, 467] width 10 height 10
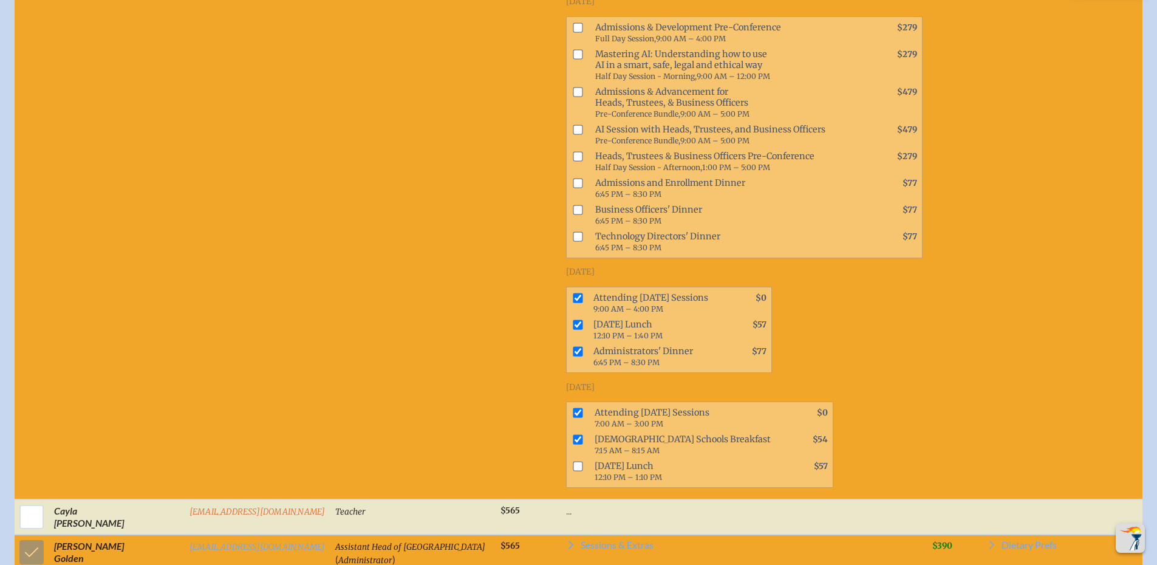
checkbox input "true"
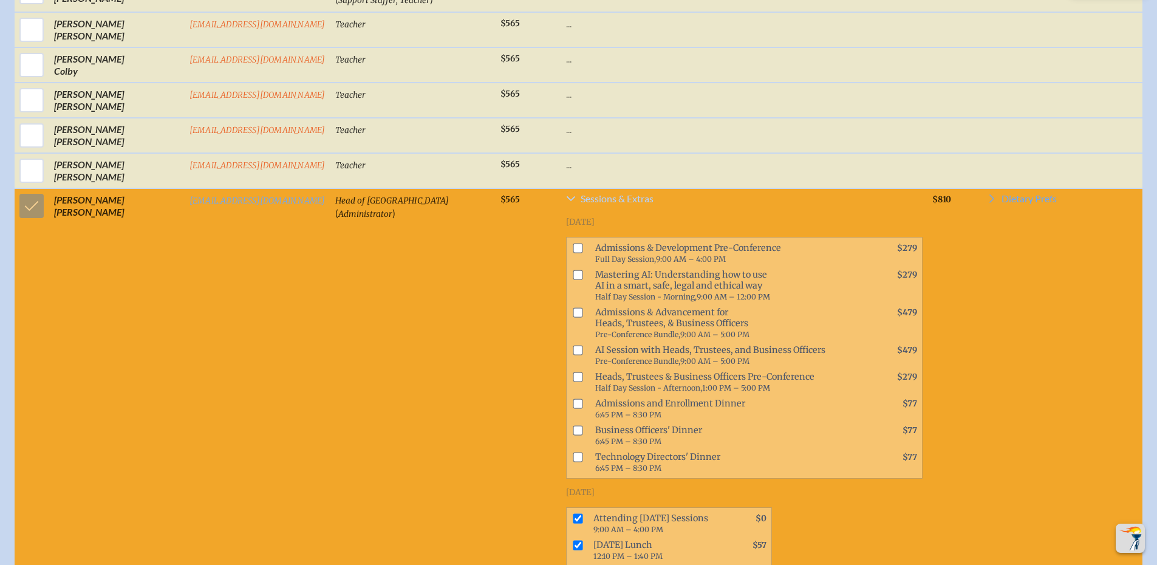
scroll to position [751, 0]
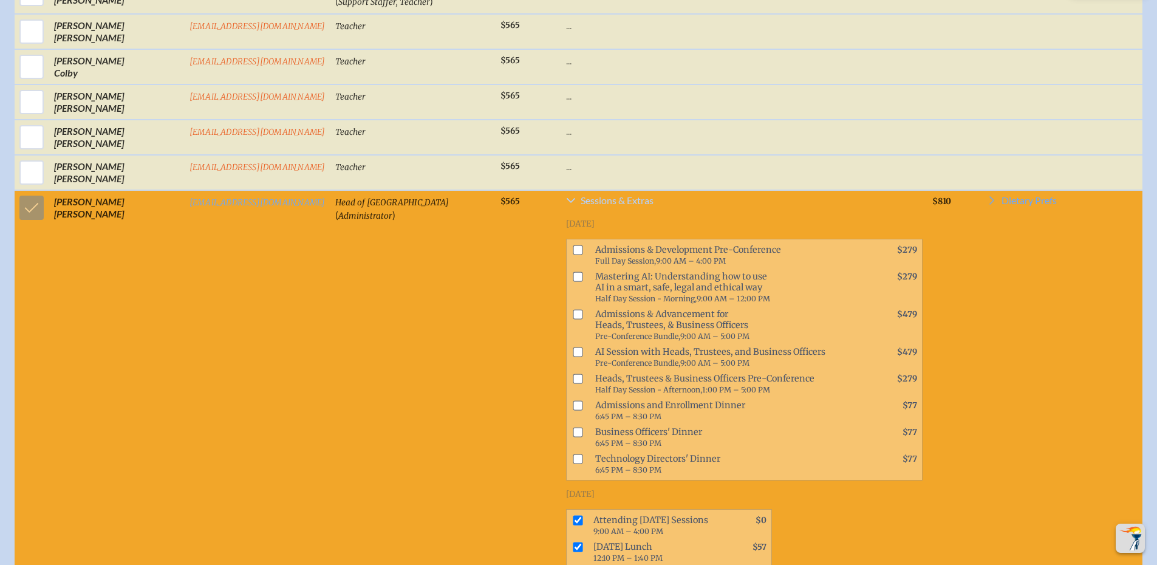
click at [566, 205] on icon at bounding box center [571, 201] width 10 height 10
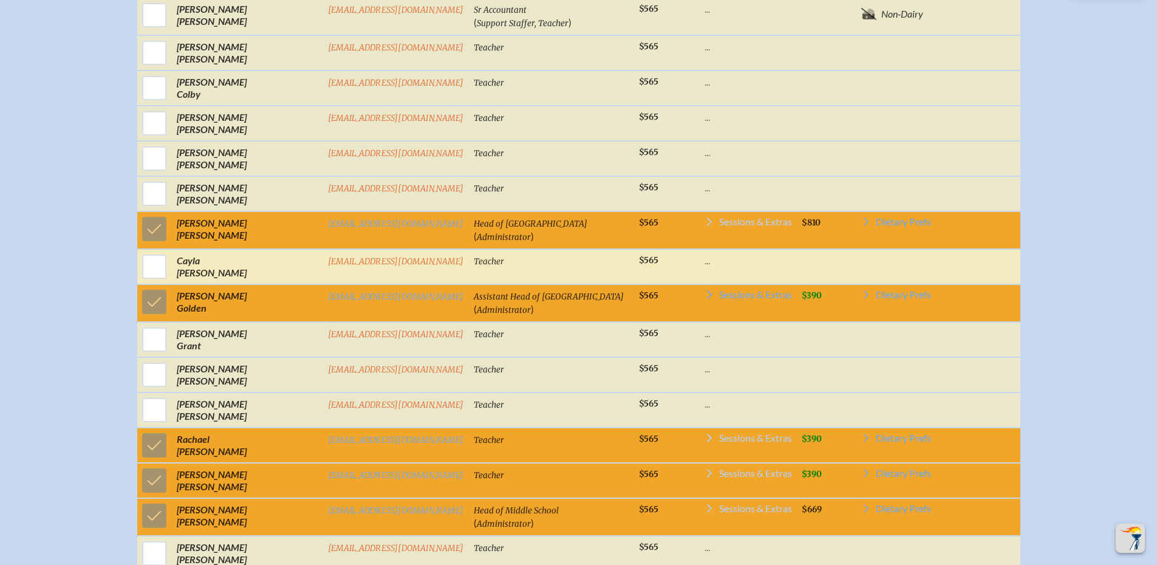
scroll to position [719, 0]
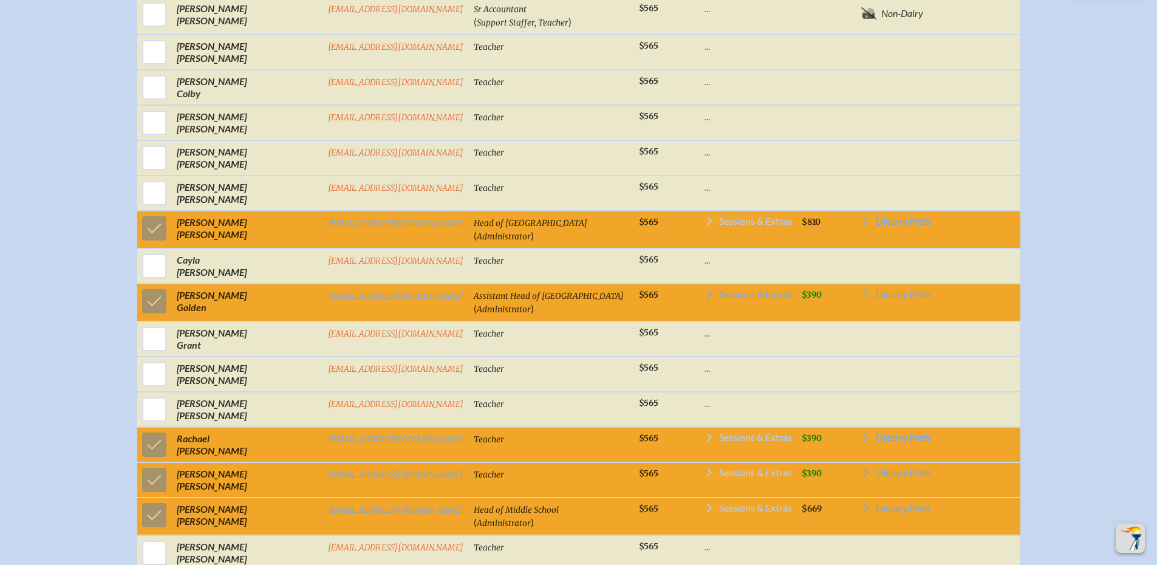
click at [707, 225] on icon at bounding box center [709, 221] width 5 height 9
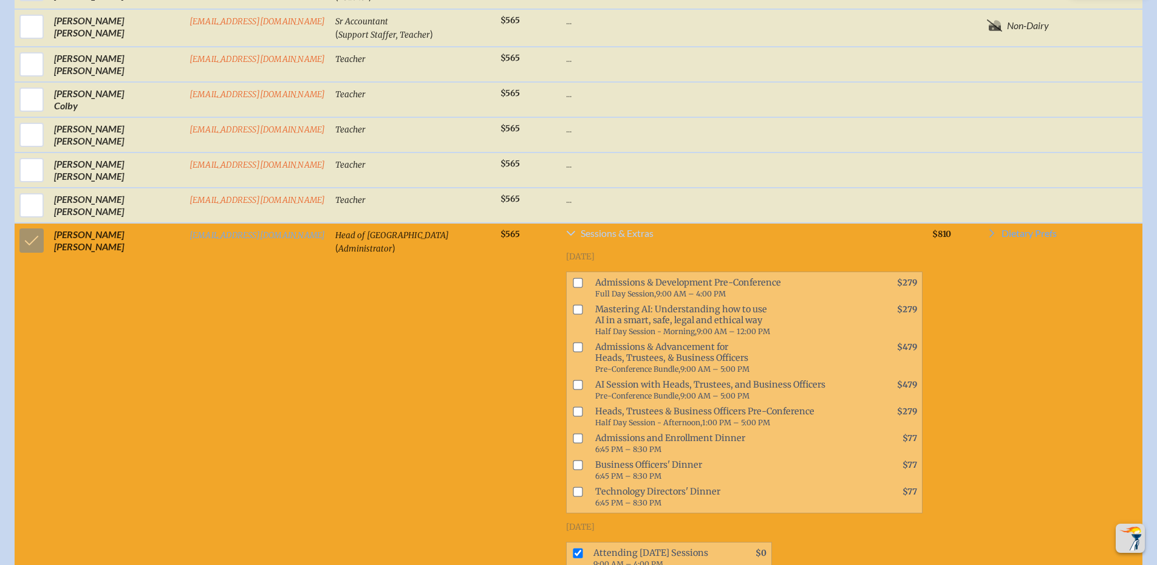
scroll to position [731, 0]
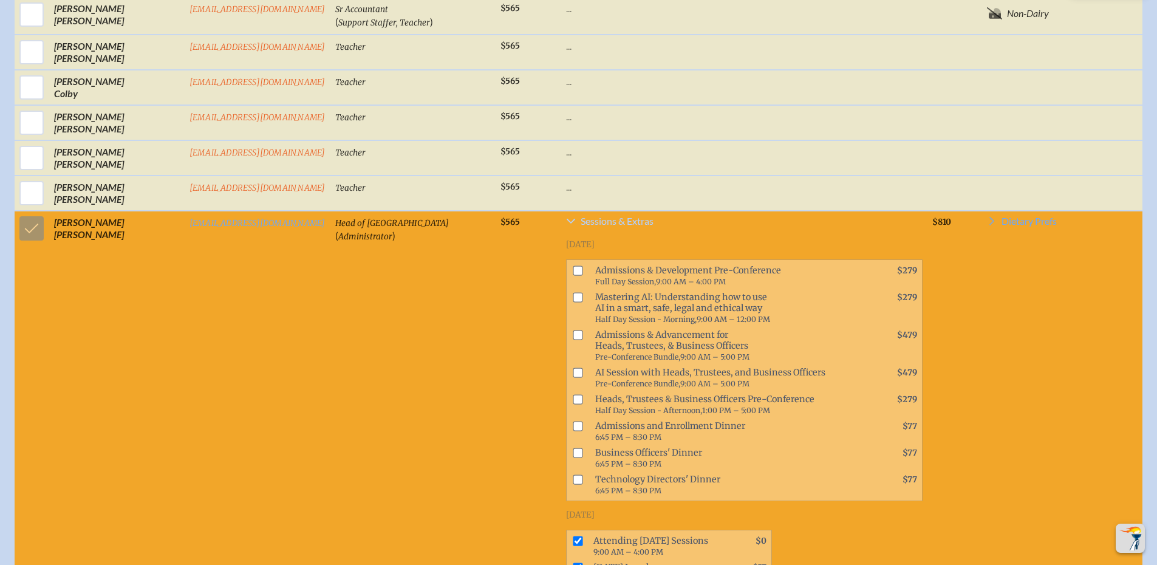
click at [566, 226] on icon at bounding box center [571, 221] width 10 height 10
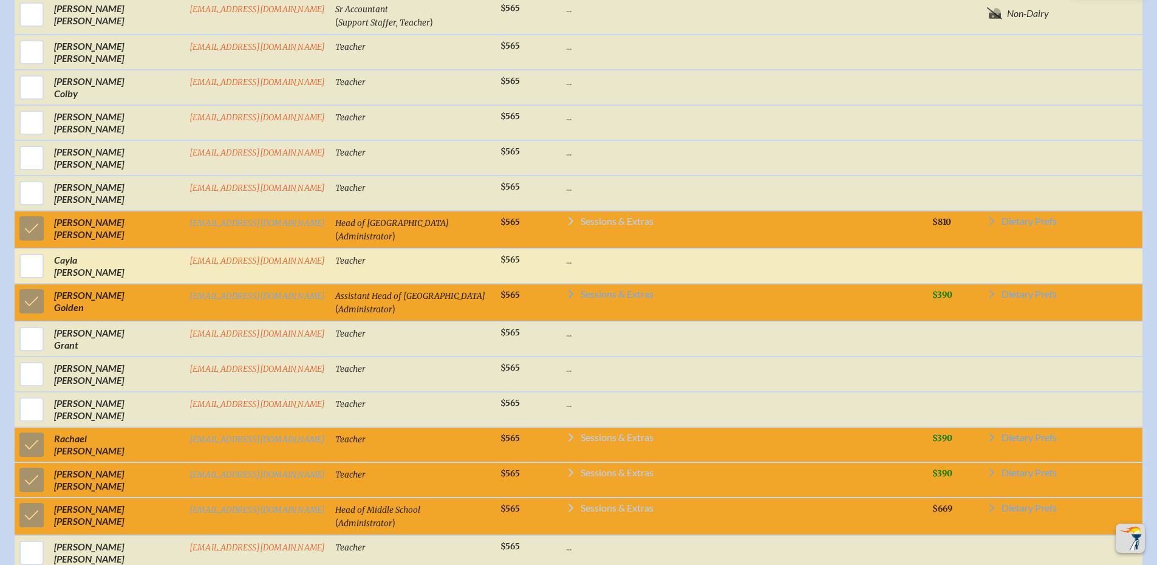
scroll to position [719, 0]
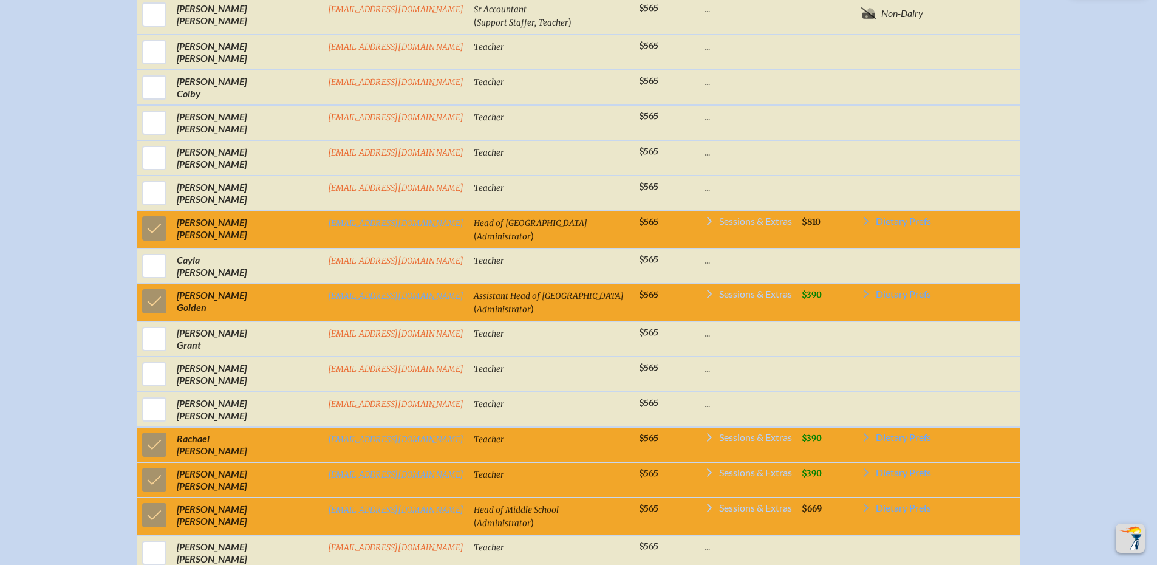
drag, startPoint x: 692, startPoint y: 304, endPoint x: 699, endPoint y: 307, distance: 7.9
click at [705, 299] on icon at bounding box center [710, 294] width 10 height 10
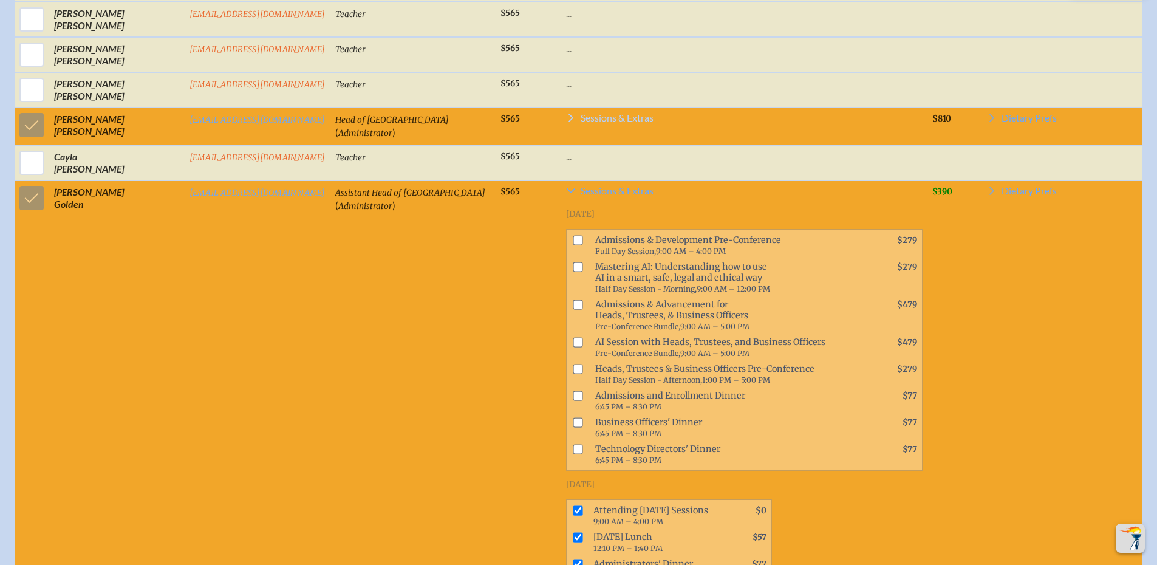
scroll to position [873, 0]
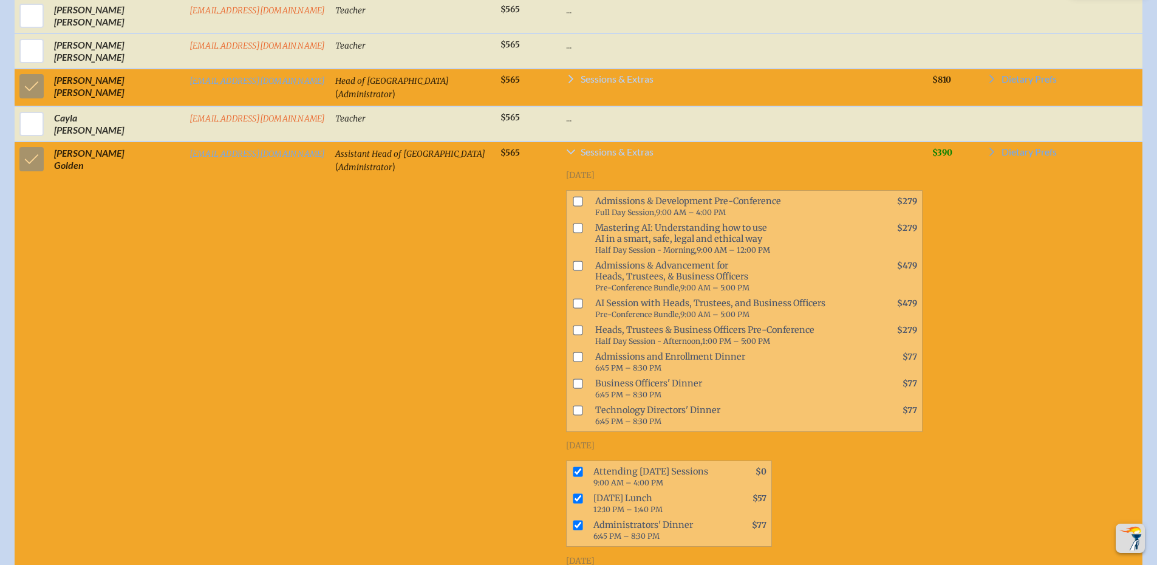
click at [567, 154] on icon at bounding box center [571, 151] width 9 height 5
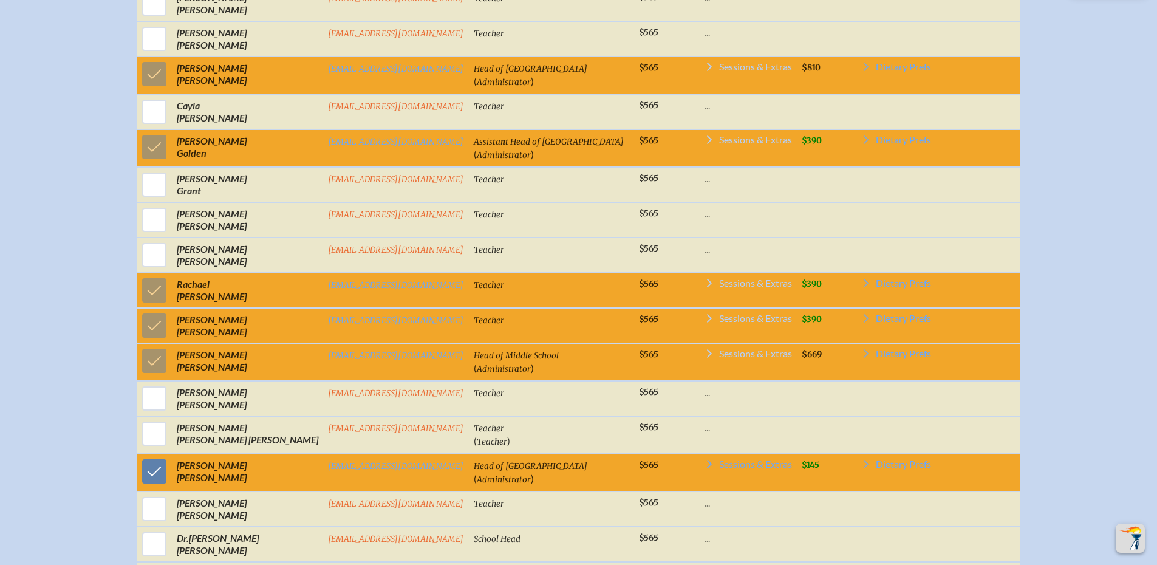
scroll to position [861, 0]
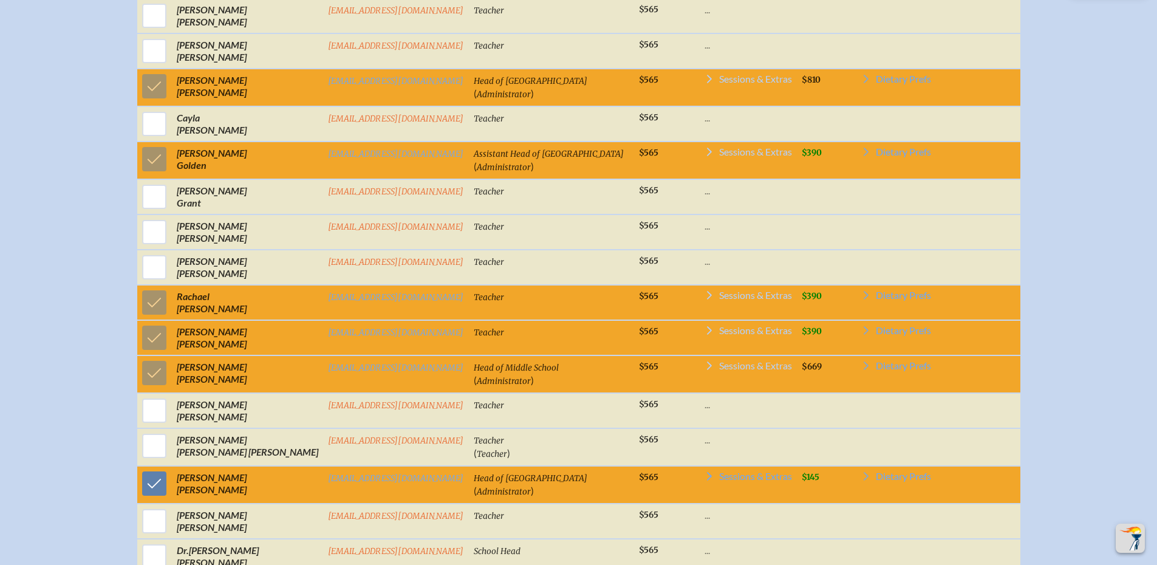
click at [705, 300] on icon at bounding box center [710, 295] width 10 height 10
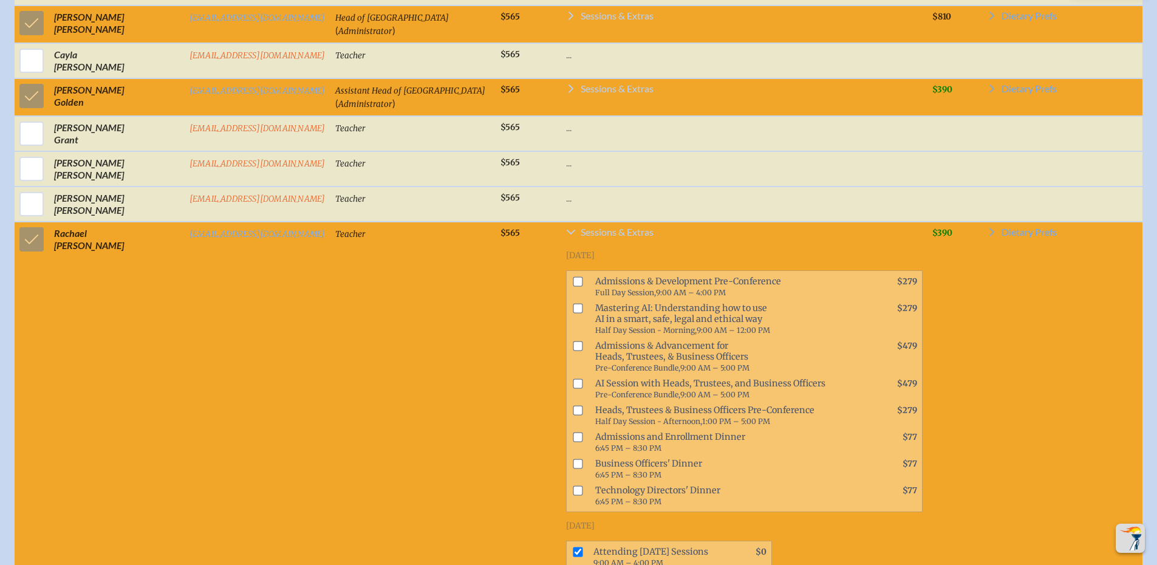
scroll to position [913, 0]
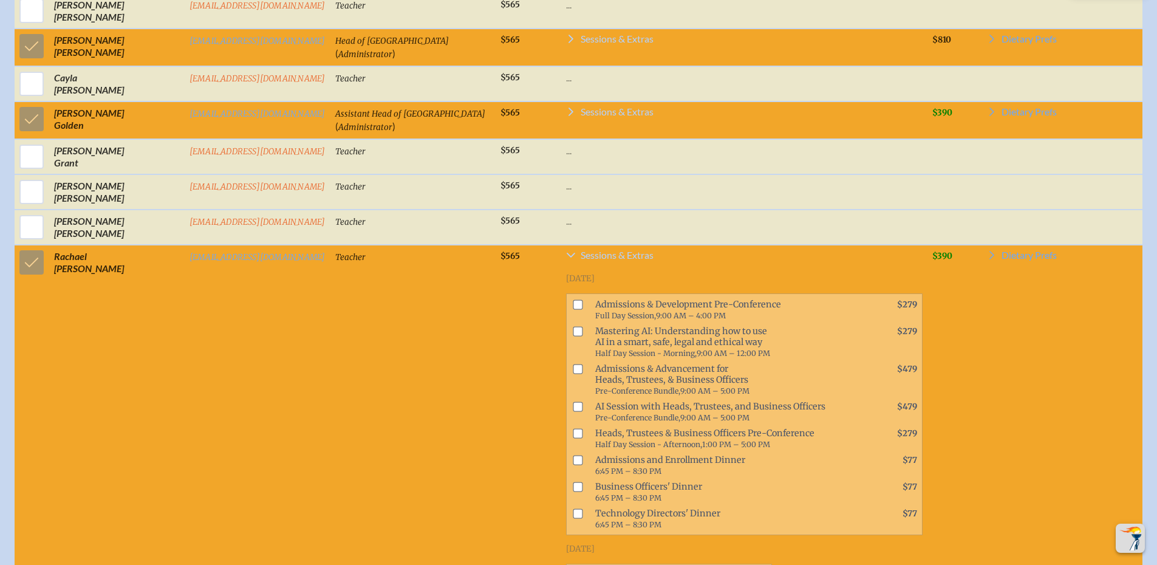
click at [566, 260] on icon at bounding box center [571, 255] width 10 height 10
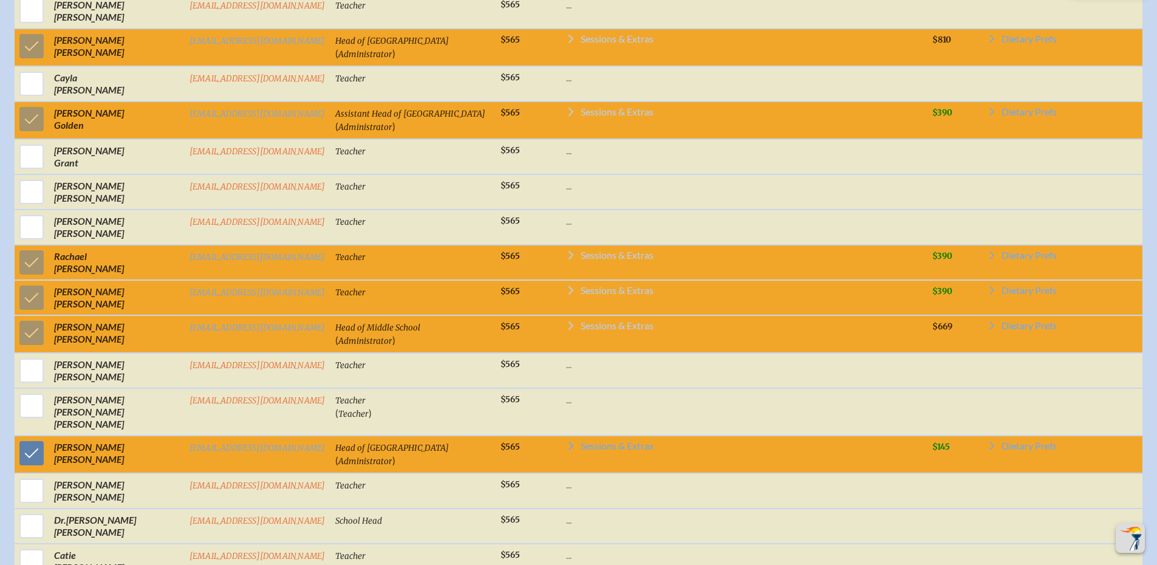
scroll to position [901, 0]
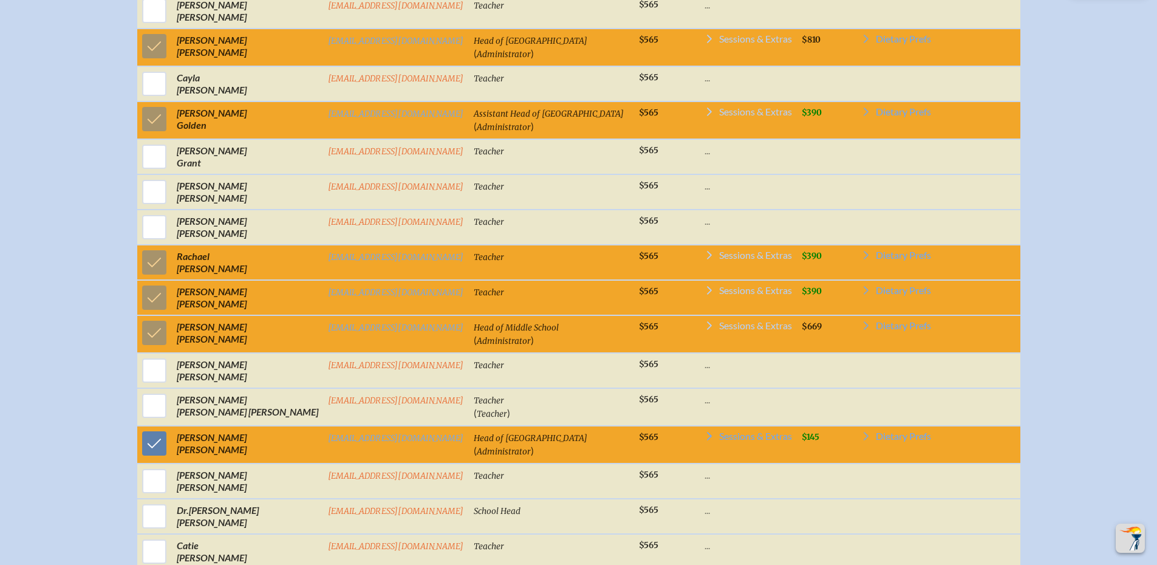
click at [707, 295] on icon at bounding box center [709, 290] width 5 height 9
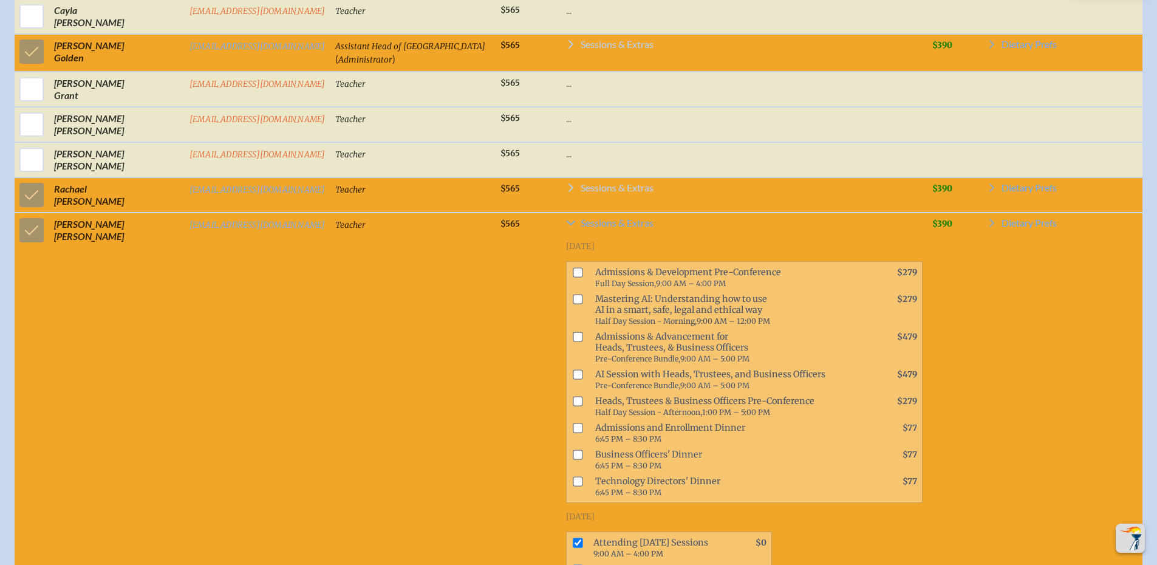
scroll to position [974, 0]
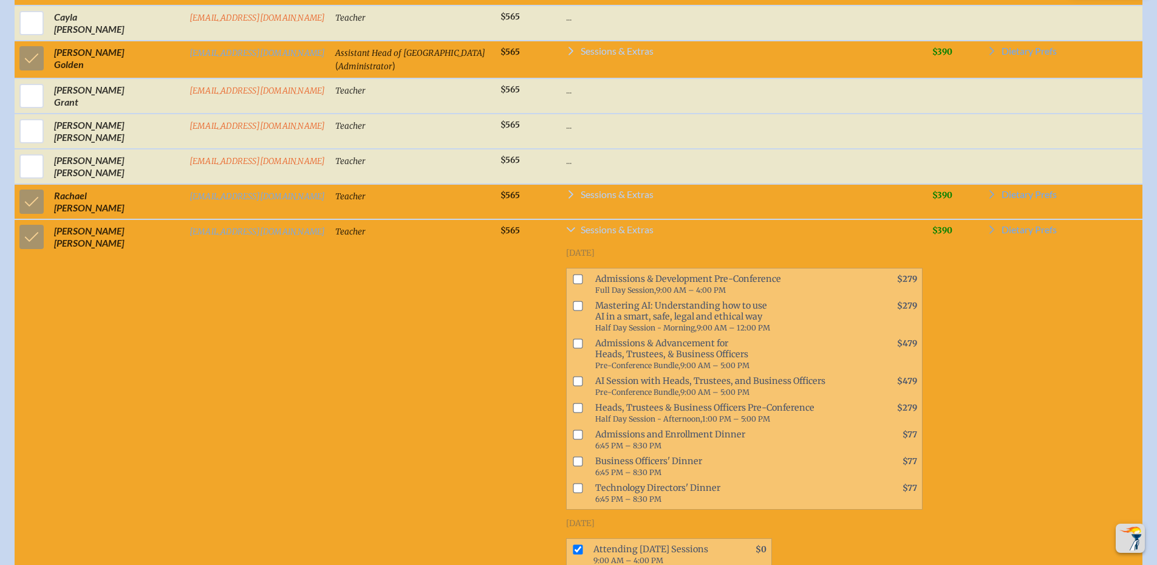
click at [566, 234] on icon at bounding box center [571, 230] width 10 height 10
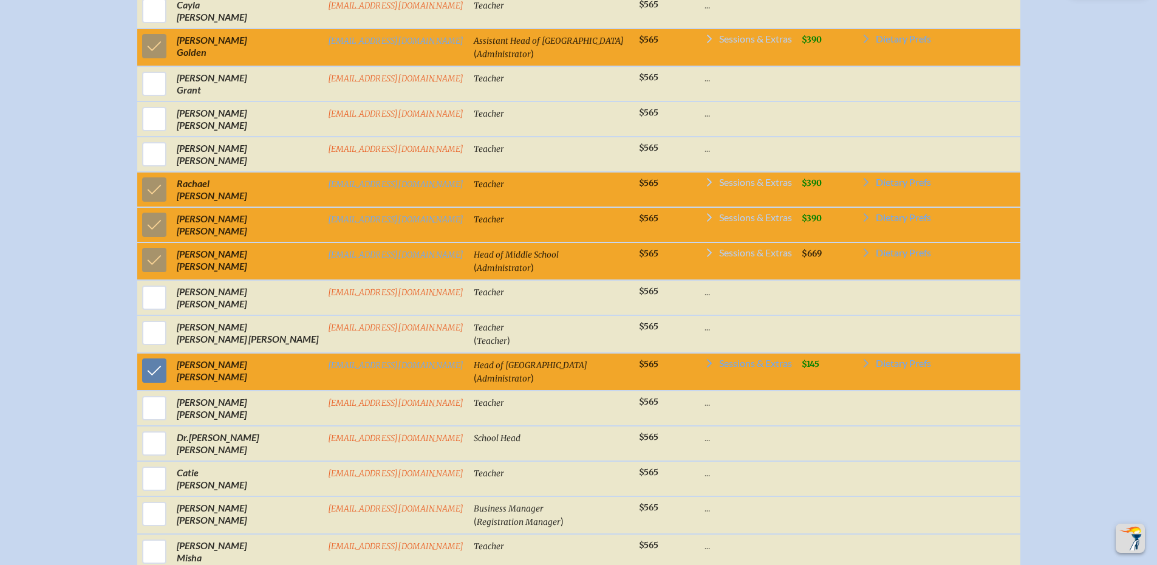
scroll to position [961, 0]
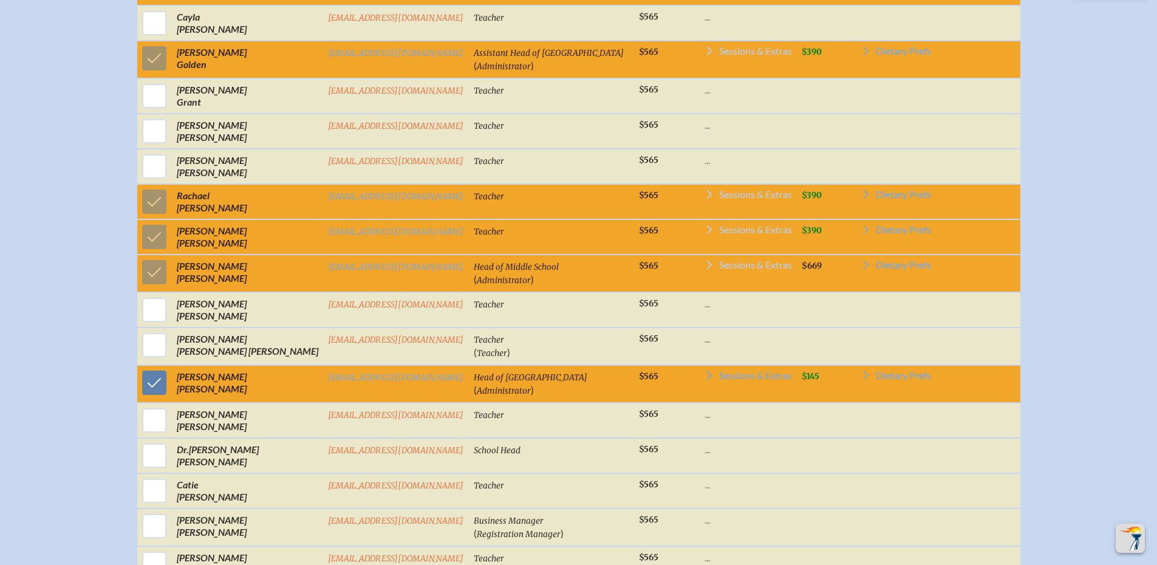
click at [707, 269] on icon at bounding box center [709, 265] width 5 height 9
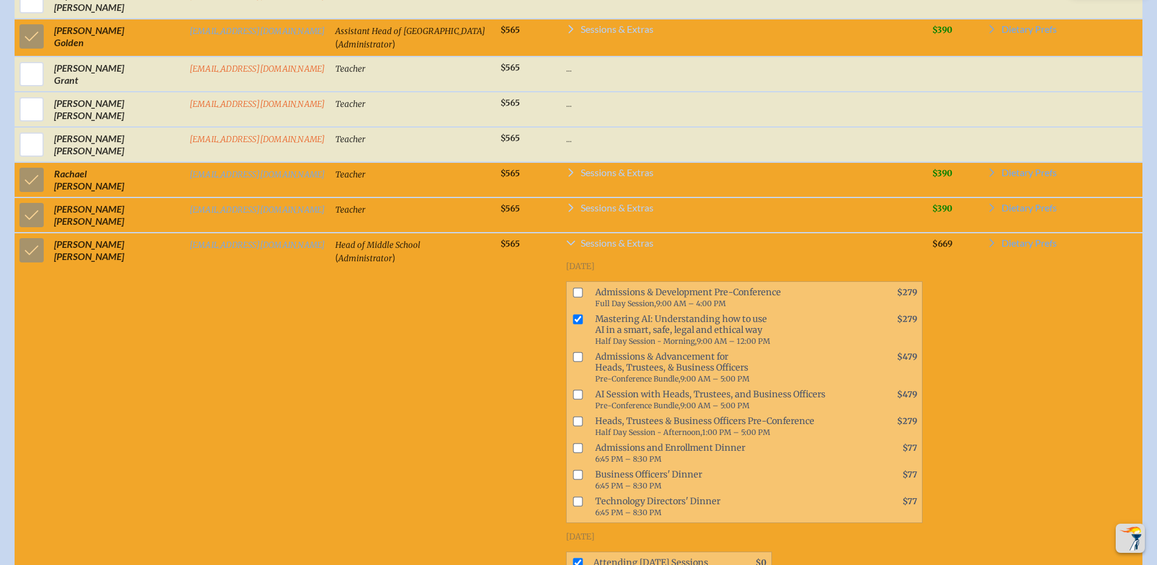
scroll to position [974, 0]
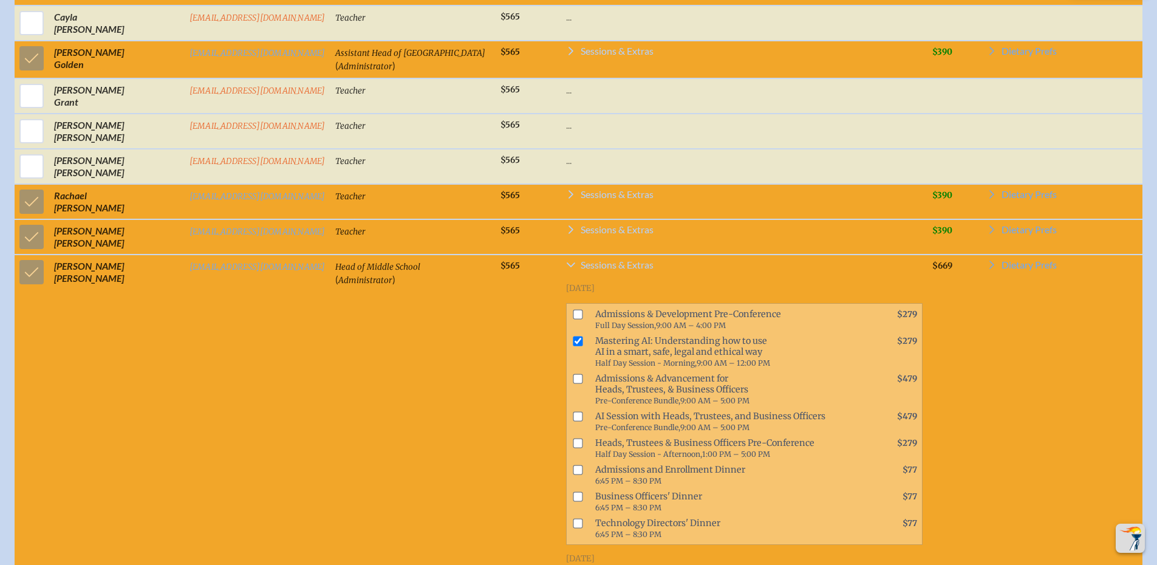
click at [566, 270] on icon at bounding box center [571, 265] width 10 height 10
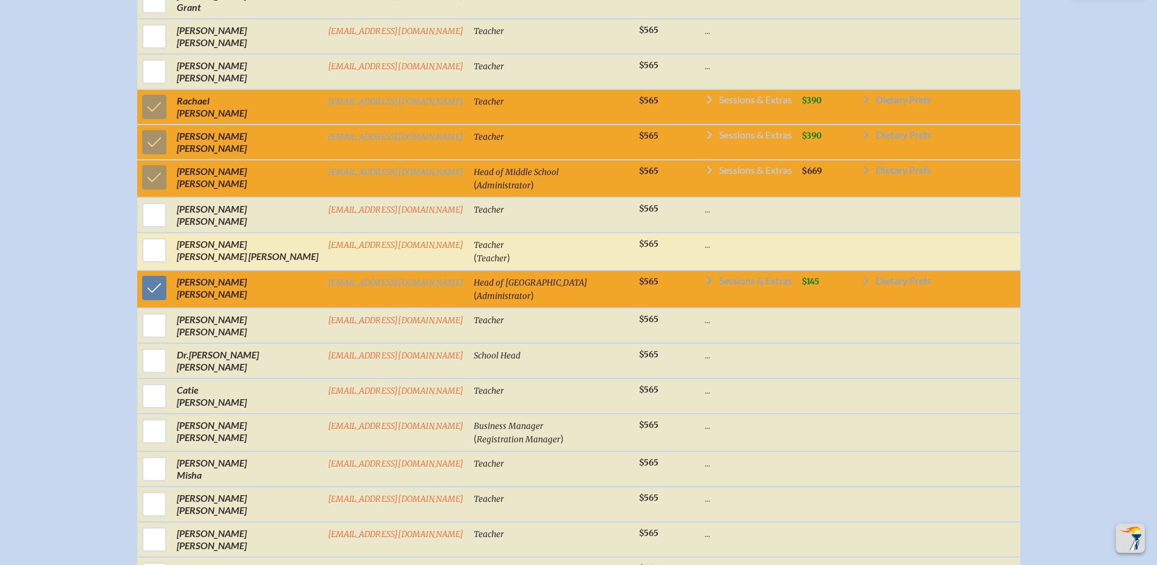
scroll to position [1063, 0]
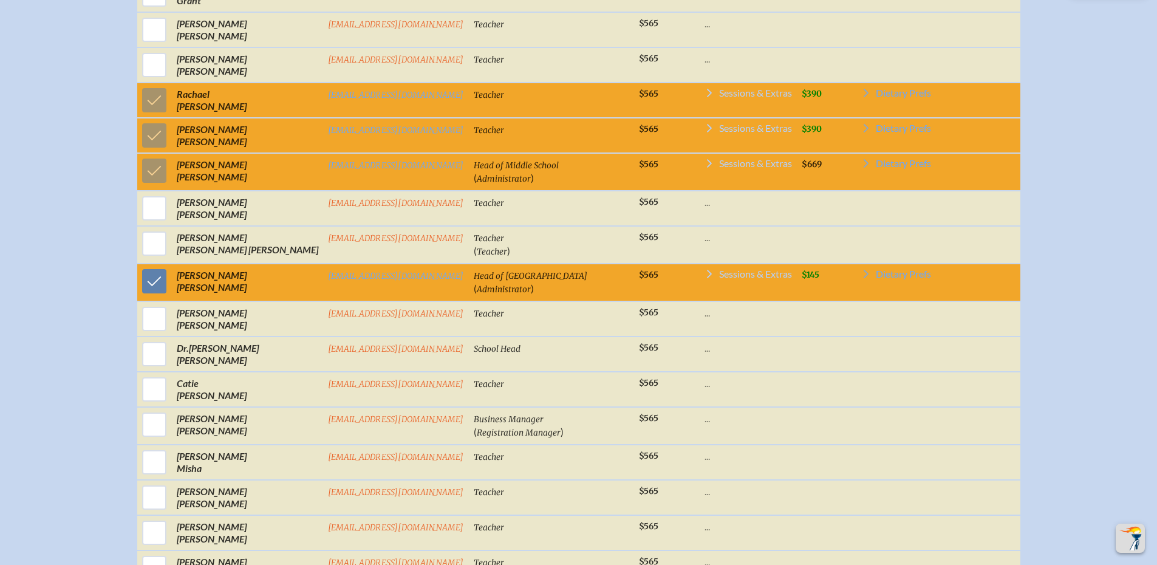
click at [705, 279] on icon at bounding box center [710, 274] width 10 height 10
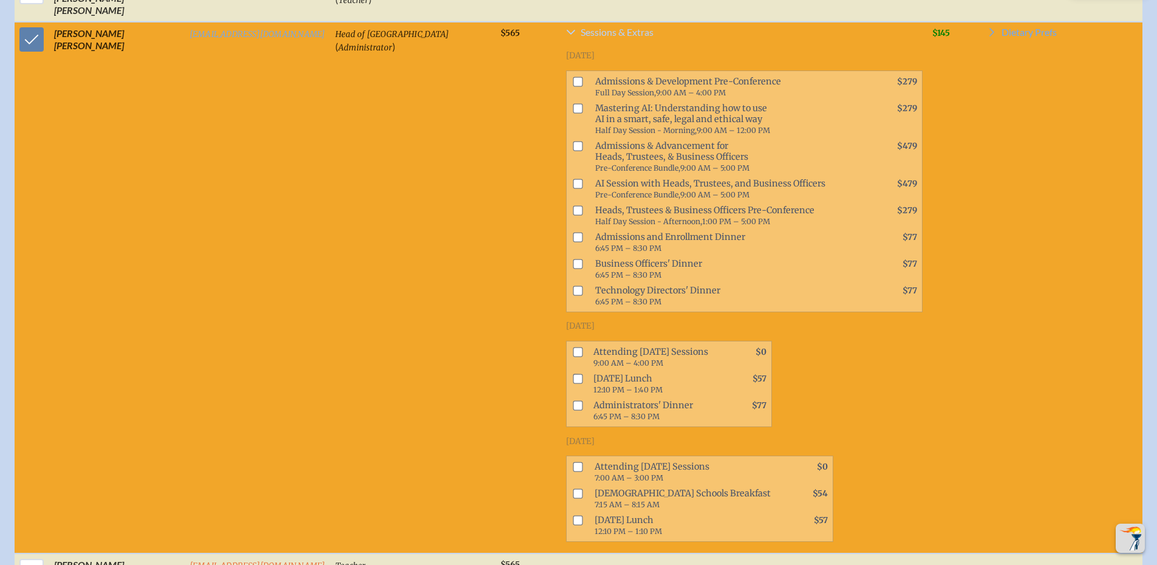
scroll to position [1338, 0]
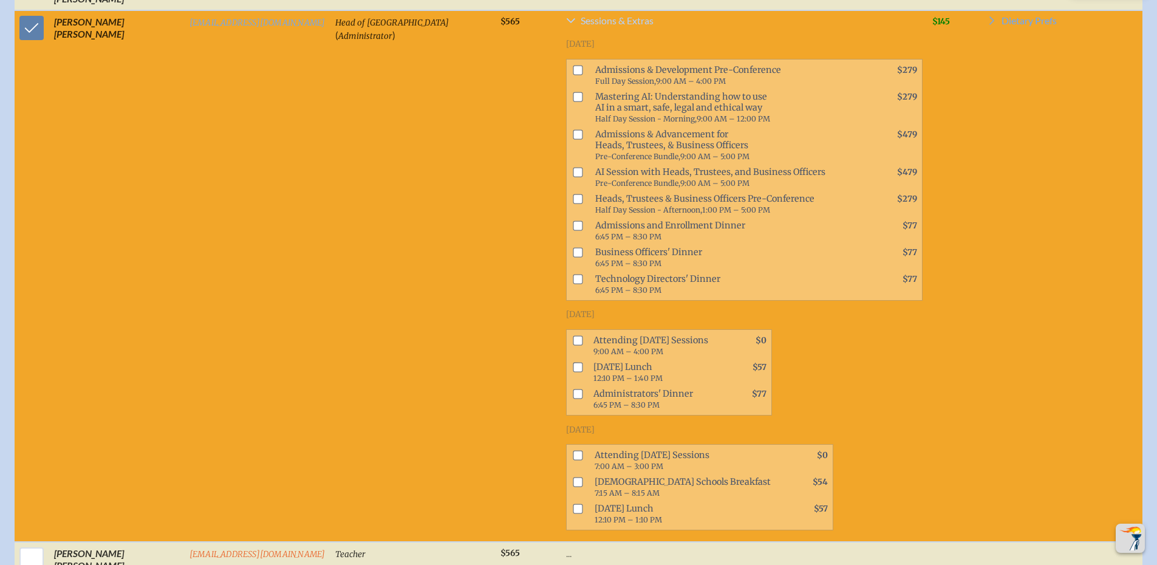
click at [573, 335] on input "checkbox" at bounding box center [578, 340] width 10 height 10
checkbox input "true"
click at [573, 362] on input "checkbox" at bounding box center [578, 367] width 10 height 10
checkbox input "true"
click at [573, 389] on input "checkbox" at bounding box center [578, 394] width 10 height 10
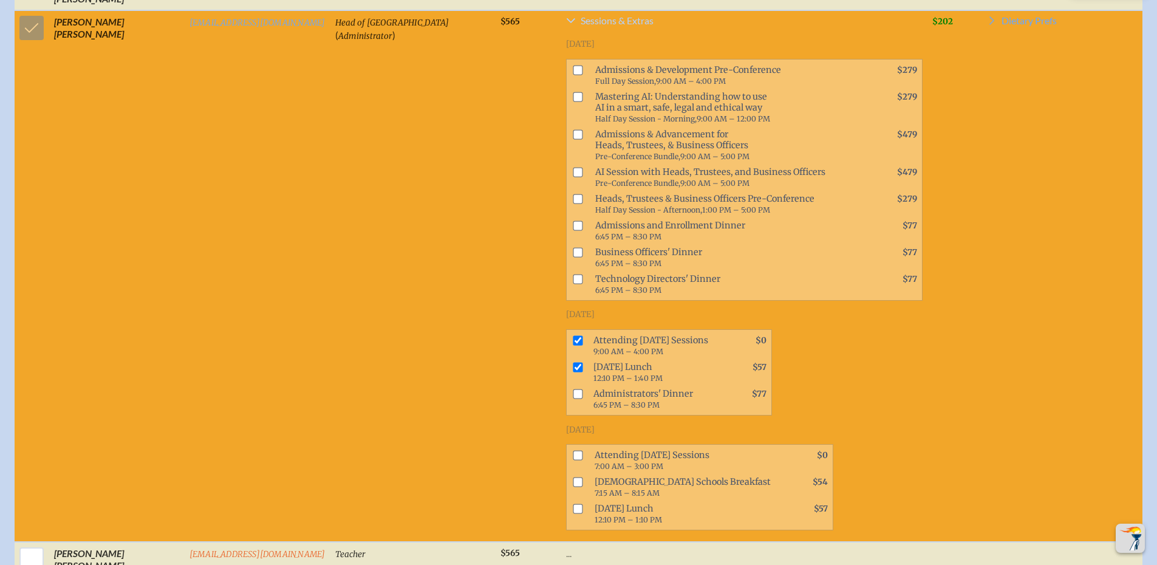
checkbox input "true"
click at [573, 451] on input "checkbox" at bounding box center [578, 456] width 10 height 10
checkbox input "true"
click at [573, 477] on input "checkbox" at bounding box center [578, 482] width 10 height 10
checkbox input "true"
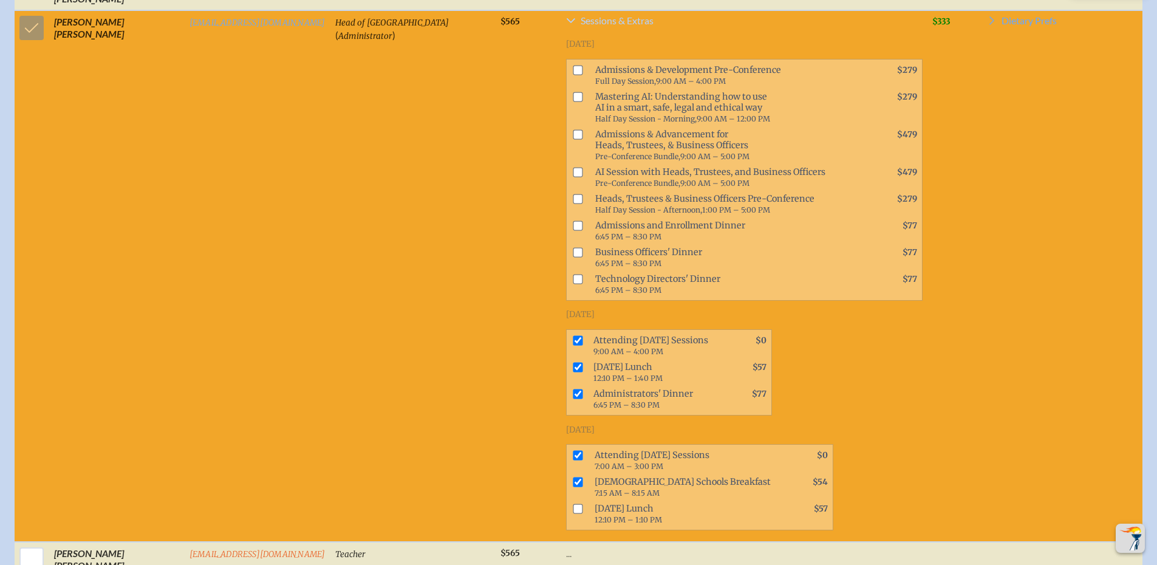
click at [573, 504] on input "checkbox" at bounding box center [578, 509] width 10 height 10
checkbox input "true"
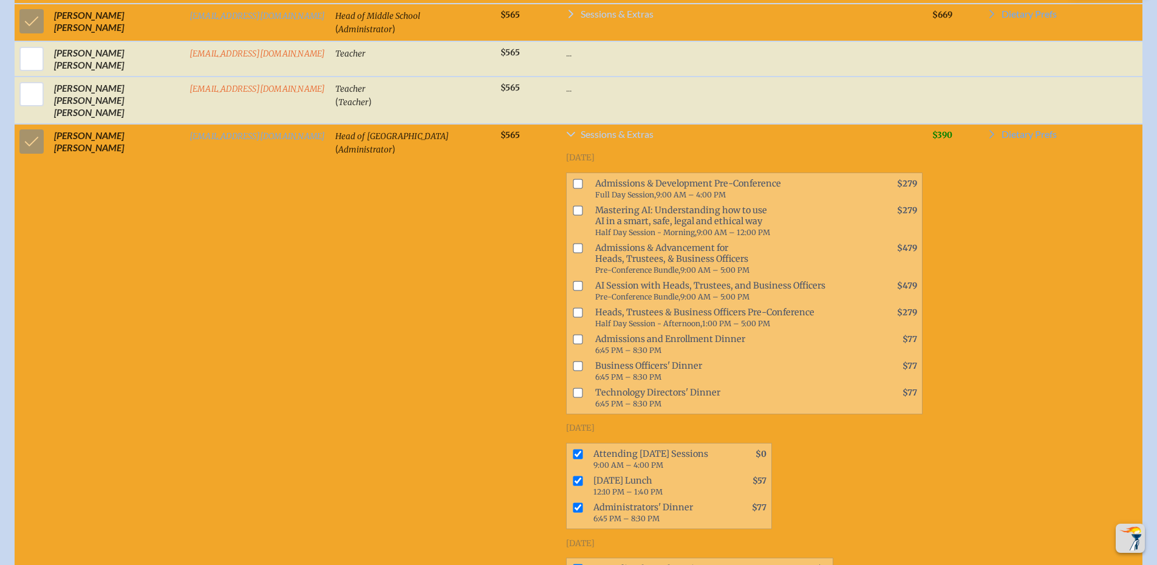
scroll to position [1217, 0]
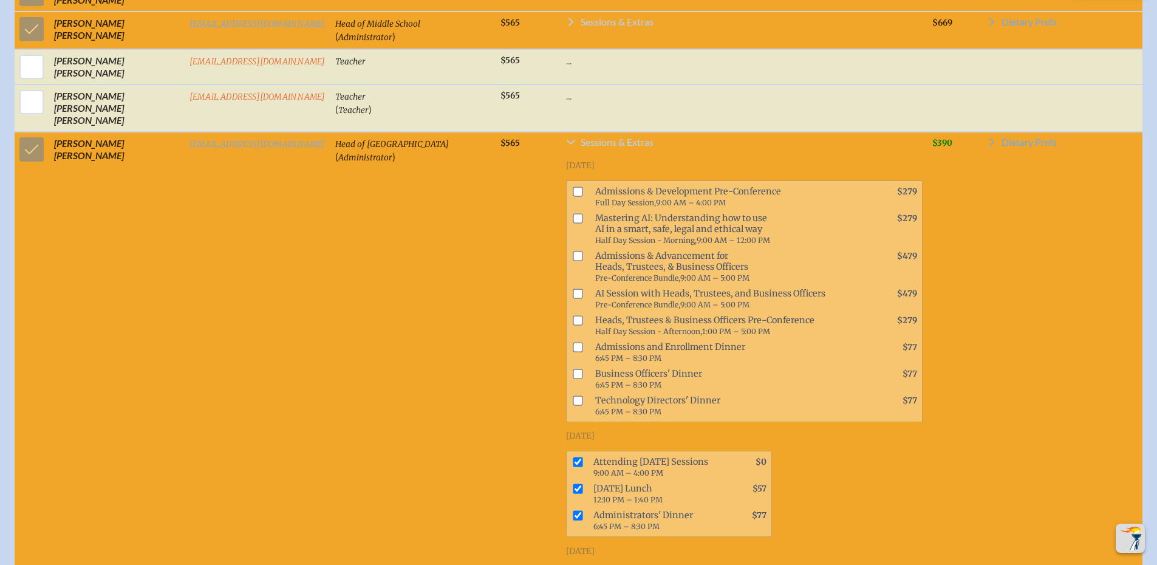
click at [566, 149] on link "Sessions & Extras" at bounding box center [744, 144] width 357 height 15
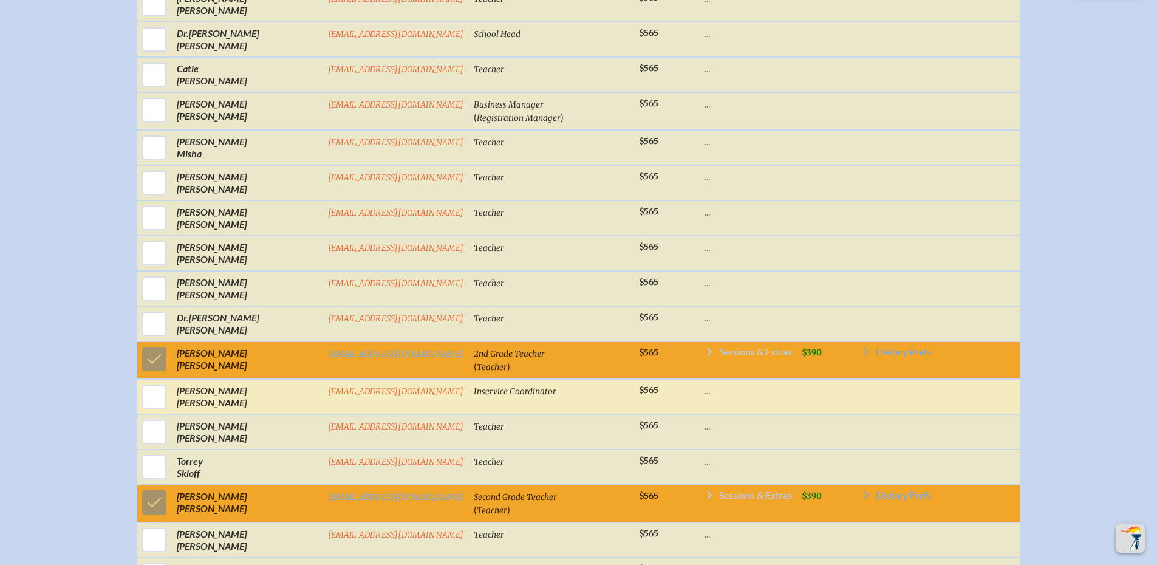
scroll to position [1447, 0]
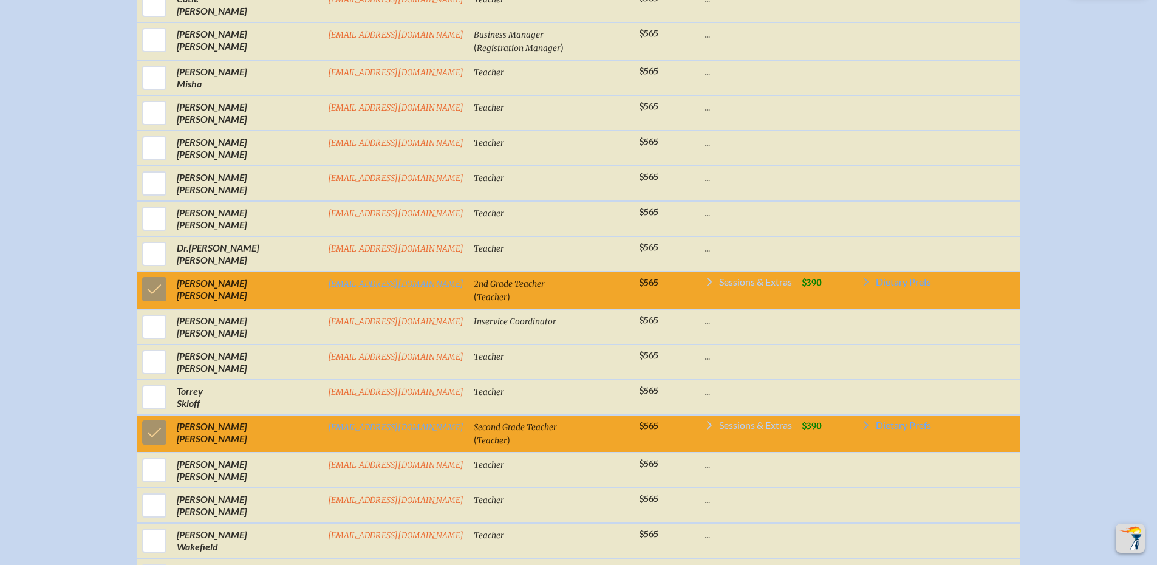
click at [705, 287] on icon at bounding box center [710, 282] width 10 height 10
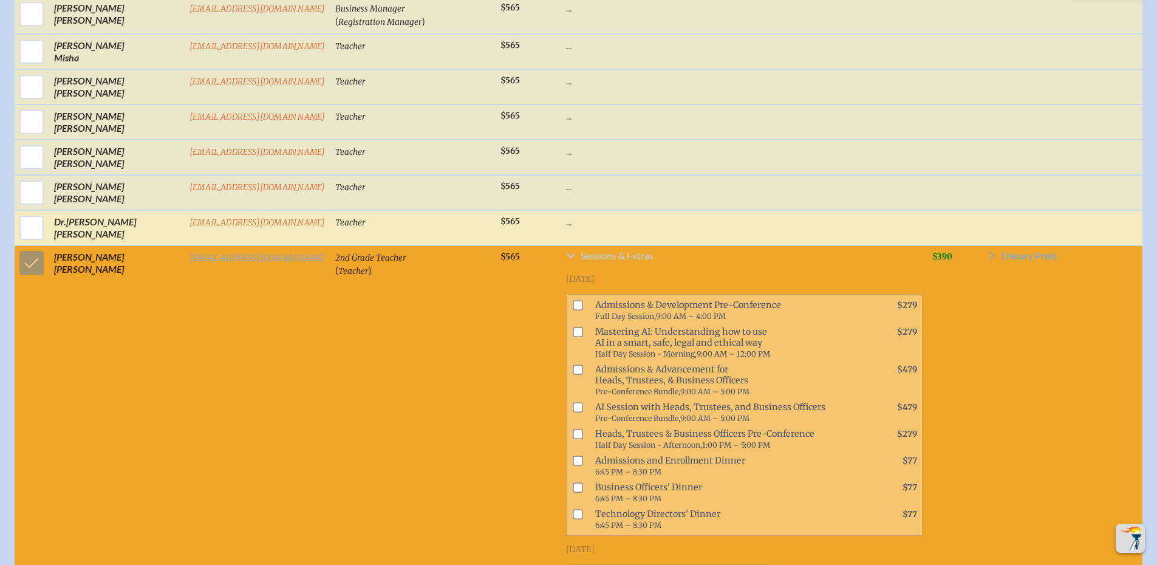
scroll to position [1480, 0]
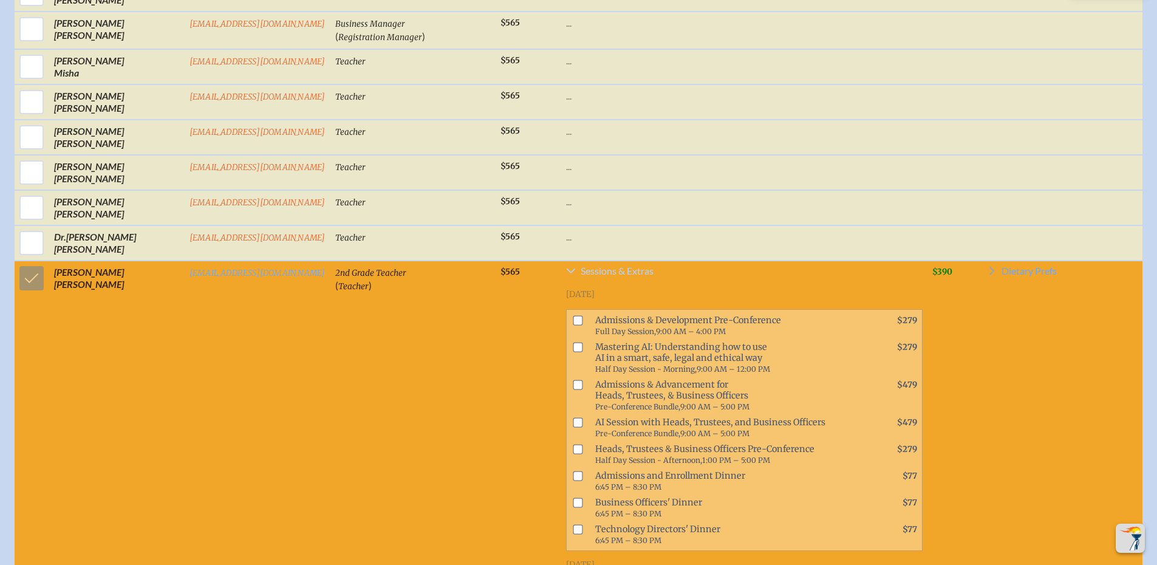
click at [566, 272] on icon at bounding box center [571, 271] width 10 height 10
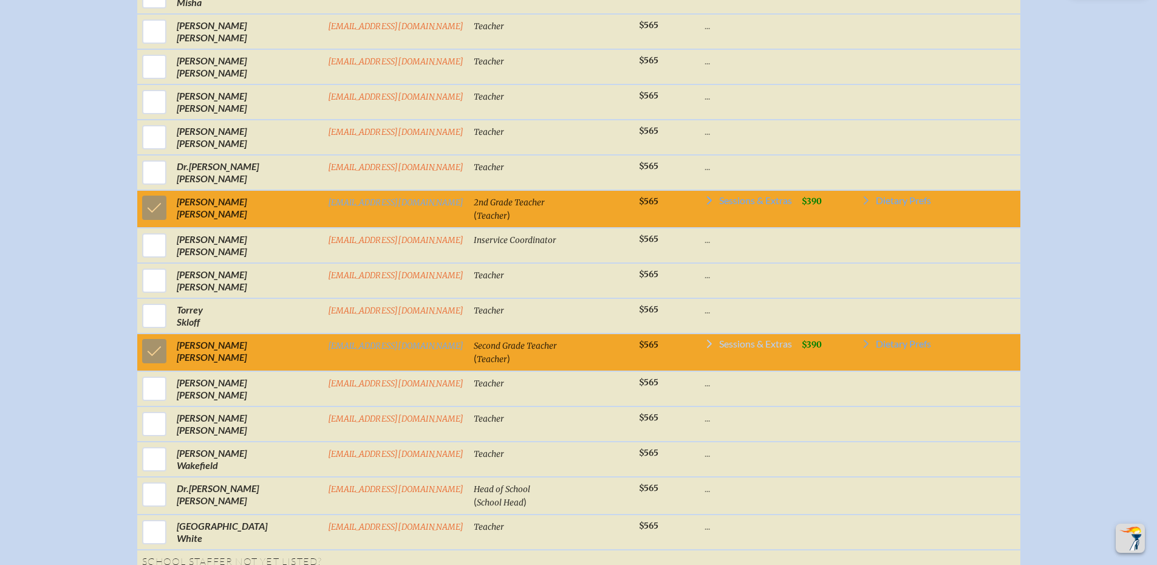
click at [707, 348] on icon at bounding box center [709, 344] width 5 height 9
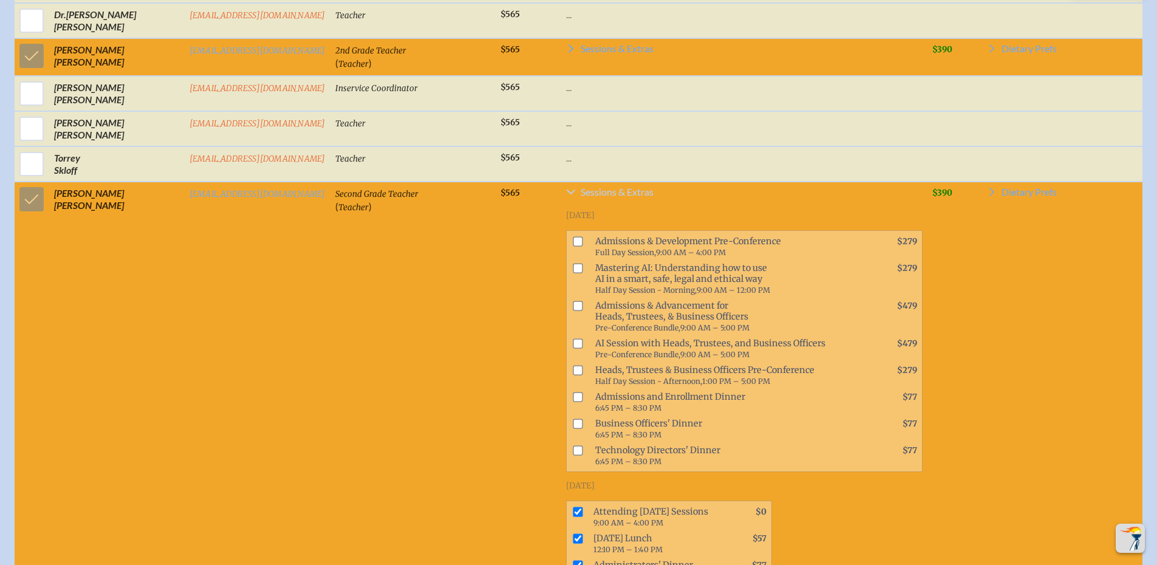
scroll to position [1682, 0]
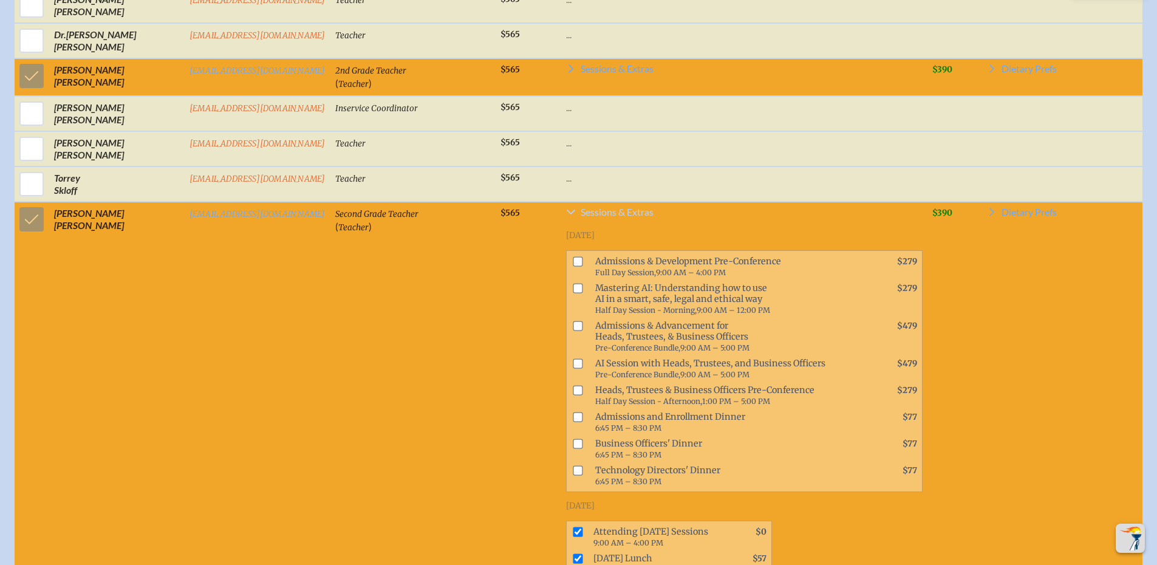
click at [566, 210] on icon at bounding box center [571, 212] width 10 height 10
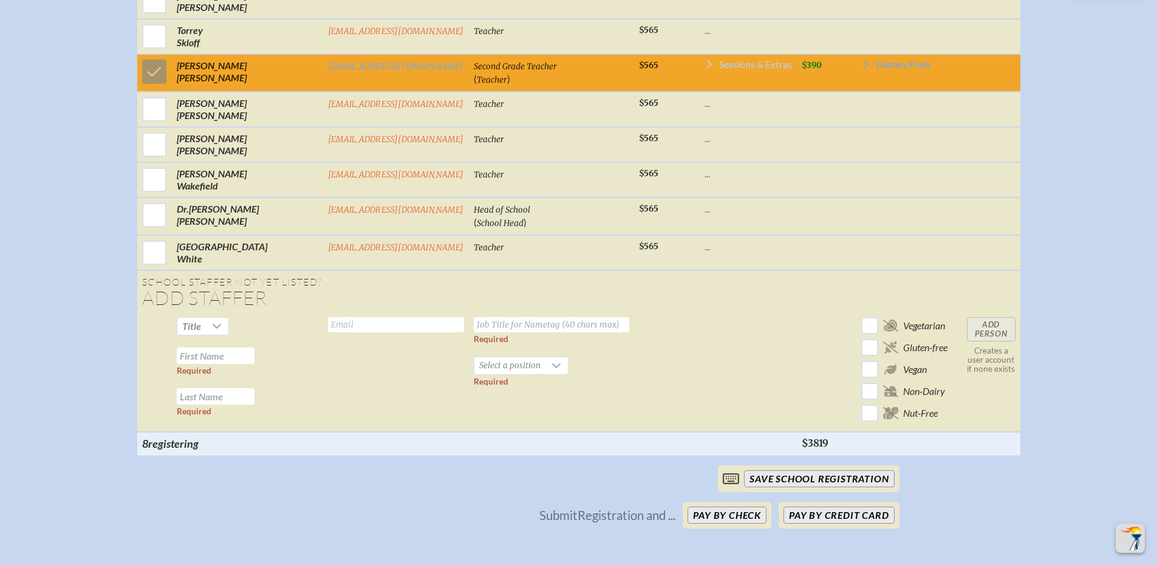
scroll to position [1812, 0]
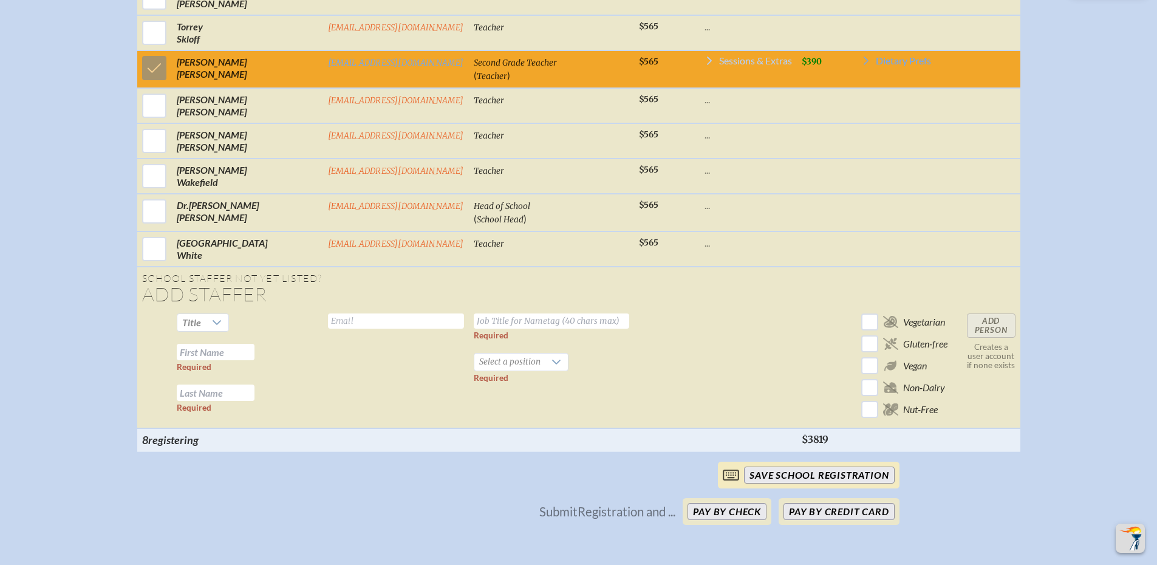
click at [767, 483] on input "save School Registration" at bounding box center [819, 474] width 150 height 17
click at [707, 65] on icon at bounding box center [709, 60] width 5 height 9
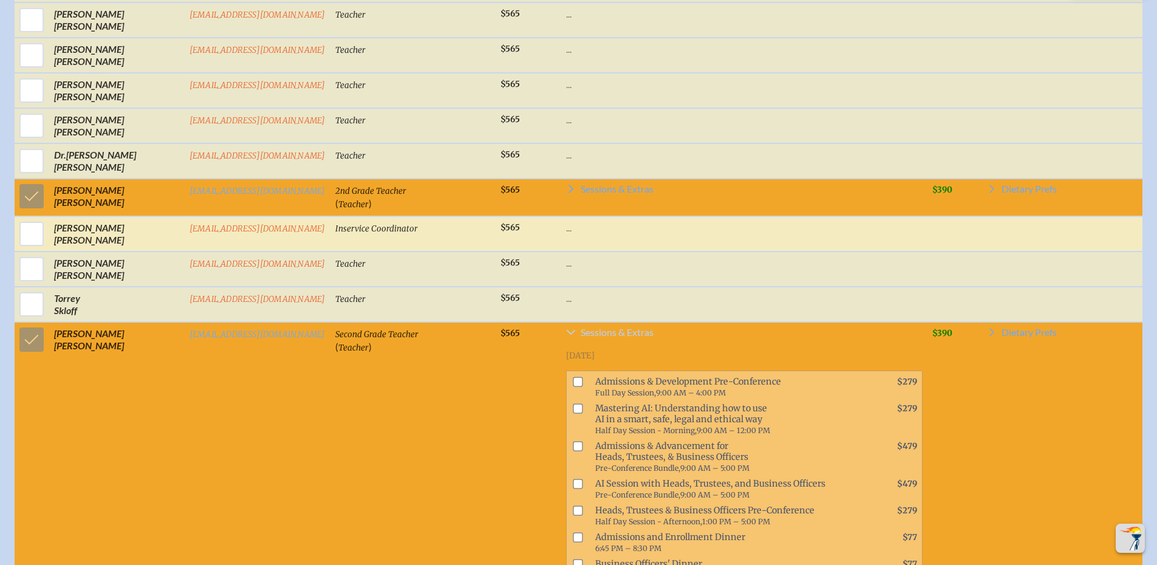
scroll to position [1561, 0]
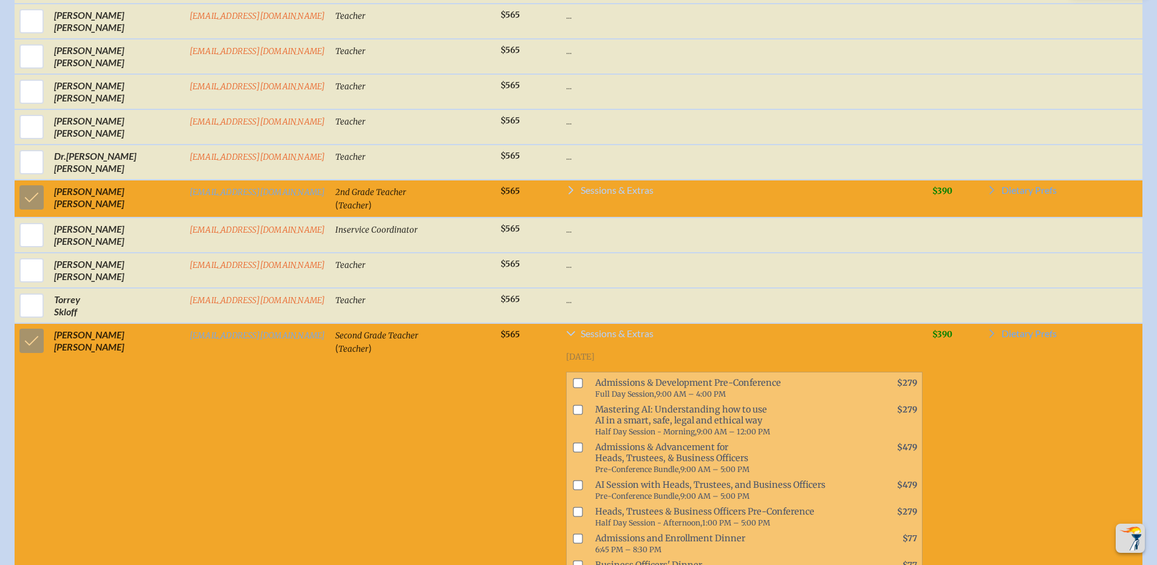
click at [566, 188] on icon at bounding box center [571, 190] width 10 height 10
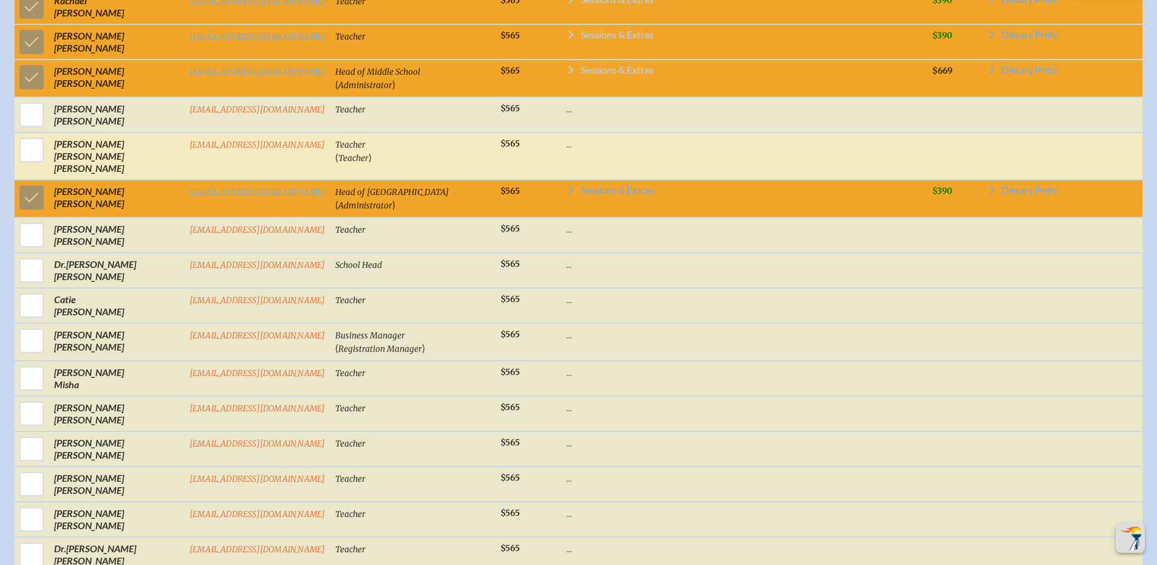
scroll to position [1156, 0]
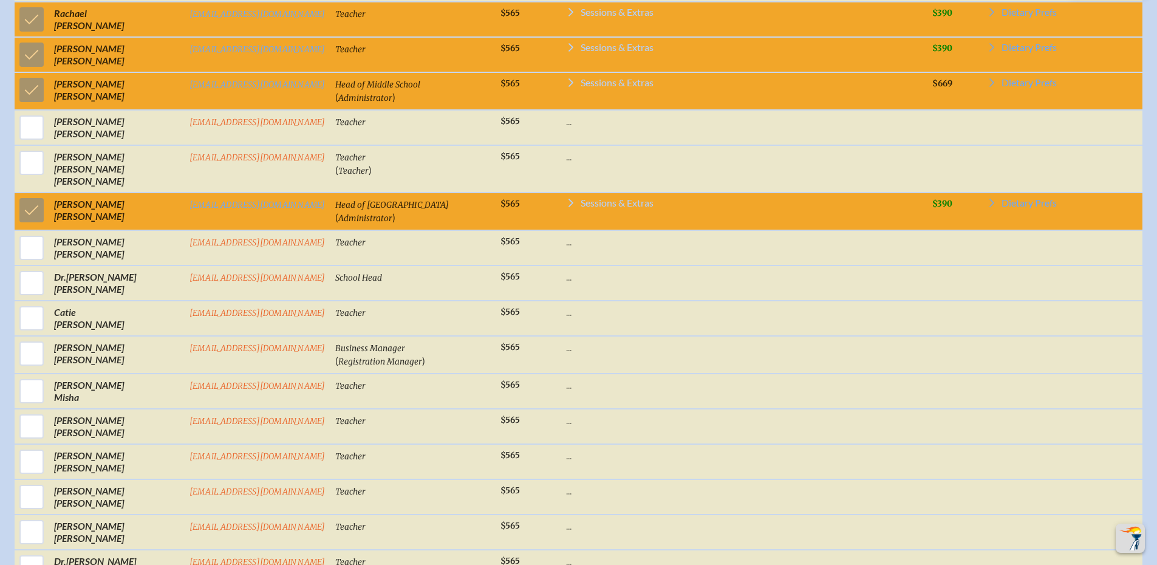
click at [566, 202] on icon at bounding box center [571, 203] width 10 height 10
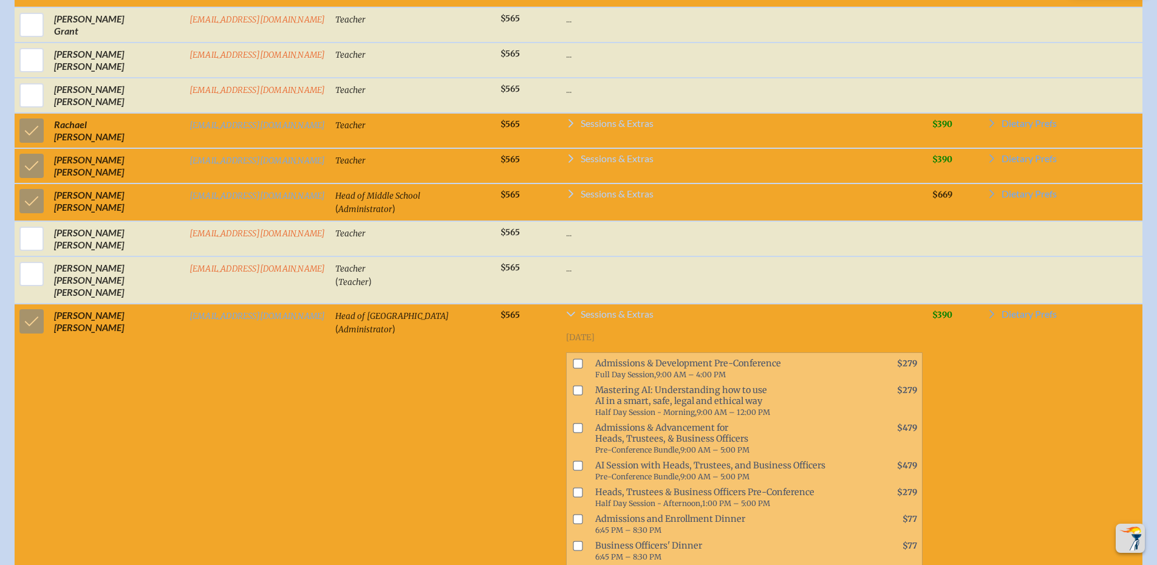
scroll to position [1034, 0]
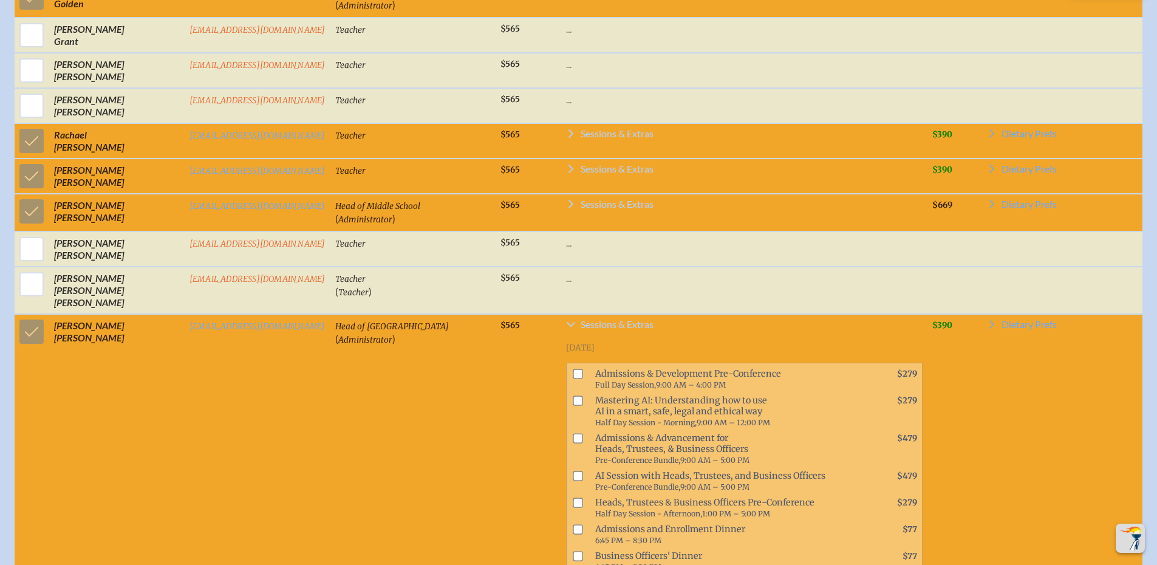
click at [566, 209] on icon at bounding box center [571, 204] width 10 height 10
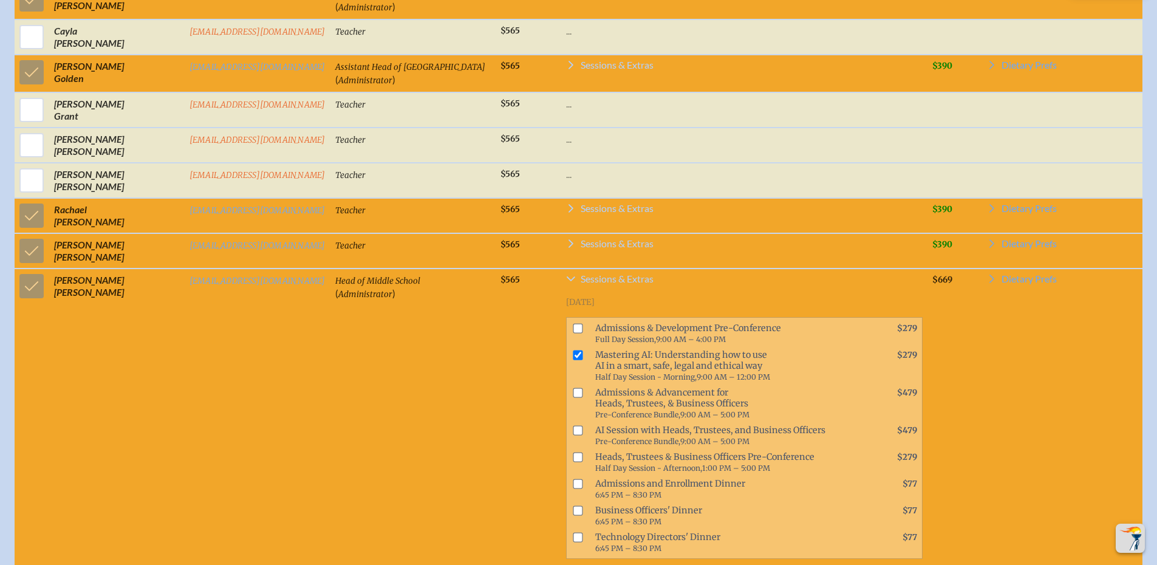
scroll to position [954, 0]
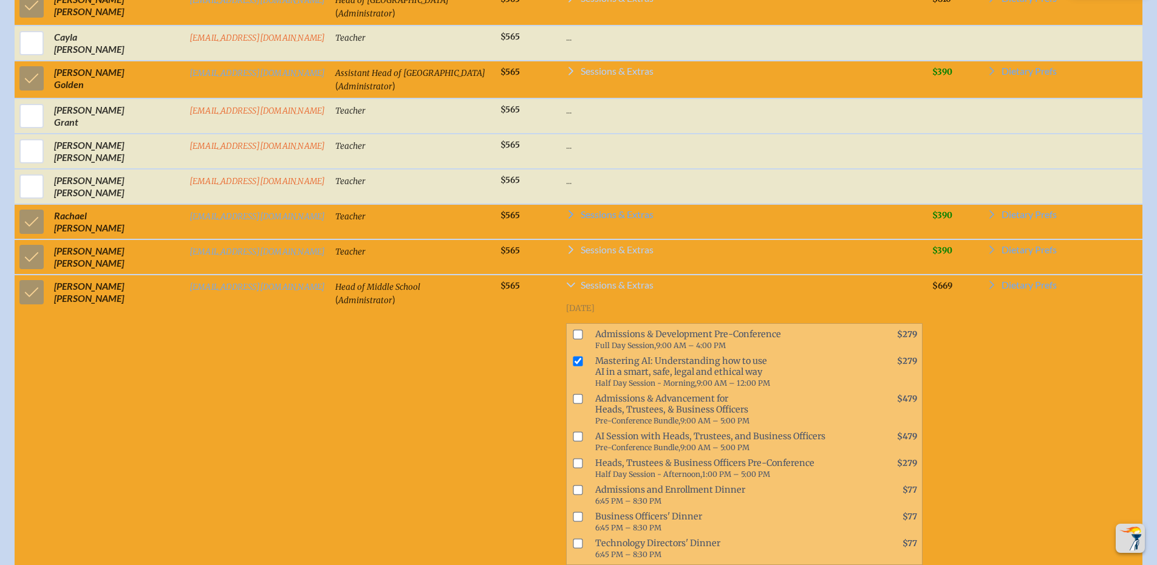
click at [568, 254] on icon at bounding box center [570, 249] width 5 height 9
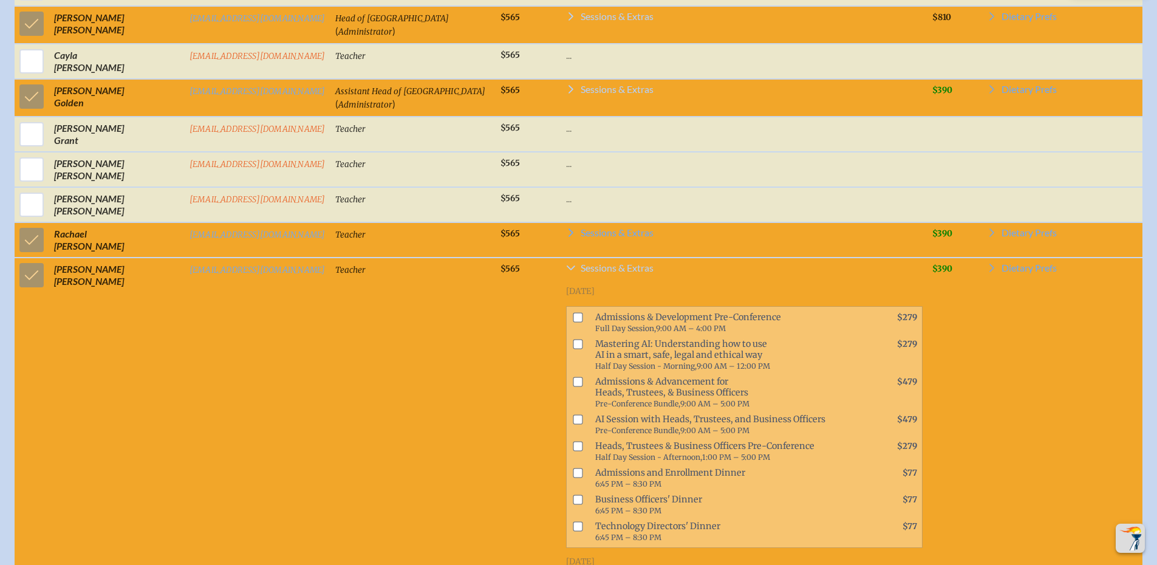
scroll to position [934, 0]
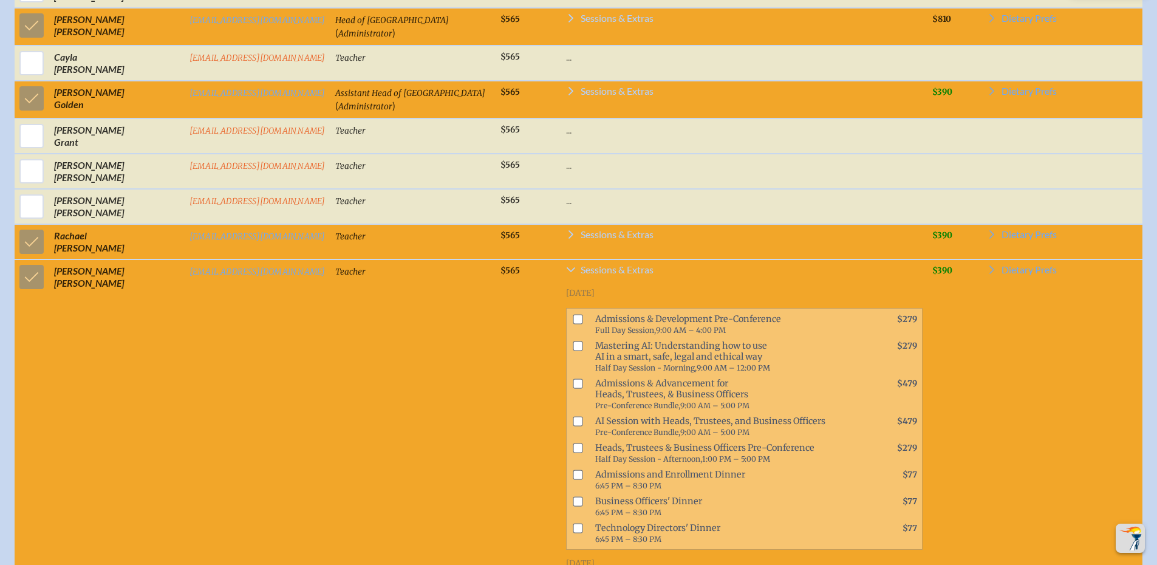
click at [568, 239] on icon at bounding box center [570, 234] width 5 height 9
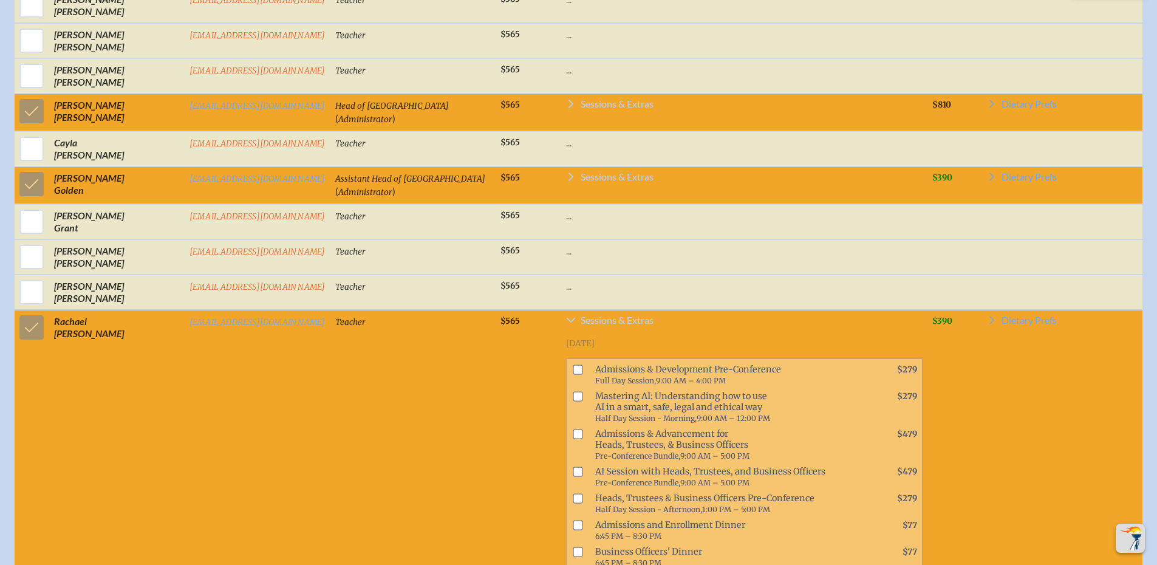
scroll to position [812, 0]
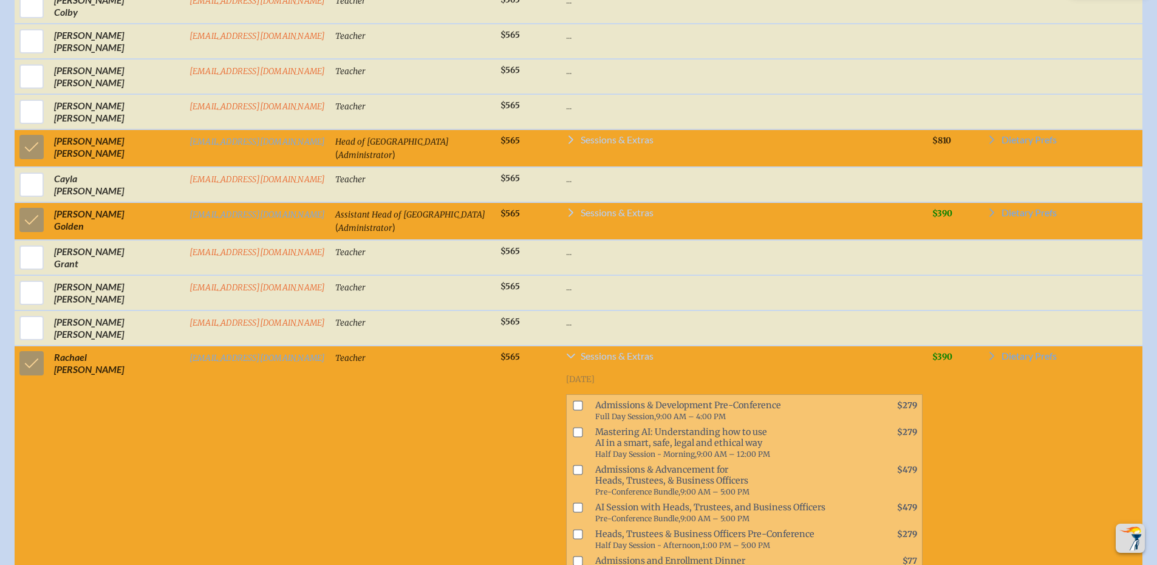
click at [566, 217] on icon at bounding box center [571, 213] width 10 height 10
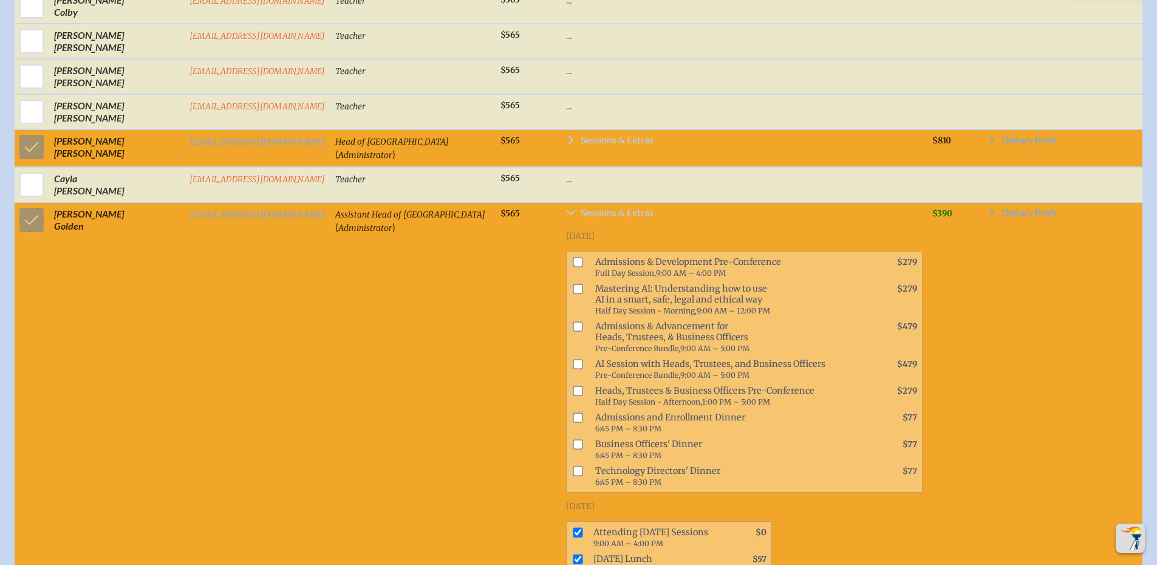
click at [566, 145] on icon at bounding box center [571, 140] width 10 height 10
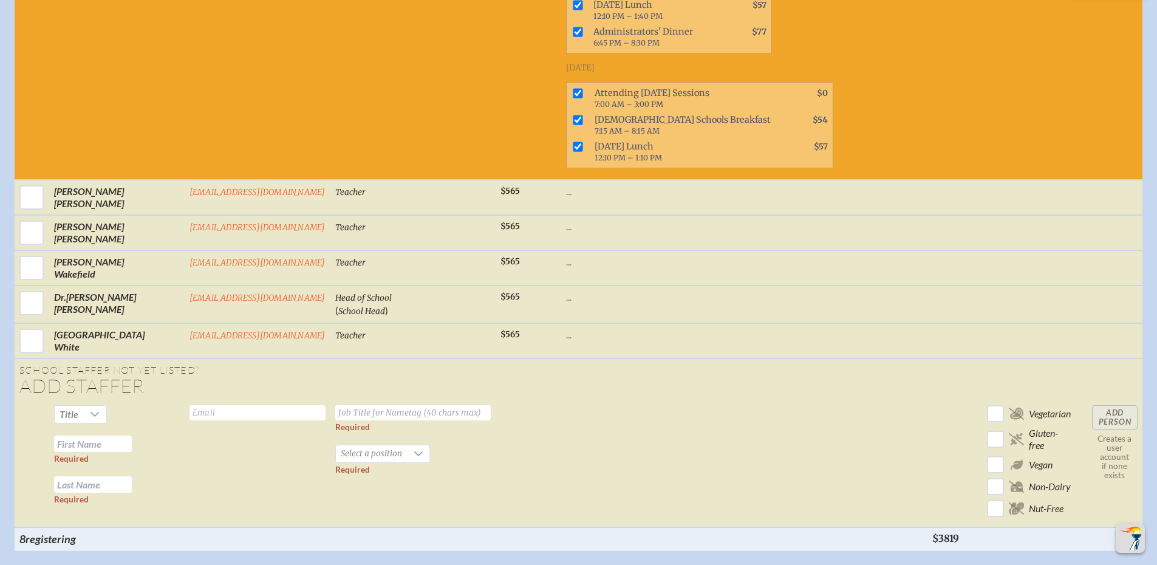
scroll to position [5704, 0]
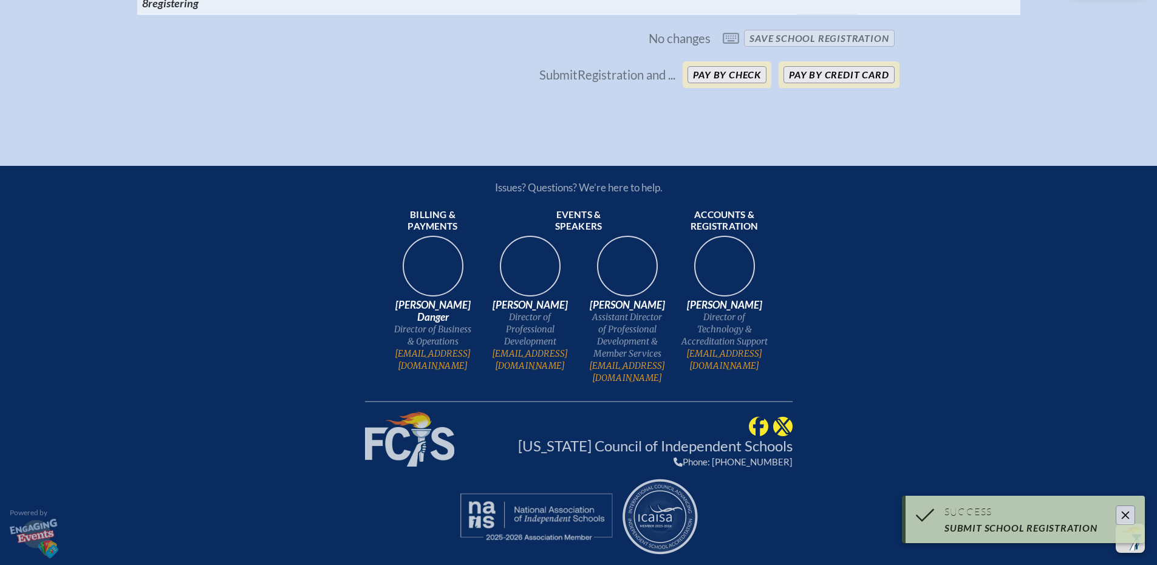
scroll to position [2243, 0]
